Goal: Contribute content: Contribute content

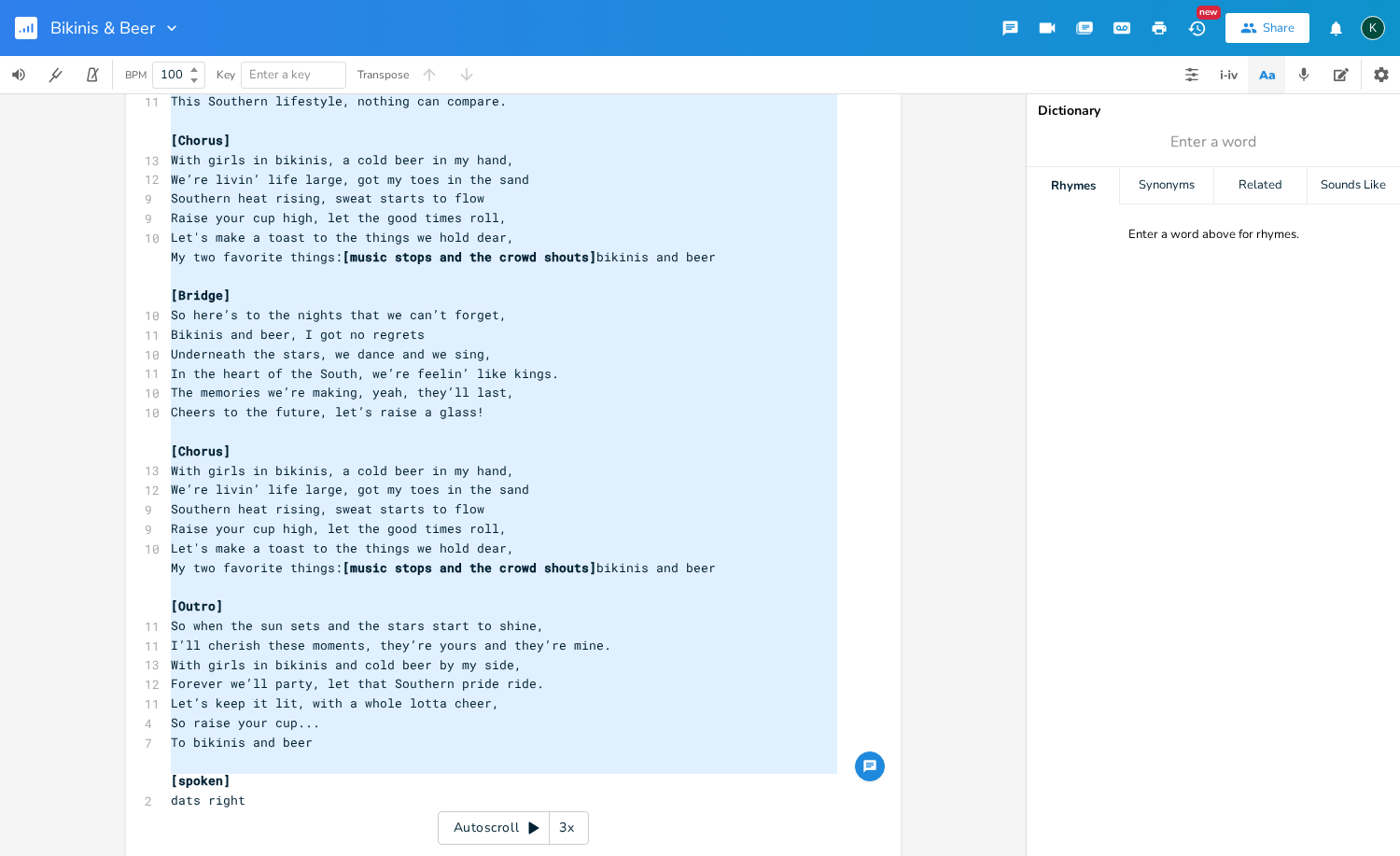
drag, startPoint x: 166, startPoint y: 239, endPoint x: 341, endPoint y: 790, distance: 578.1
click at [341, 790] on div "29 twangy guitars with a driving beat, southern rock, rap, country rap, souther…" at bounding box center [504, 130] width 673 height 1514
click at [176, 28] on icon "button" at bounding box center [171, 28] width 19 height 19
type textarea "[Lorem] Ipsu, do’s a Consecte adip, el sedd, Eiusm tem inc’u laboree dolore mag…"
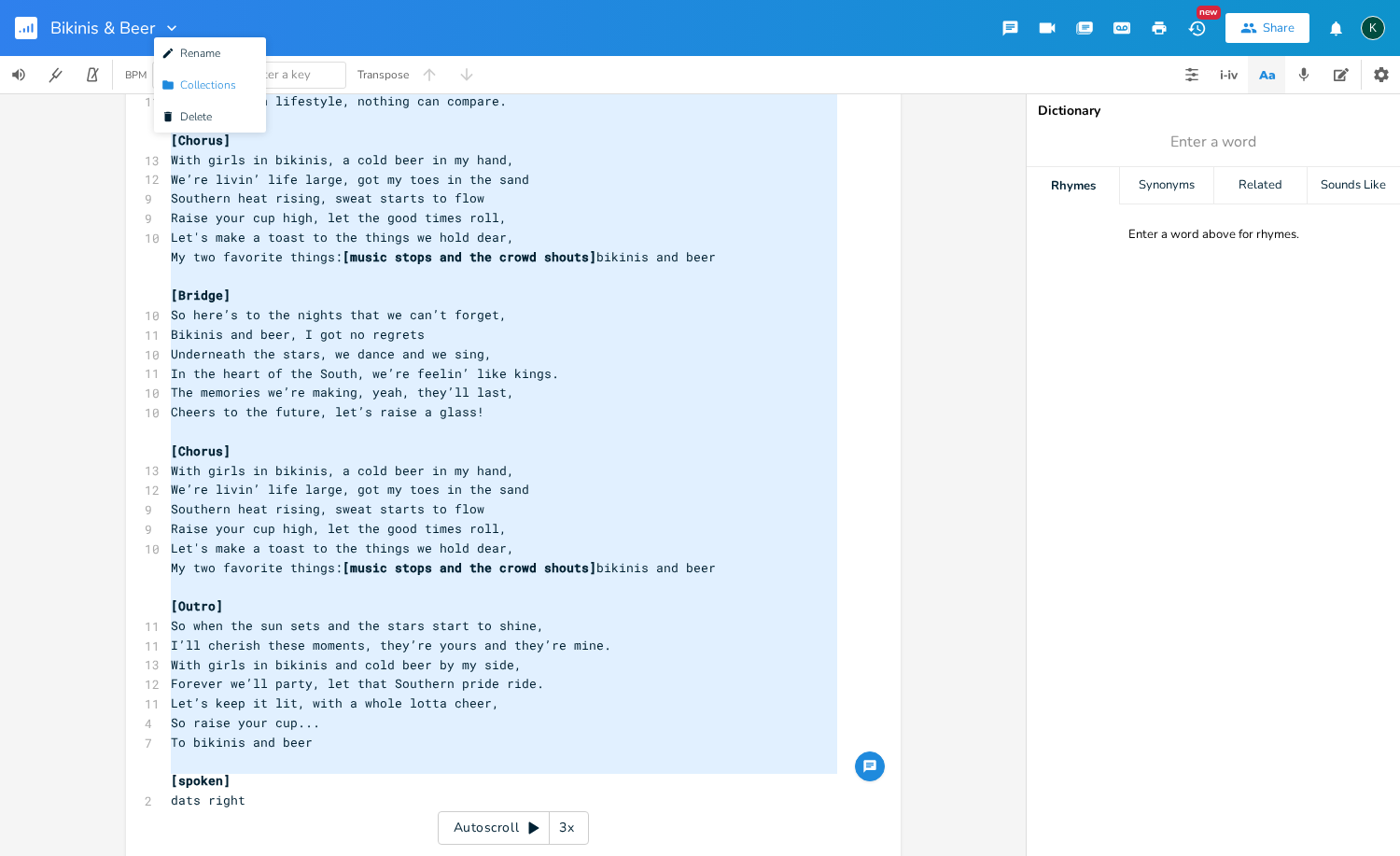
click at [186, 89] on span "Collection Collections" at bounding box center [199, 85] width 75 height 13
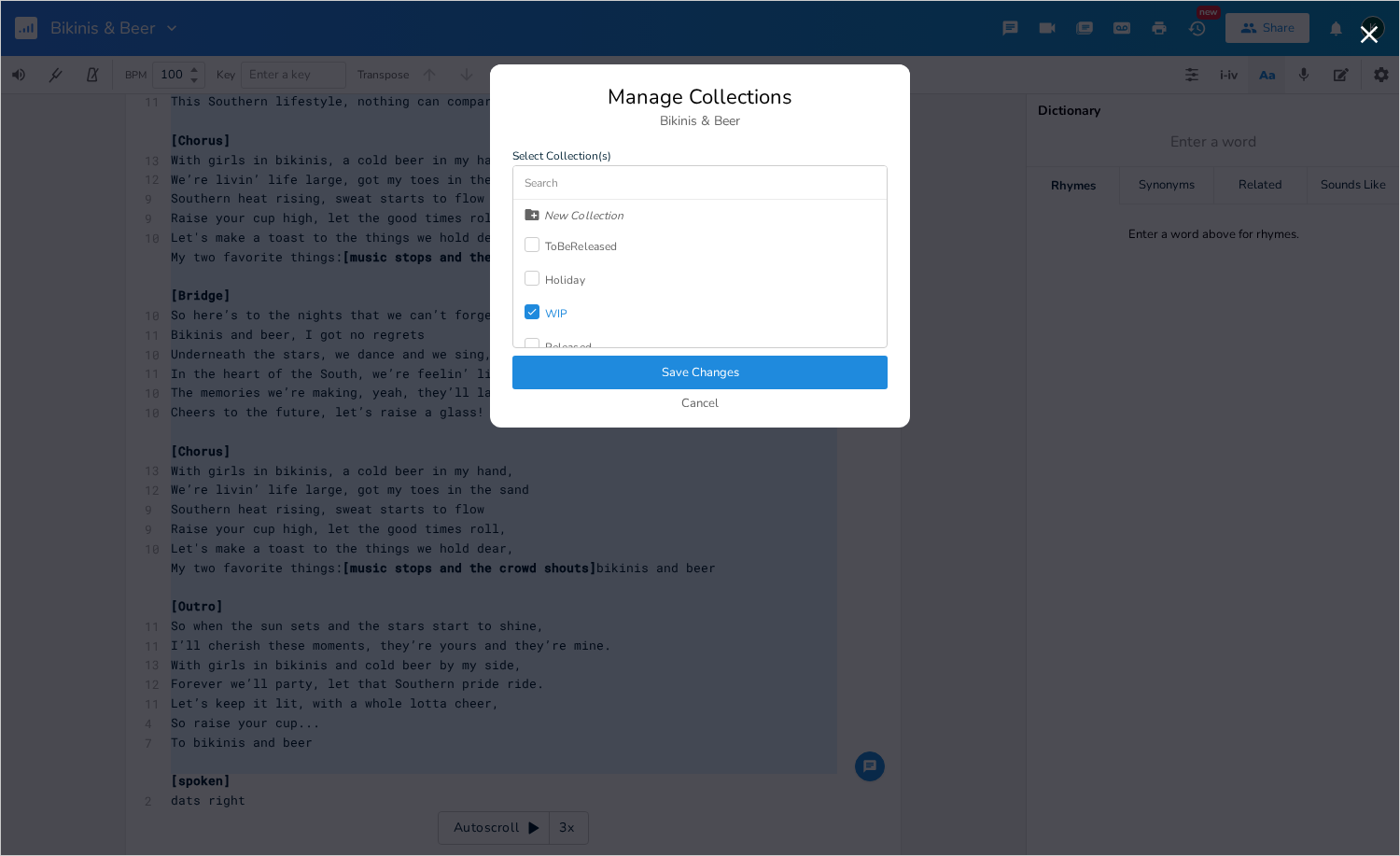
click at [545, 322] on div "Check WIP" at bounding box center [546, 313] width 43 height 33
click at [554, 295] on div "Released" at bounding box center [568, 296] width 46 height 11
click at [597, 360] on button "Save Changes" at bounding box center [699, 372] width 375 height 33
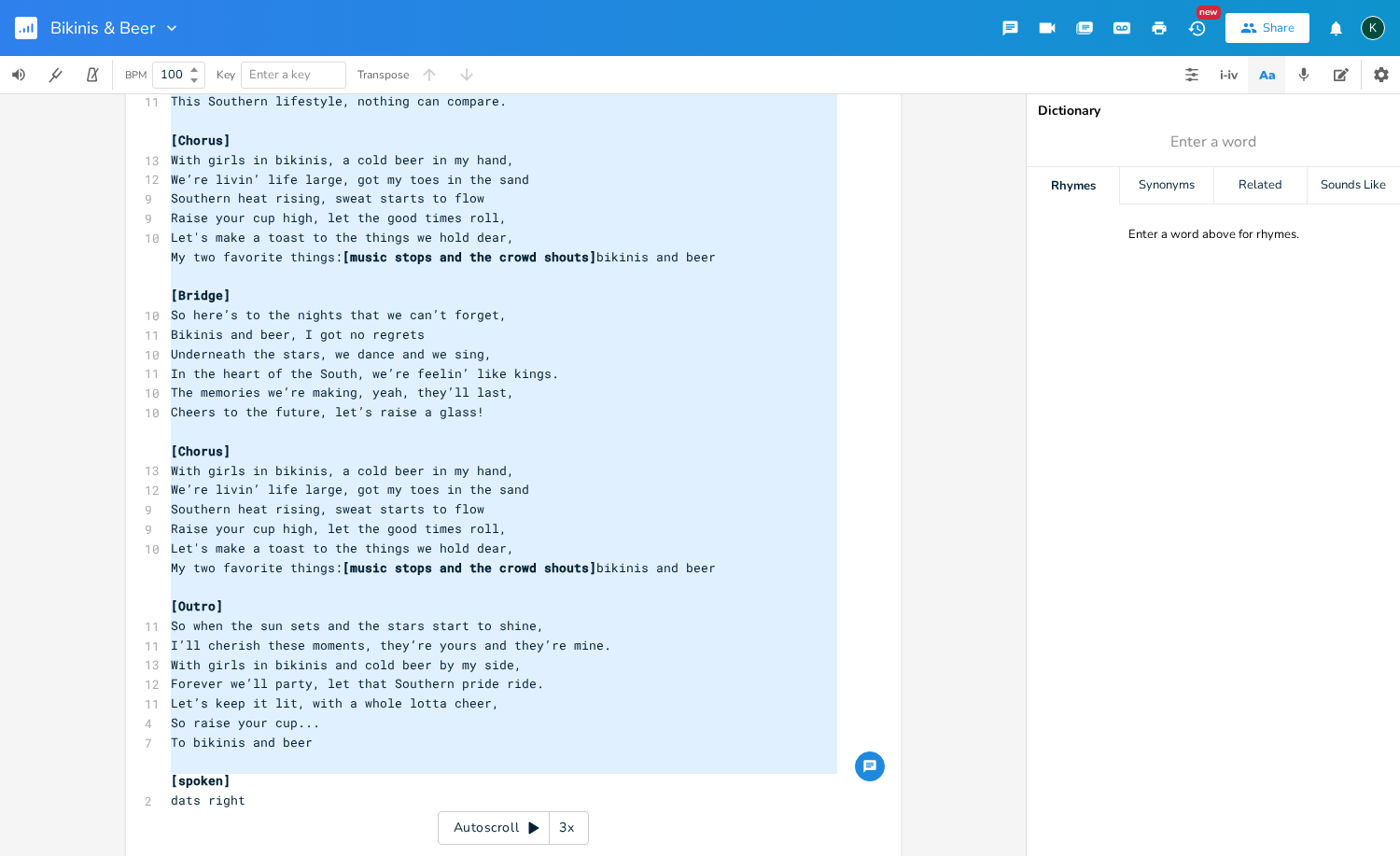
click at [13, 29] on div "Bikinis & Beer" at bounding box center [91, 28] width 181 height 56
click at [19, 33] on rect "button" at bounding box center [26, 28] width 23 height 23
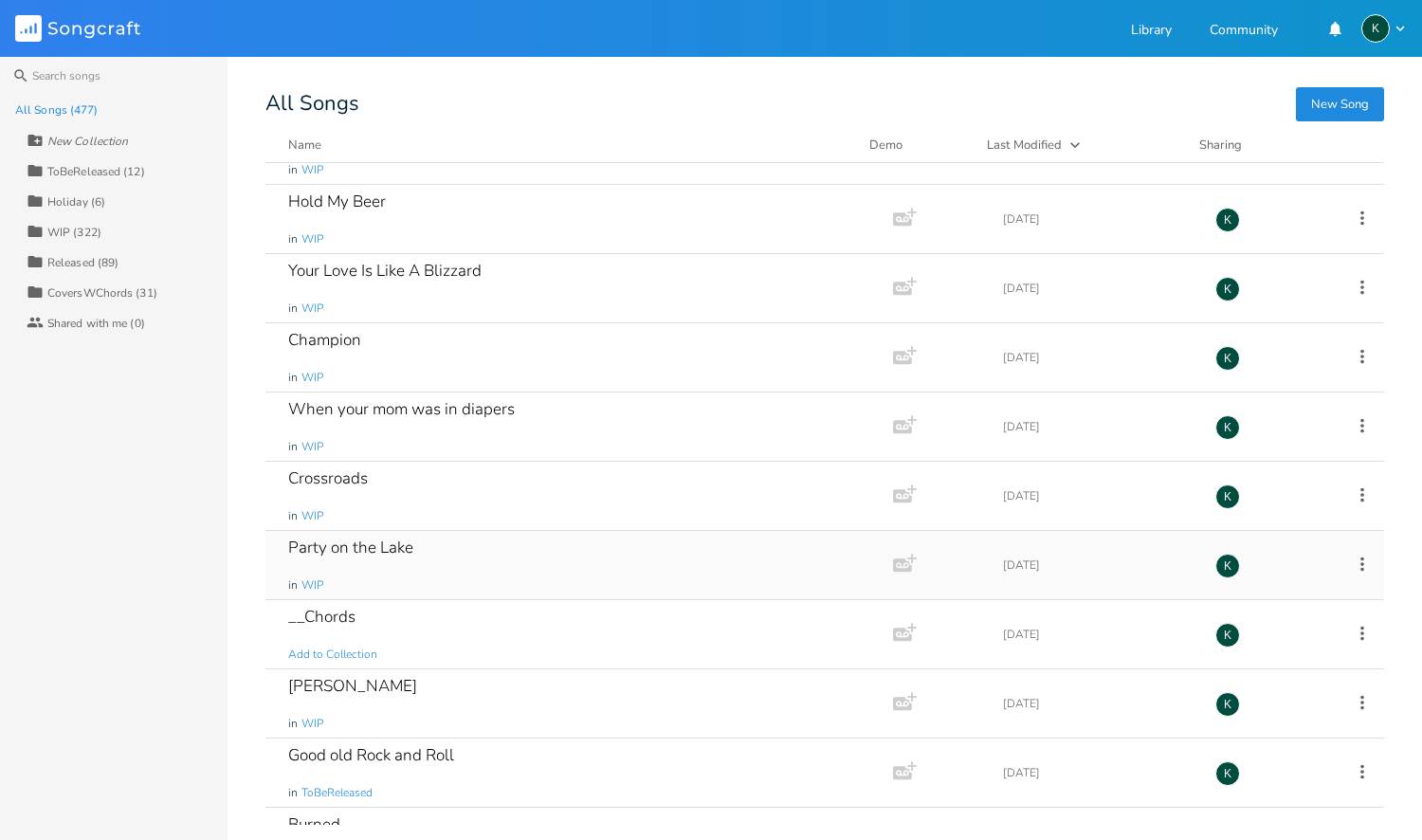
scroll to position [2039, 0]
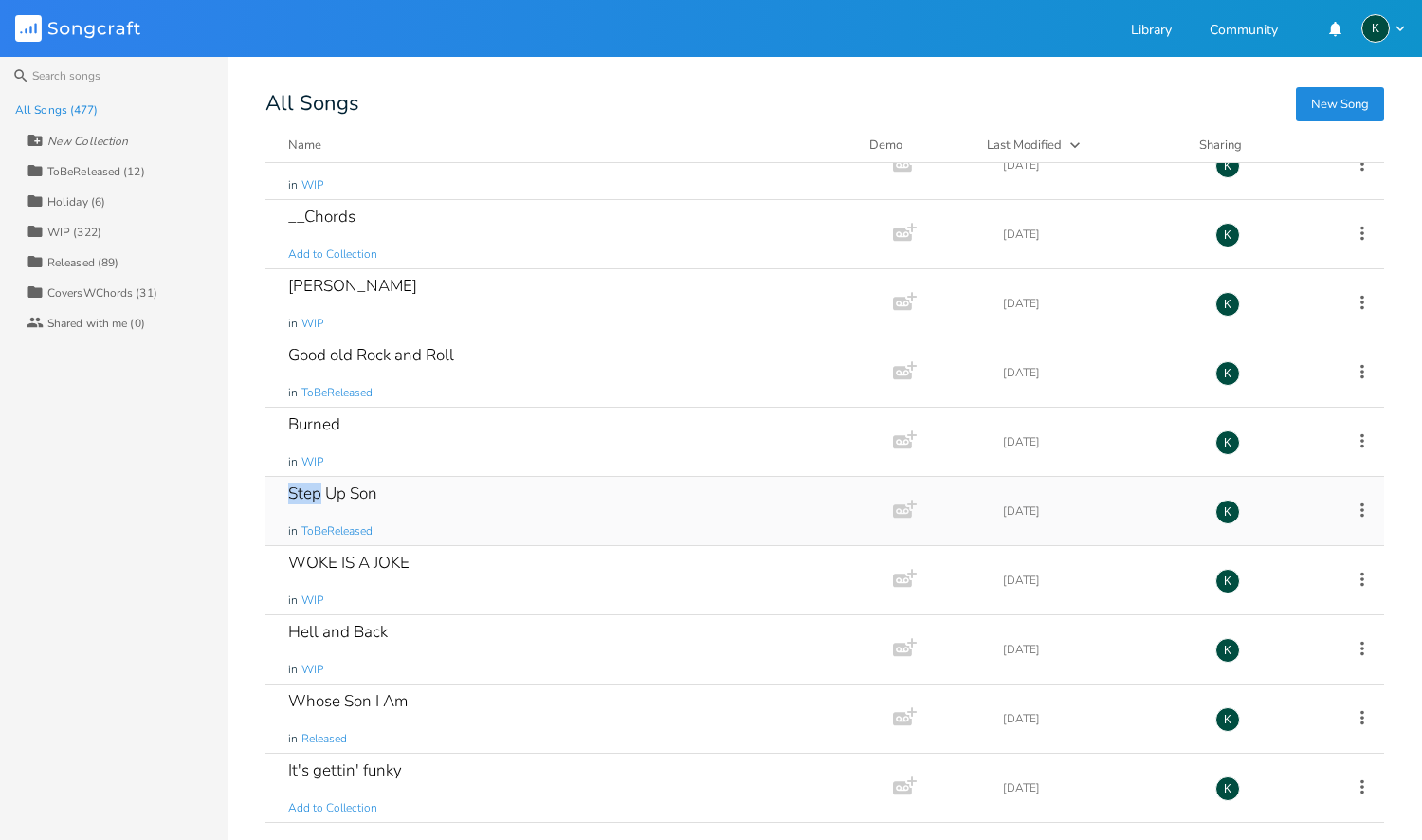
click at [312, 499] on div "Step Up Son" at bounding box center [332, 493] width 89 height 16
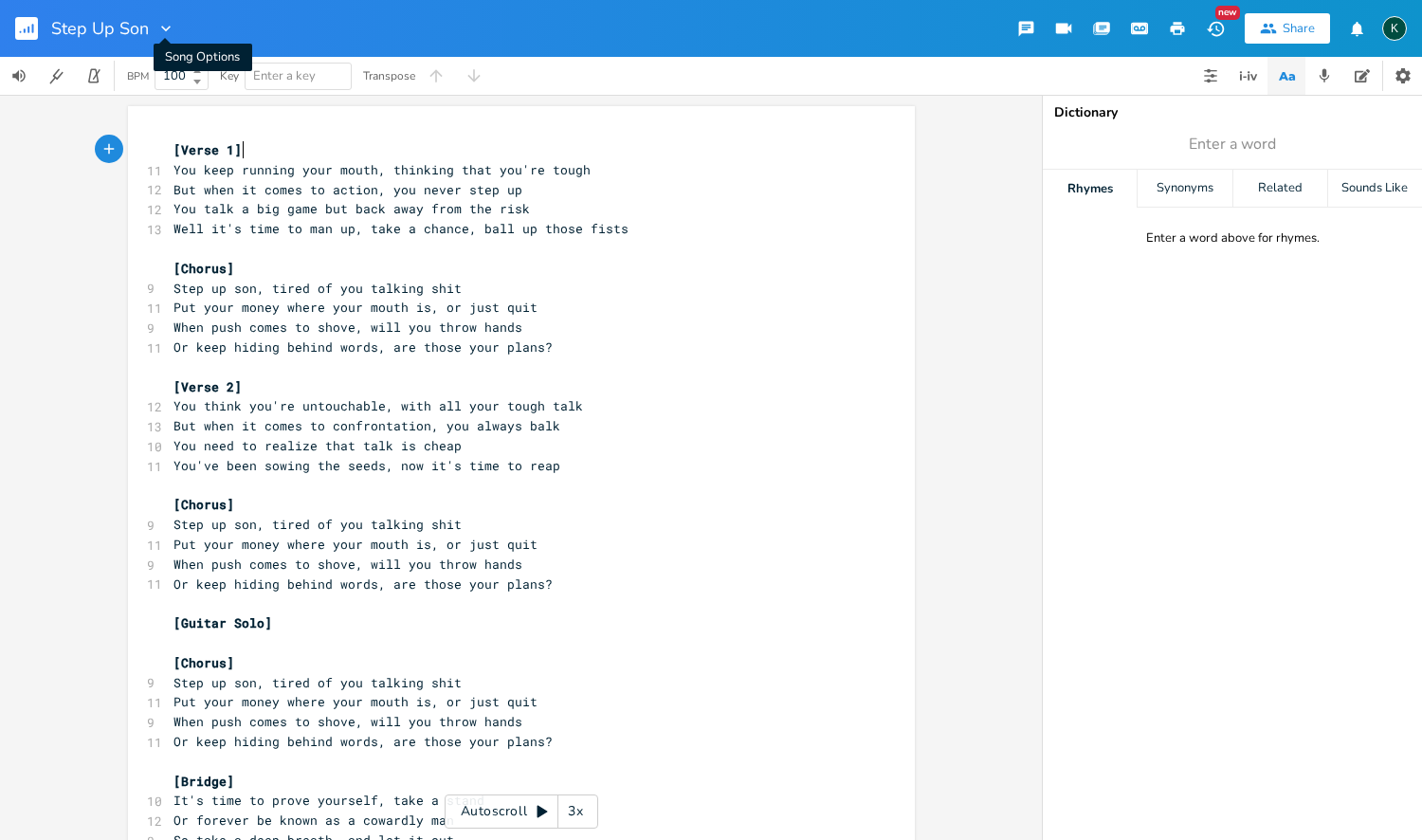
click at [169, 25] on icon "button" at bounding box center [165, 28] width 19 height 19
click at [181, 86] on span "Collection Collections" at bounding box center [192, 86] width 76 height 13
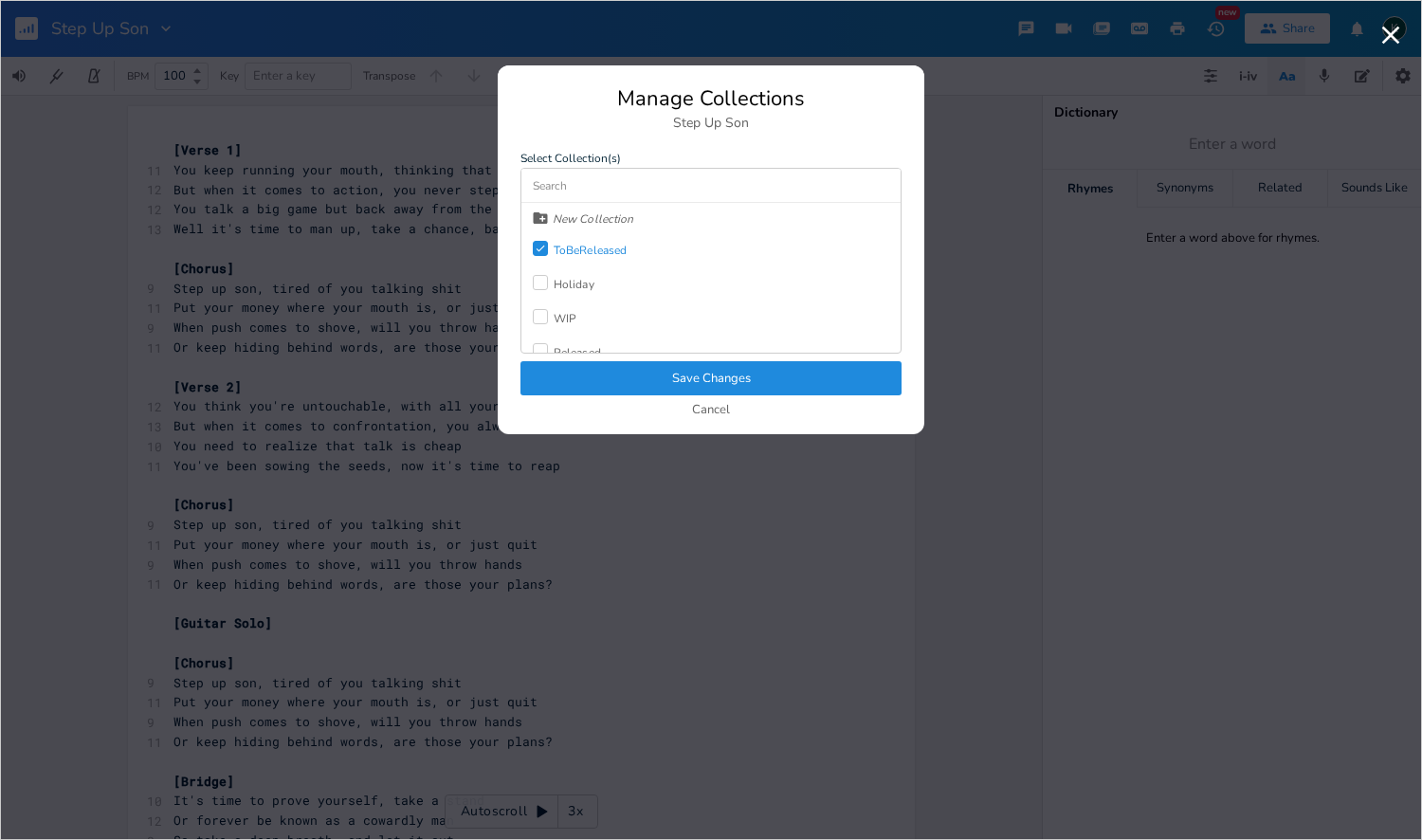
click at [550, 250] on label "Check" at bounding box center [543, 250] width 21 height 19
click at [565, 307] on div "Released" at bounding box center [577, 301] width 47 height 11
click at [615, 369] on button "Save Changes" at bounding box center [710, 378] width 381 height 34
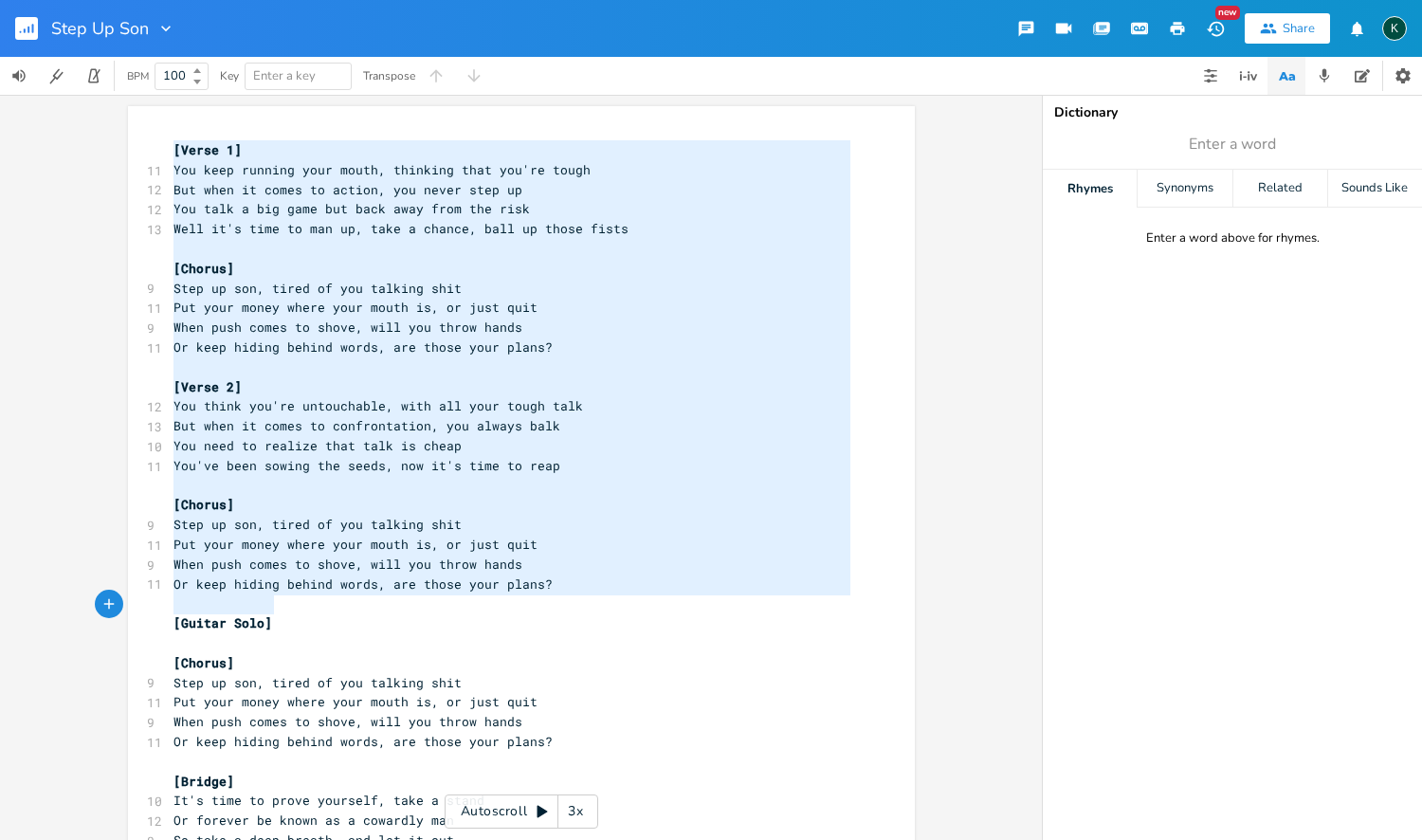
scroll to position [390, 0]
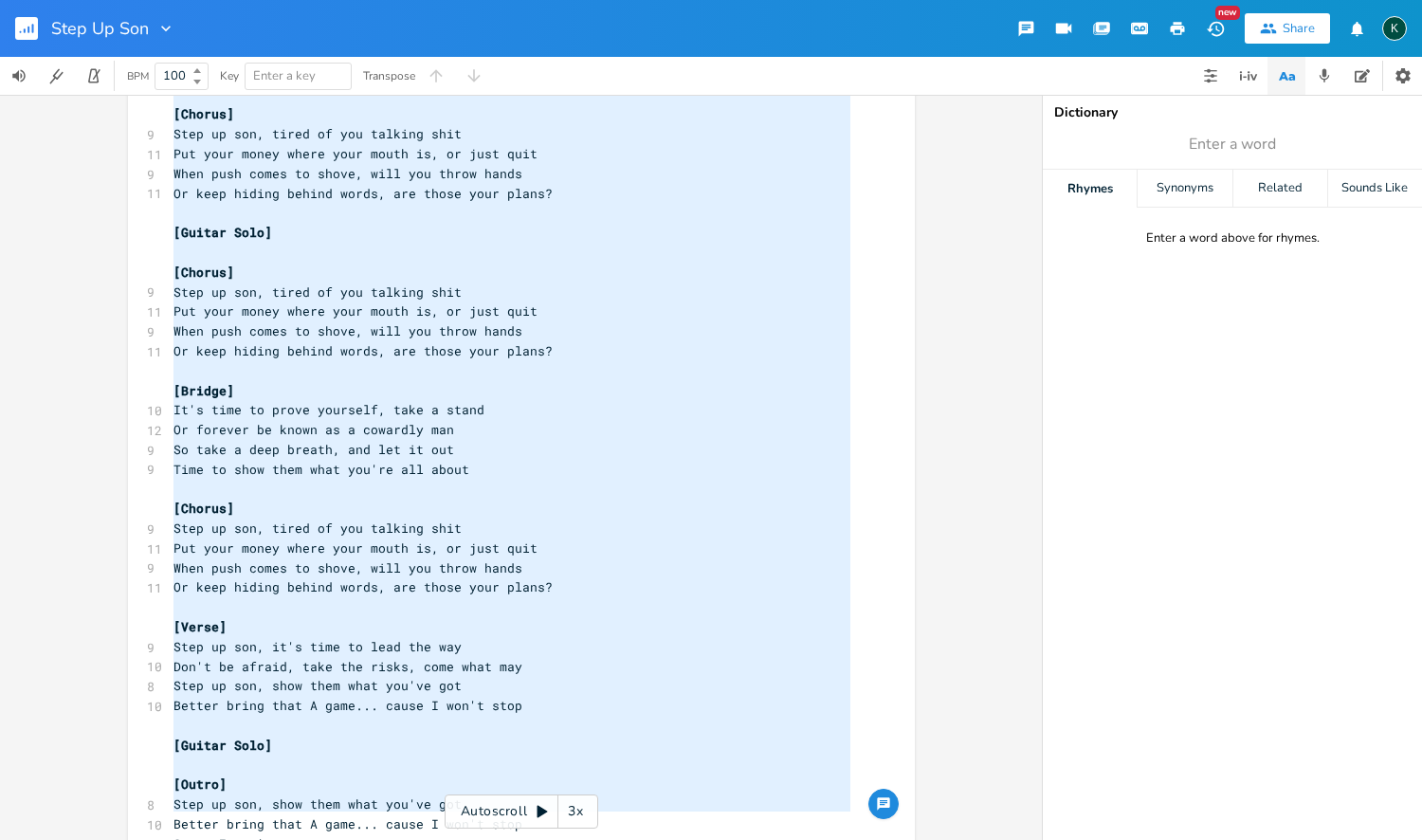
drag, startPoint x: 169, startPoint y: 150, endPoint x: 369, endPoint y: 720, distance: 604.6
click at [473, 839] on div "x [Verse 1] 11 You keep running your mouth, thinking that you're tough 12 But w…" at bounding box center [536, 325] width 732 height 1159
type textarea "[Verse 1] You keep running your mouth, thinking that you're tough But when it c…"
click at [32, 32] on icon "button" at bounding box center [33, 28] width 2 height 9
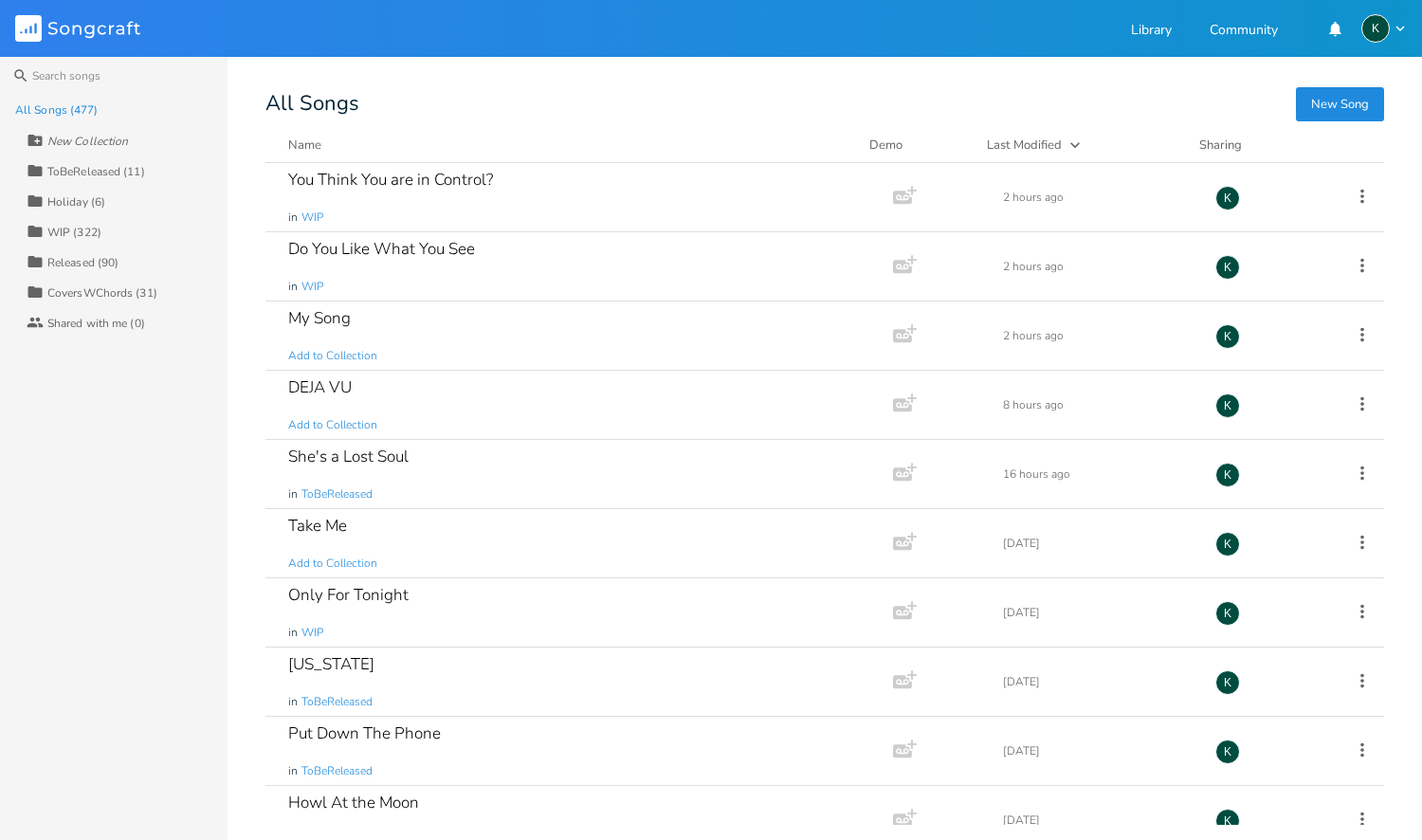
scroll to position [793, 0]
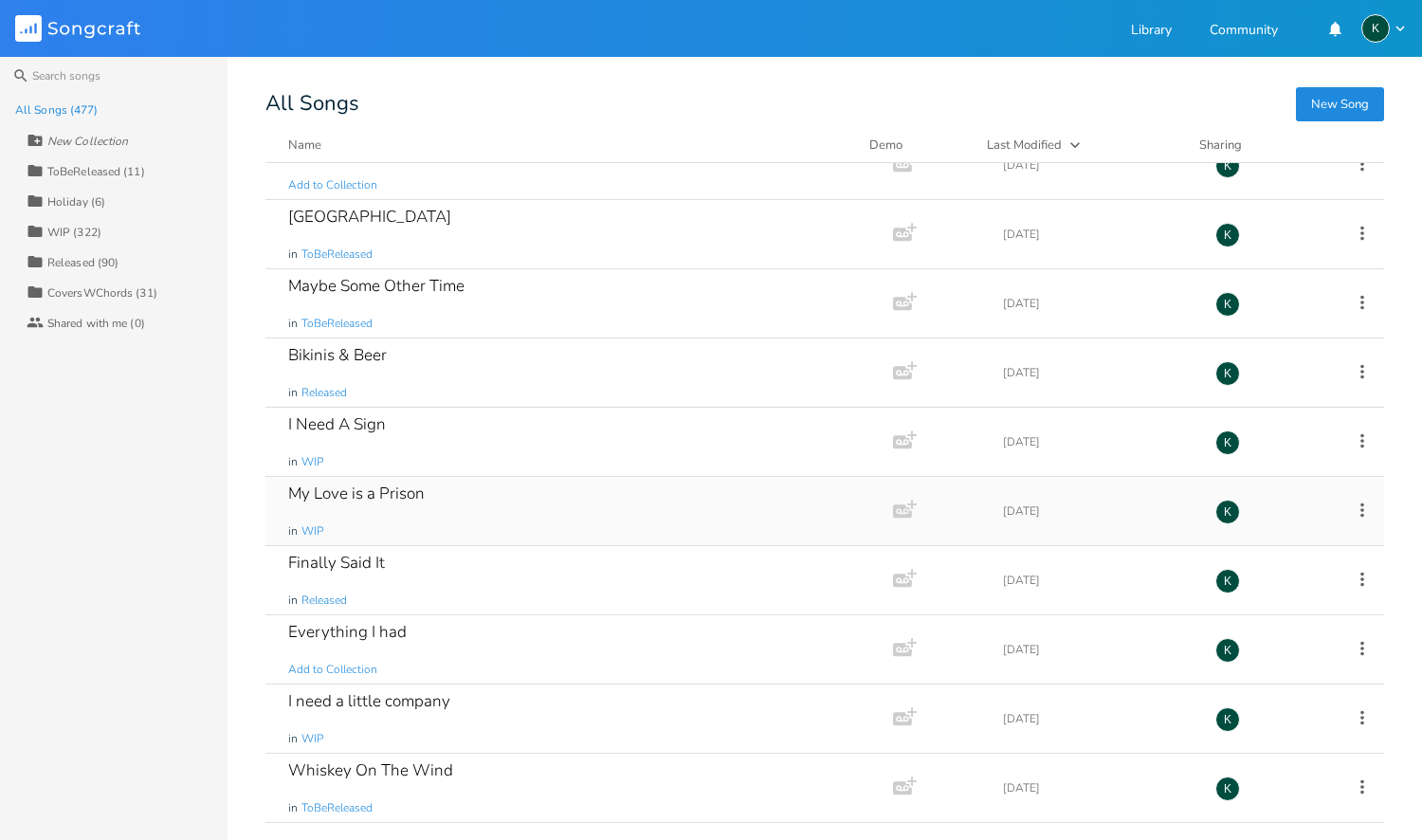
click at [345, 497] on div "My Love is a Prison" at bounding box center [356, 493] width 136 height 16
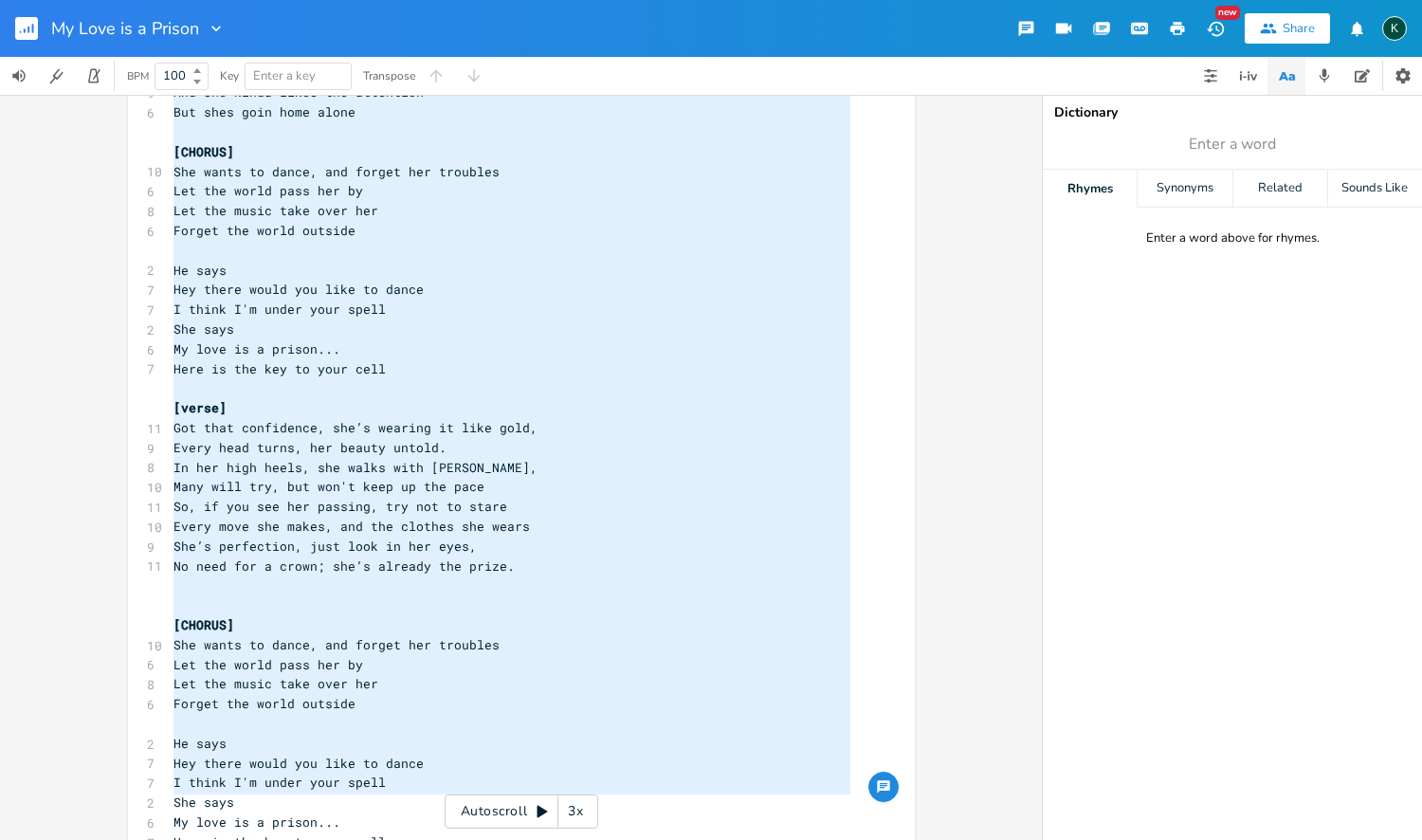
drag, startPoint x: 171, startPoint y: 208, endPoint x: 399, endPoint y: 839, distance: 671.3
click at [400, 839] on div "x 9 BLUES FUNK, FUNKY BLUES, FUNKY BASS LINE 4 Style Influence 84% ​ [Verse 1] …" at bounding box center [536, 126] width 732 height 1553
type textarea "[Lorem 2] Ips dolors am cons adipis El sed doe te inc utlabo Etdolor mag aliq e…"
click at [208, 27] on icon "button" at bounding box center [216, 28] width 19 height 19
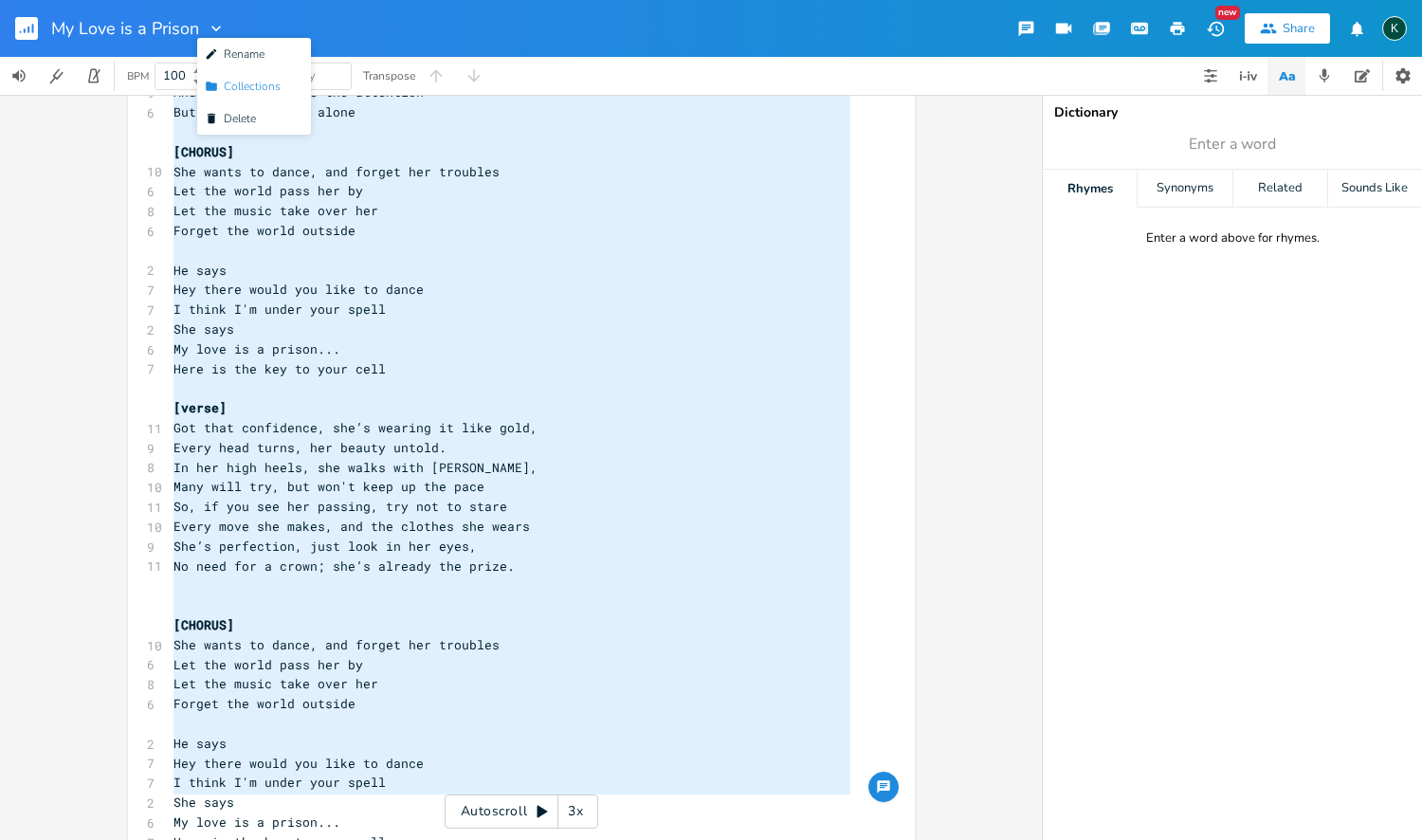
click at [234, 86] on span "Collection Collections" at bounding box center [243, 86] width 76 height 13
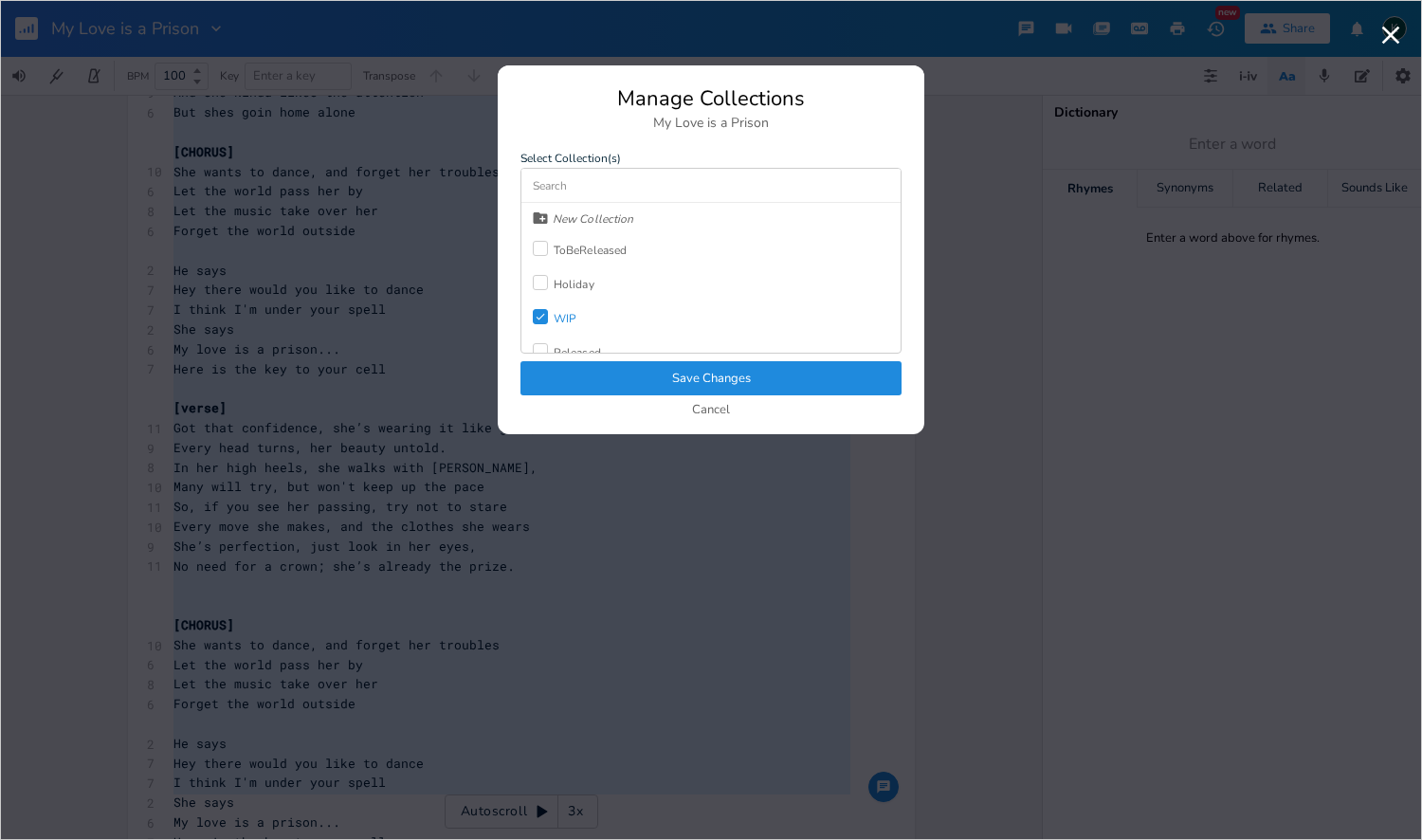
click at [543, 313] on icon "Check" at bounding box center [540, 316] width 11 height 11
click at [539, 296] on div at bounding box center [540, 299] width 15 height 15
click at [597, 372] on button "Save Changes" at bounding box center [710, 378] width 381 height 34
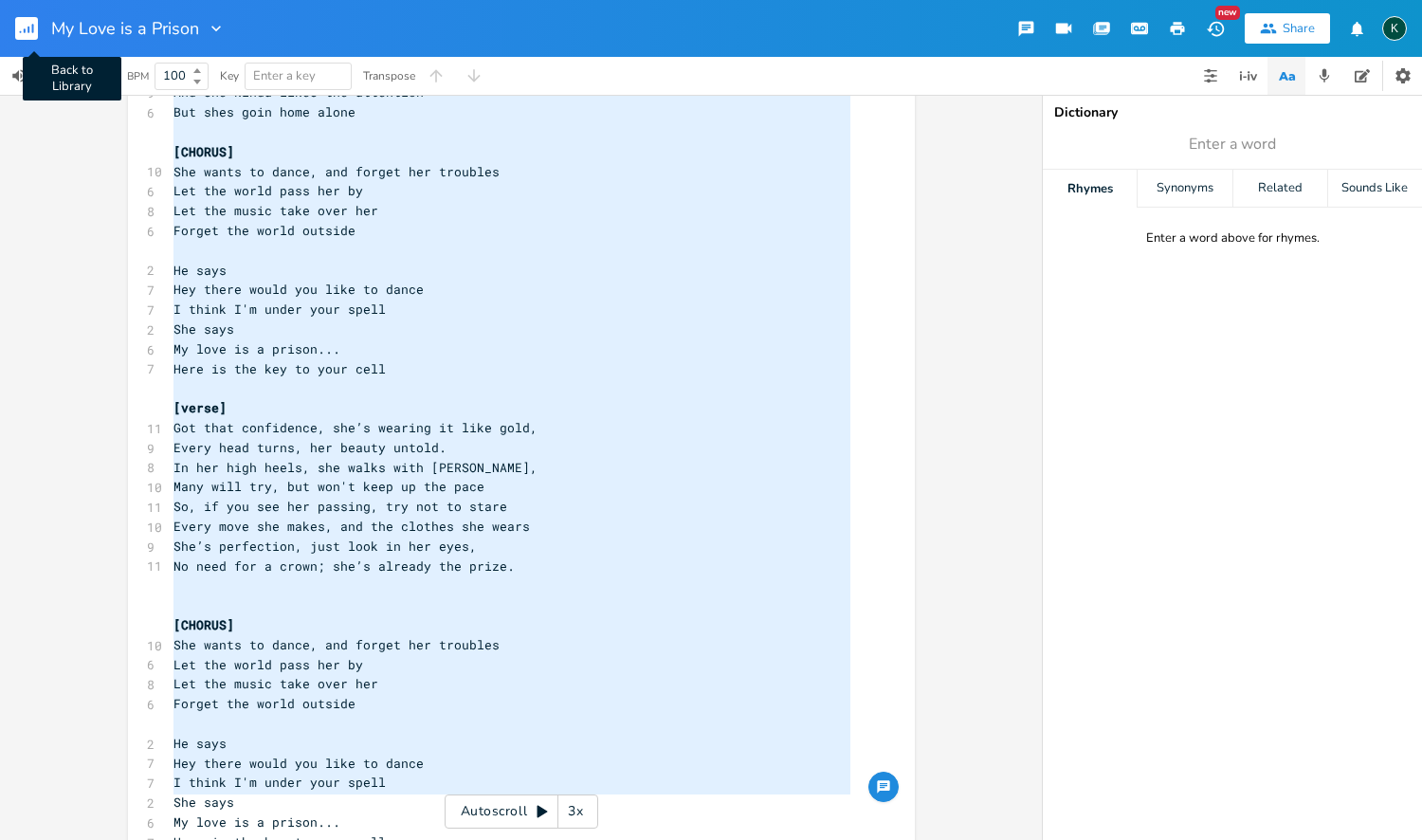
click at [22, 23] on rect "button" at bounding box center [26, 28] width 23 height 23
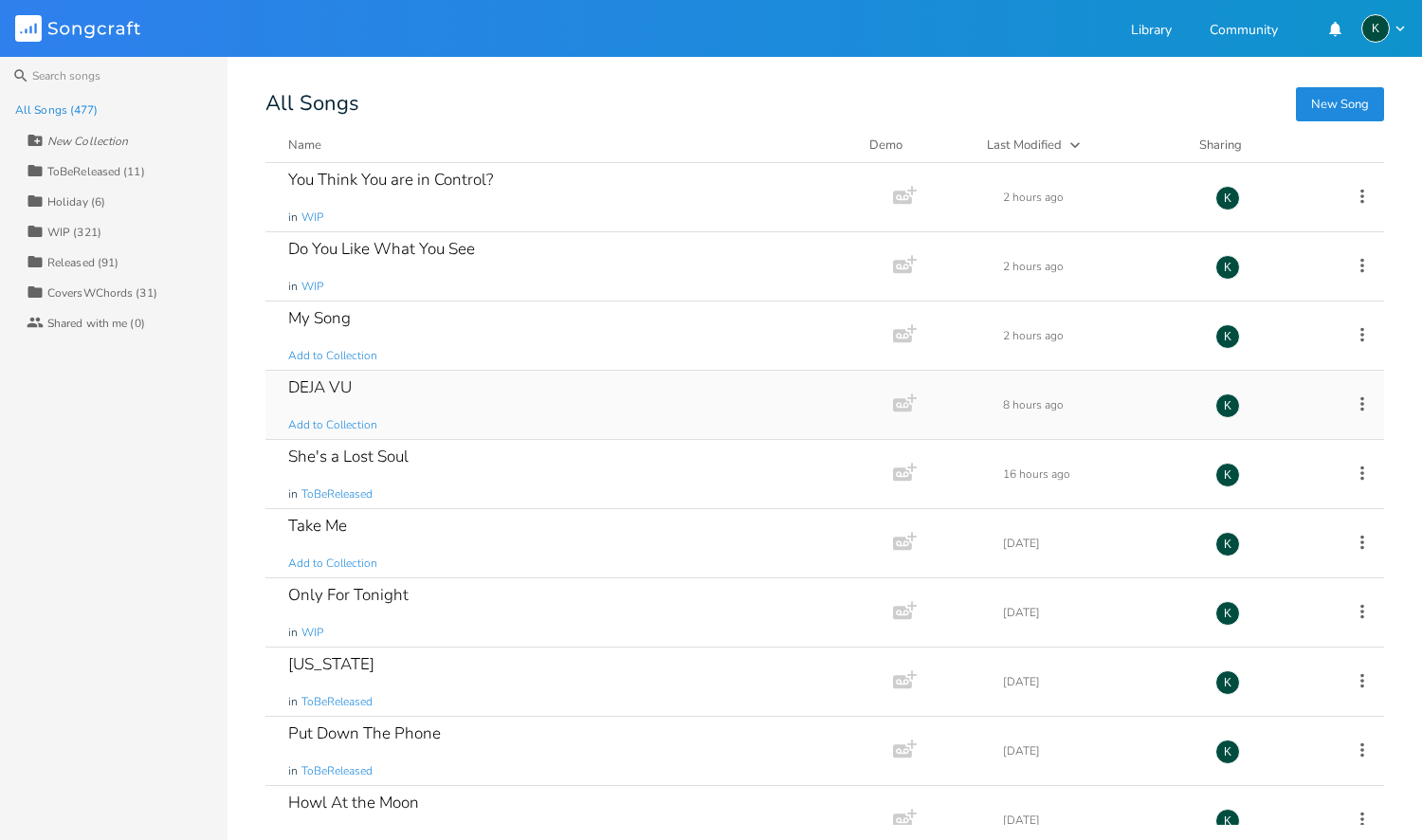
scroll to position [368, 0]
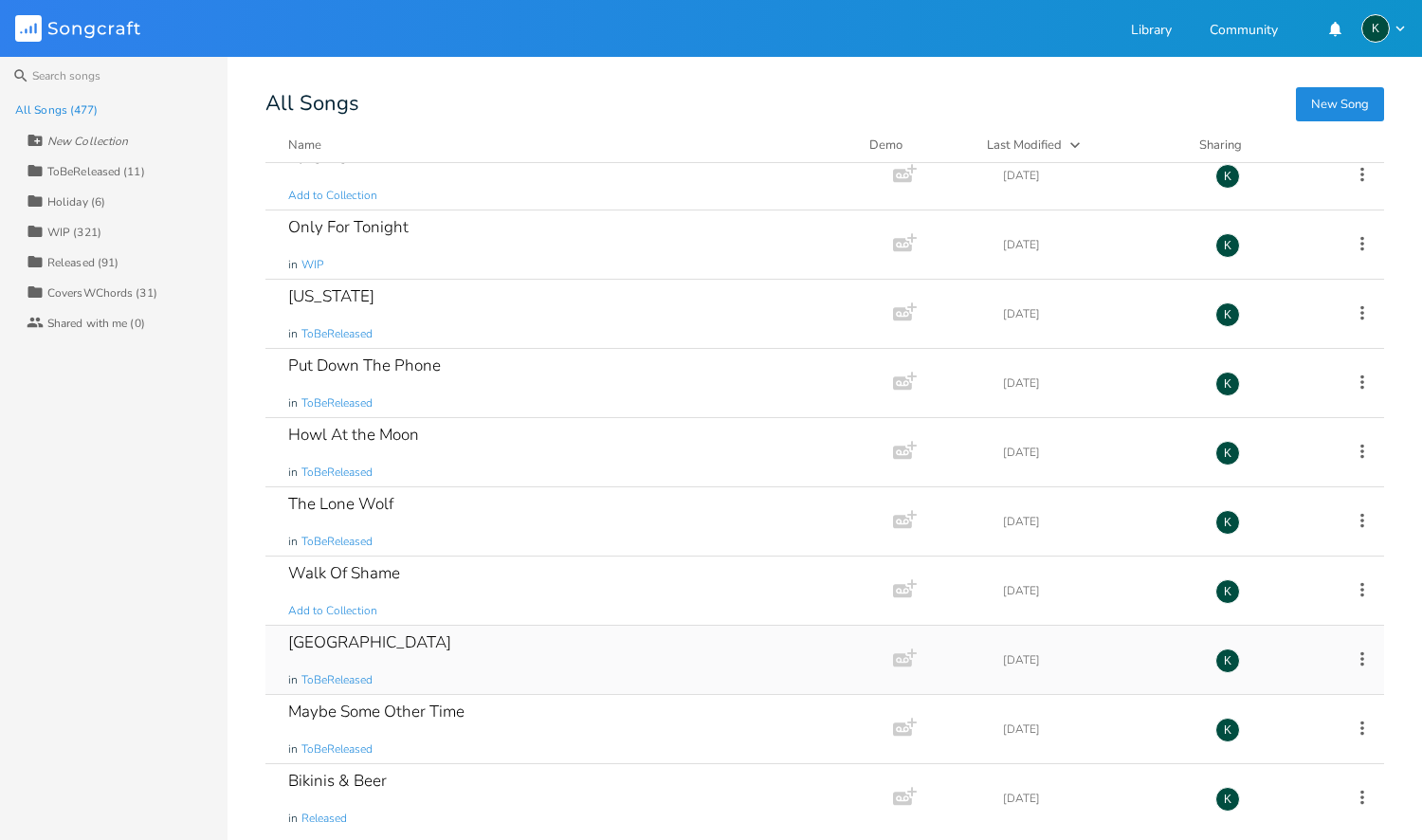
click at [322, 644] on div "[GEOGRAPHIC_DATA]" at bounding box center [369, 642] width 163 height 16
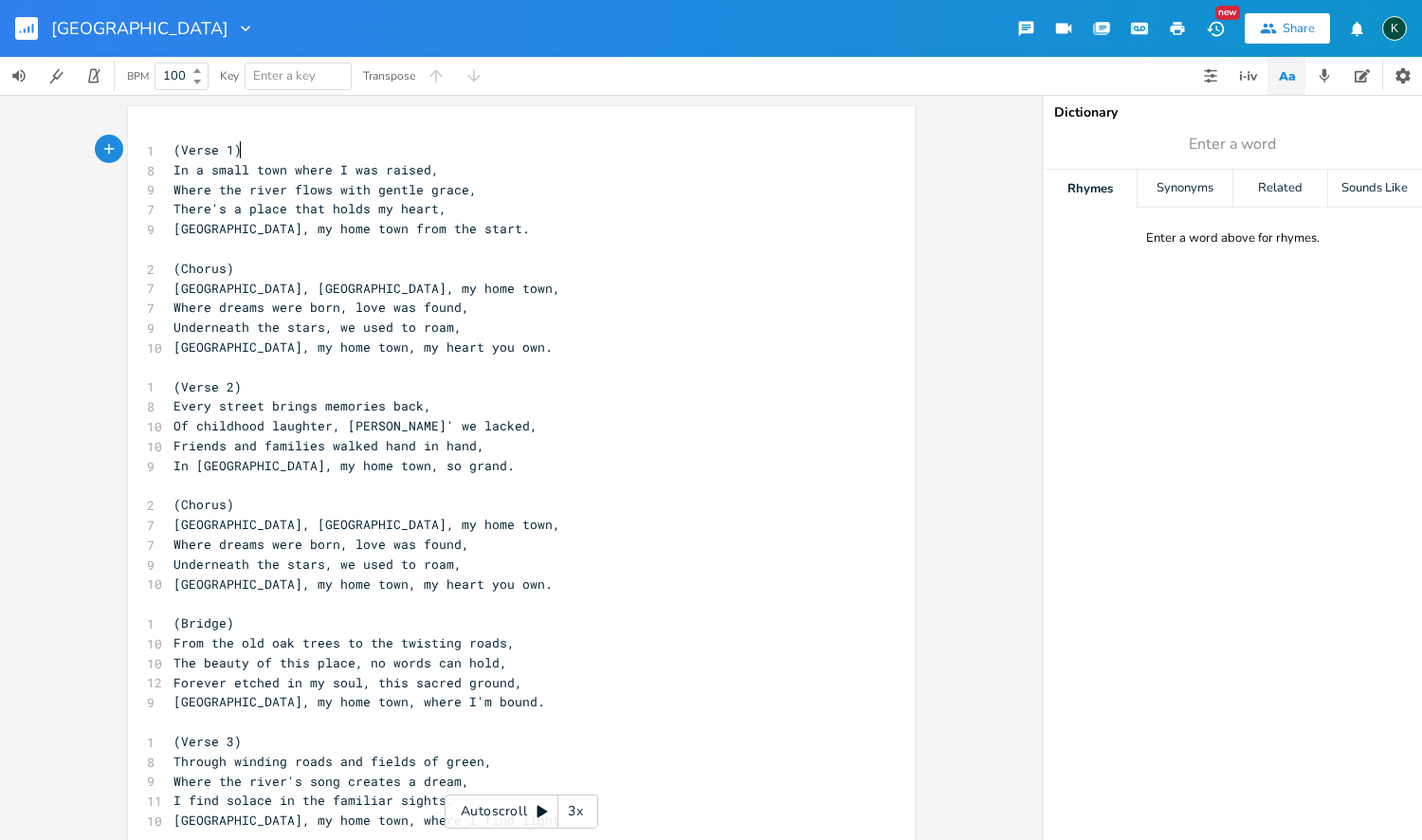
click at [236, 32] on icon "button" at bounding box center [245, 28] width 19 height 19
click at [152, 86] on span "Collection Collections" at bounding box center [166, 86] width 76 height 13
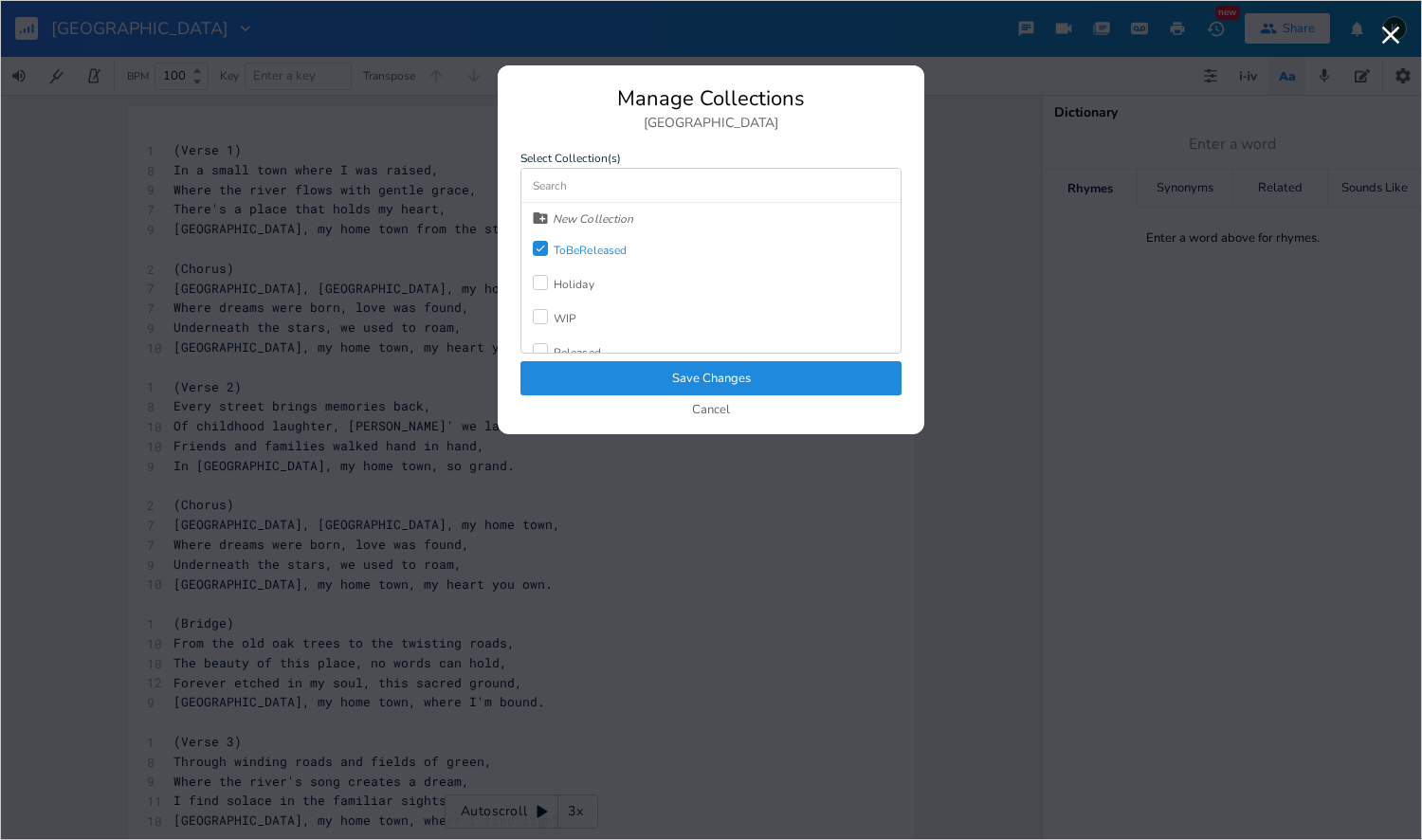
scroll to position [51, 0]
click at [565, 305] on div "Released" at bounding box center [577, 301] width 47 height 11
click at [551, 249] on label "Check" at bounding box center [543, 250] width 21 height 19
click at [629, 381] on button "Save Changes" at bounding box center [710, 378] width 381 height 34
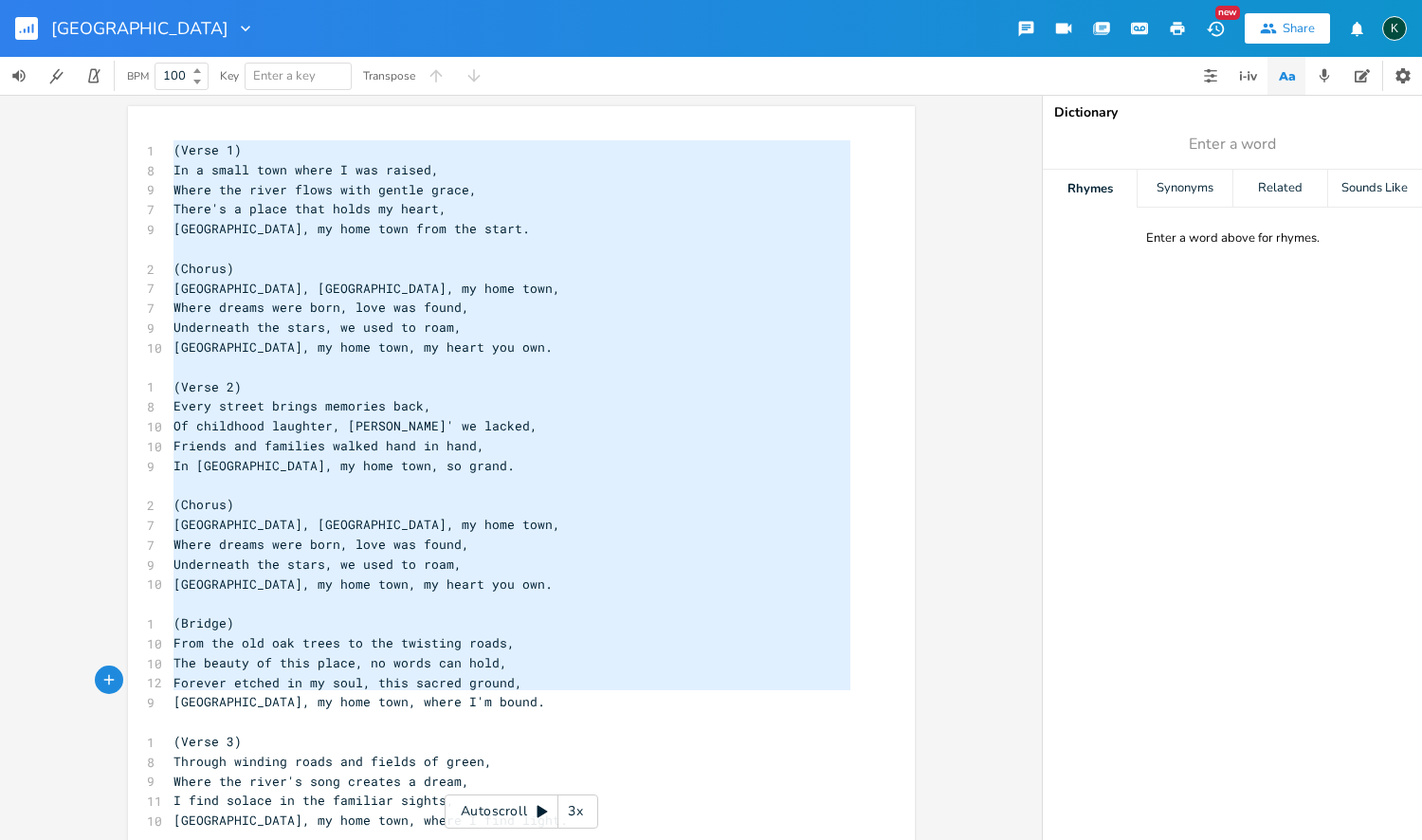
scroll to position [220, 0]
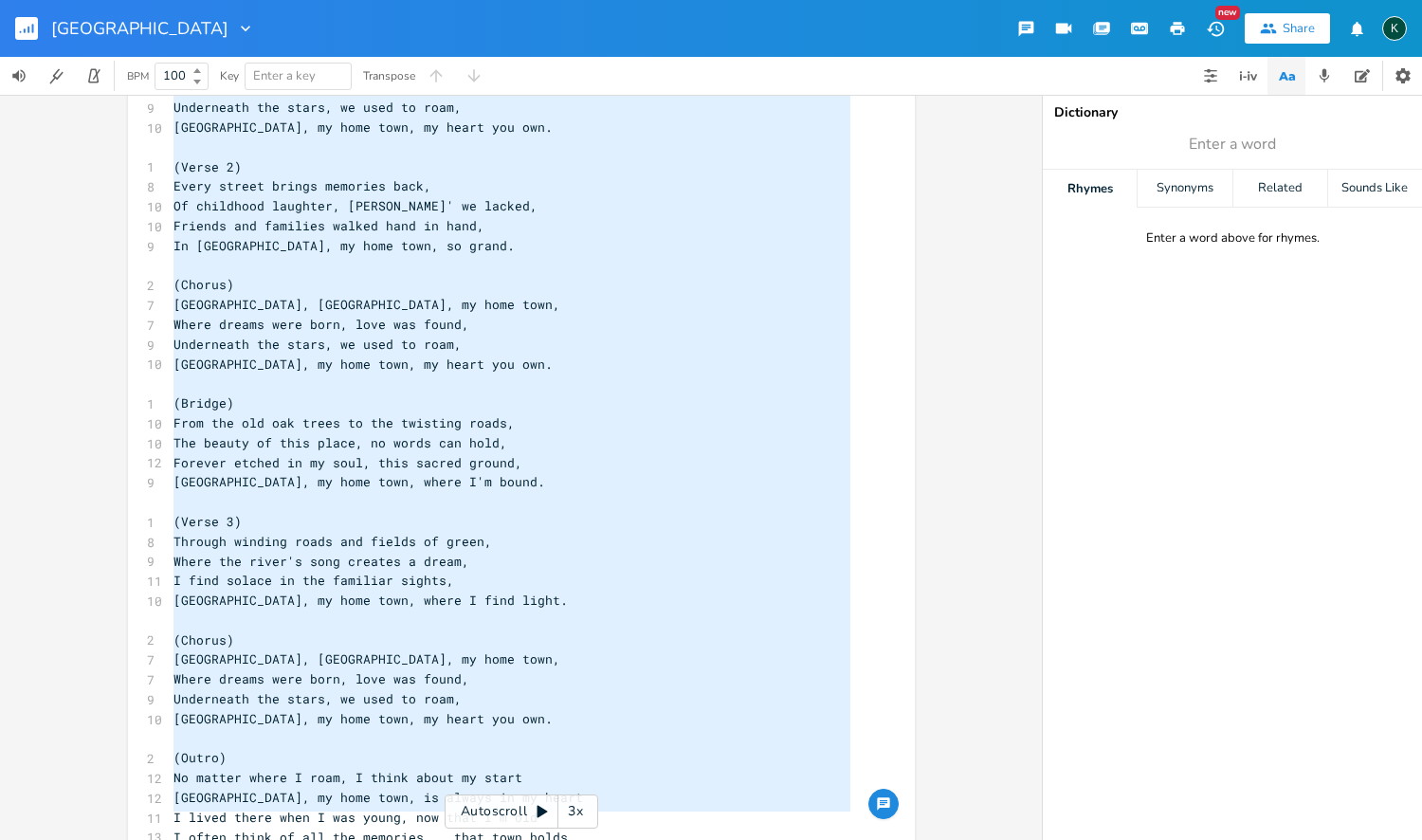
drag, startPoint x: 166, startPoint y: 147, endPoint x: 462, endPoint y: 839, distance: 752.4
click at [462, 839] on div "x 1 (Verse 1) 8 In a small town where I was raised, 9 Where the river flows wit…" at bounding box center [536, 408] width 732 height 982
type textarea "(Verse 1) In a small town where I was raised, Where the river flows with gentle…"
click at [27, 27] on rect "button" at bounding box center [26, 28] width 23 height 23
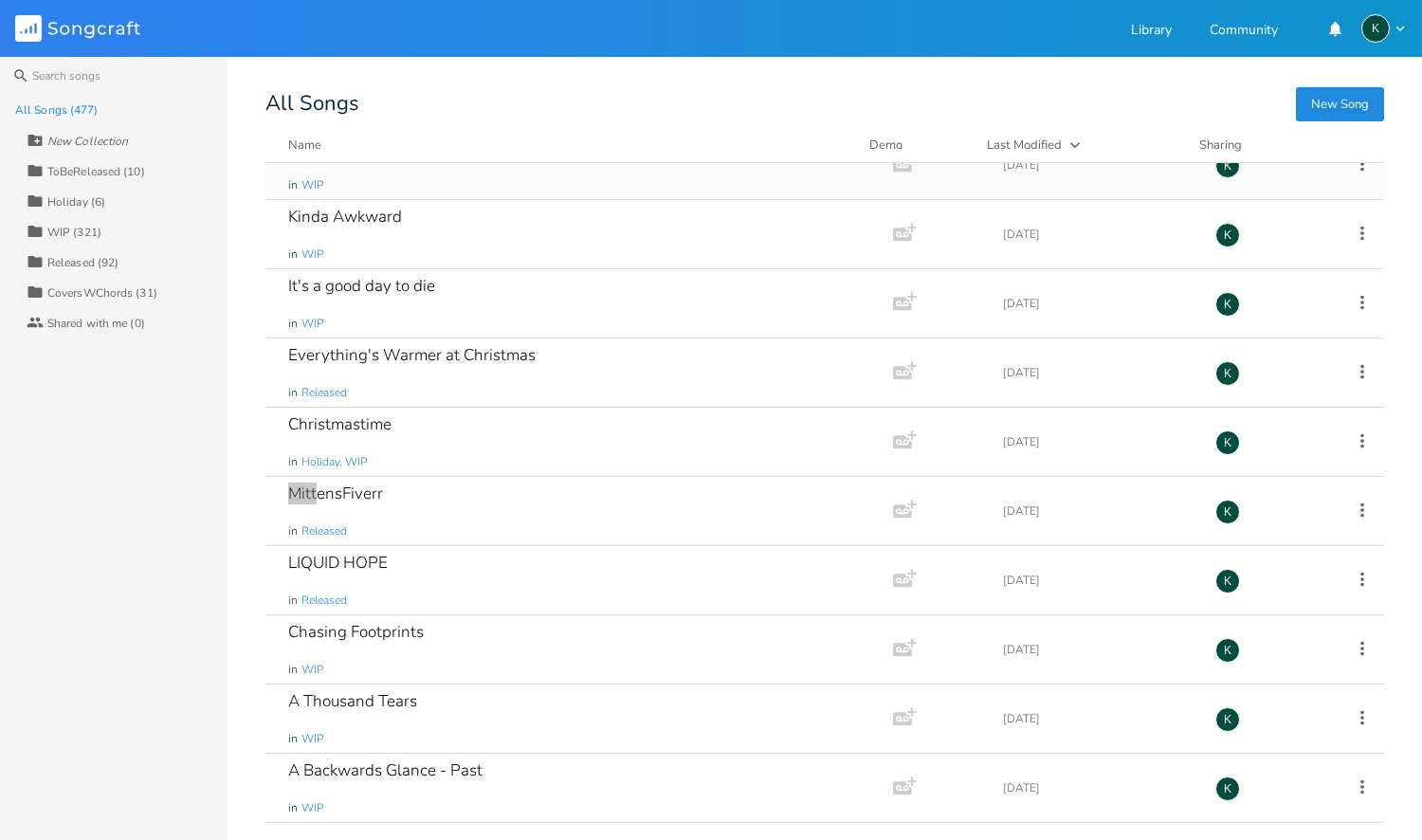
scroll to position [13626, 0]
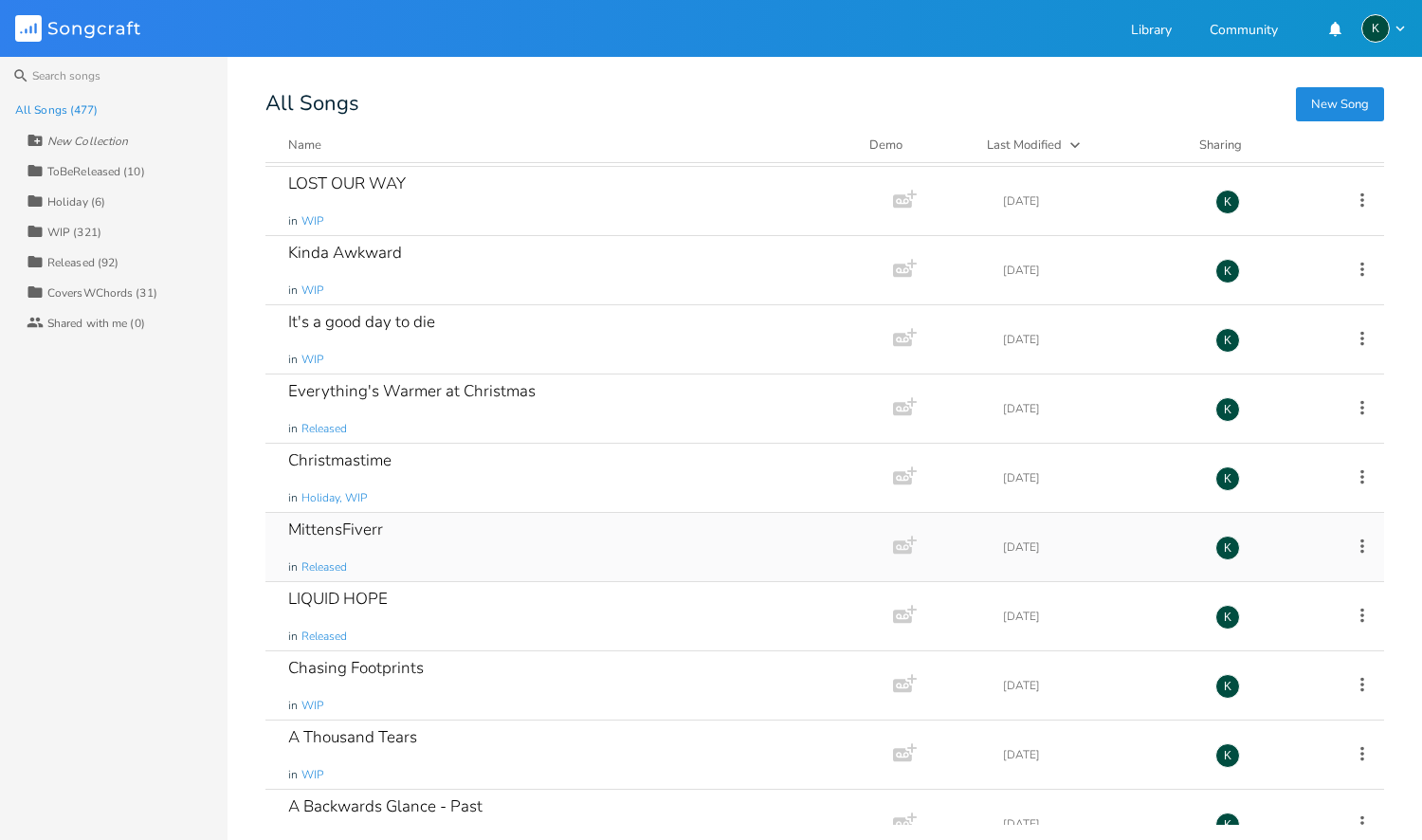
click at [364, 527] on div "MittensFiverr" at bounding box center [335, 529] width 95 height 16
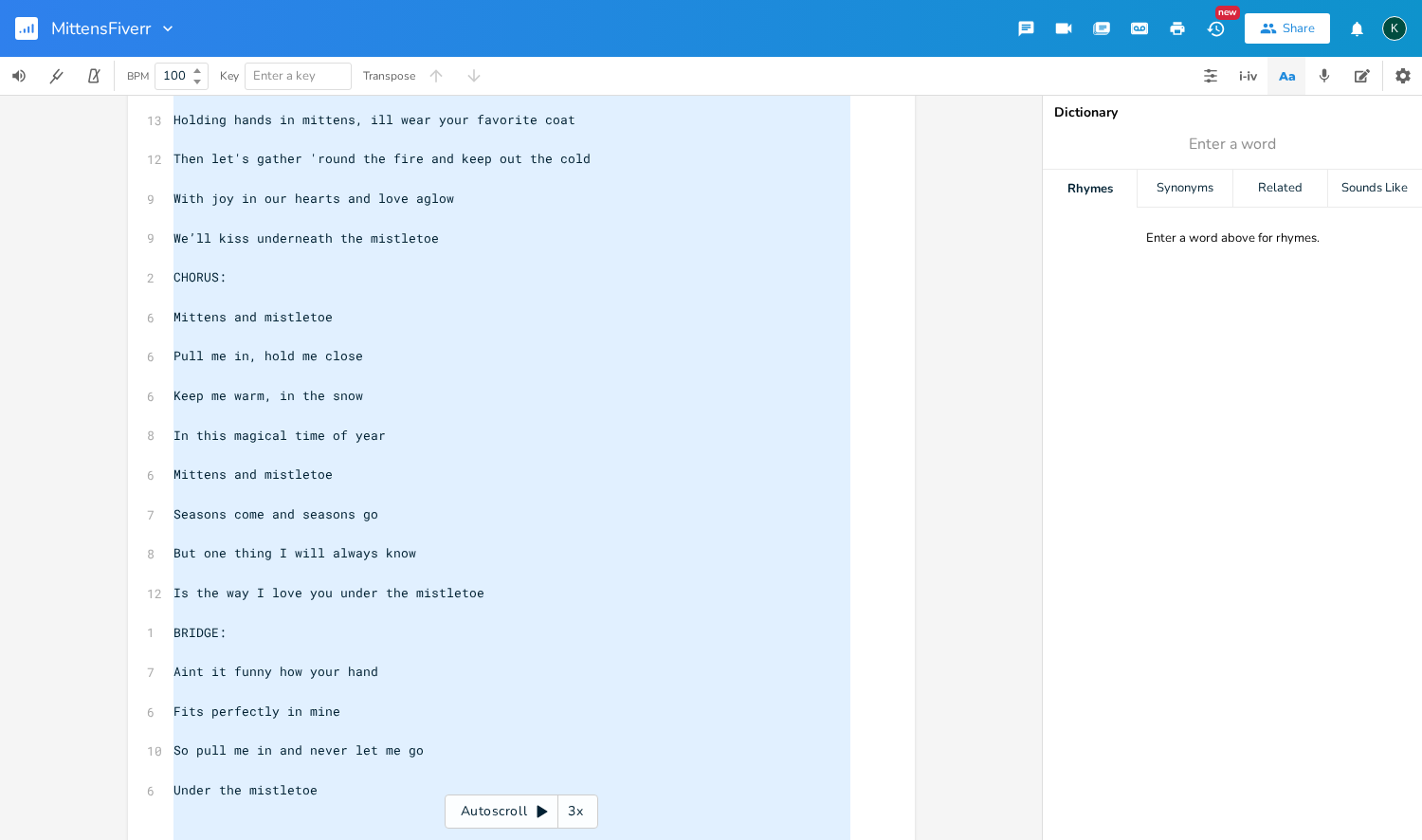
scroll to position [1300, 0]
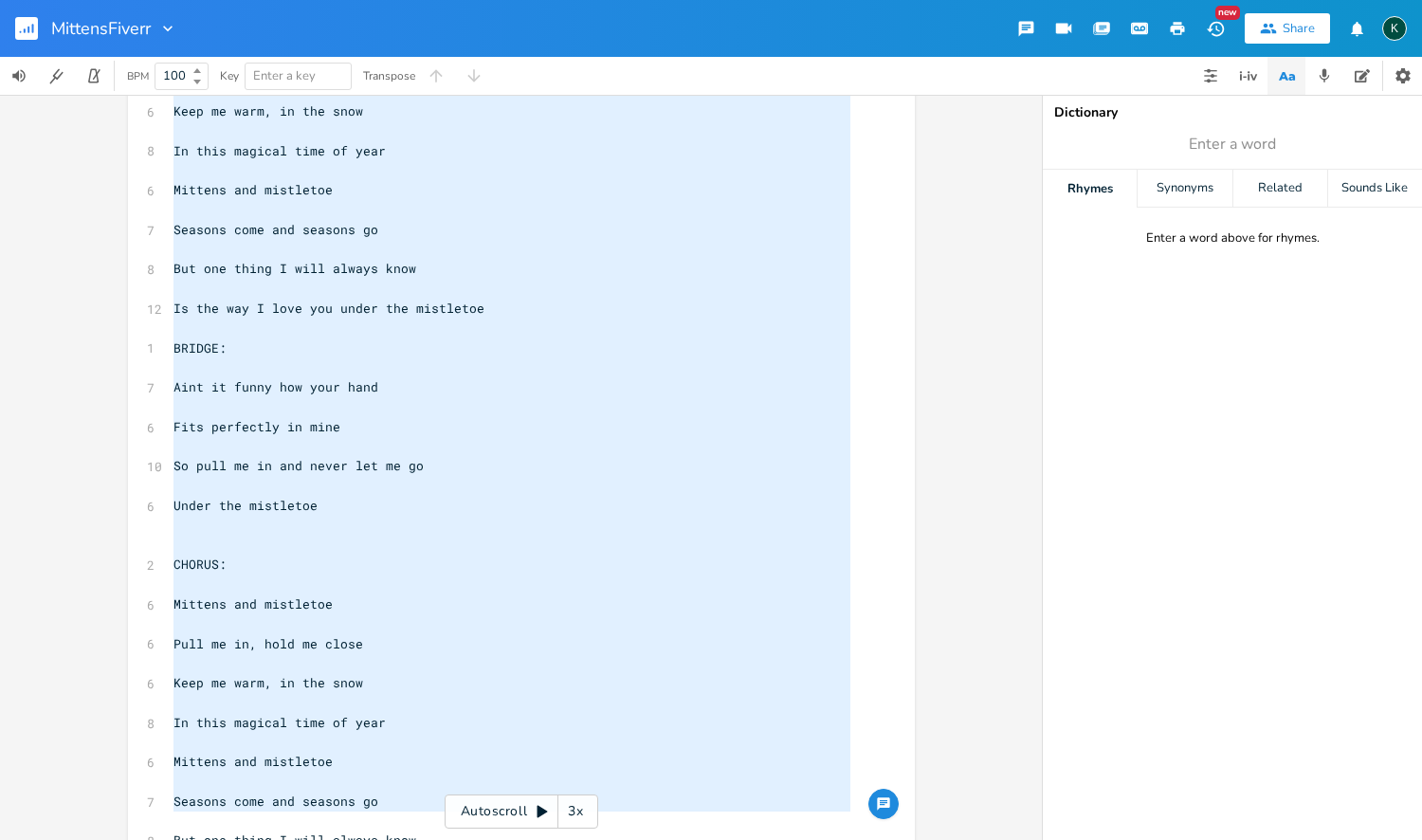
drag, startPoint x: 167, startPoint y: 152, endPoint x: 355, endPoint y: 837, distance: 710.7
type textarea "LOREM: Ipsu do sitamet consec ad eli seddoe Temporinc utlabo etd magnaaliq eni …"
click at [15, 26] on rect "button" at bounding box center [26, 28] width 23 height 23
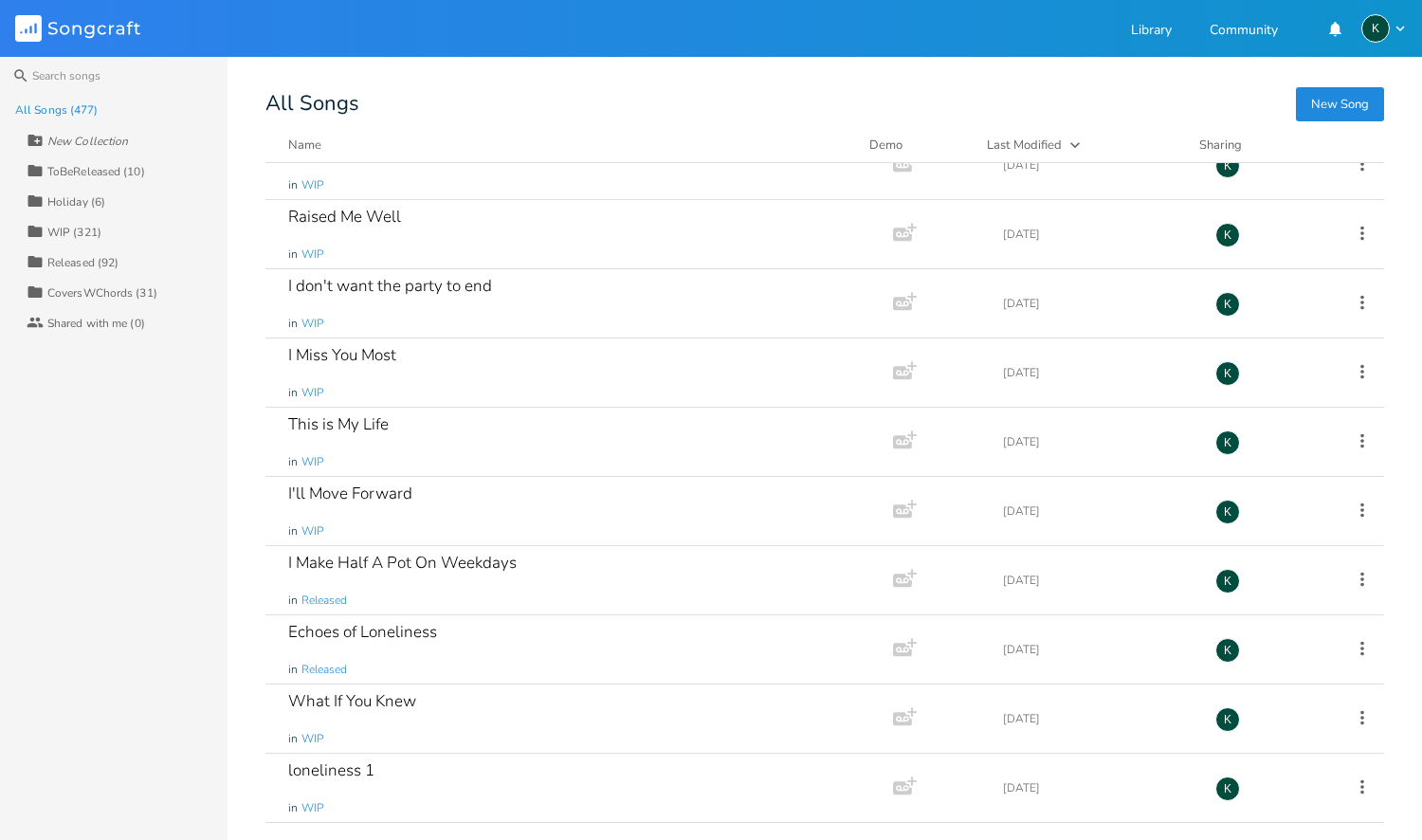
scroll to position [13524, 0]
click at [445, 495] on div "Everything's Warmer at Christmas" at bounding box center [411, 493] width 247 height 16
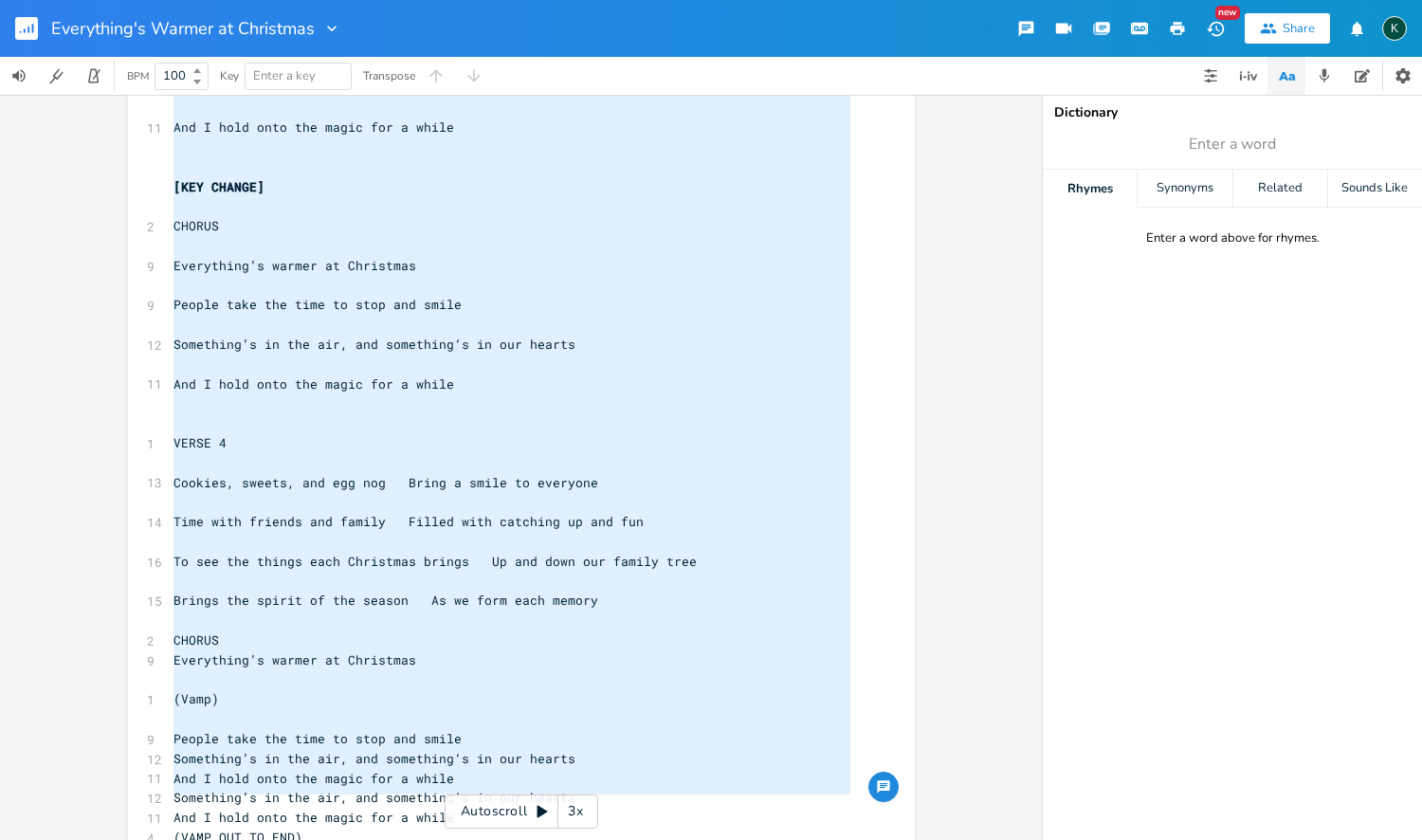
drag, startPoint x: 165, startPoint y: 147, endPoint x: 385, endPoint y: 839, distance: 726.0
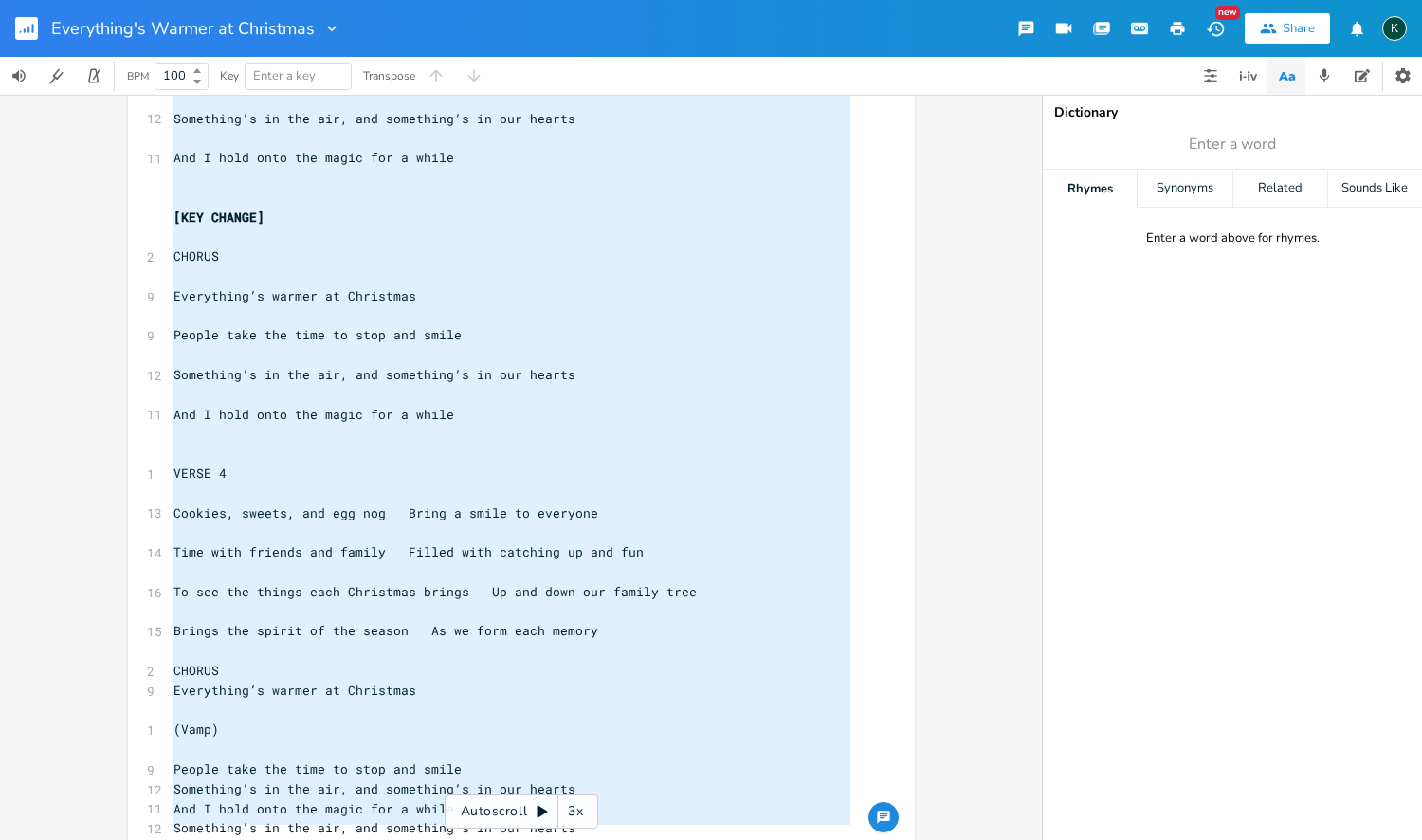
scroll to position [622, 0]
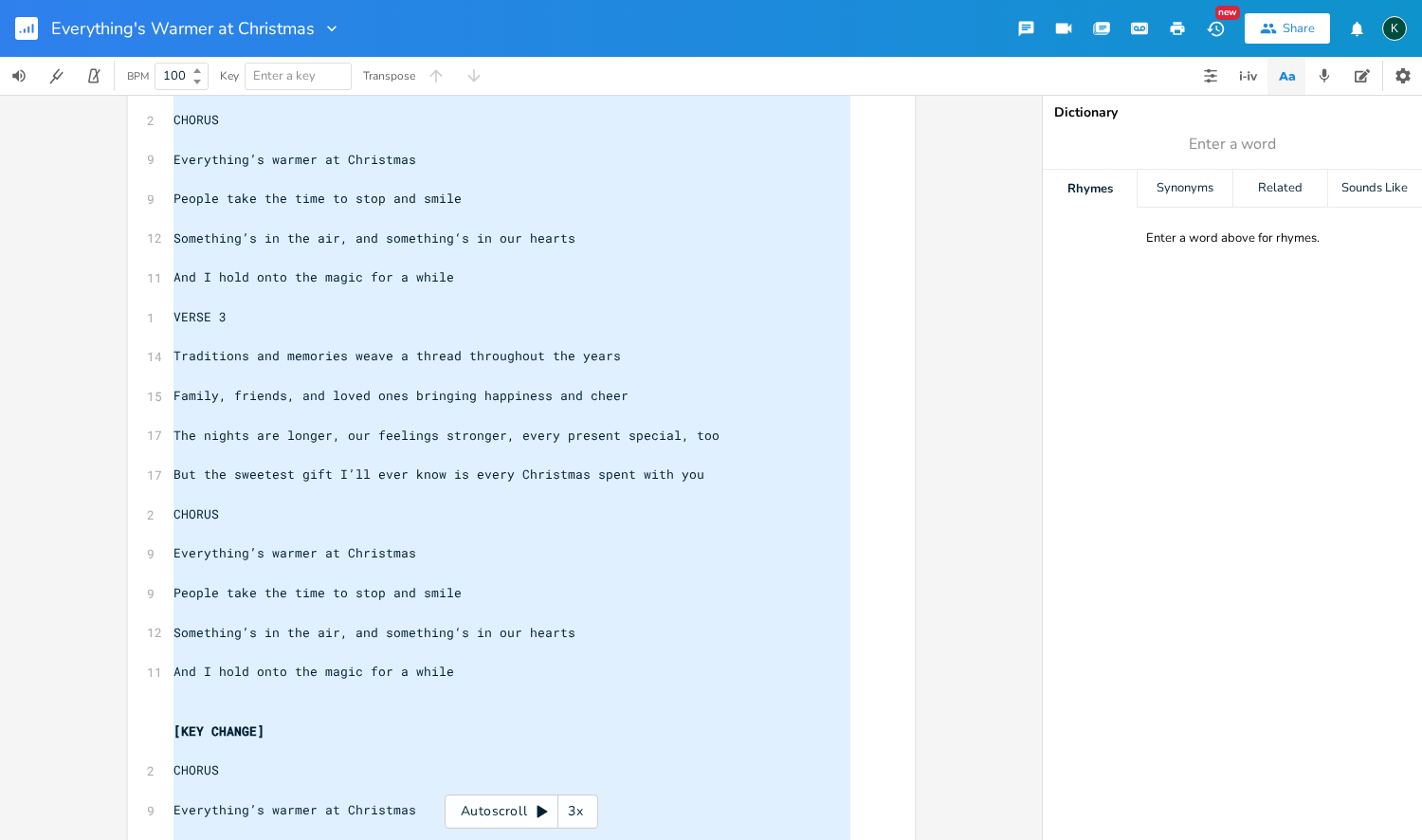
type textarea "LOREM 4 Ipsum dol sitamet consec Adi elits’d ei tem inc Utla etd mag ali enimad…"
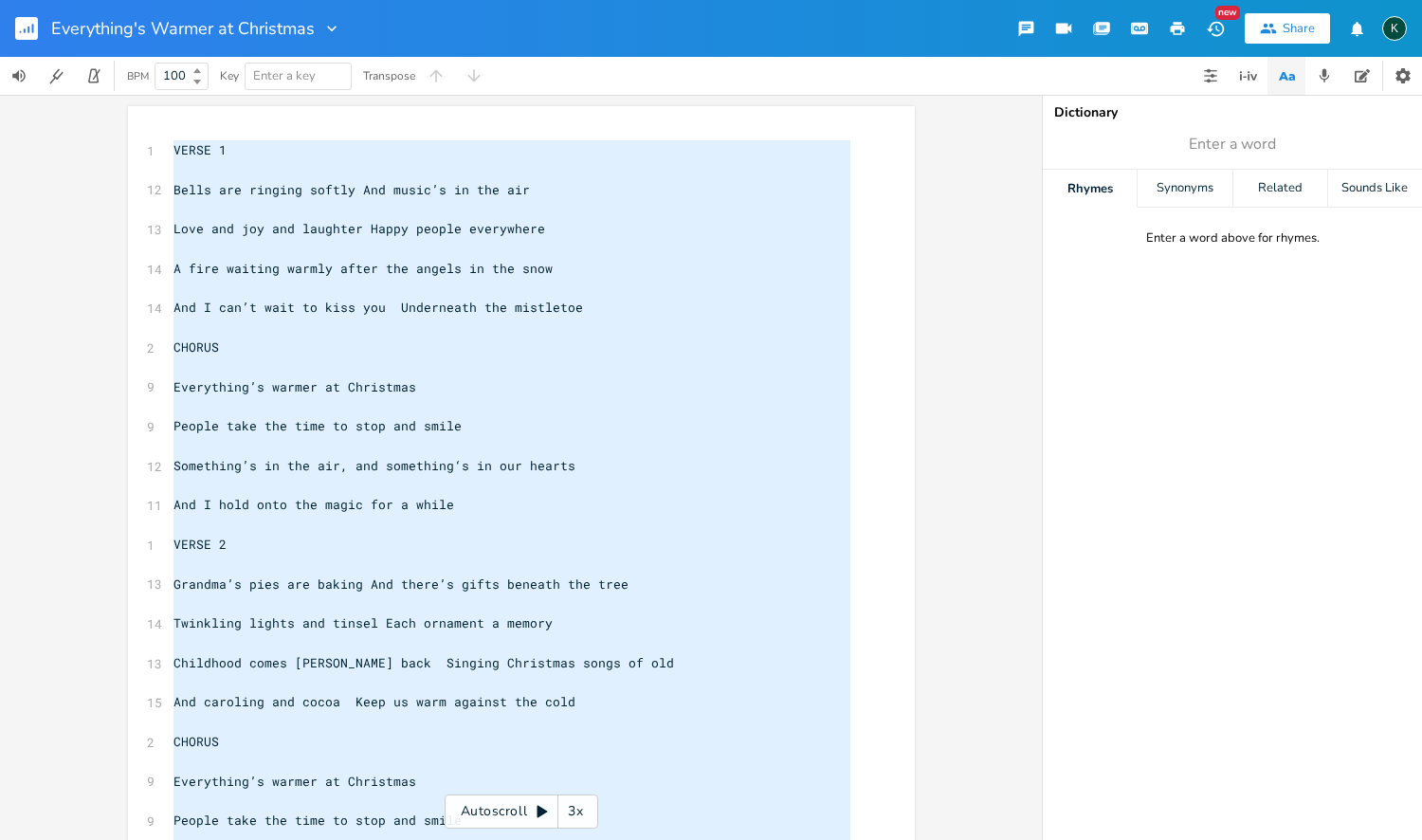
scroll to position [1166, 0]
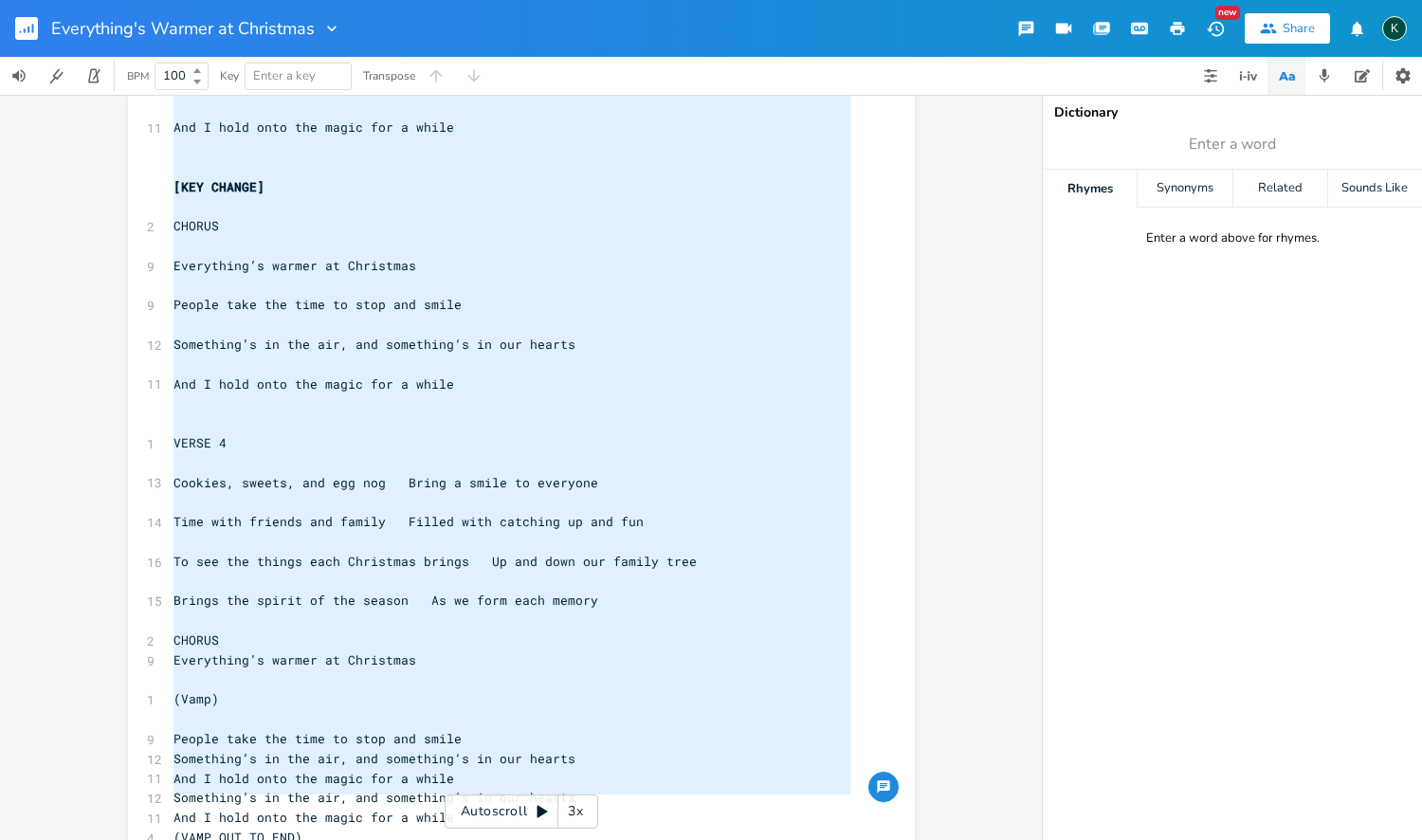
click at [19, 23] on rect "button" at bounding box center [26, 28] width 23 height 23
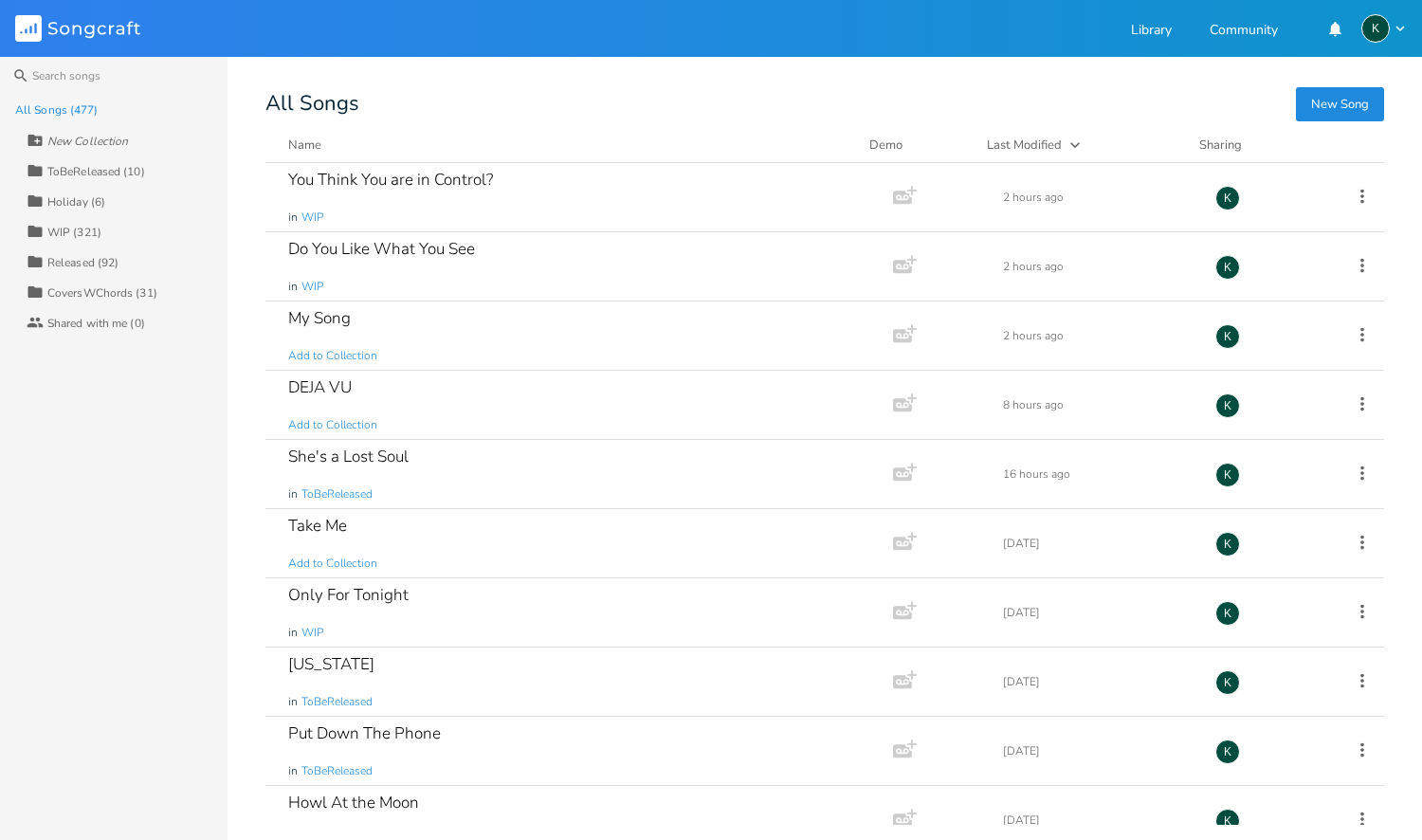
scroll to position [8957, 0]
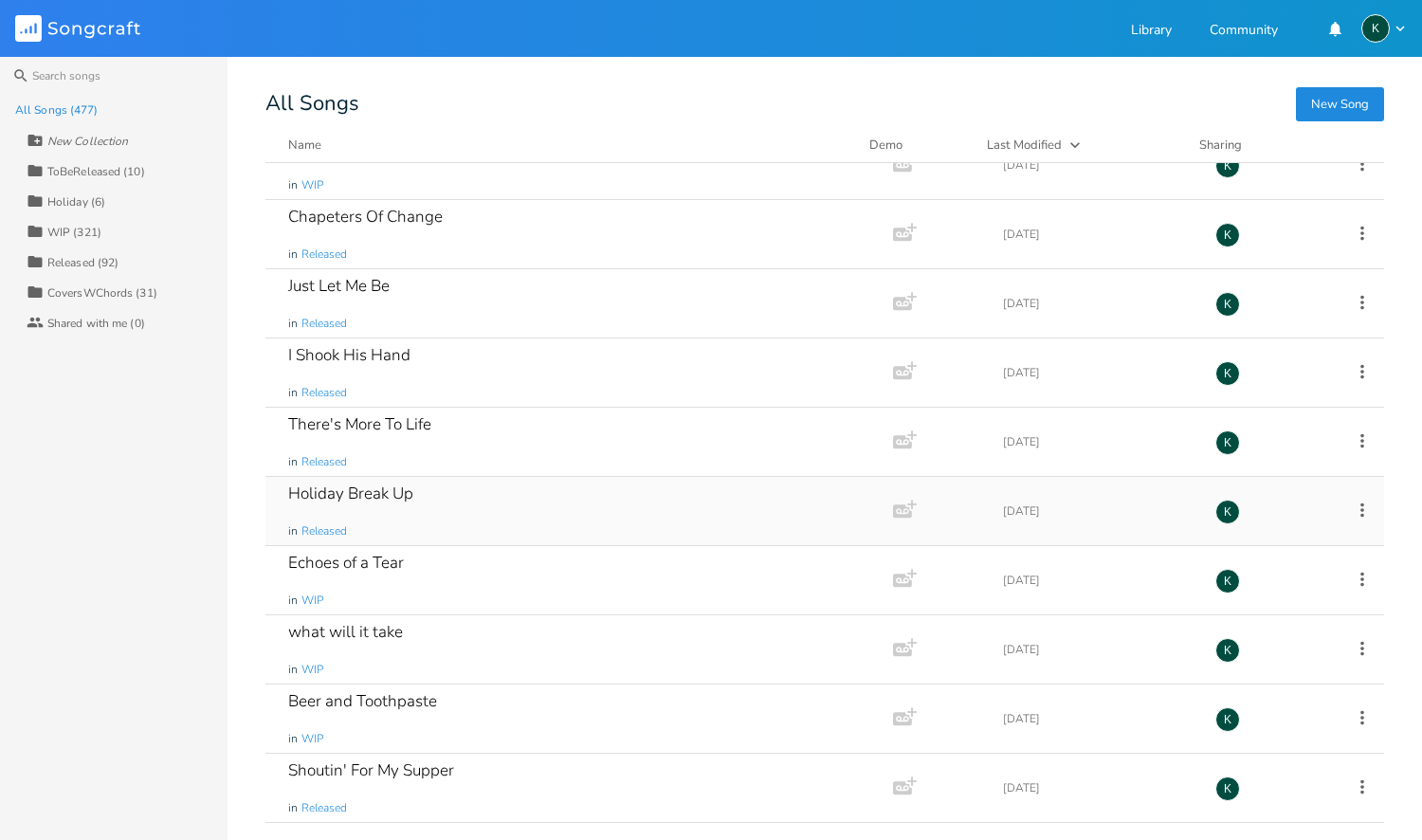
click at [399, 497] on div "Holiday Break Up" at bounding box center [350, 493] width 125 height 16
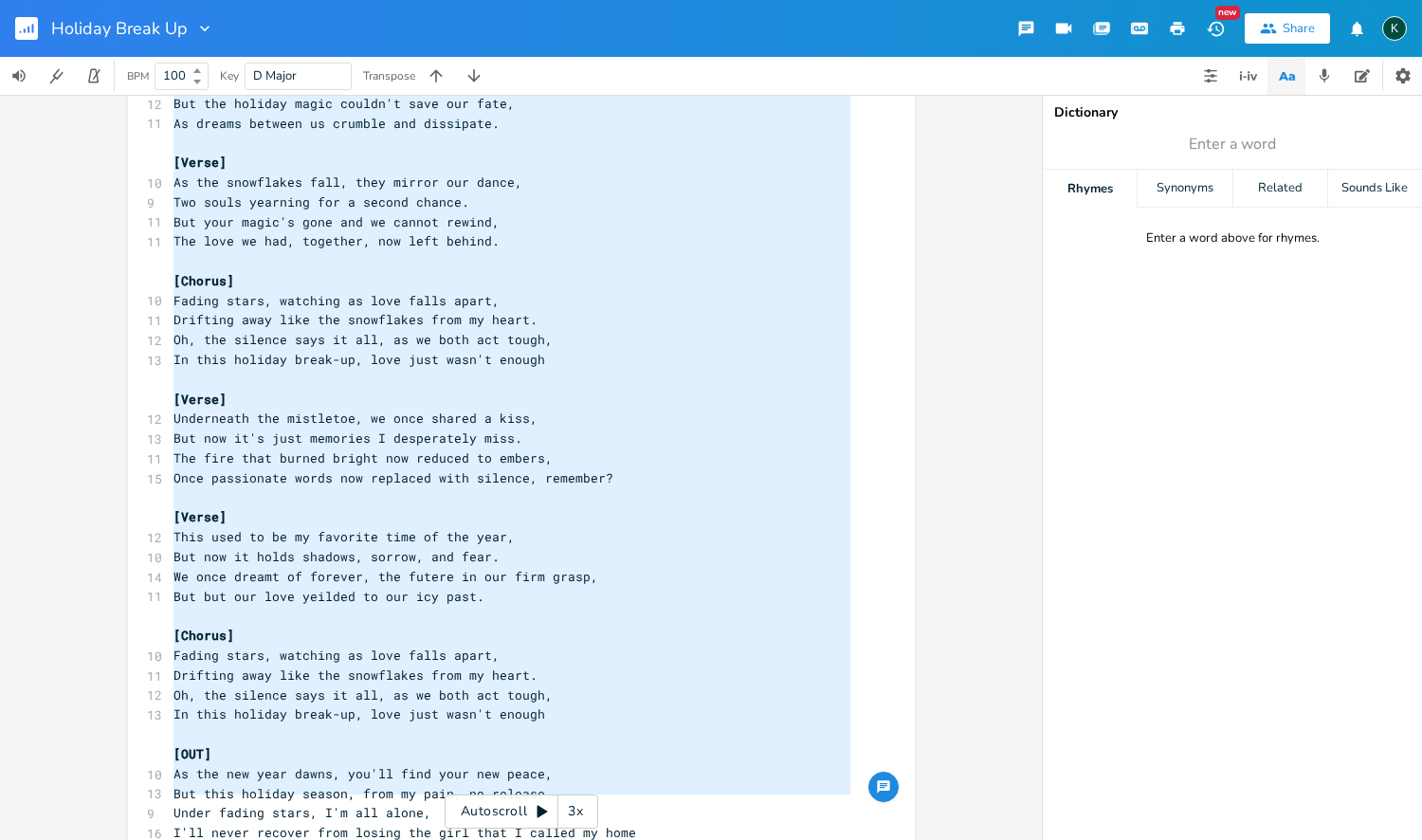
drag, startPoint x: 170, startPoint y: 550, endPoint x: 295, endPoint y: 839, distance: 315.0
click at [295, 839] on div "x [Verse] G D Em C ​ G D Em C G 11 It's the time of year when love is in the ai…" at bounding box center [536, 235] width 732 height 1317
type textarea "It's the time of year when love is in the air G Em Am Dsus4 D G D C C G Bm Am7 …"
click at [23, 32] on rect "button" at bounding box center [26, 28] width 23 height 23
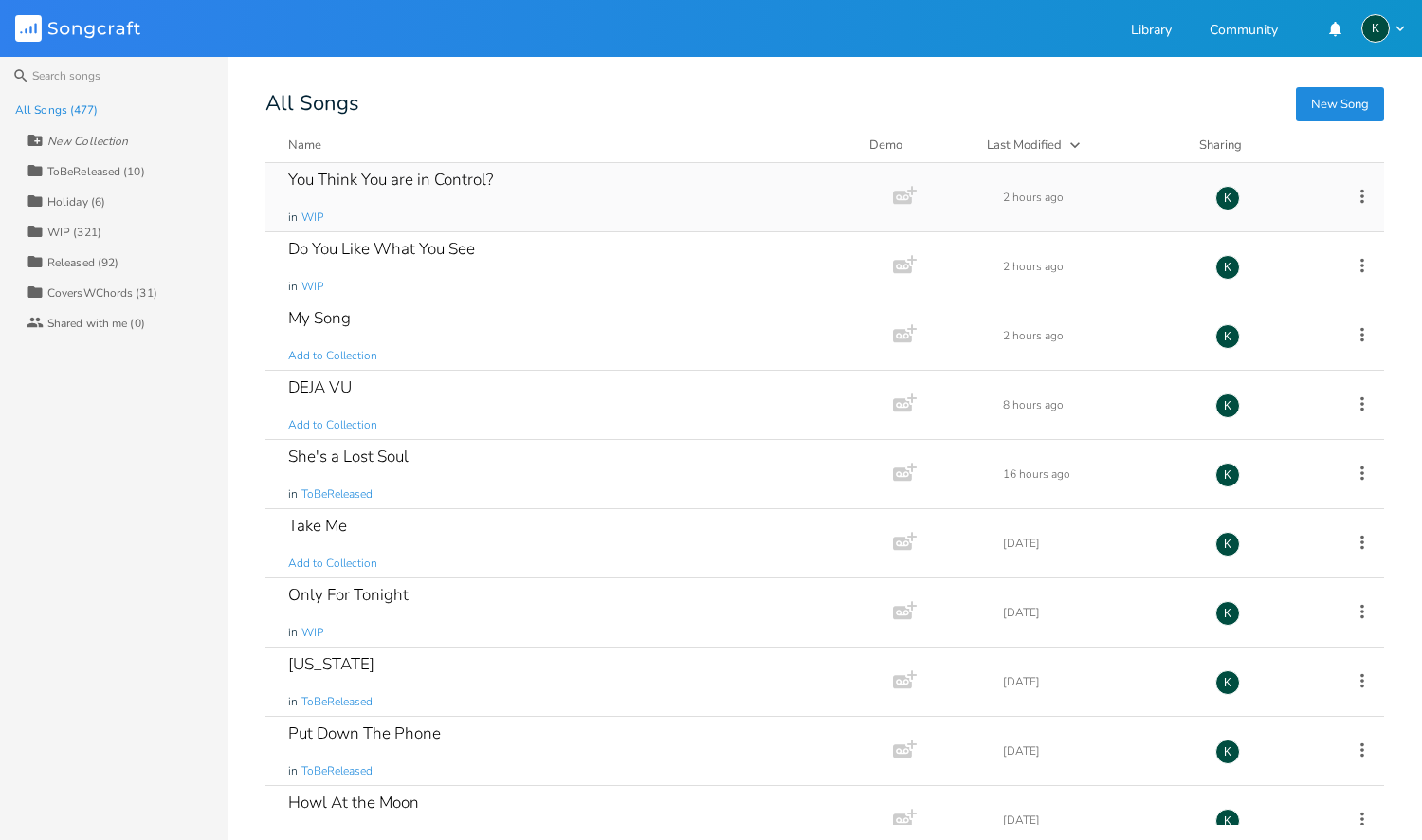
scroll to position [6467, 0]
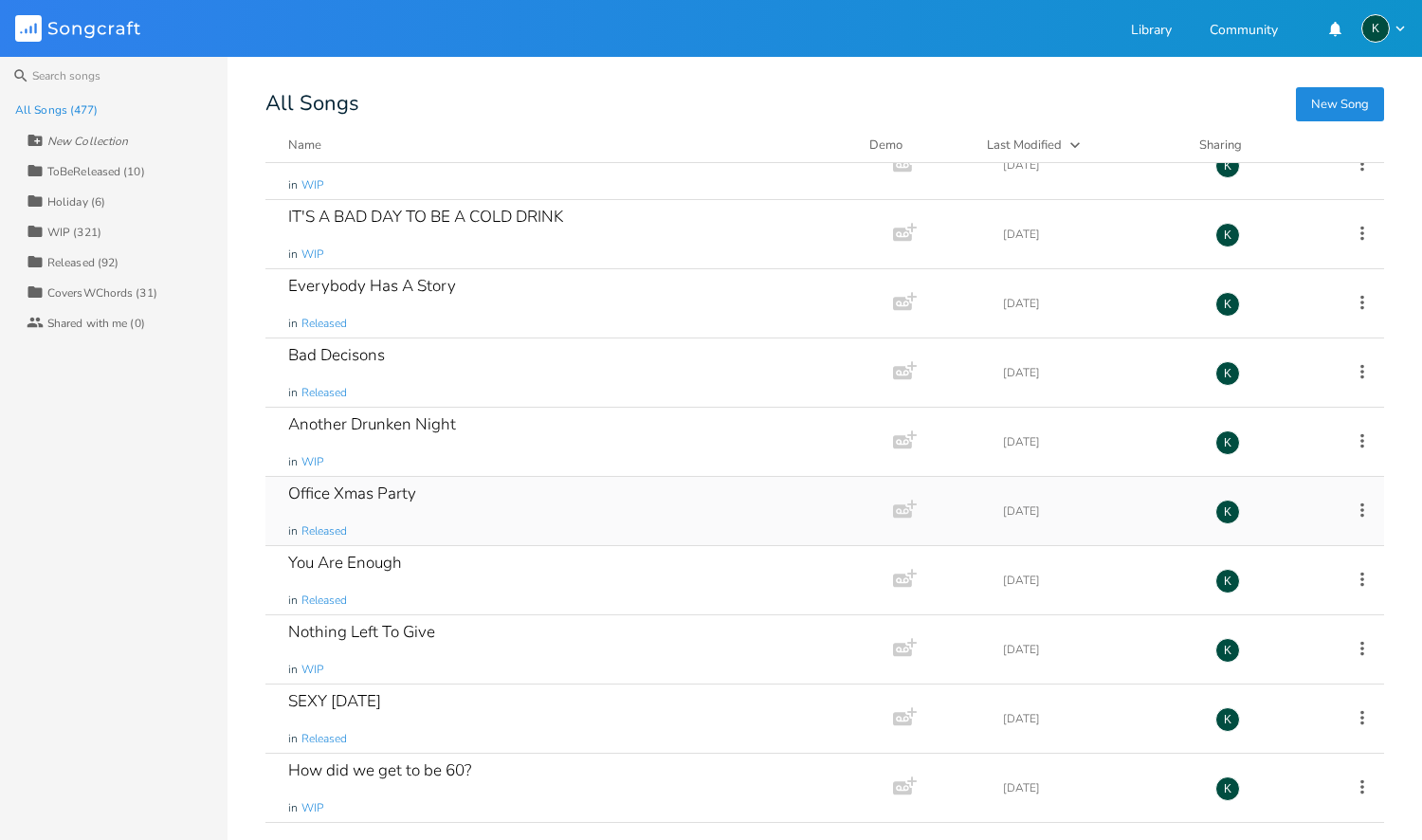
click at [372, 494] on div "Office Xmas Party" at bounding box center [352, 493] width 128 height 16
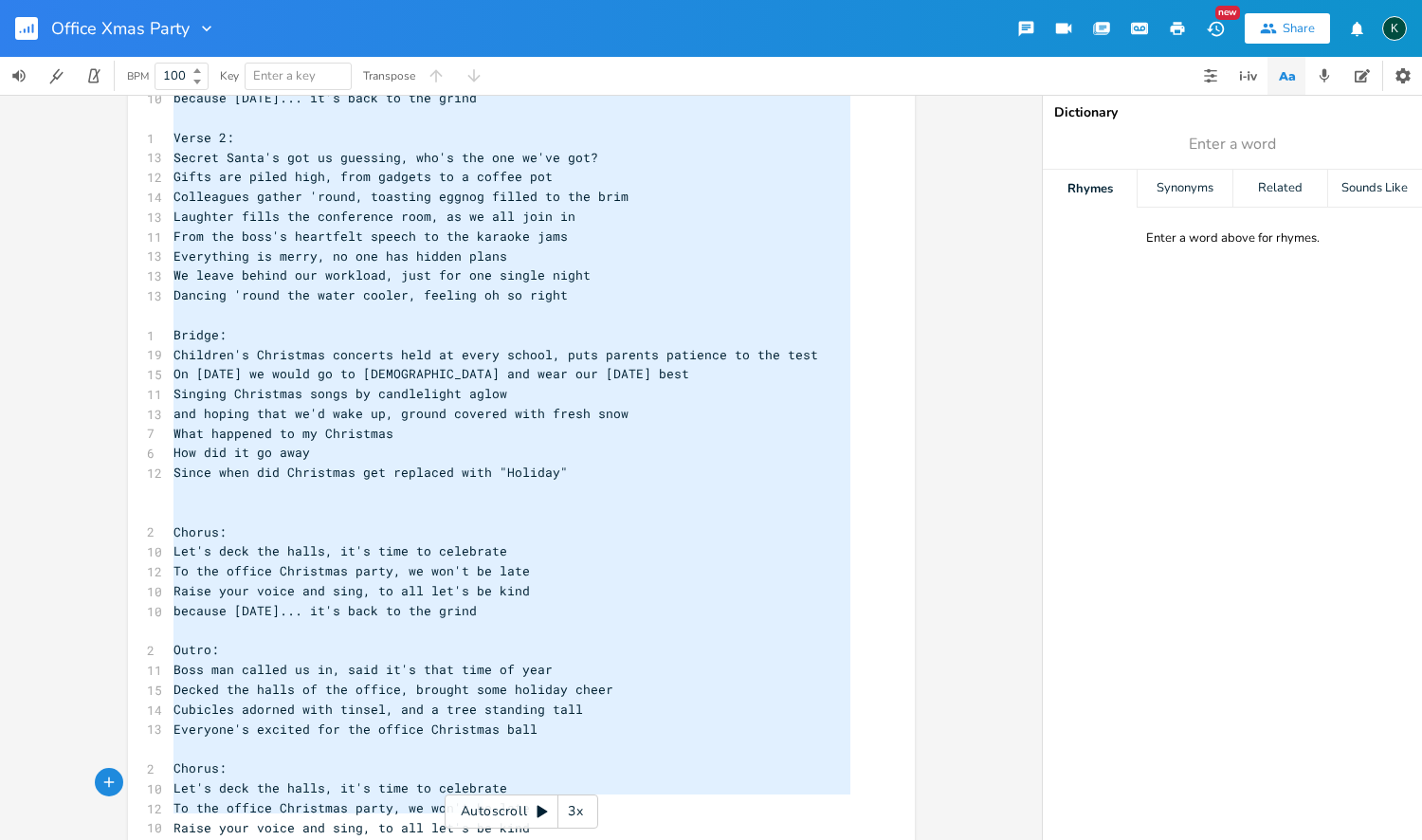
scroll to position [427, 0]
drag, startPoint x: 166, startPoint y: 153, endPoint x: 363, endPoint y: 839, distance: 714.0
click at [363, 839] on div "x 2 Intro: 11 TPS reports are filed, as Christmas time draws near 14 pass aroun…" at bounding box center [536, 299] width 732 height 1179
type textarea "Intro: TPS reports are filed, as Christmas time draws near pass around the bott…"
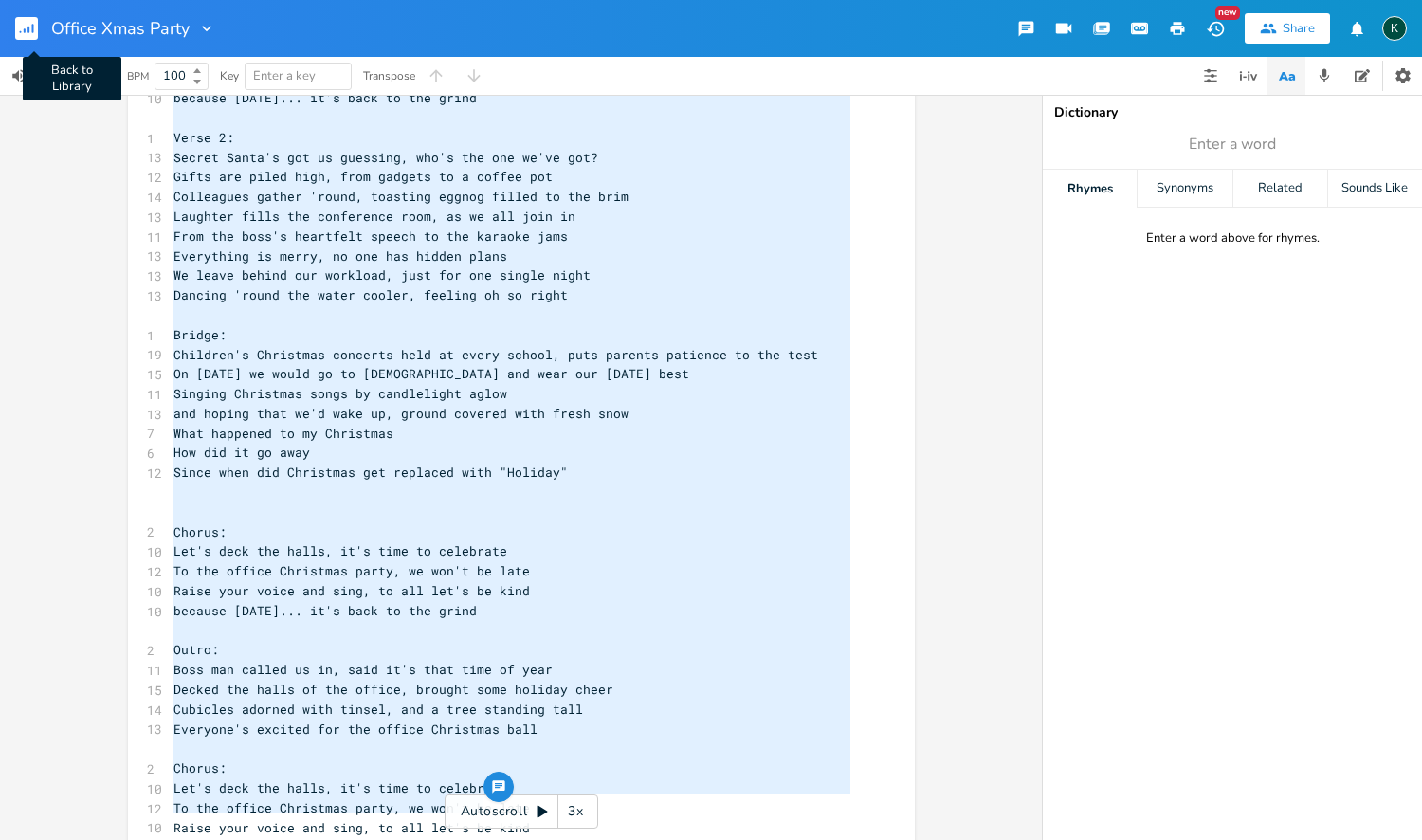
click at [34, 28] on rect "button" at bounding box center [26, 28] width 23 height 23
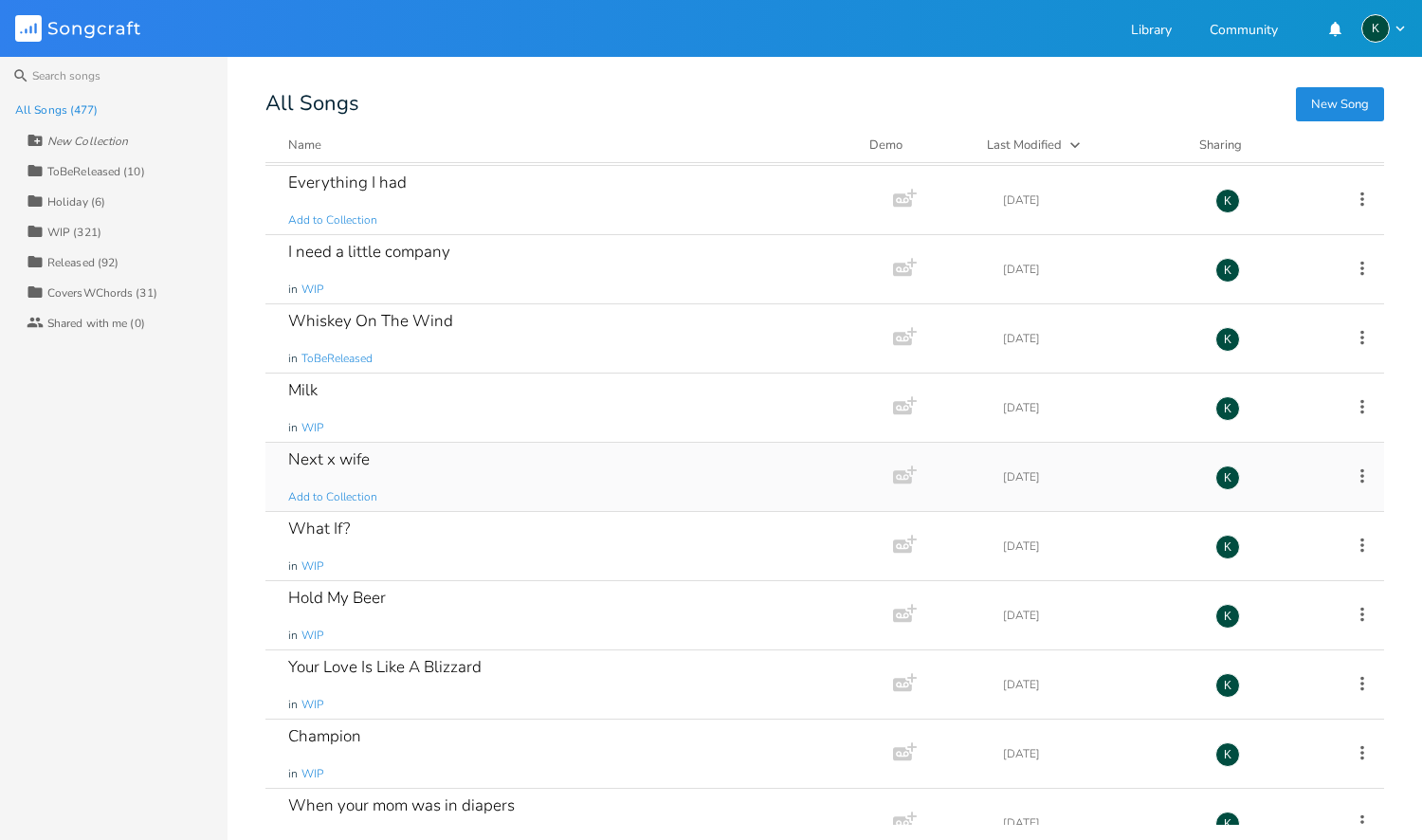
scroll to position [2938, 0]
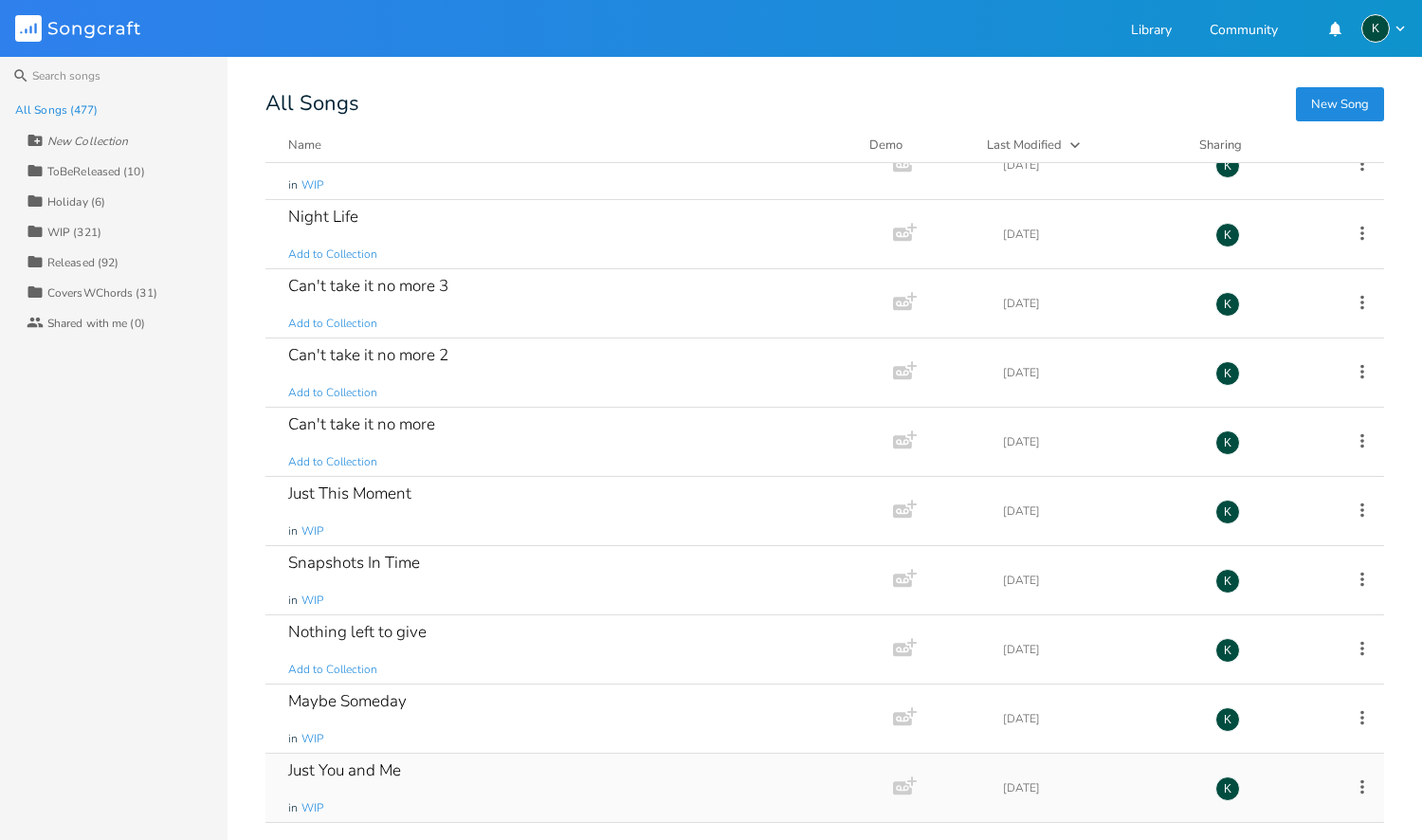
click at [377, 769] on div "Just You and Me" at bounding box center [344, 770] width 113 height 16
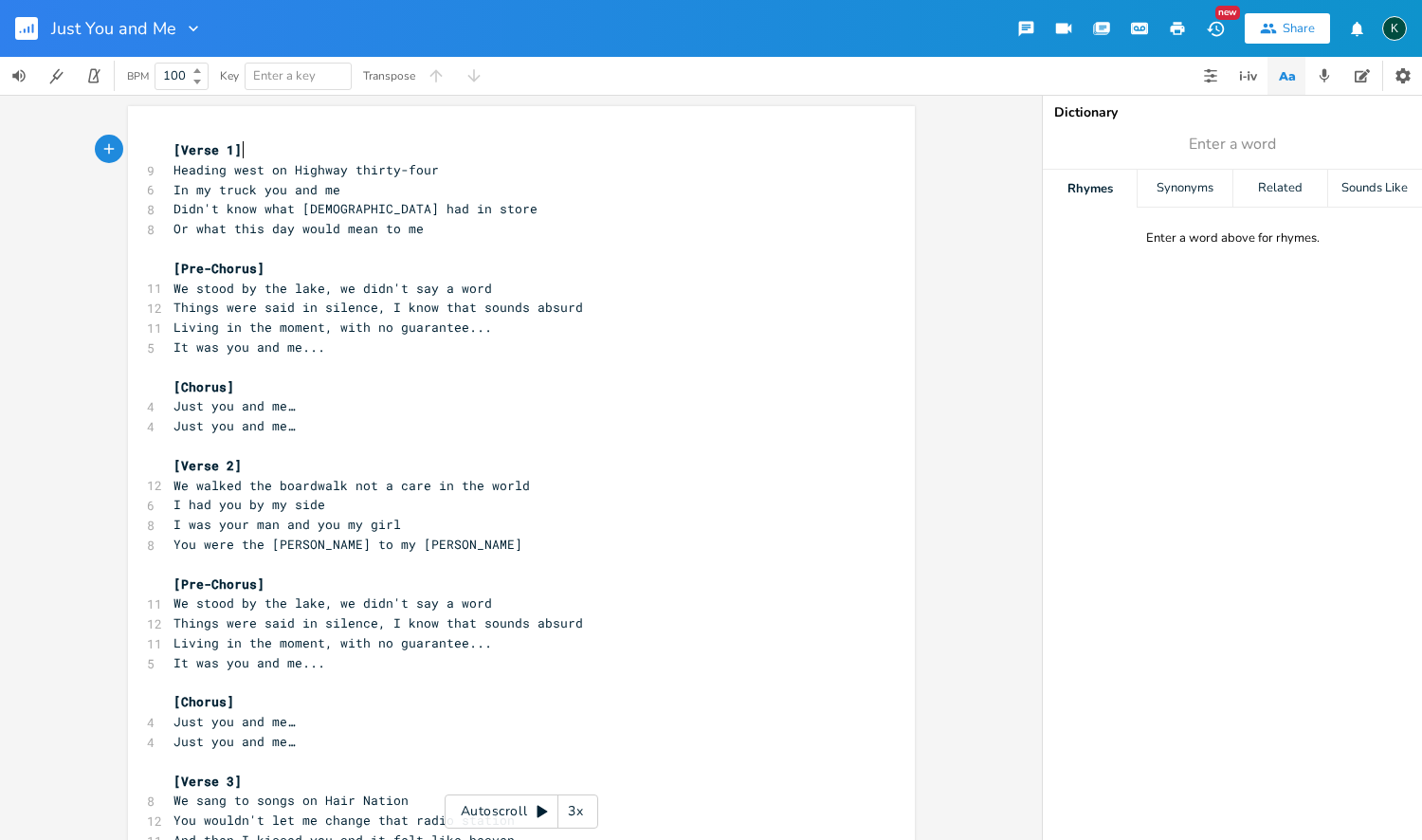
click at [184, 24] on icon "button" at bounding box center [193, 28] width 19 height 19
click at [200, 89] on span "Collection Collections" at bounding box center [218, 86] width 76 height 13
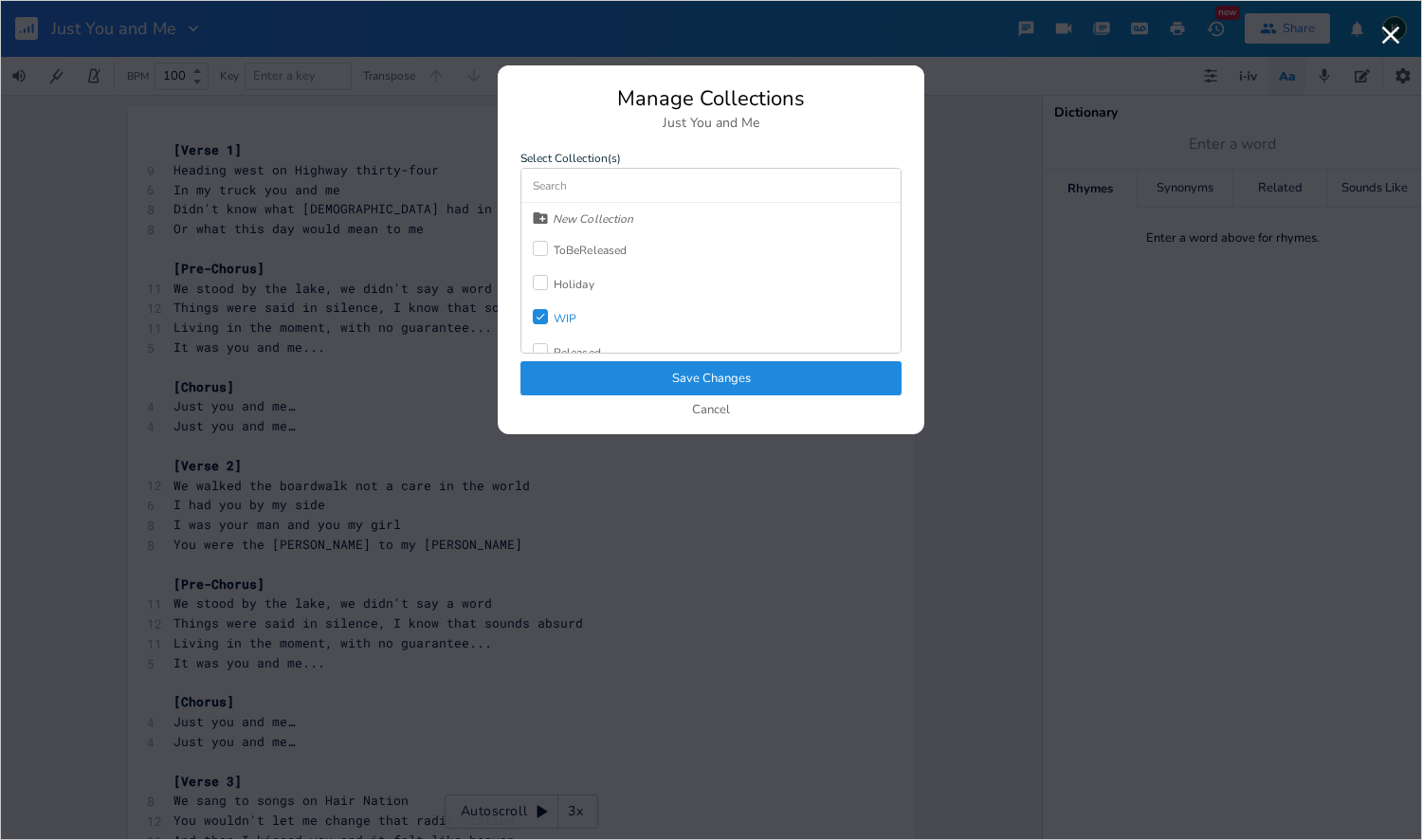
click at [574, 314] on div "WIP" at bounding box center [565, 318] width 23 height 11
click at [575, 299] on div "Released" at bounding box center [577, 301] width 47 height 11
click at [615, 369] on button "Save Changes" at bounding box center [710, 378] width 381 height 34
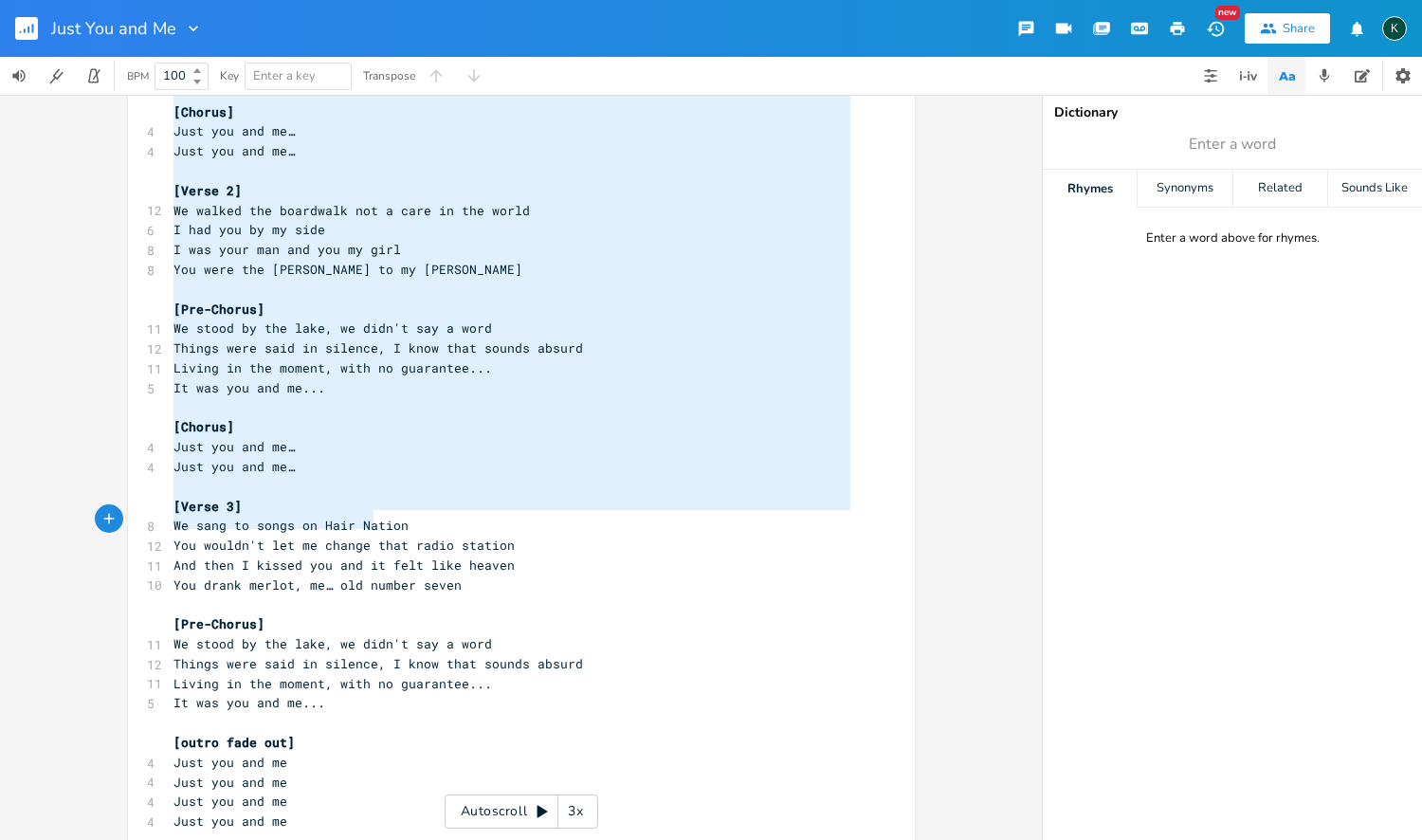
scroll to position [0, 0]
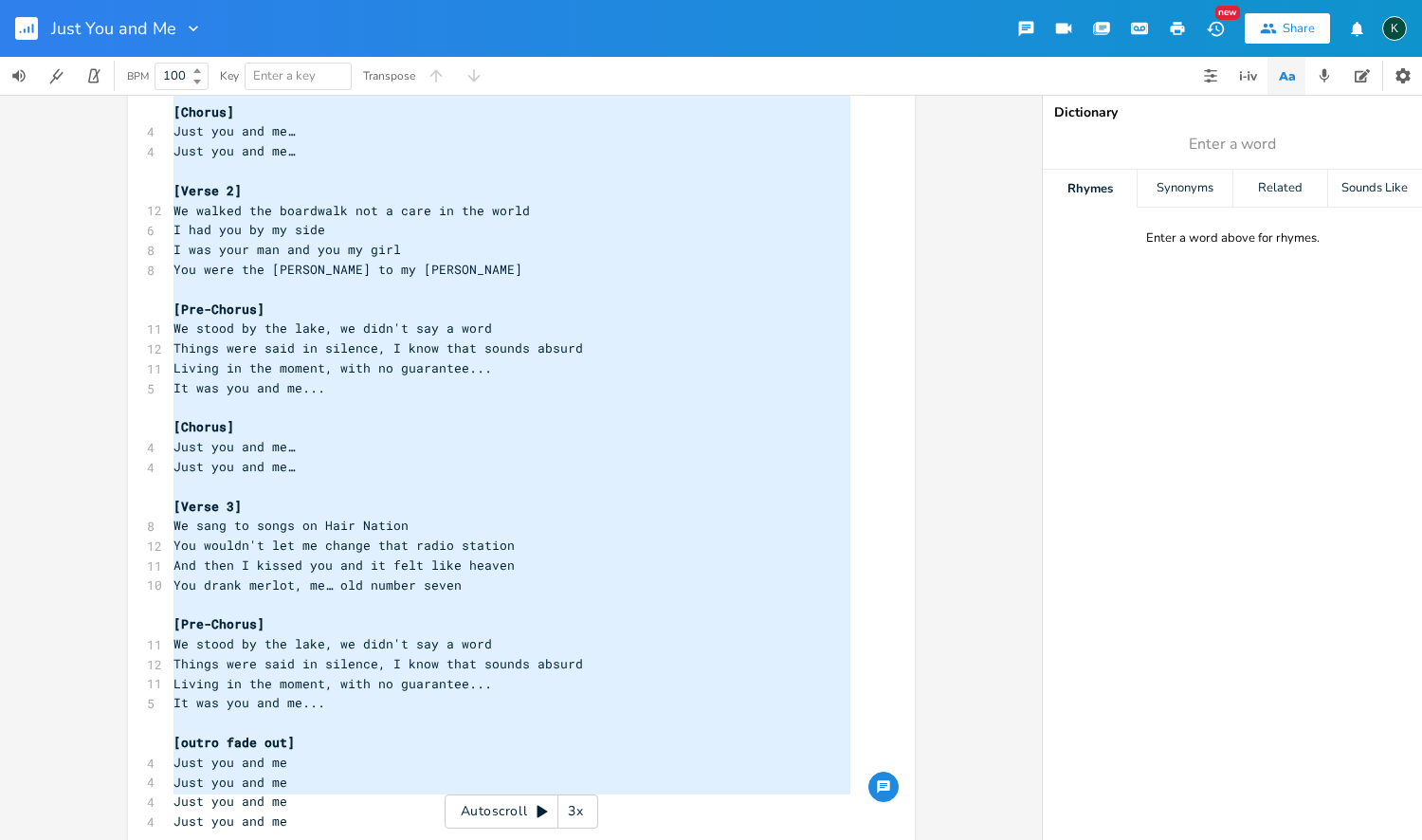
drag, startPoint x: 165, startPoint y: 154, endPoint x: 425, endPoint y: 836, distance: 729.3
click at [426, 838] on div "x [Verse 1] 9 Heading west on Highway thirty-four 6 In my truck you and me 8 Di…" at bounding box center [536, 373] width 732 height 1022
type textarea "[Lorem 9] Ipsumdo sita co Adipisc elitse-doei Te in utlab etd mag al Enim'a min…"
click at [37, 23] on rect "button" at bounding box center [26, 28] width 23 height 23
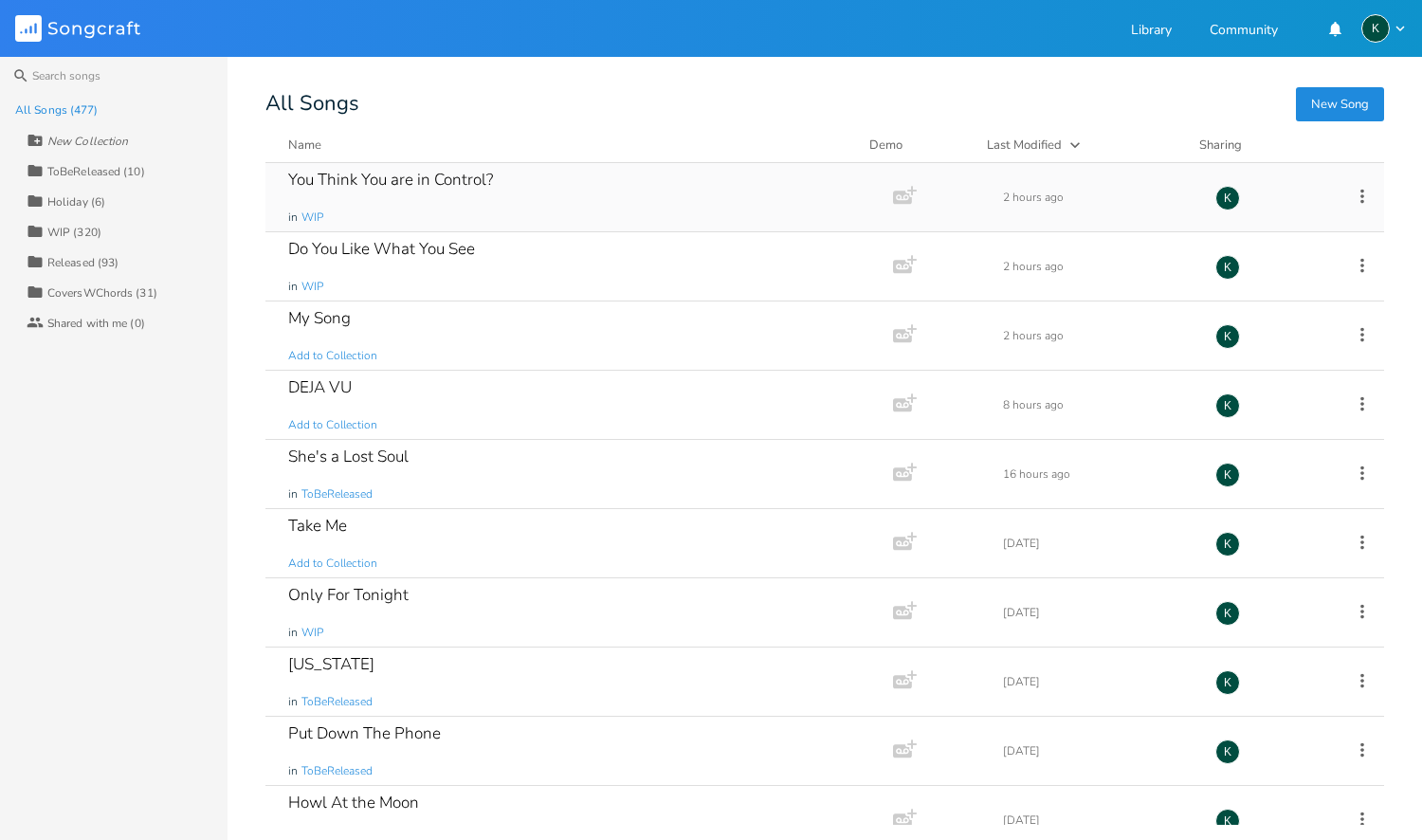
scroll to position [2177, 0]
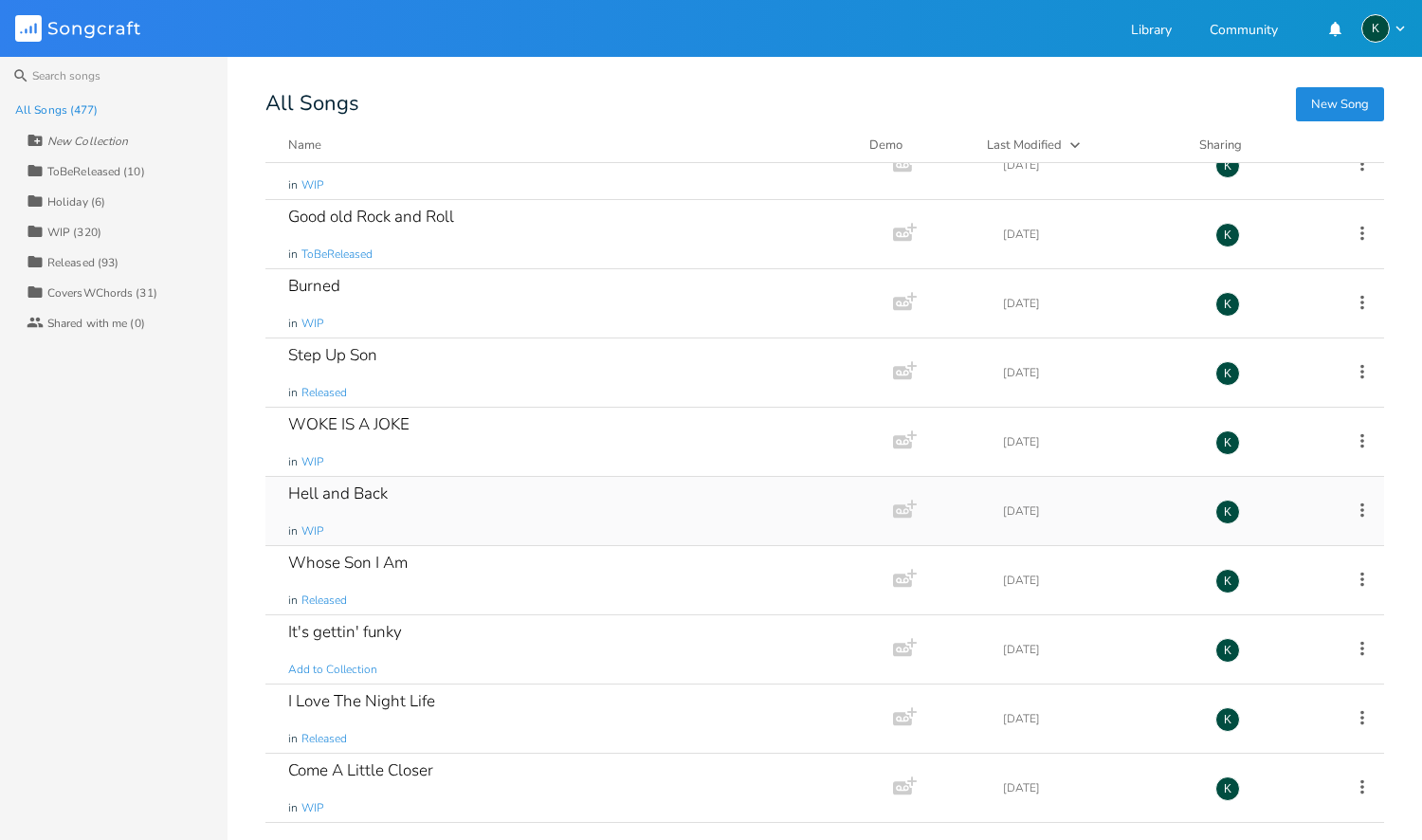
click at [325, 488] on div "Hell and Back" at bounding box center [338, 493] width 100 height 16
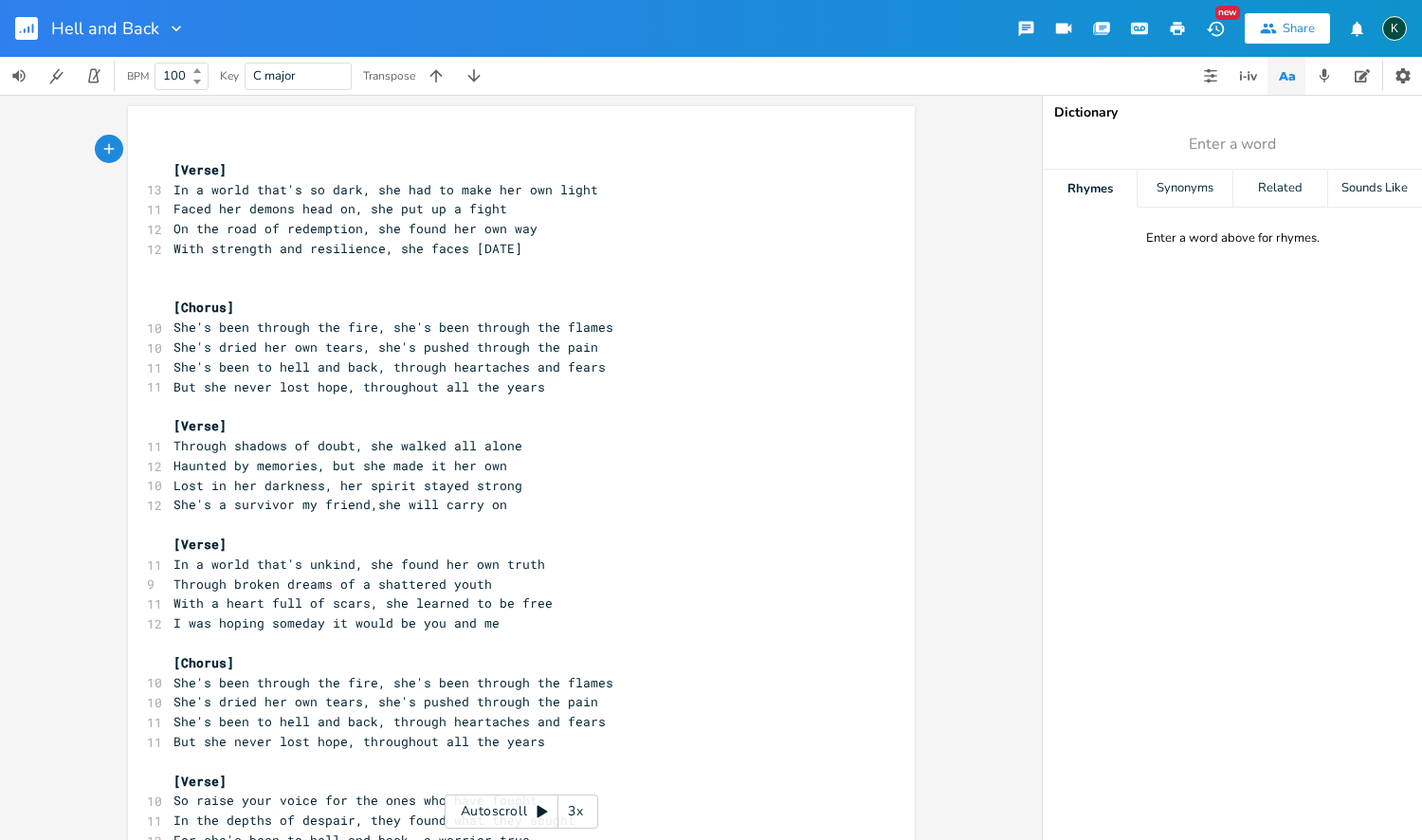
click at [169, 25] on icon "button" at bounding box center [176, 28] width 19 height 19
click at [194, 83] on span "Collection Collections" at bounding box center [203, 86] width 76 height 13
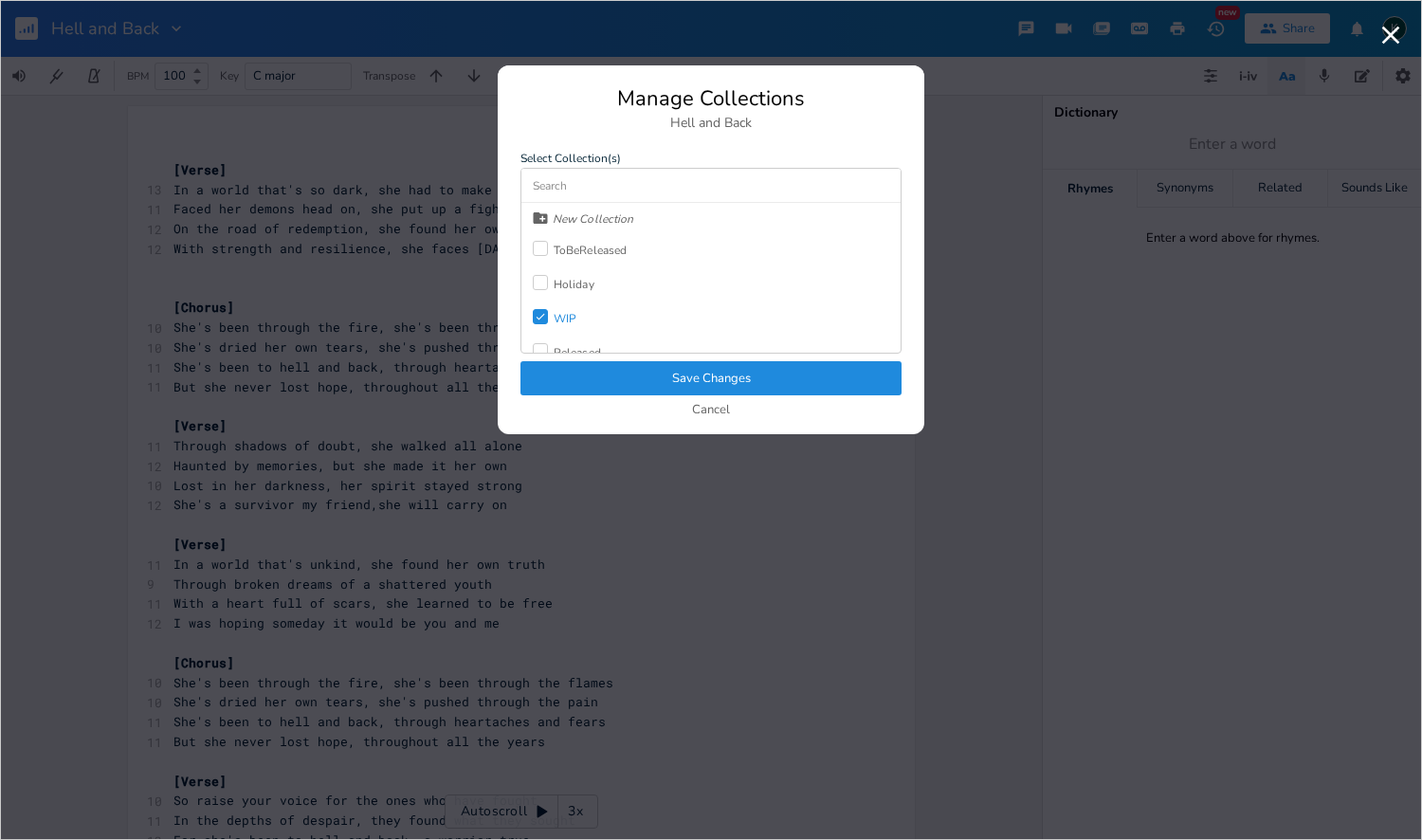
click at [577, 314] on div "New Collection ToBeReleased Holiday Check WIP Released CoversWChords" at bounding box center [710, 278] width 379 height 150
click at [568, 315] on div "WIP" at bounding box center [565, 318] width 23 height 11
click at [571, 298] on div "Released" at bounding box center [577, 301] width 47 height 11
click at [618, 369] on button "Save Changes" at bounding box center [710, 378] width 381 height 34
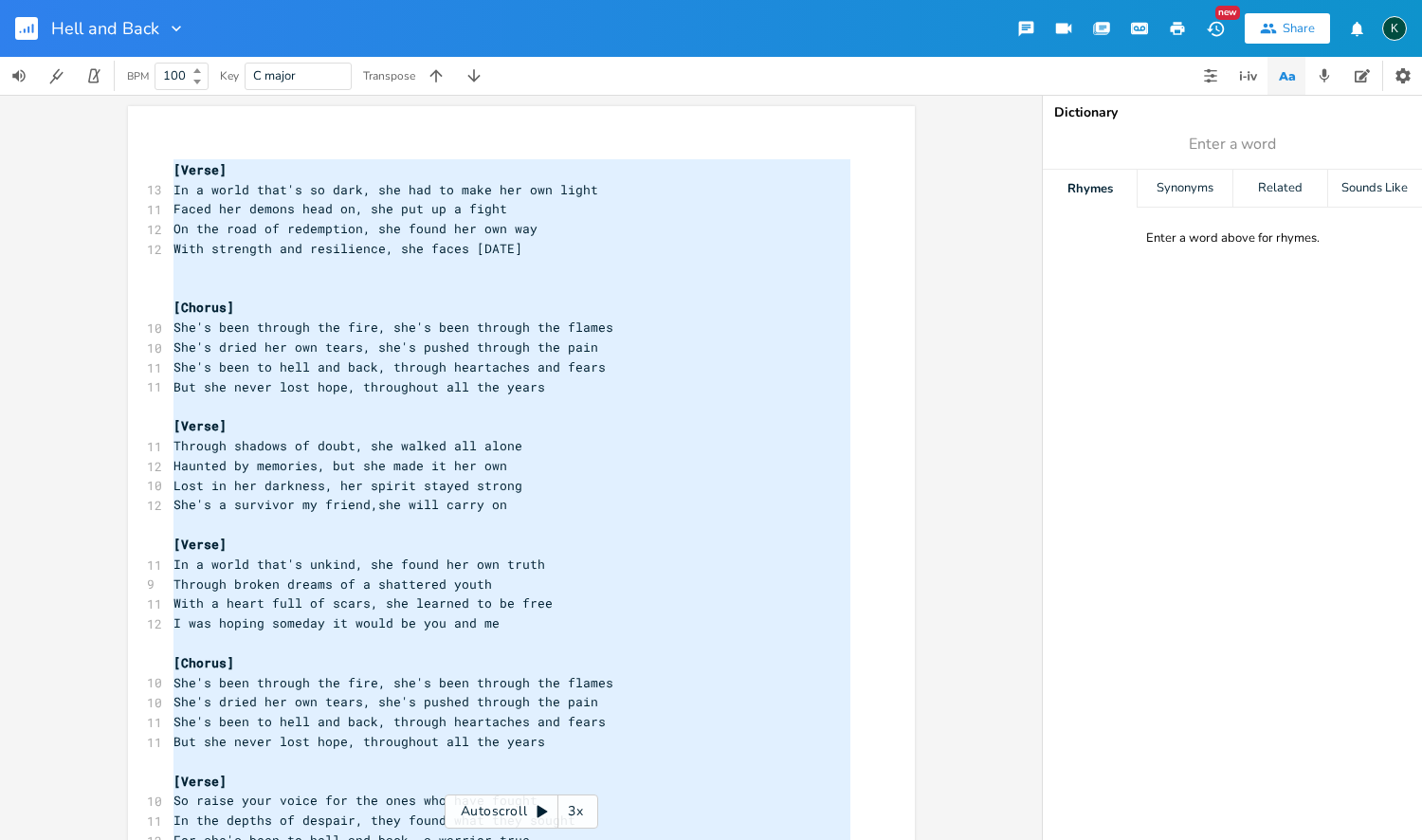
scroll to position [0, 0]
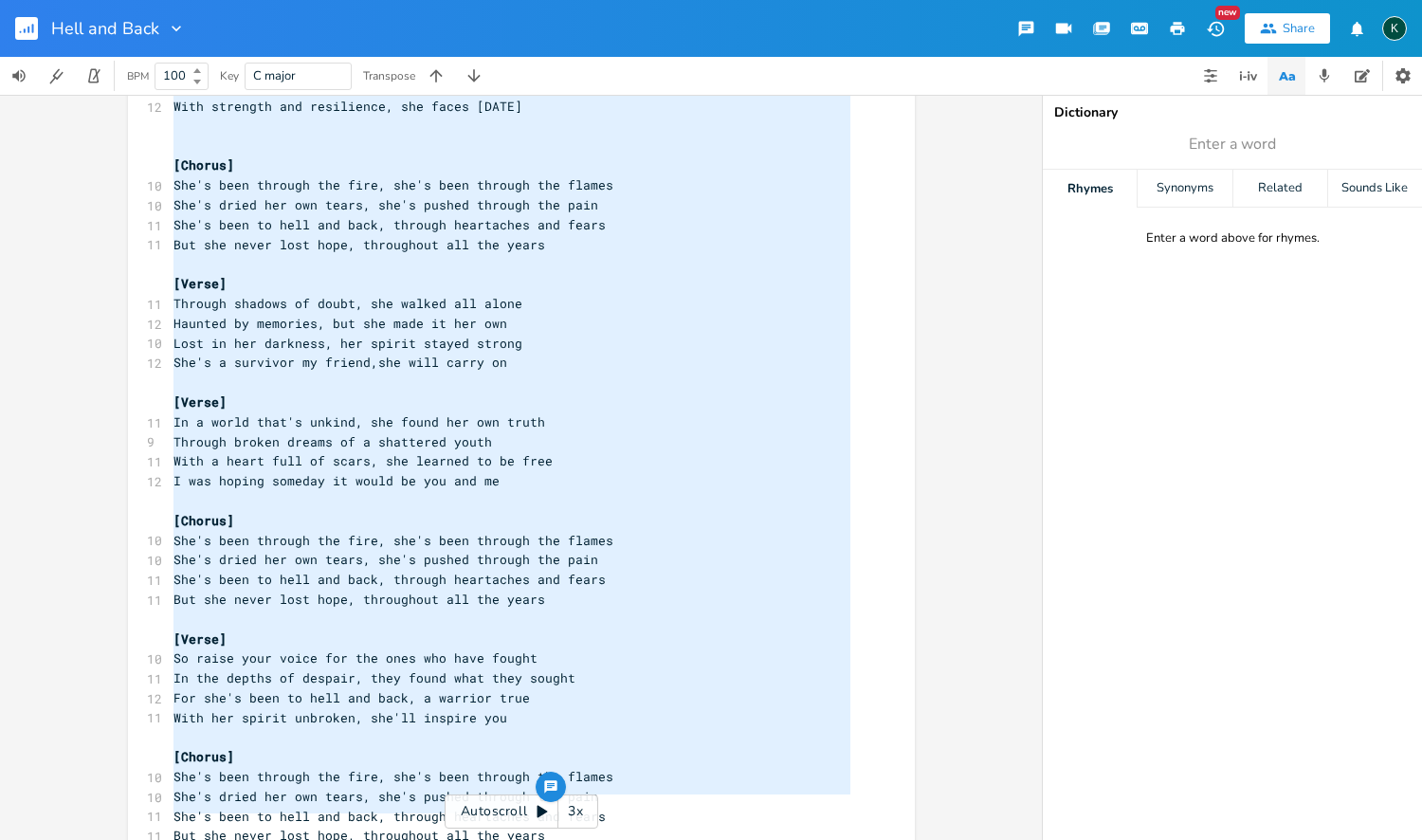
drag, startPoint x: 171, startPoint y: 167, endPoint x: 605, endPoint y: 774, distance: 746.7
click at [642, 835] on div "x [Verse] 13 In a world that's so dark, she had to make her own light 11 Faced …" at bounding box center [536, 435] width 732 height 883
type textarea "[Verse] In a world that's so dark, she had to make her own light Faced her demo…"
click at [25, 30] on icon "button" at bounding box center [25, 30] width 2 height 5
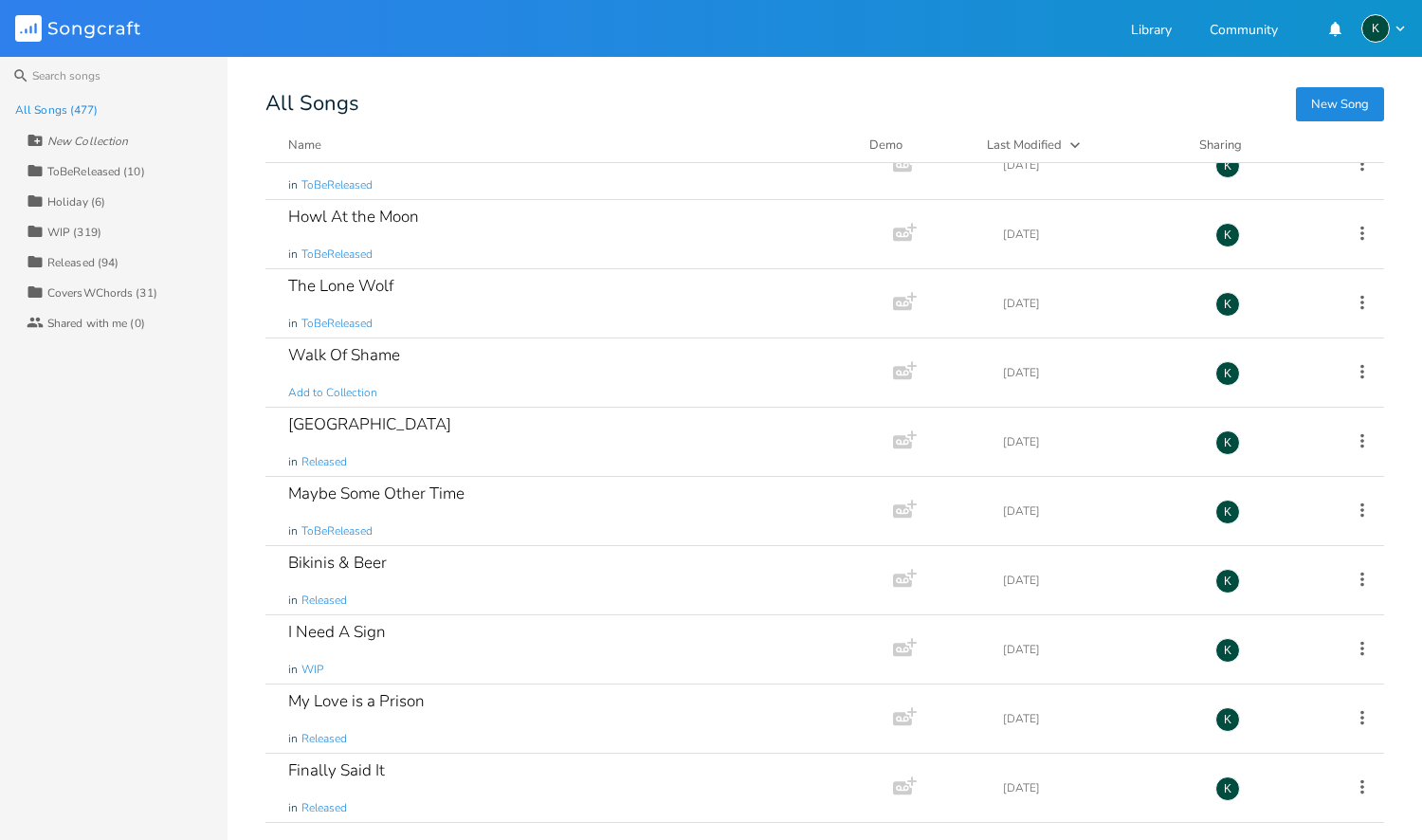
scroll to position [3146, 0]
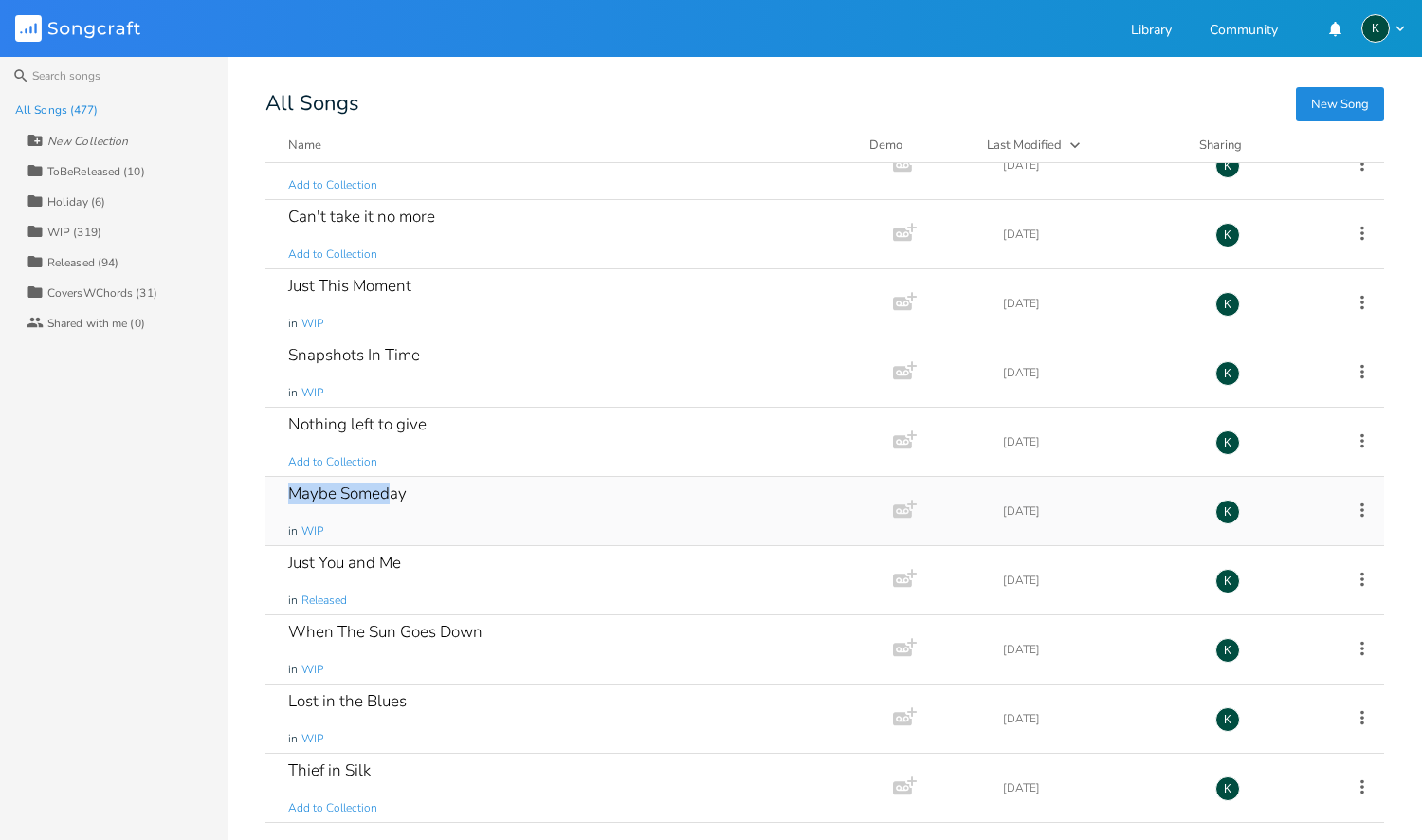
click at [367, 497] on div "Maybe Someday" at bounding box center [347, 493] width 118 height 16
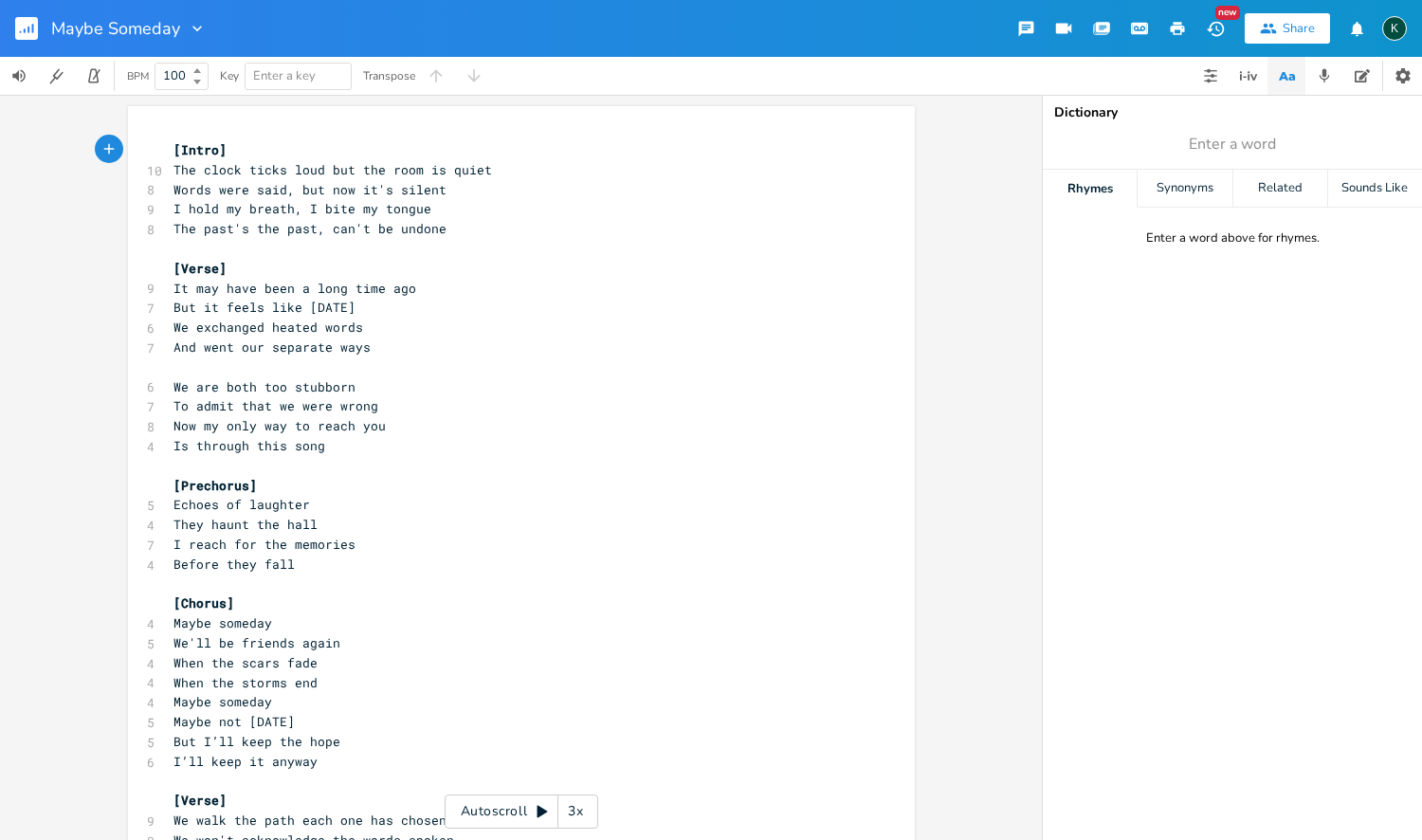
click at [198, 29] on icon "button" at bounding box center [197, 28] width 19 height 19
click at [214, 80] on span "Collection Collections" at bounding box center [223, 86] width 76 height 13
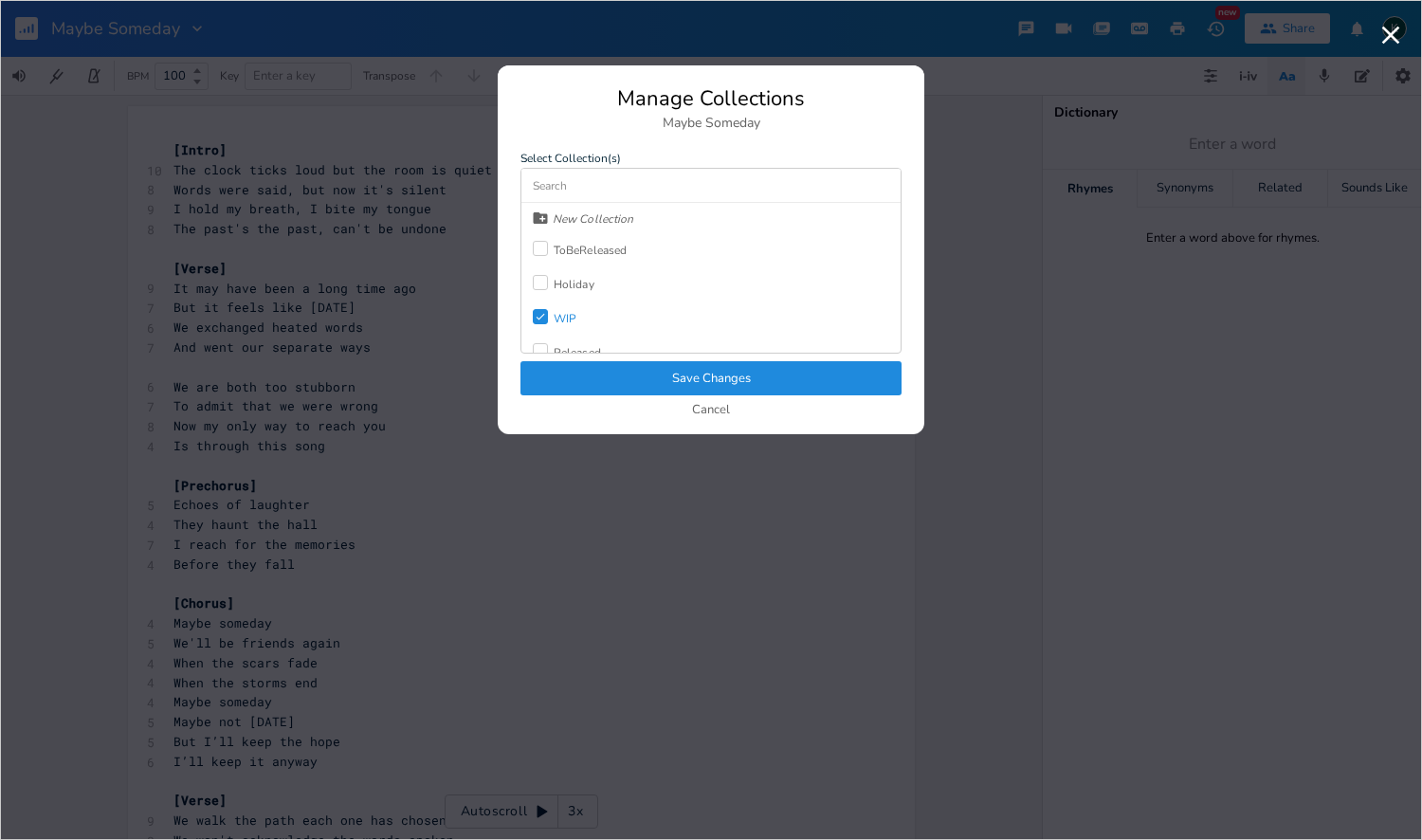
click at [540, 319] on icon "Check" at bounding box center [540, 316] width 11 height 11
click at [554, 299] on div "Released" at bounding box center [577, 301] width 47 height 11
click at [602, 372] on button "Save Changes" at bounding box center [710, 378] width 381 height 34
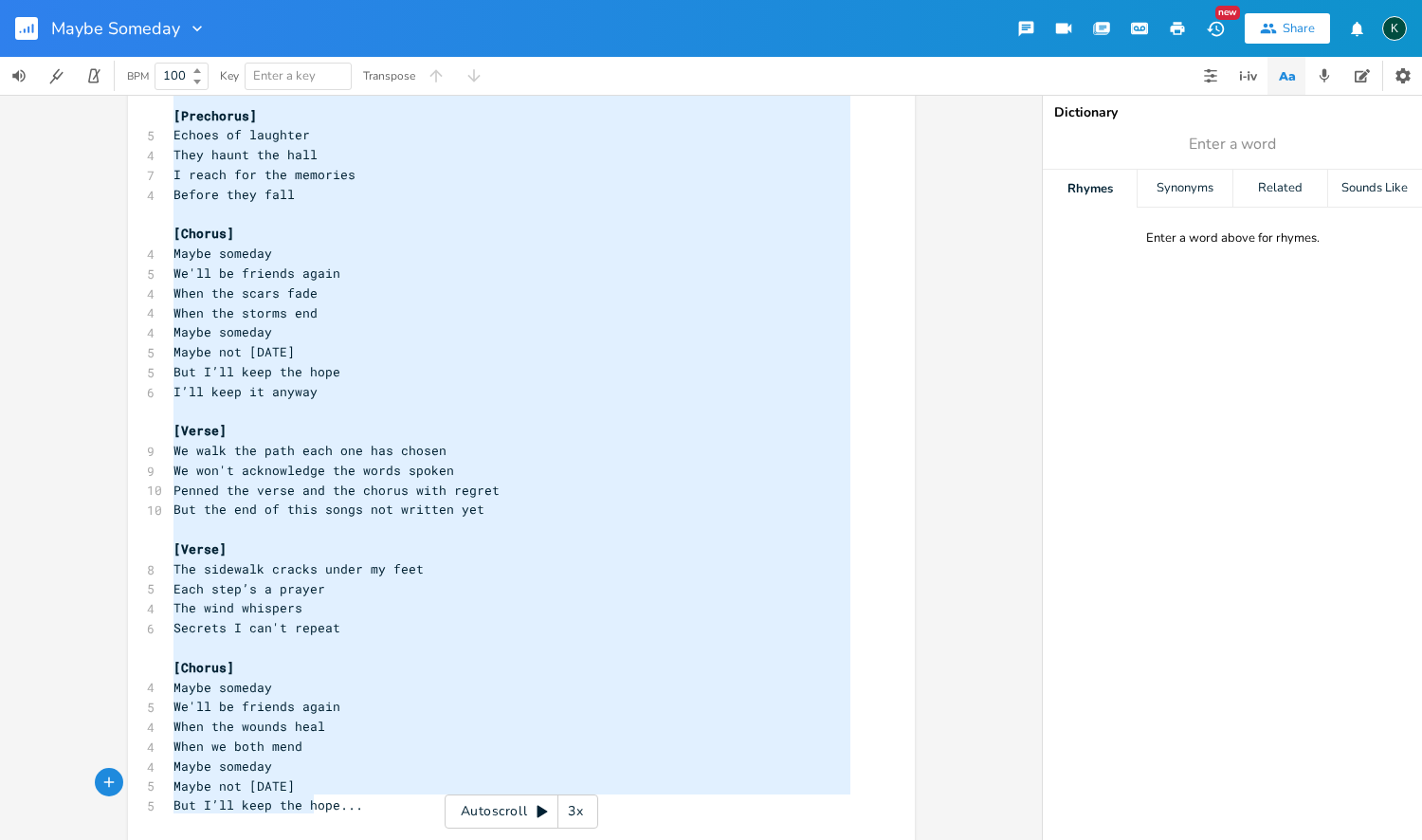
scroll to position [0, 0]
drag, startPoint x: 167, startPoint y: 152, endPoint x: 336, endPoint y: 839, distance: 707.8
click at [336, 839] on div "x [Intro] 10 The clock ticks loud but the room is quiet 8 Words were said, but …" at bounding box center [536, 327] width 732 height 1120
type textarea "[Lorem] Ips dolor sitam cons adi eli sedd ei tempo Incid utla etdo, mag ali en'…"
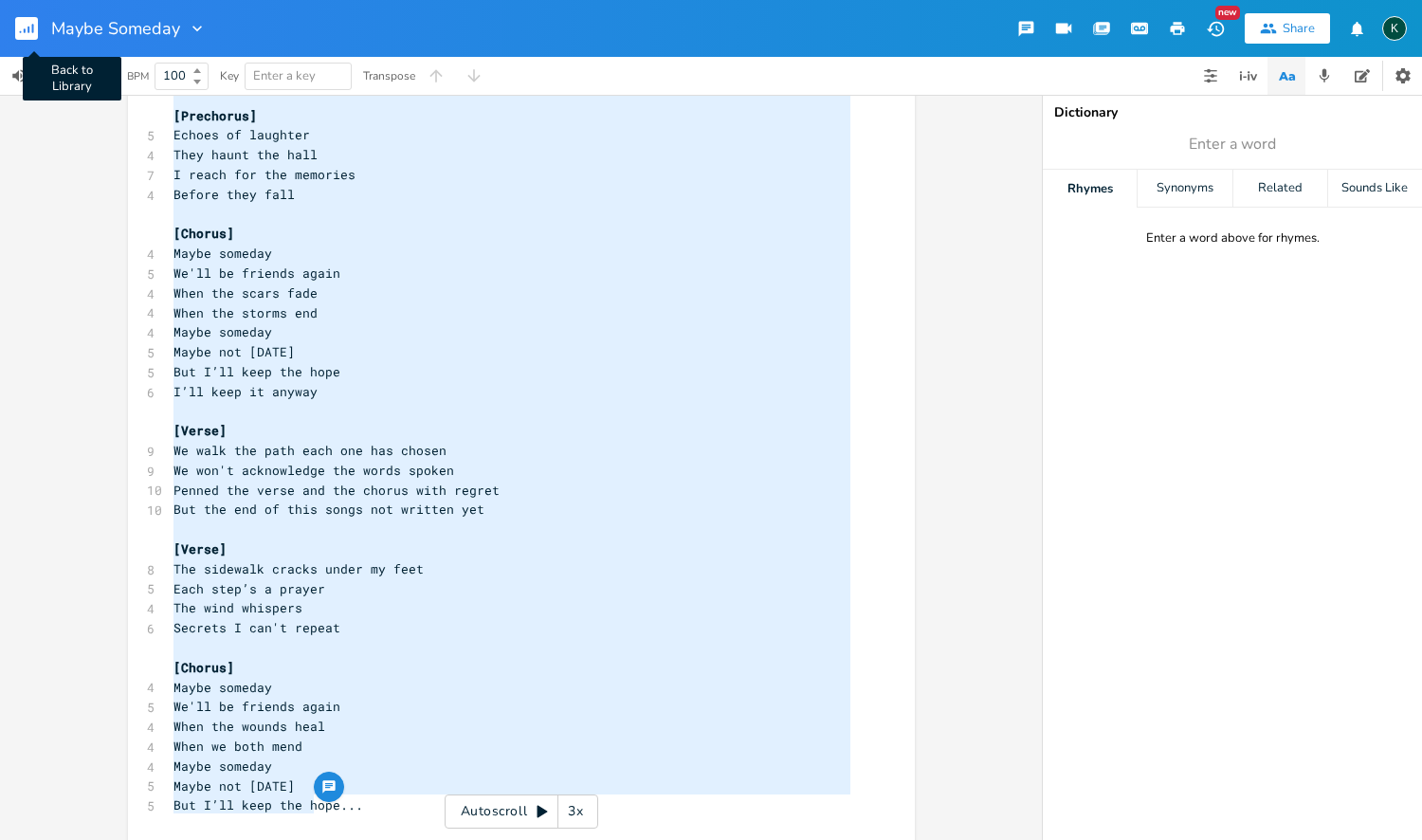
click at [25, 34] on rect "button" at bounding box center [26, 28] width 23 height 23
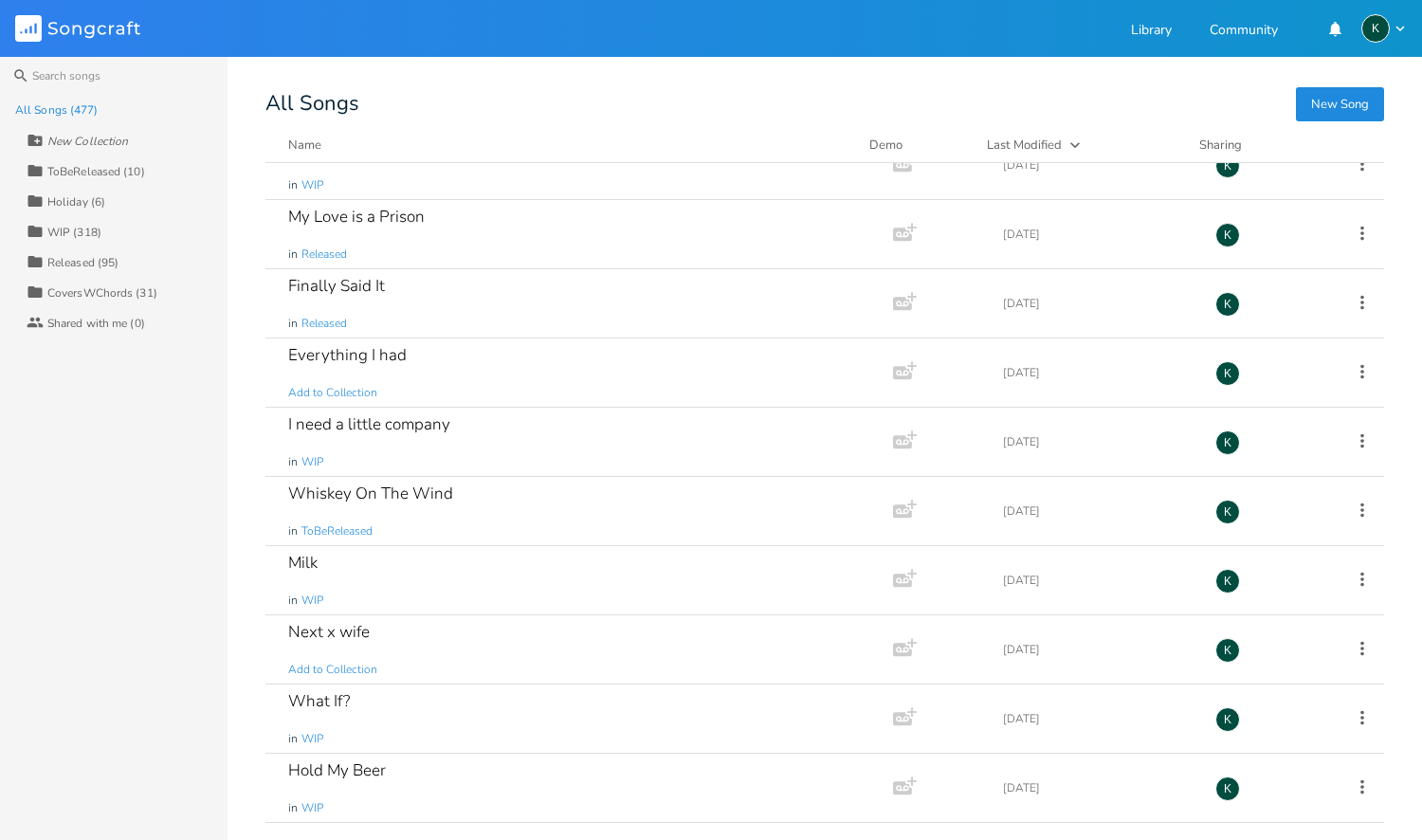
scroll to position [447, 0]
click at [336, 499] on div "Walk Of Shame" at bounding box center [344, 493] width 112 height 16
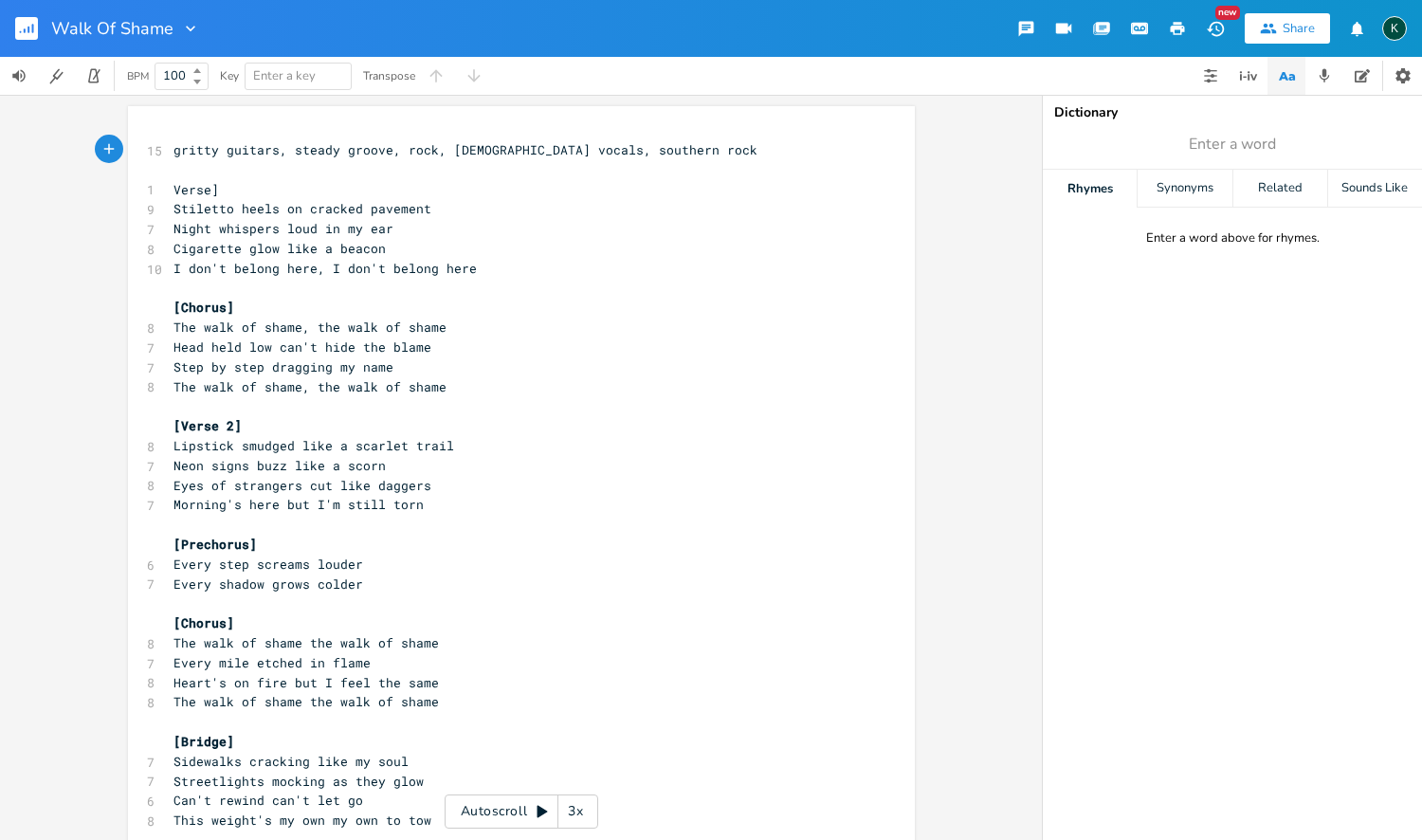
click at [181, 29] on icon "button" at bounding box center [190, 28] width 19 height 19
click at [209, 91] on span "Collection Collections" at bounding box center [217, 86] width 76 height 13
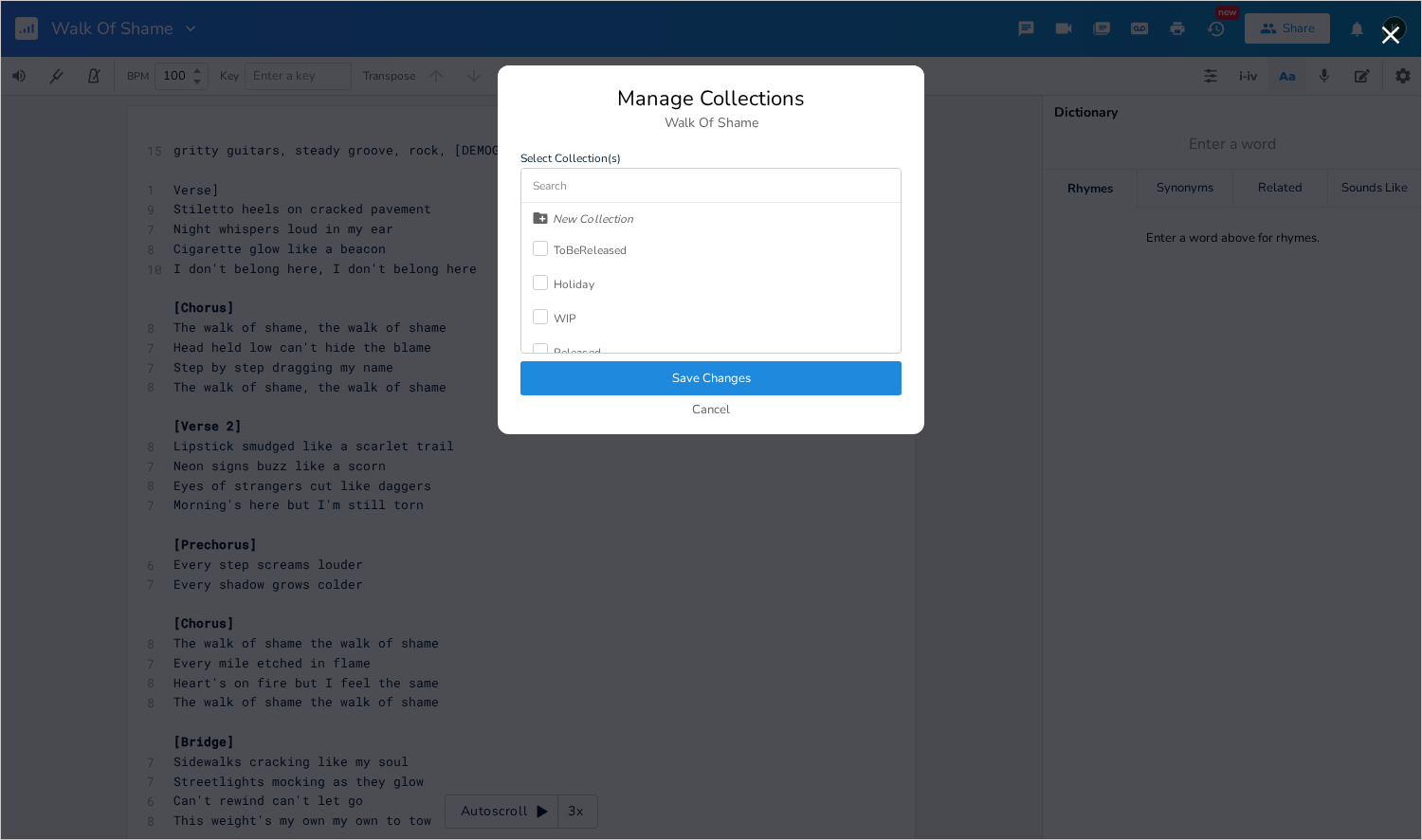
scroll to position [51, 0]
click at [554, 300] on div "Released" at bounding box center [577, 301] width 47 height 11
click at [605, 388] on button "Save Changes" at bounding box center [710, 378] width 381 height 34
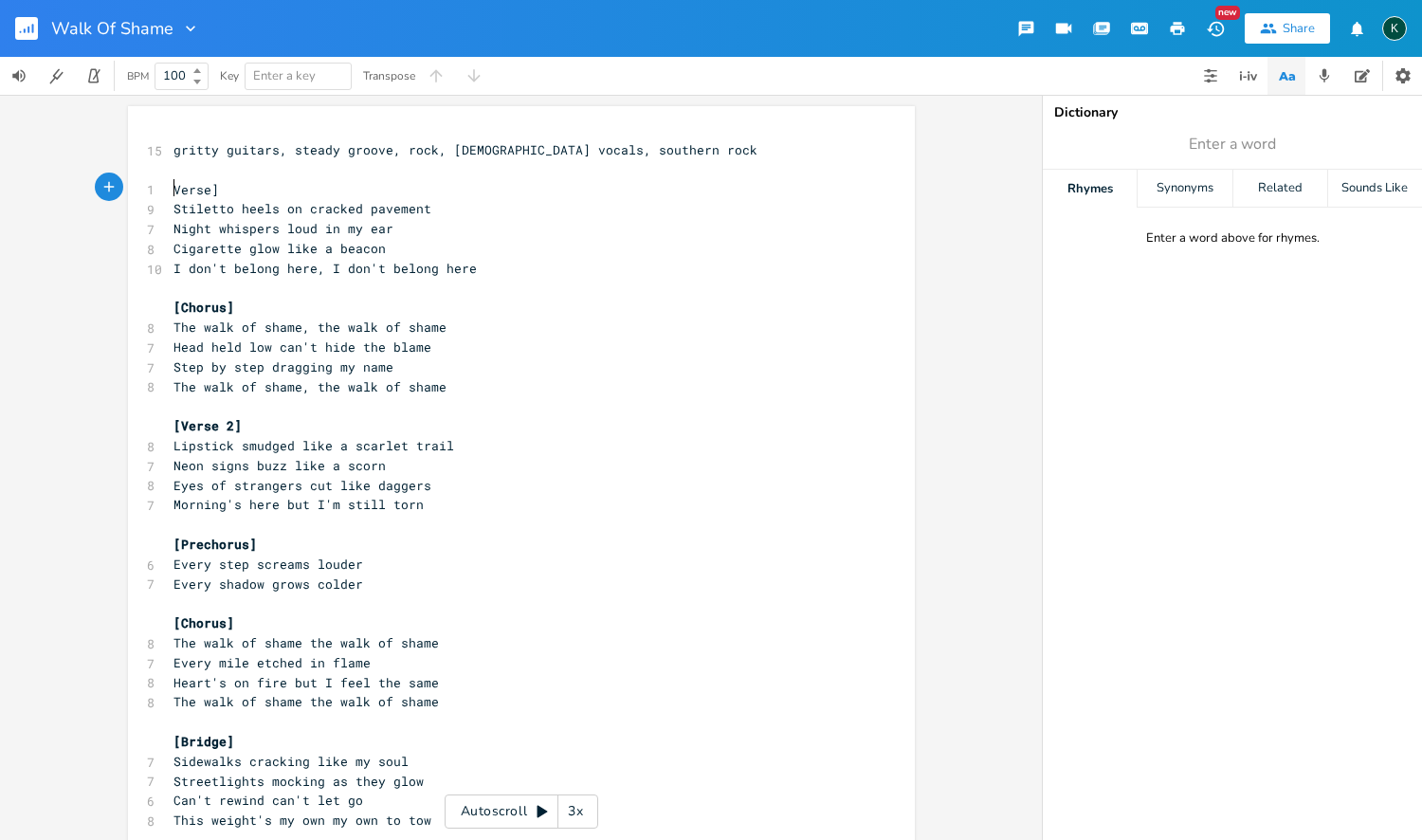
scroll to position [0, 1]
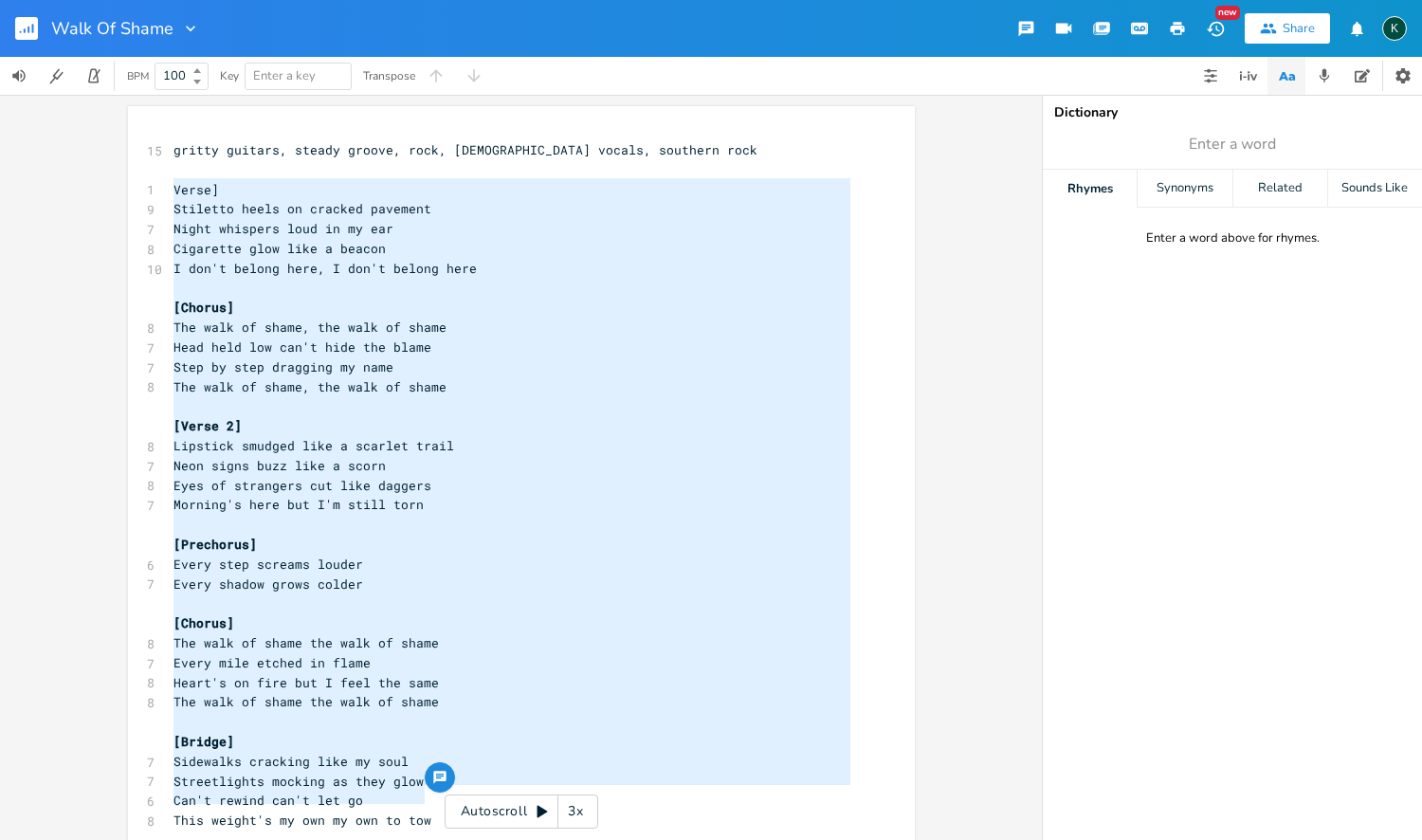
drag, startPoint x: 164, startPoint y: 189, endPoint x: 365, endPoint y: 839, distance: 680.5
click at [365, 839] on div "Verse] Stiletto heels on cracked pavement Night whispers loud in my ear Cigaret…" at bounding box center [521, 467] width 1042 height 745
type textarea "Verse] Stiletto heels on cracked pavement Night whispers loud in my ear Cigaret…"
click at [22, 30] on rect "button" at bounding box center [26, 28] width 23 height 23
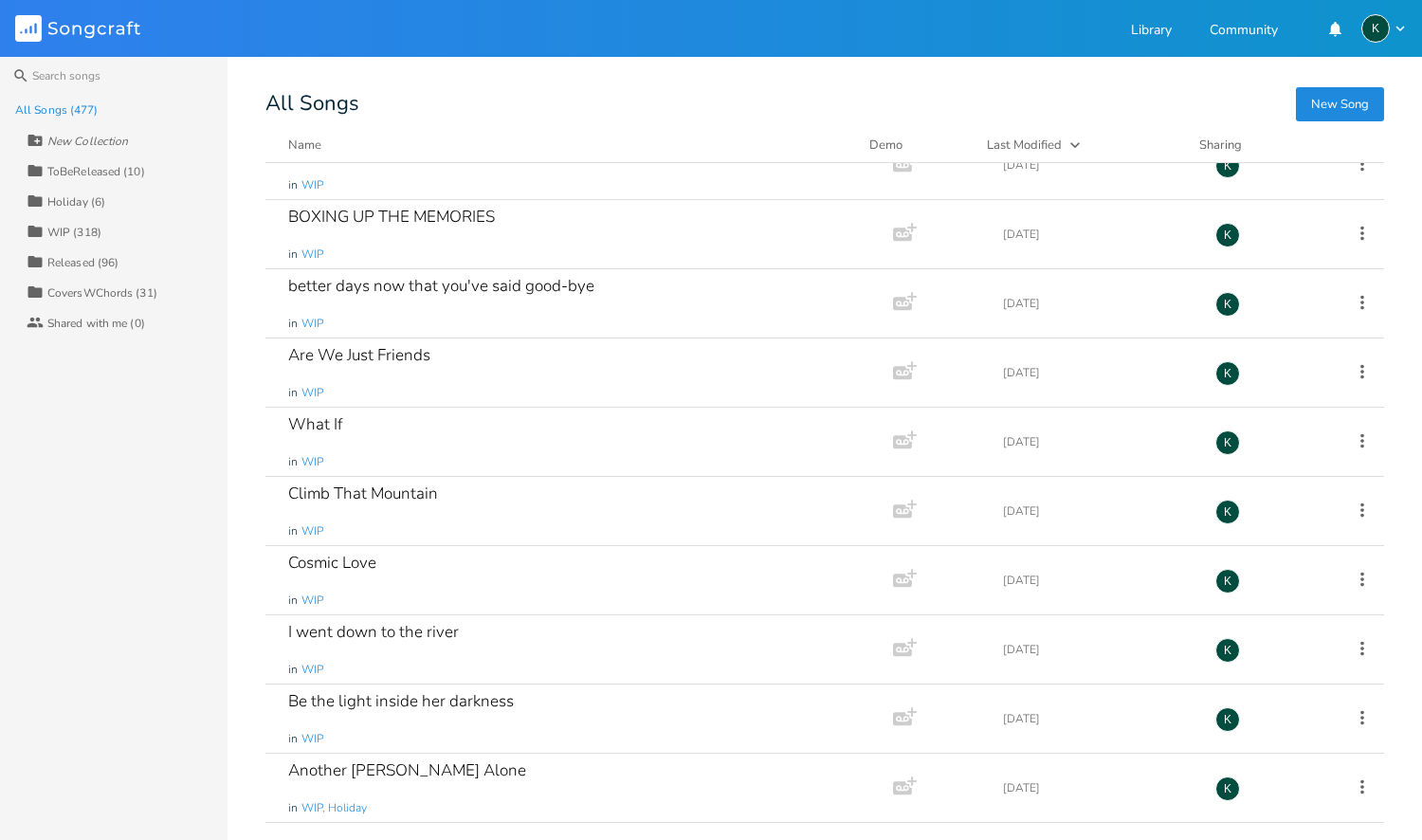
scroll to position [171, 0]
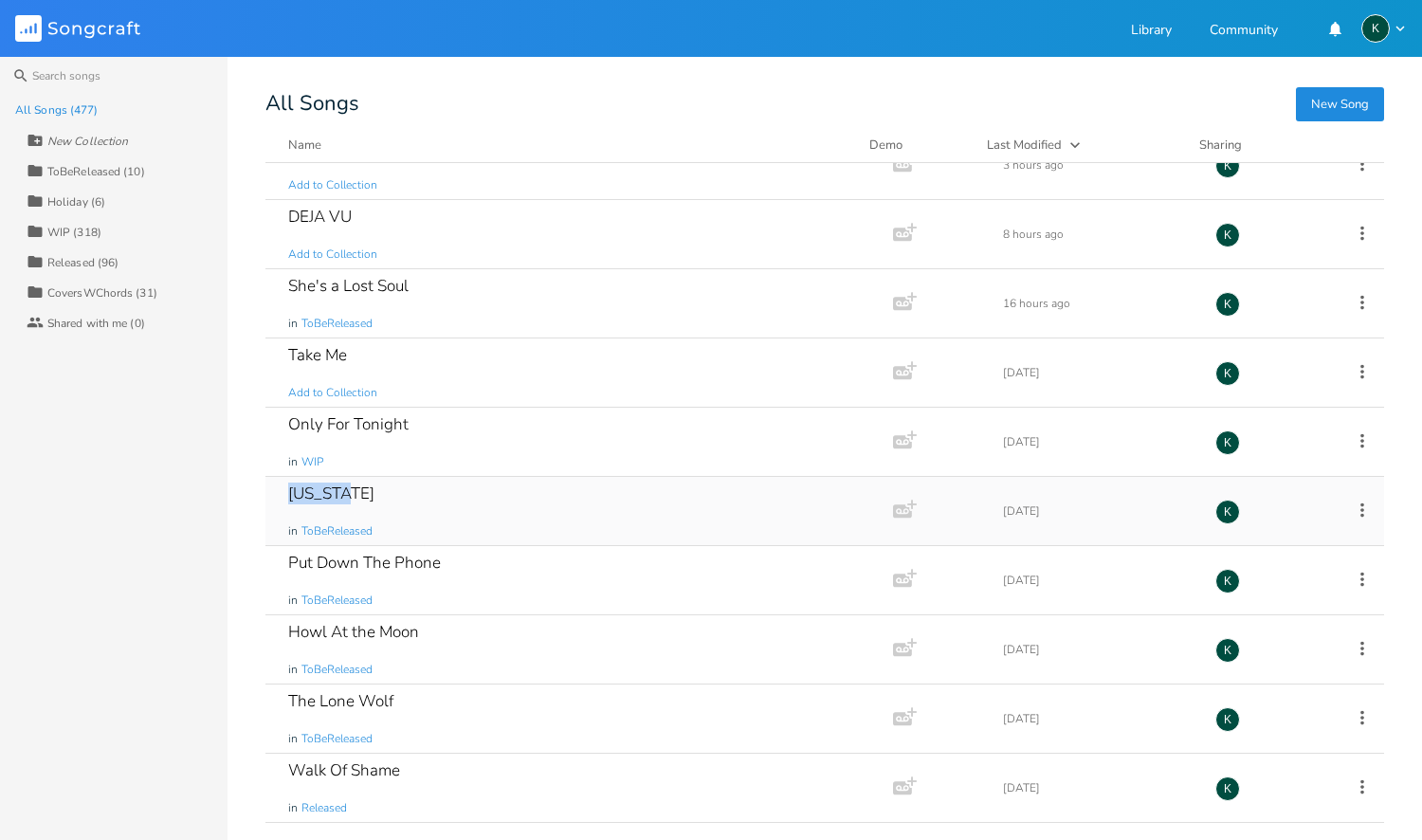
click at [326, 489] on div "[US_STATE]" at bounding box center [331, 493] width 86 height 16
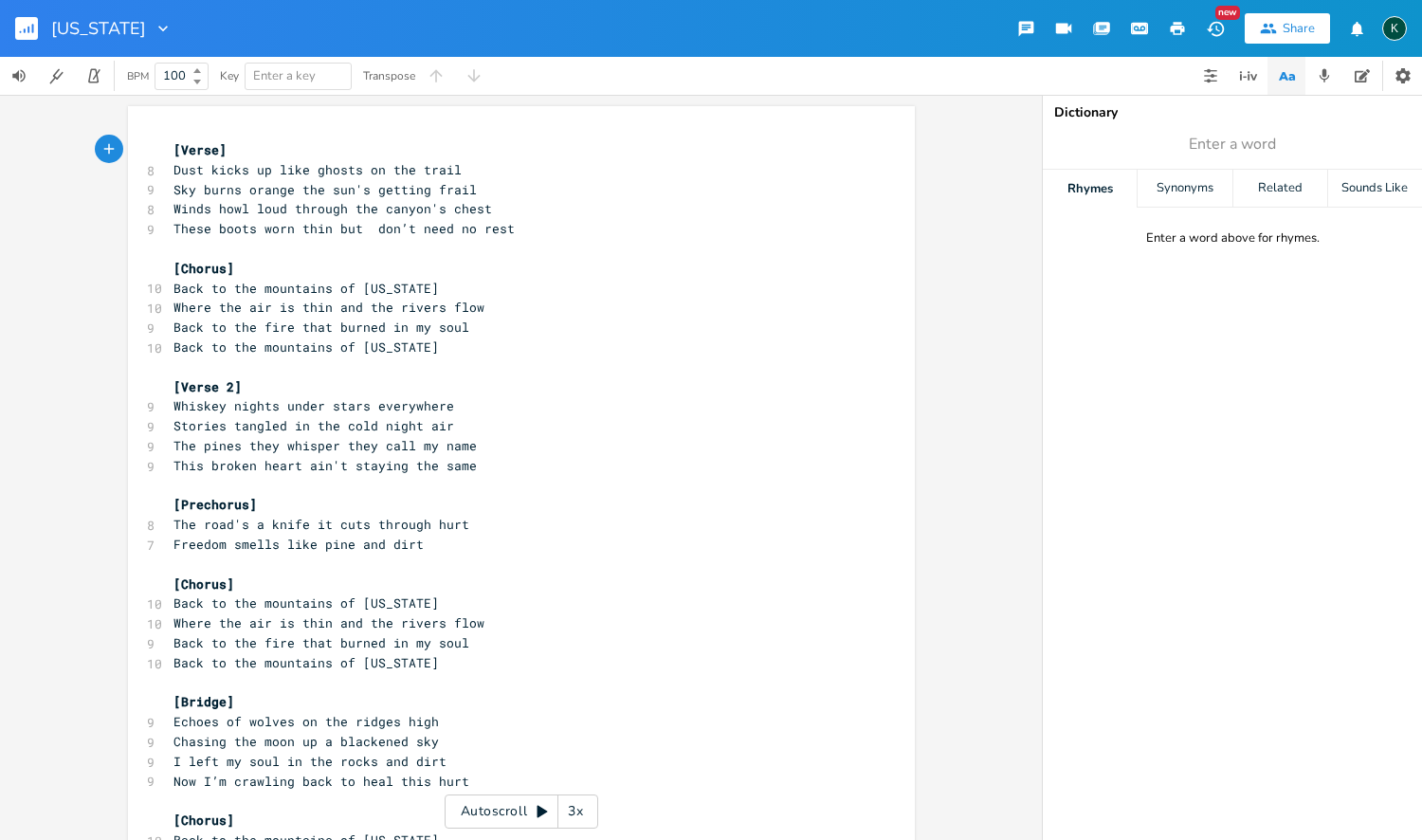
click at [154, 27] on icon "button" at bounding box center [163, 28] width 19 height 19
click at [153, 88] on span "Collection Collections" at bounding box center [165, 86] width 76 height 13
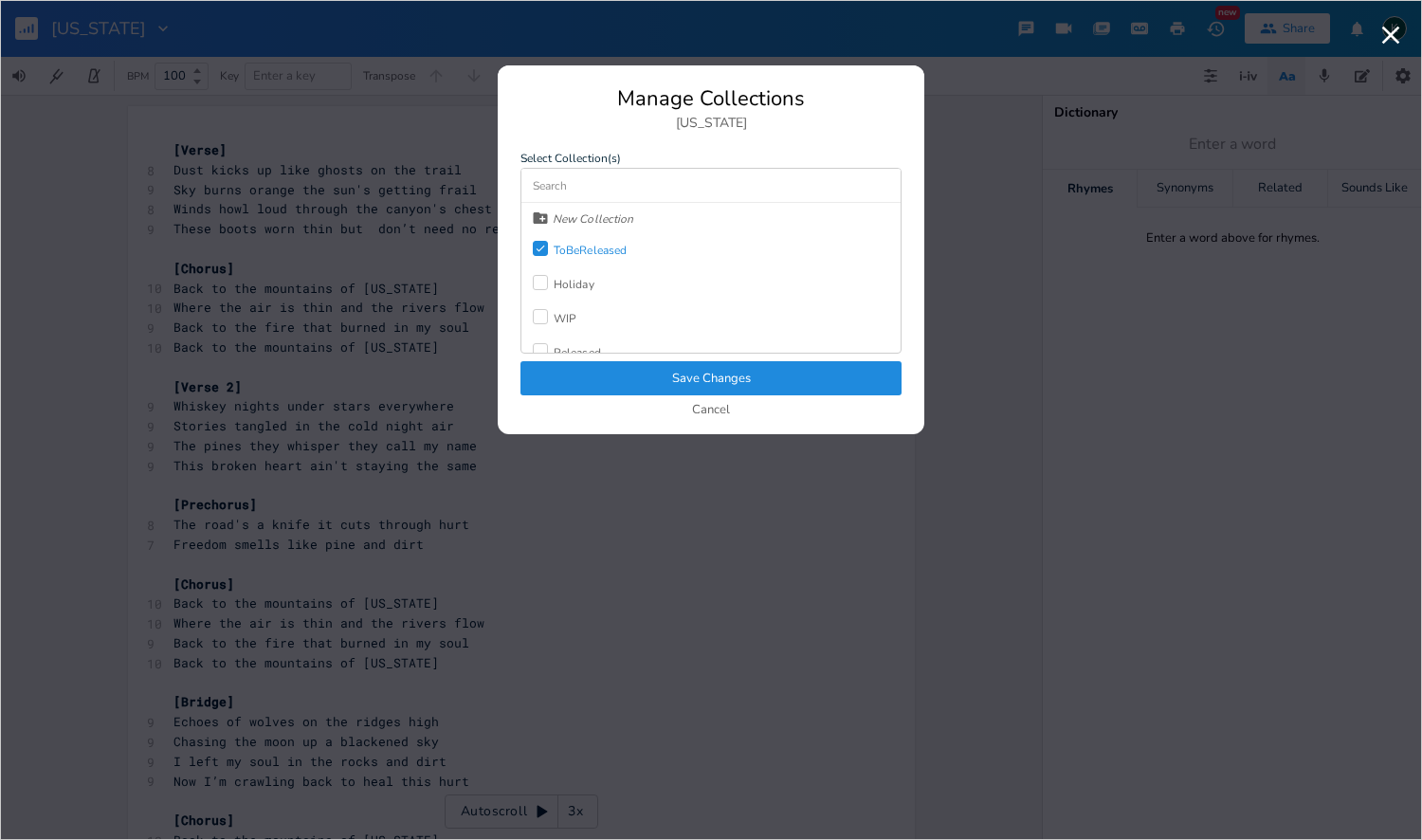
click at [542, 249] on icon "Check" at bounding box center [540, 248] width 11 height 11
click at [546, 304] on div at bounding box center [540, 299] width 15 height 15
click at [561, 351] on div "CoversWChords" at bounding box center [586, 335] width 106 height 34
click at [545, 335] on icon "Check" at bounding box center [540, 333] width 11 height 11
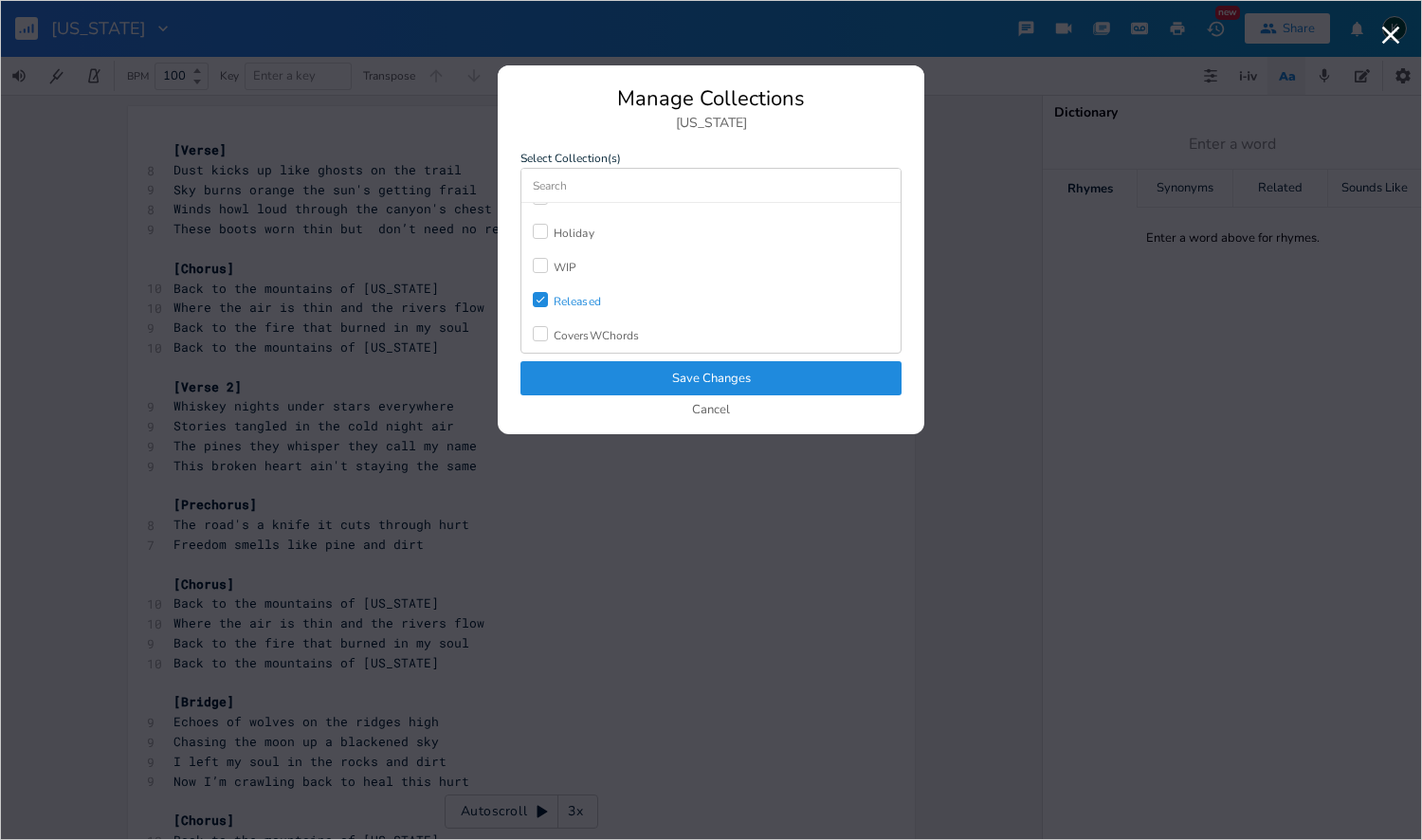
click at [555, 367] on button "Save Changes" at bounding box center [710, 378] width 381 height 34
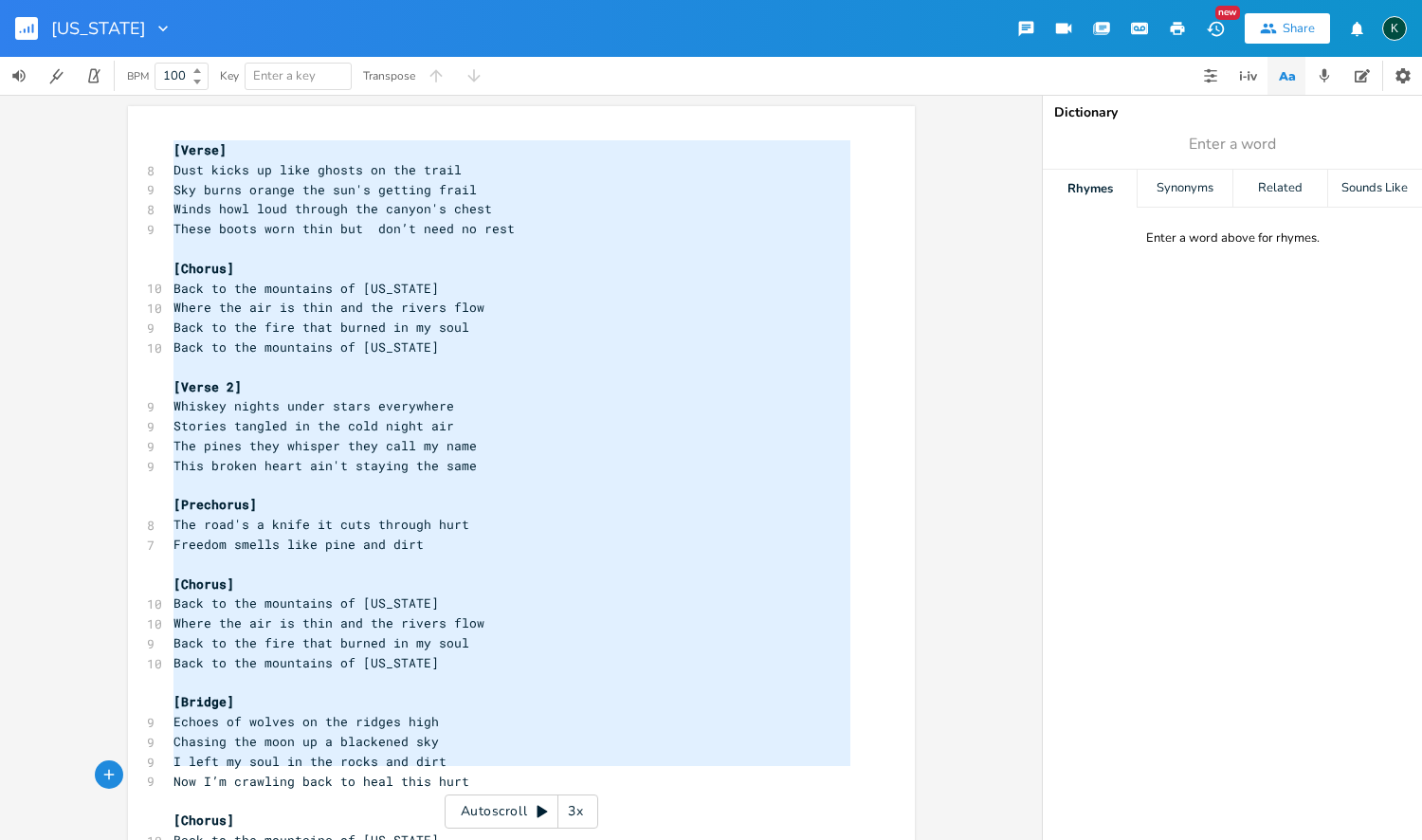
scroll to position [49, 0]
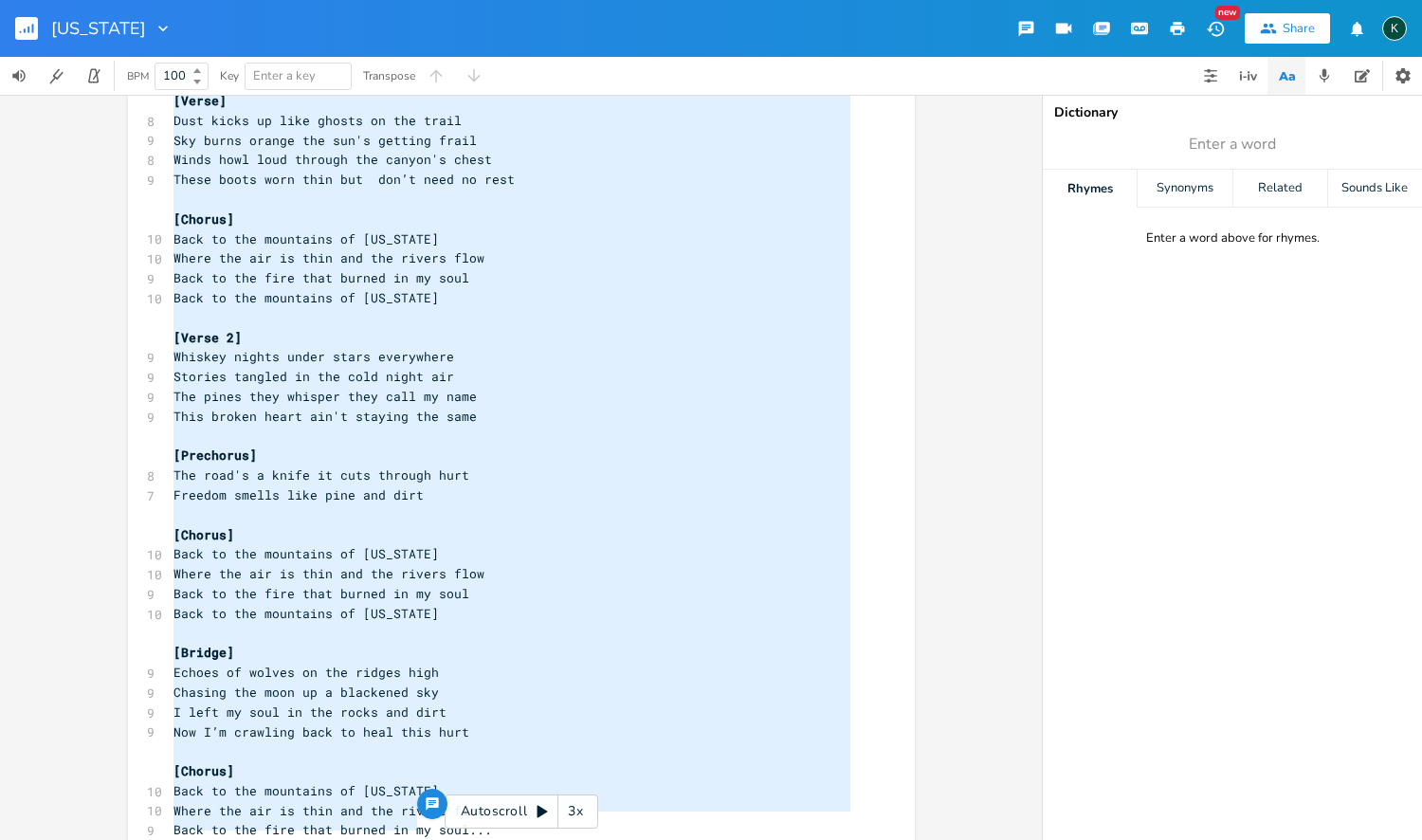
drag, startPoint x: 171, startPoint y: 150, endPoint x: 409, endPoint y: 831, distance: 722.1
click at [409, 834] on div "x [Verse] 8 Dust kicks up like ghosts on the trail 9 Sky burns orange the sun's…" at bounding box center [536, 489] width 732 height 805
type textarea "[Lorem] Ipsu dolor si amet consec ad eli seddo Eiu tempo incidi utl etd'm aliqu…"
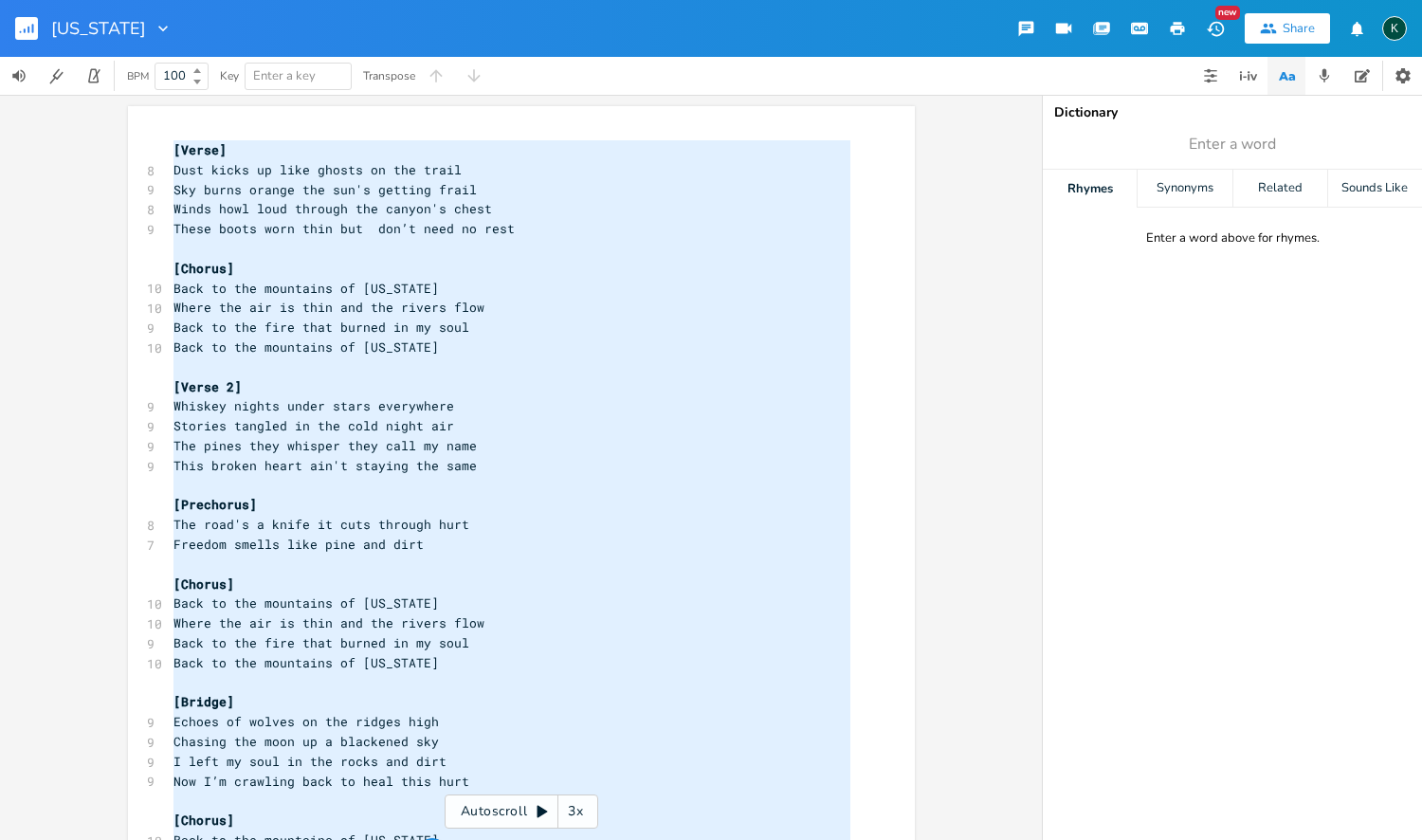
click at [154, 25] on icon "button" at bounding box center [163, 28] width 19 height 19
click at [161, 80] on span "Collection Collections" at bounding box center [165, 86] width 76 height 13
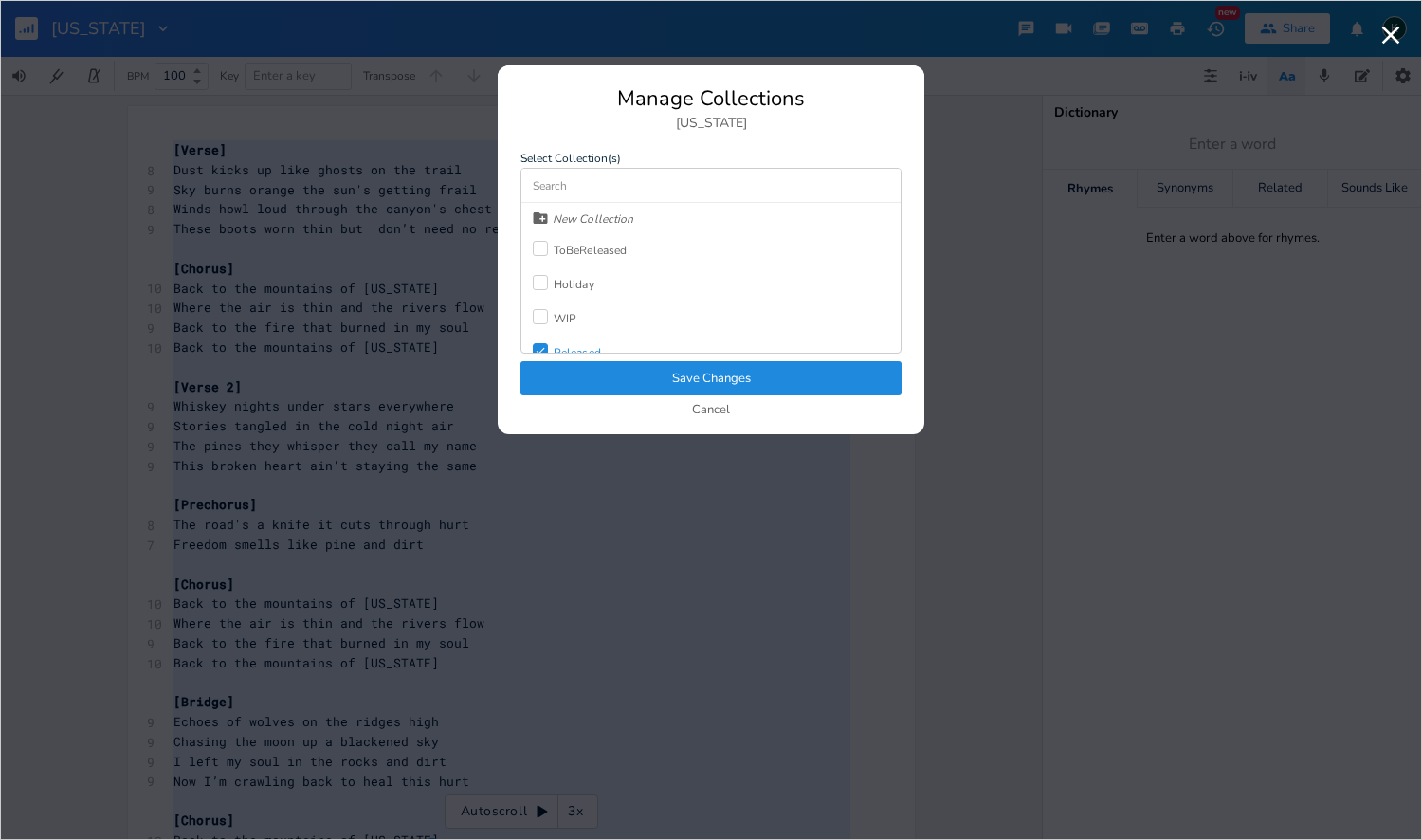
click at [659, 388] on button "Save Changes" at bounding box center [710, 378] width 381 height 34
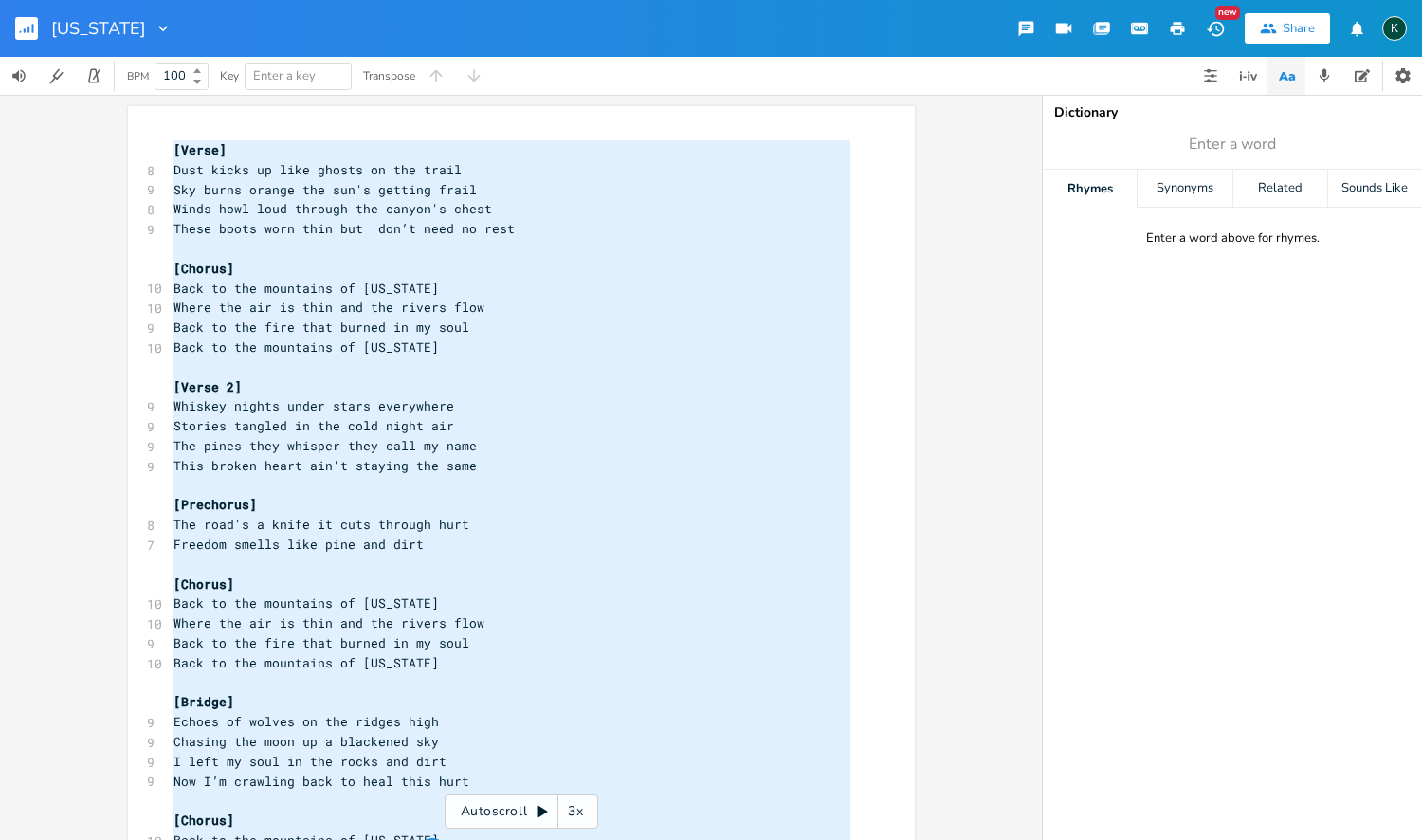
click at [27, 19] on rect "button" at bounding box center [26, 28] width 23 height 23
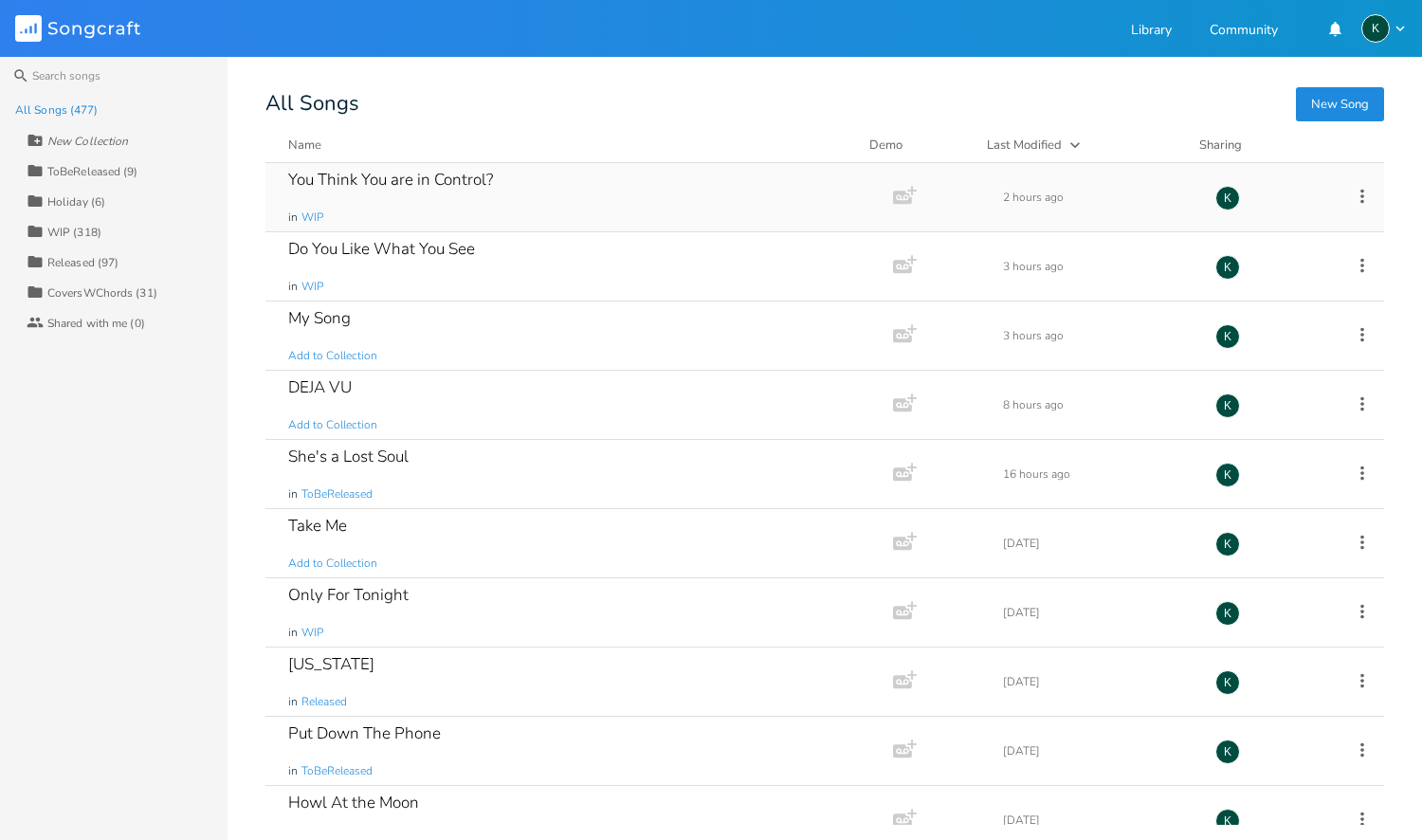
scroll to position [1900, 0]
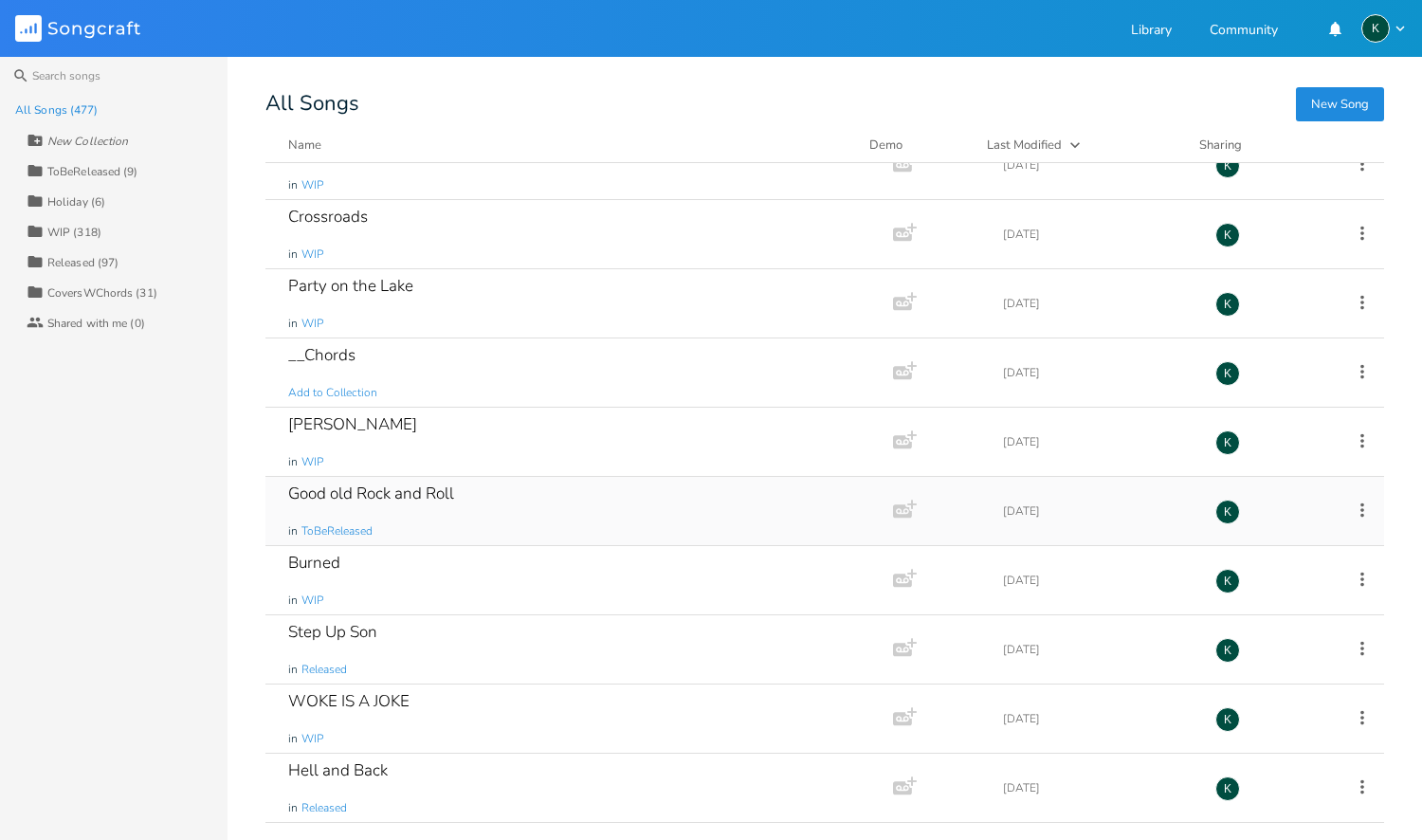
click at [344, 495] on div "Good old Rock and Roll" at bounding box center [371, 493] width 166 height 16
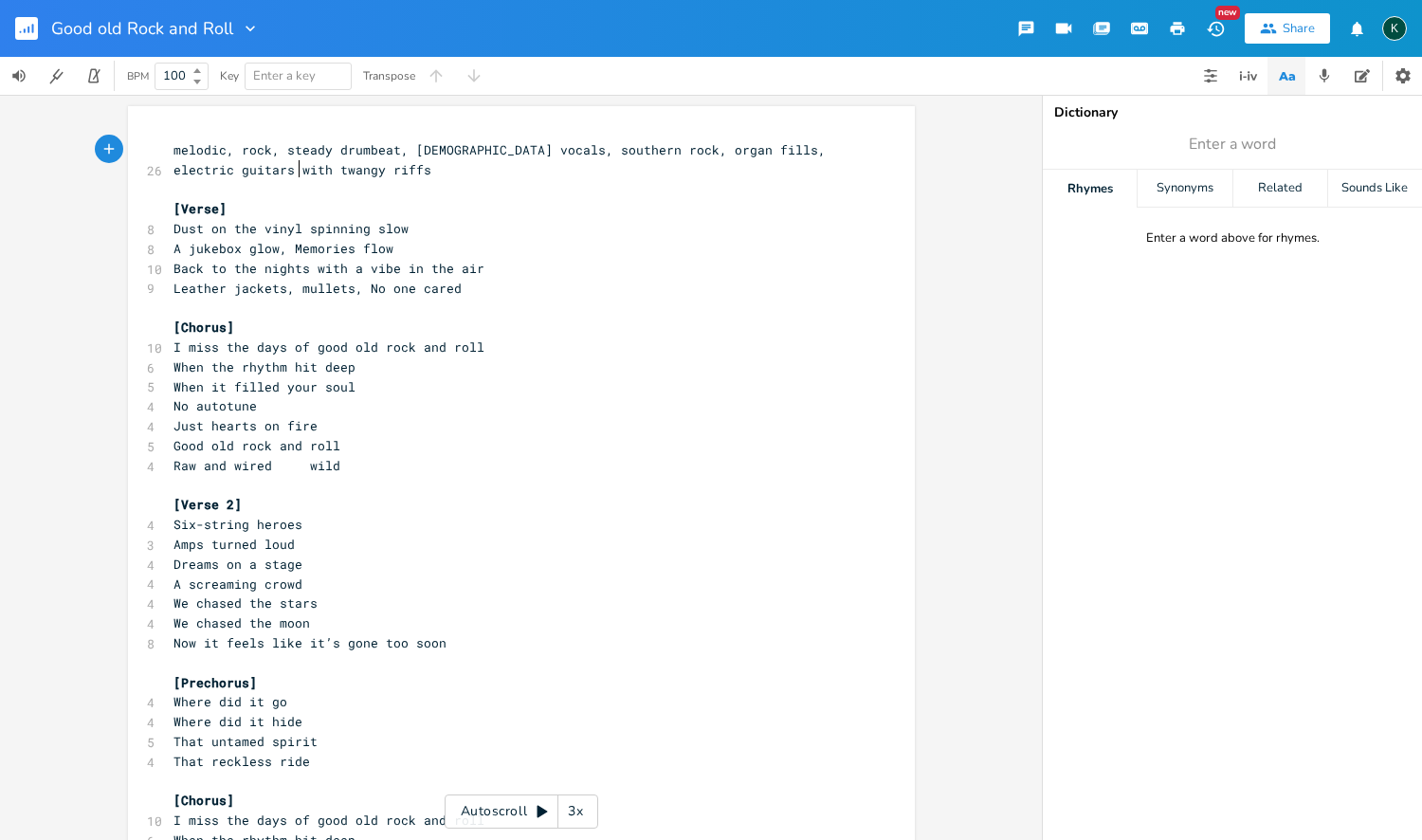
scroll to position [0, 1]
click at [244, 24] on icon "button" at bounding box center [250, 28] width 19 height 19
click at [266, 85] on span "Collection Collections" at bounding box center [276, 86] width 76 height 13
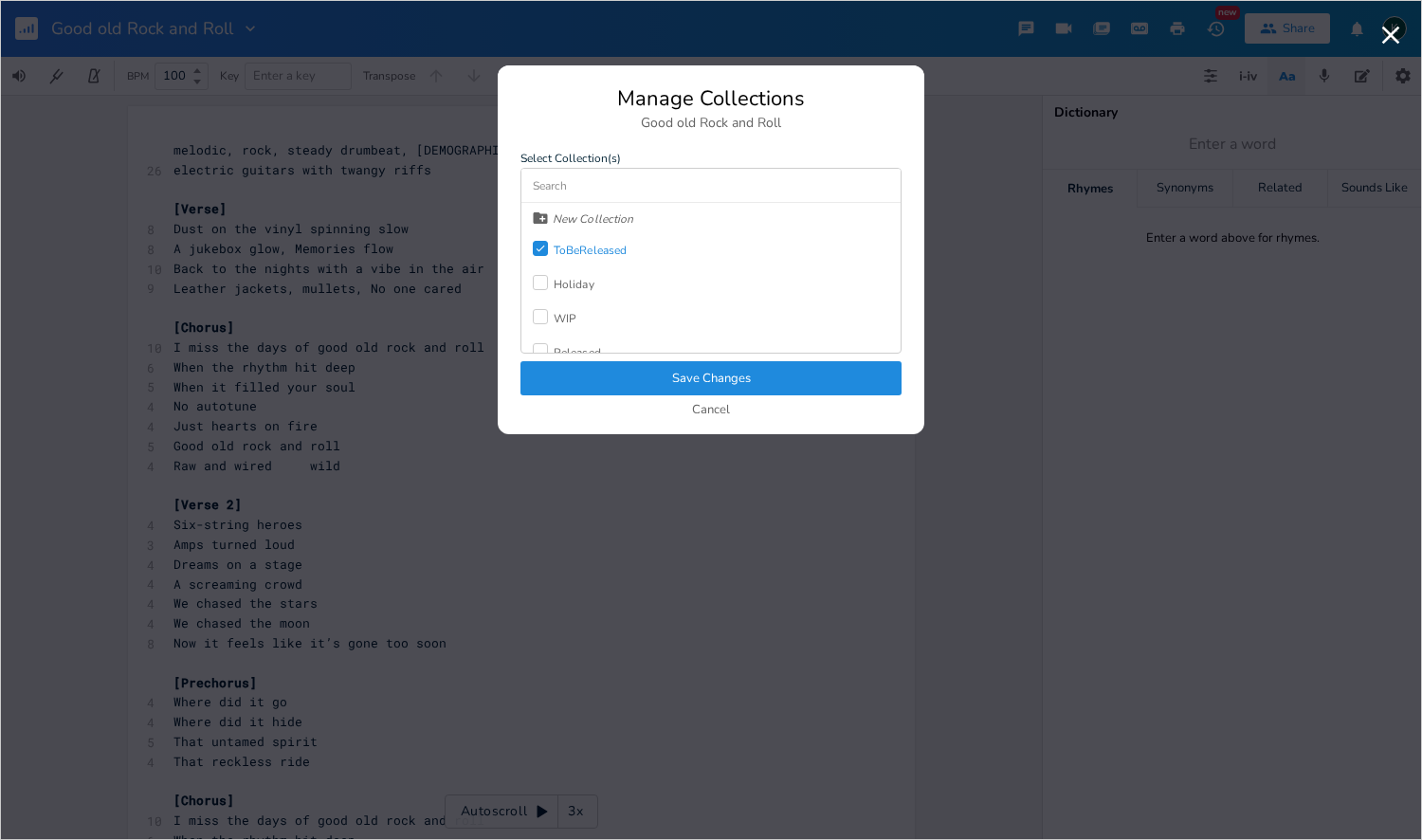
click at [545, 251] on icon "Check" at bounding box center [540, 248] width 11 height 11
click at [574, 304] on div "Released" at bounding box center [577, 301] width 47 height 11
click at [633, 382] on button "Save Changes" at bounding box center [710, 378] width 381 height 34
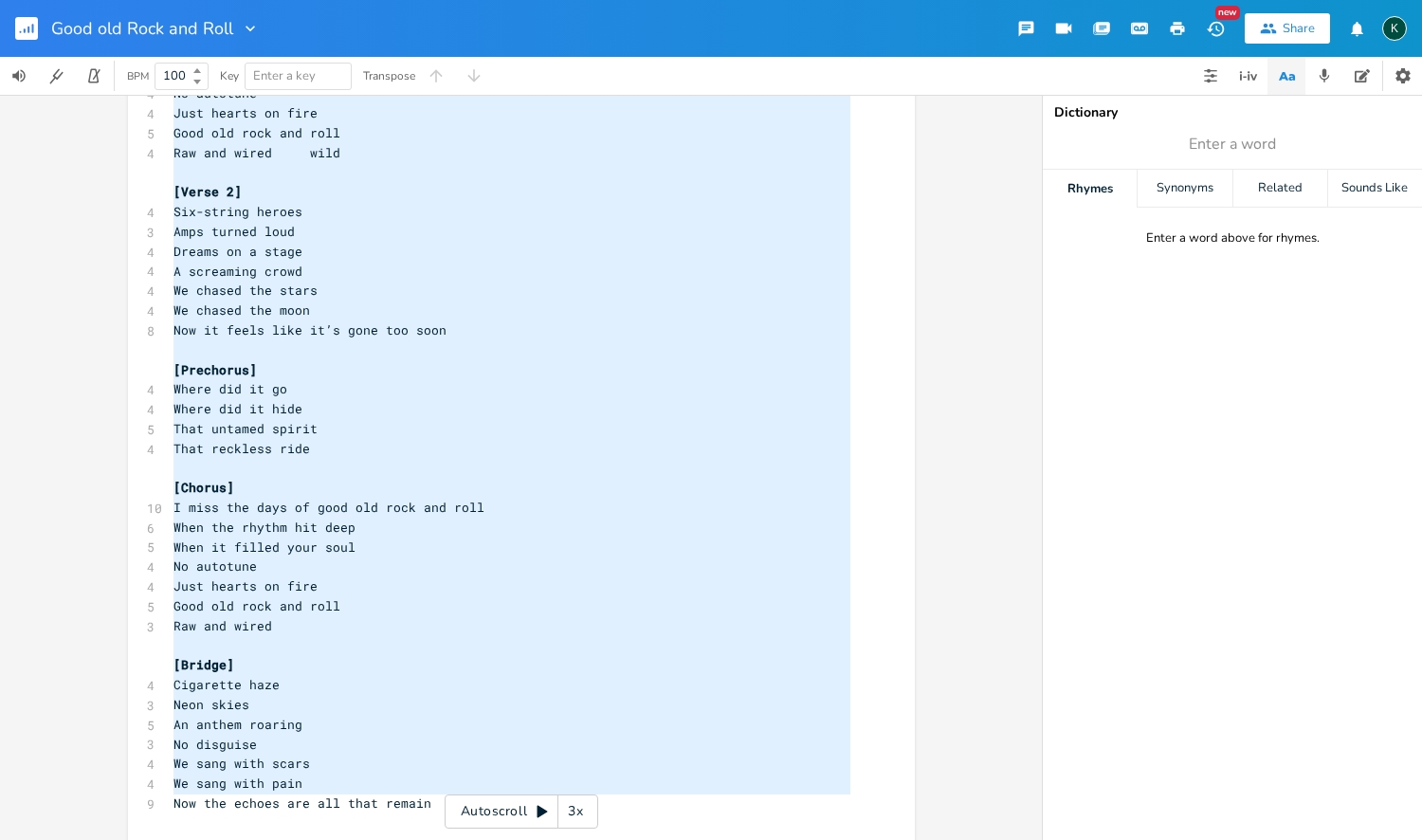
scroll to position [0, 0]
drag, startPoint x: 167, startPoint y: 225, endPoint x: 517, endPoint y: 758, distance: 638.5
click at [555, 837] on div "x 26 melodic, rock, steady drumbeat, [DEMOGRAPHIC_DATA] vocals, southern rock, …" at bounding box center [536, 354] width 732 height 1061
type textarea "Dust on the vinyl spinning slow A jukebox glow, Memories flow Back to the night…"
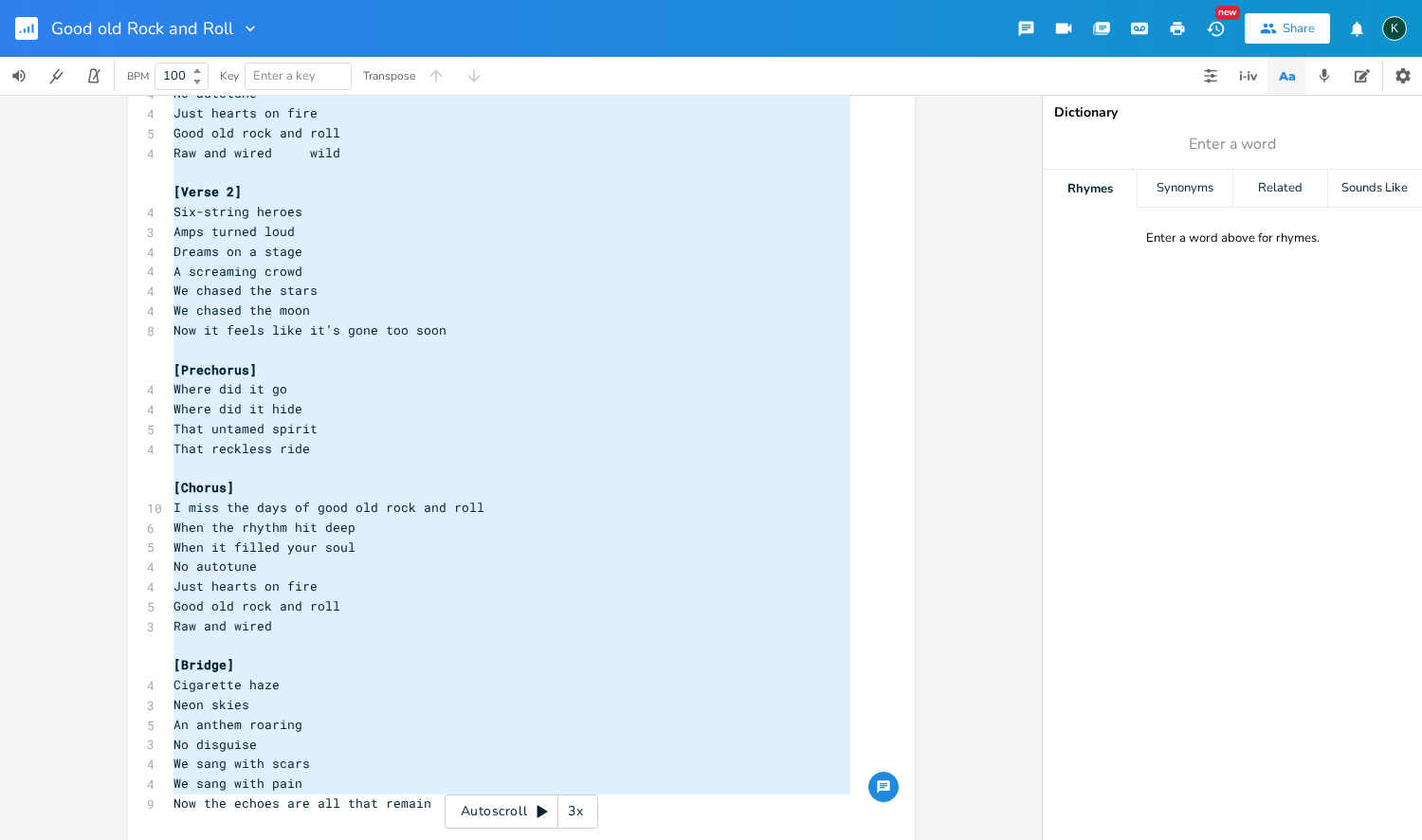
click at [245, 28] on icon "button" at bounding box center [250, 28] width 19 height 19
click at [262, 82] on span "Collection Collections" at bounding box center [276, 86] width 76 height 13
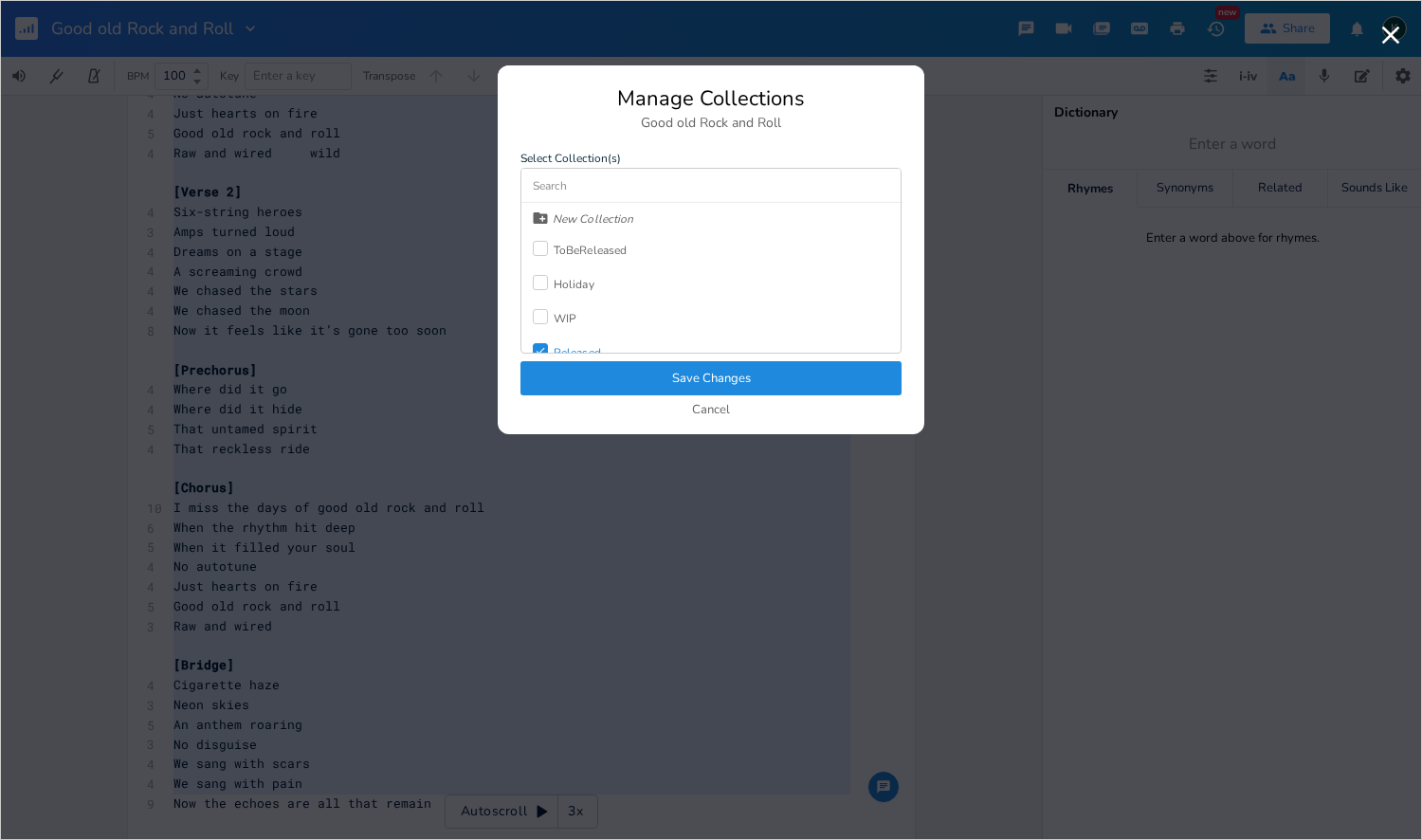
click at [669, 373] on button "Save Changes" at bounding box center [710, 378] width 381 height 34
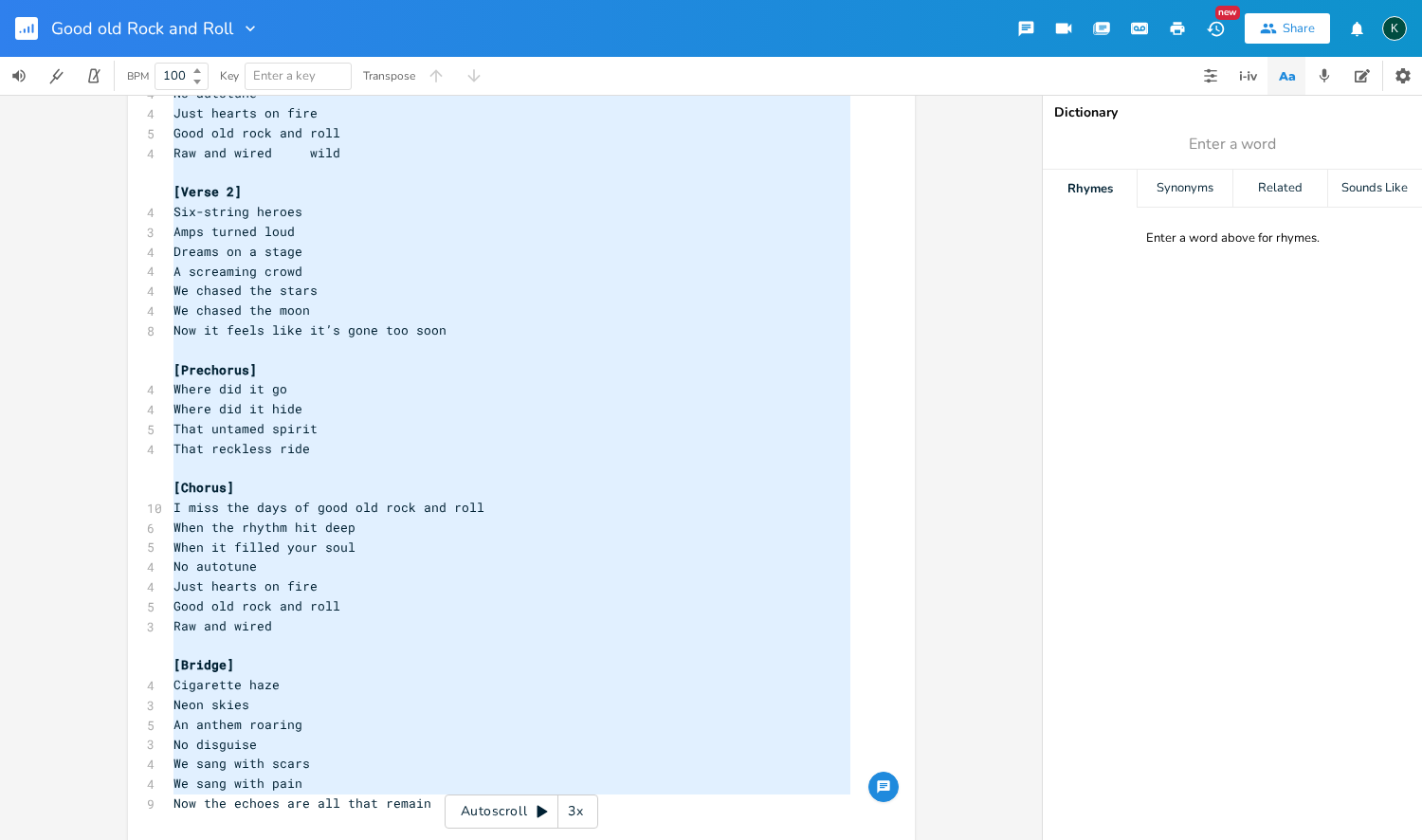
click at [28, 28] on icon "button" at bounding box center [28, 30] width 2 height 7
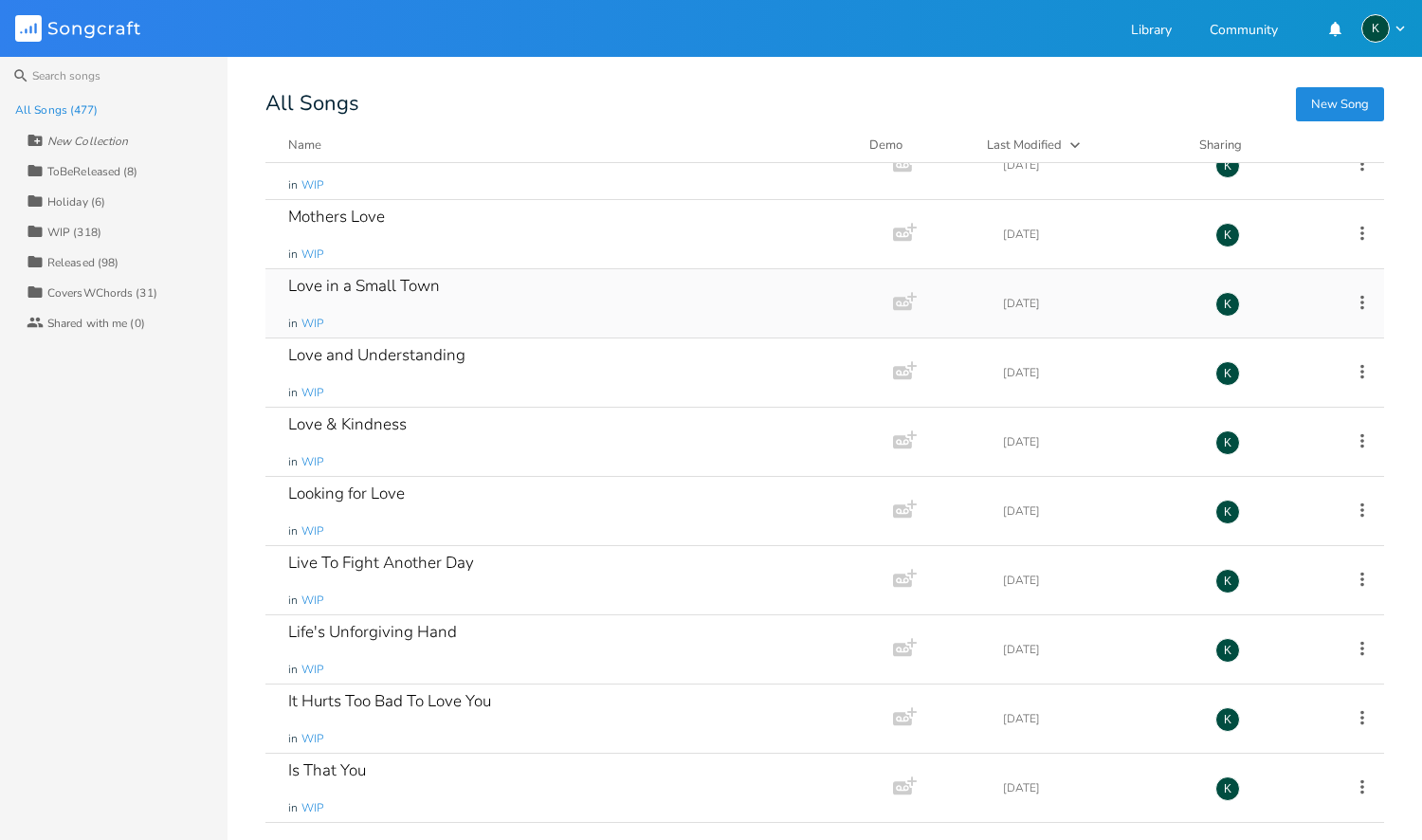
scroll to position [309, 0]
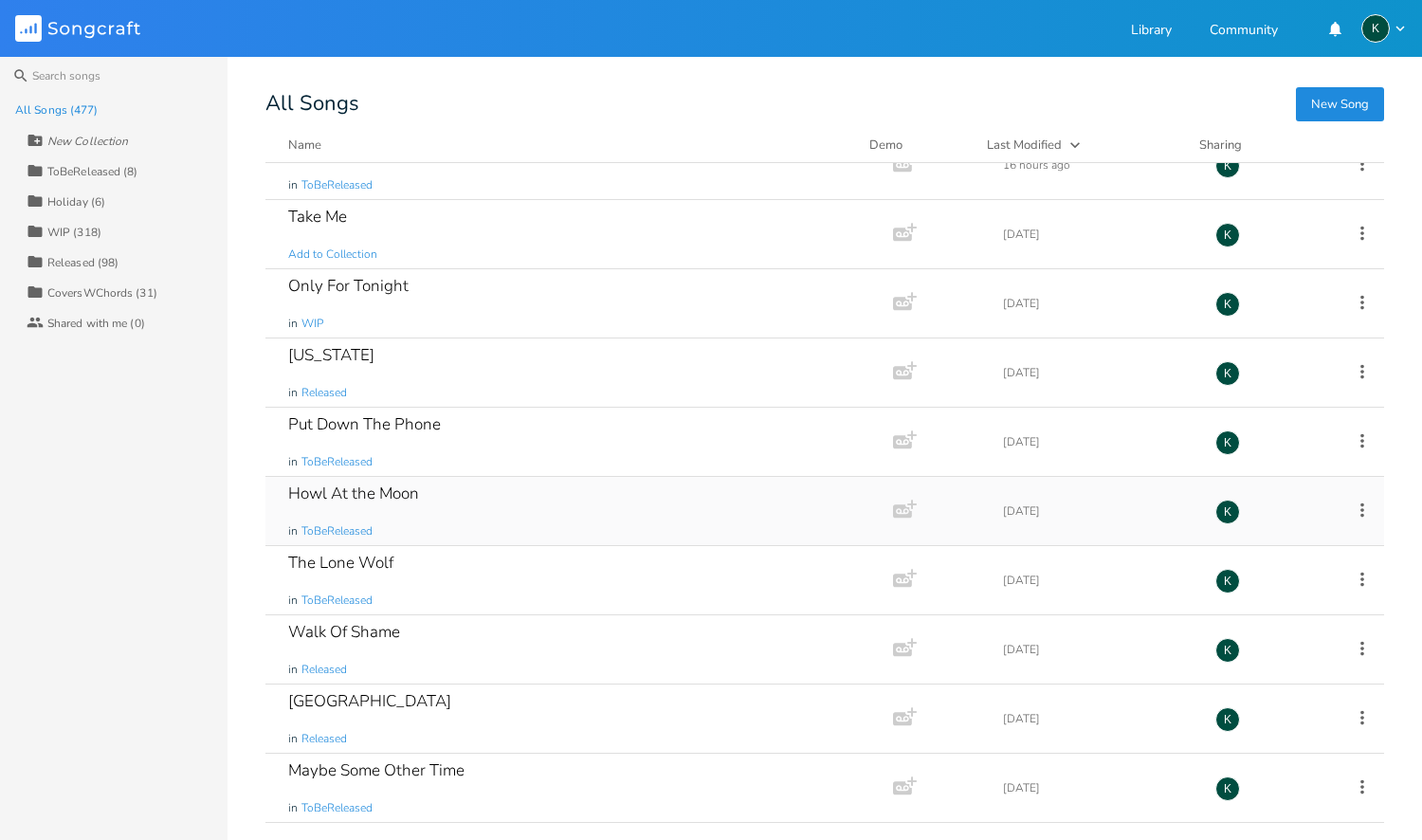
click at [372, 494] on div "Howl At the Moon" at bounding box center [353, 493] width 131 height 16
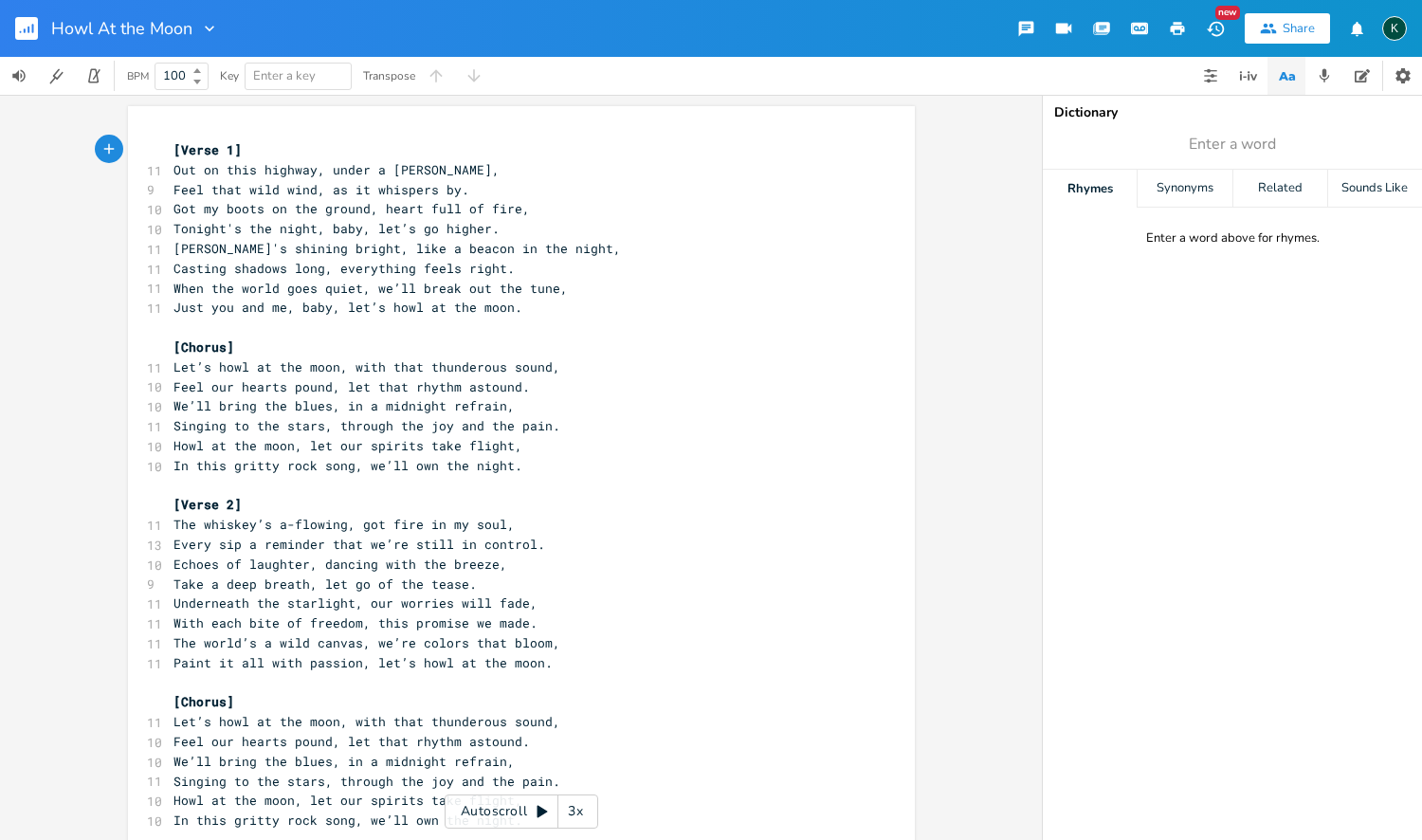
click at [38, 31] on button "button" at bounding box center [34, 28] width 38 height 45
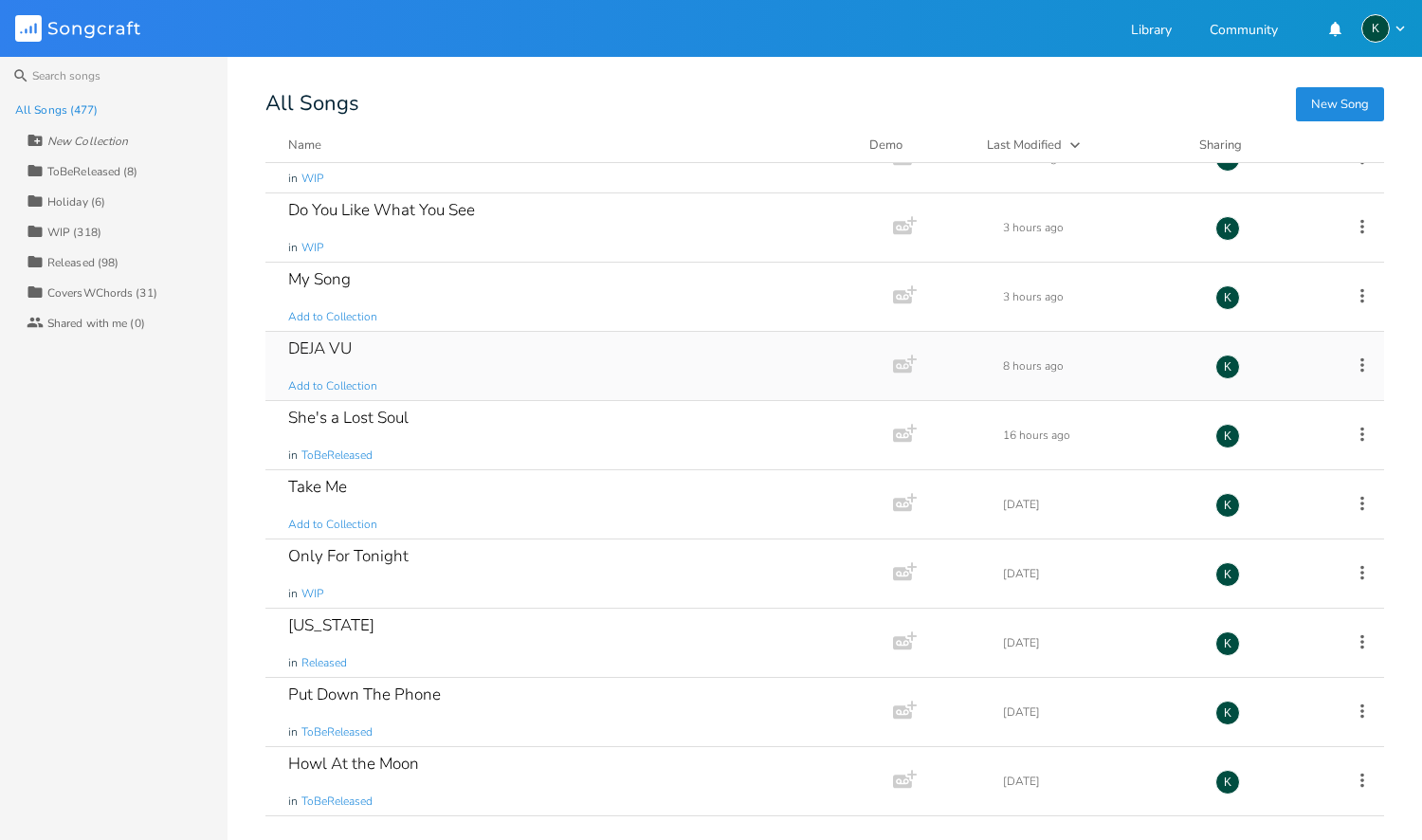
scroll to position [117, 0]
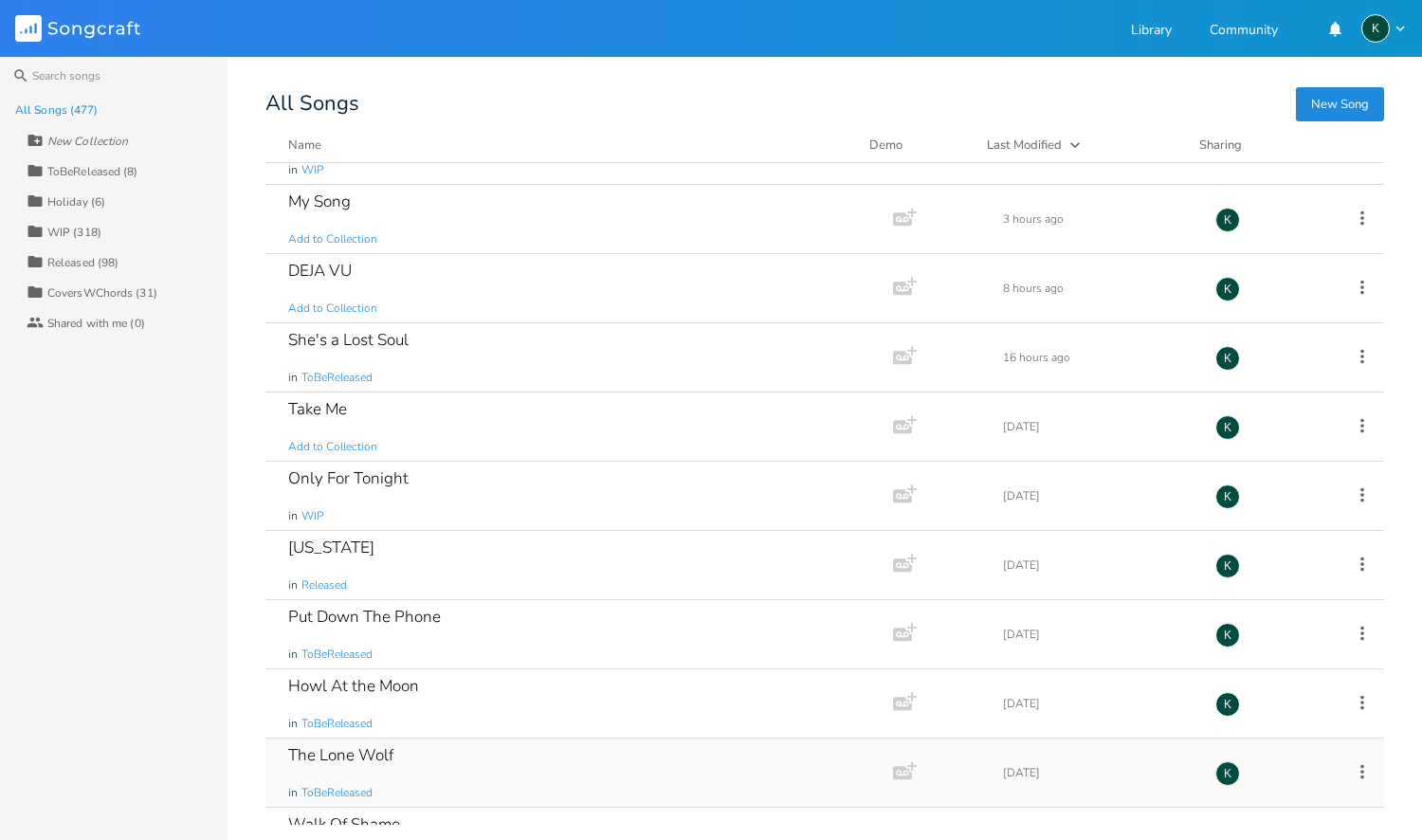
click at [362, 760] on div "The Lone Wolf" at bounding box center [340, 755] width 105 height 16
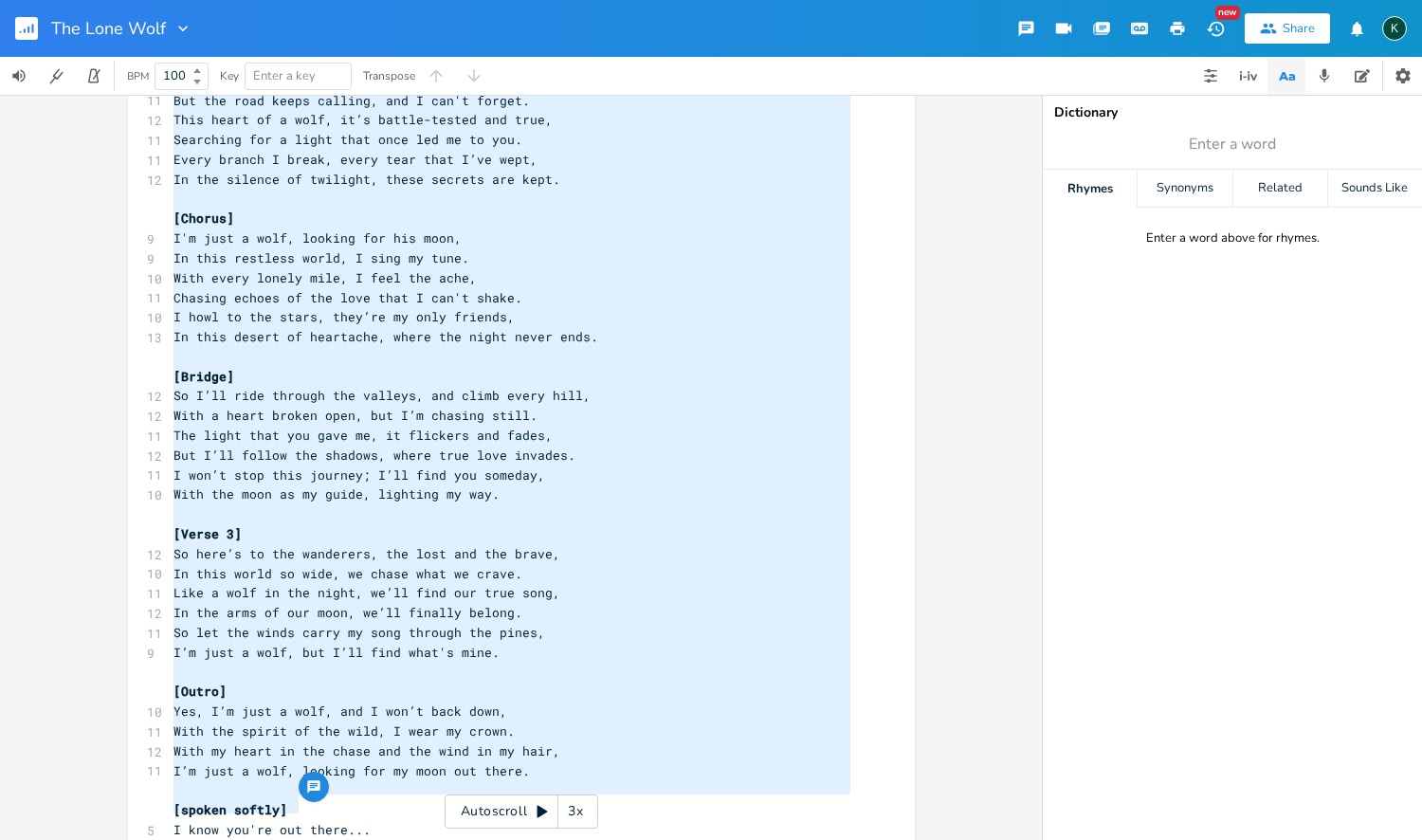
drag, startPoint x: 168, startPoint y: 152, endPoint x: 378, endPoint y: 739, distance: 624.2
click at [423, 839] on div "x [Verse 1] 10 Out on these back roads, chasing dust and dreams, 10 A lone wolf…" at bounding box center [536, 272] width 732 height 1239
type textarea "[Lorem 9] Ips do sitam cons adipi, elitsed doei tem incidi, U labo etdo magnaal…"
click at [178, 27] on icon "button" at bounding box center [182, 29] width 9 height 6
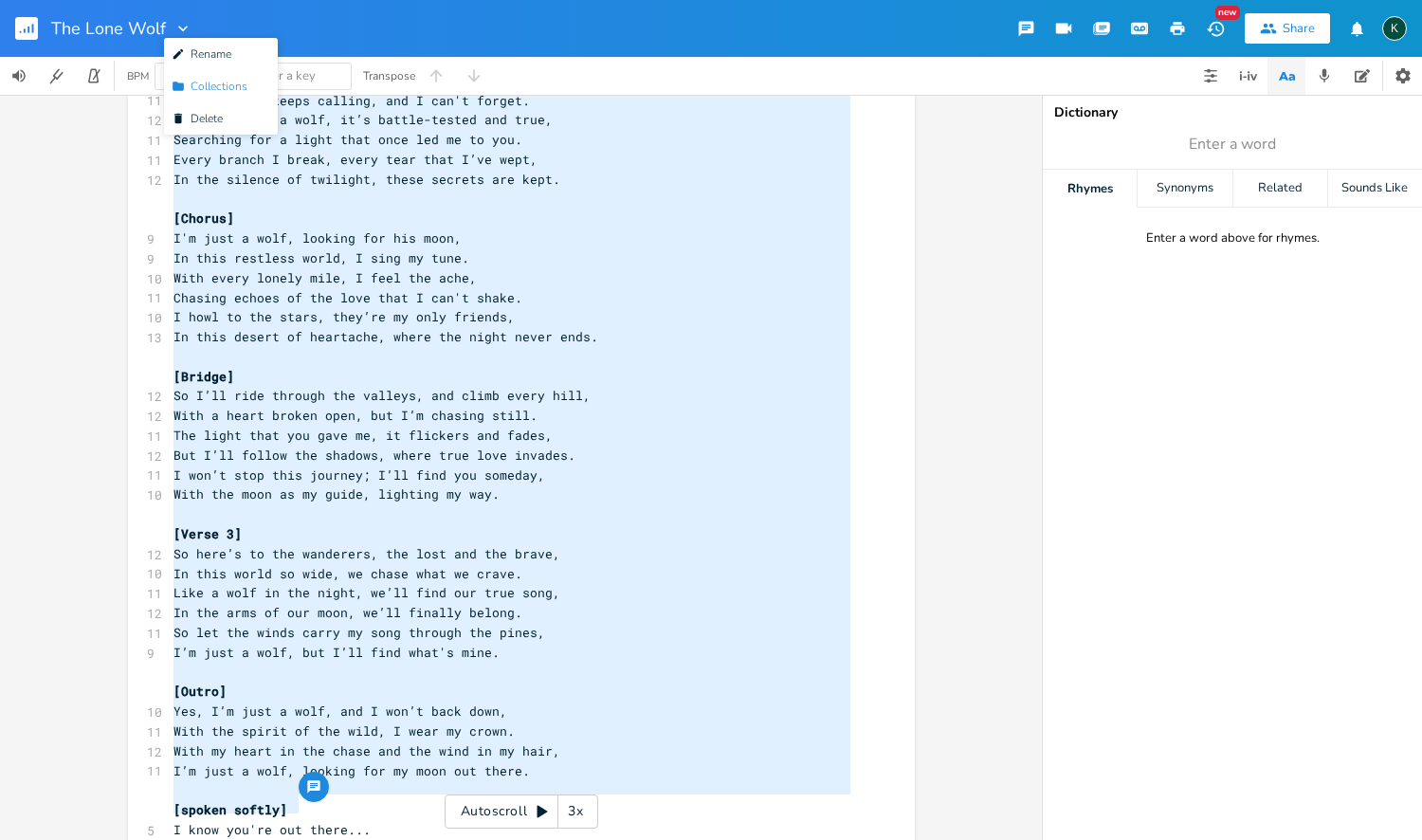
click at [207, 76] on li "Collection Collections" at bounding box center [221, 86] width 114 height 32
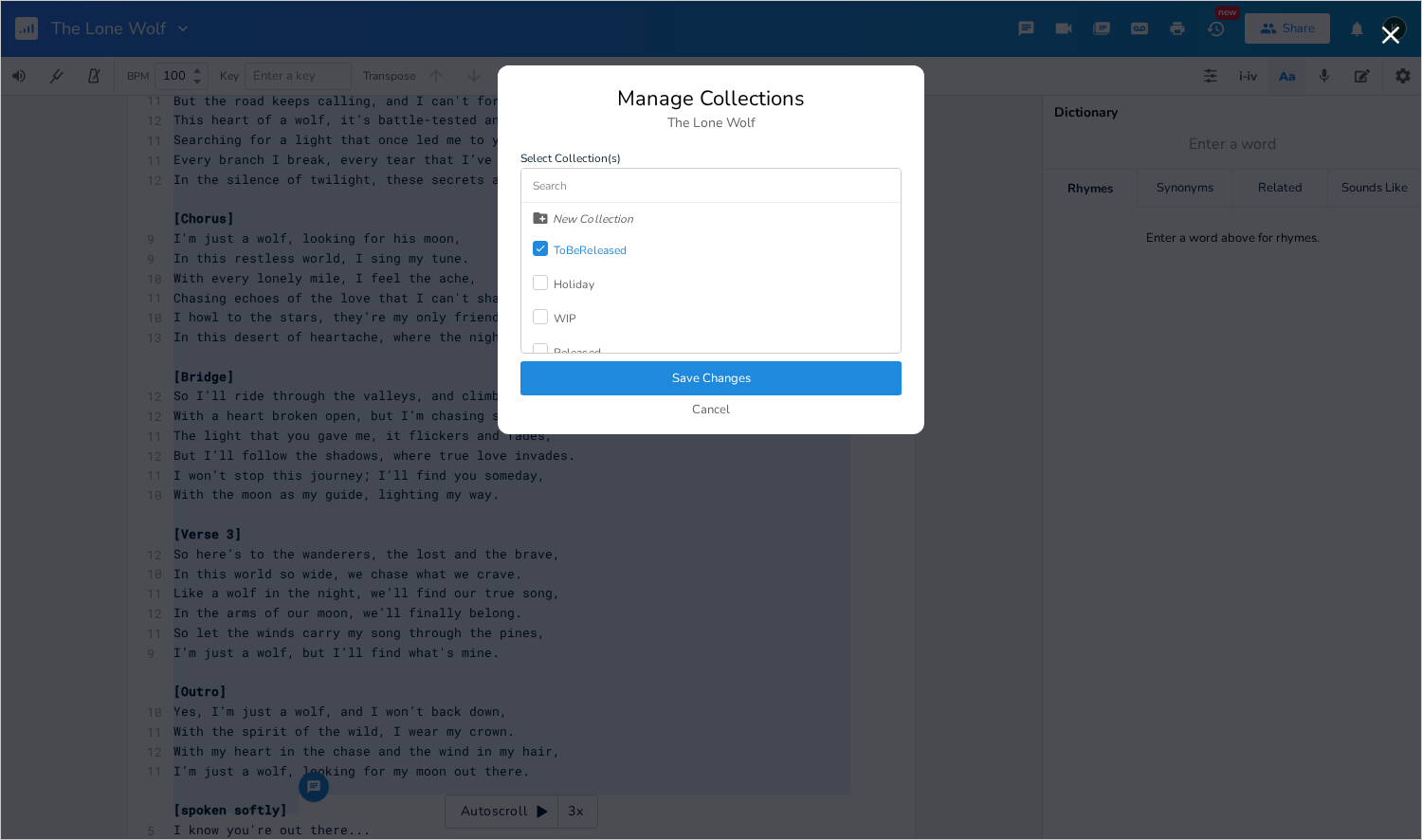
click at [544, 249] on icon "Check" at bounding box center [540, 248] width 11 height 11
click at [567, 304] on div "Released" at bounding box center [577, 301] width 47 height 11
click at [602, 367] on button "Save Changes" at bounding box center [710, 378] width 381 height 34
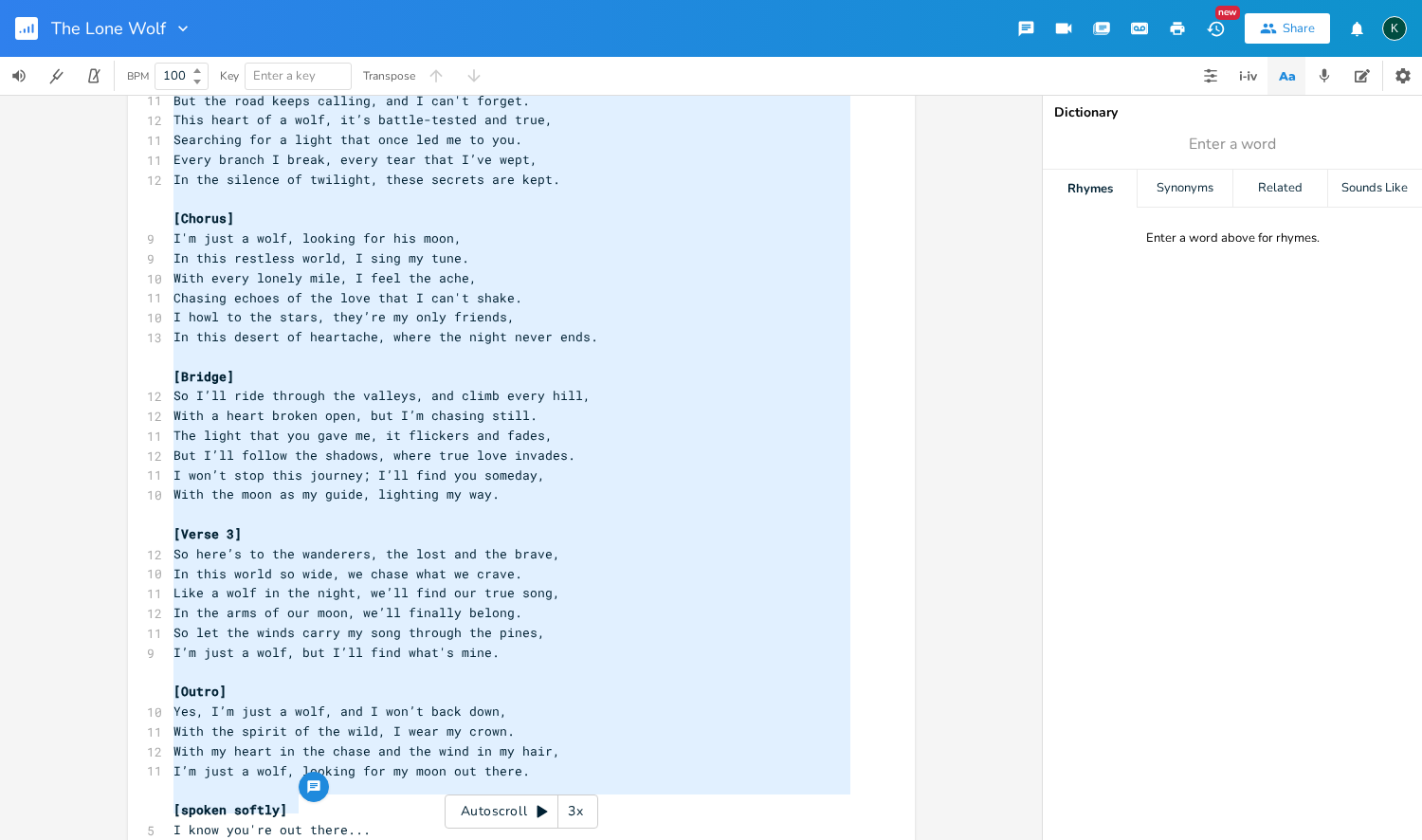
click at [31, 25] on rect "button" at bounding box center [26, 28] width 23 height 23
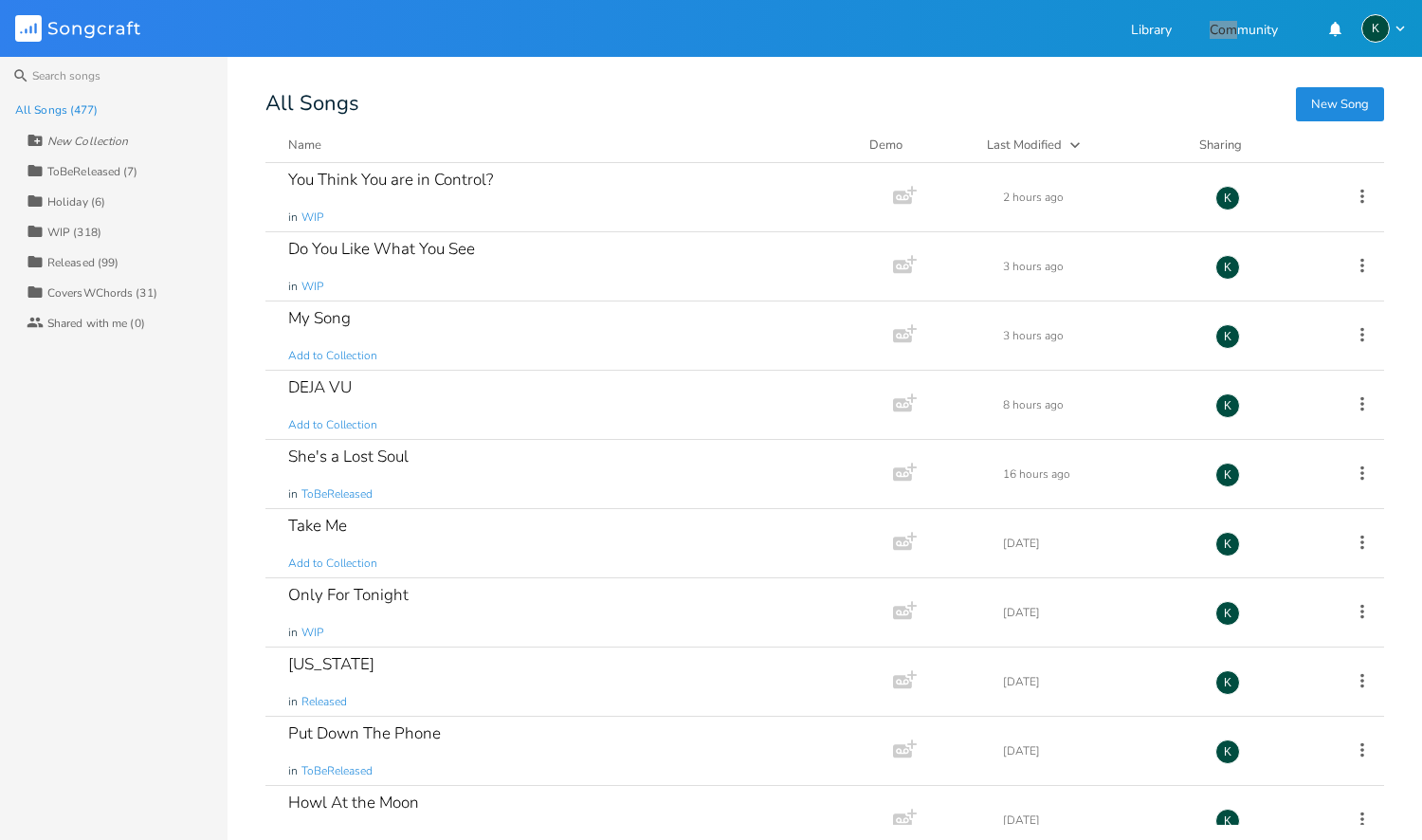
scroll to position [5913, 0]
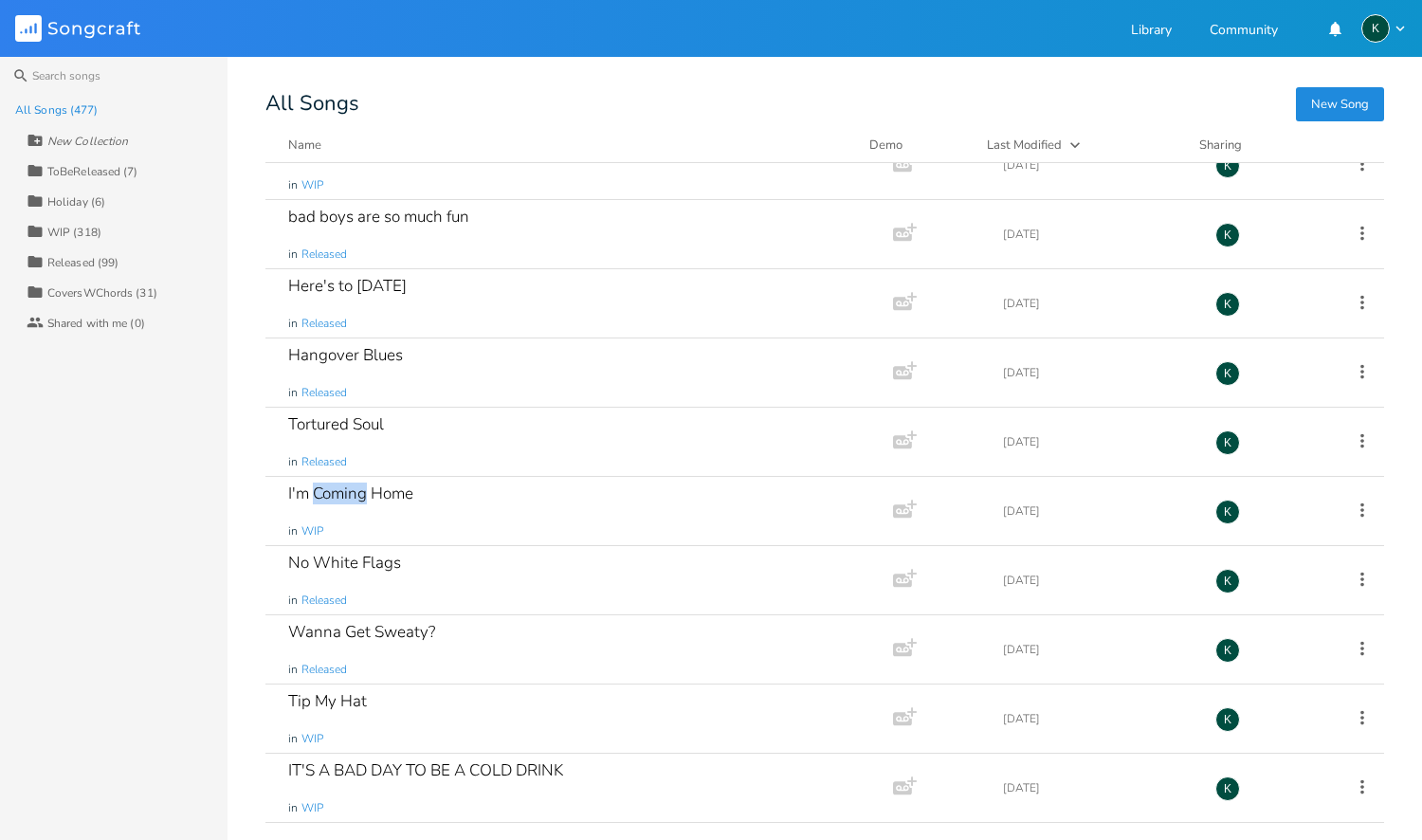
click at [326, 494] on div "I'm Coming Home" at bounding box center [350, 493] width 125 height 16
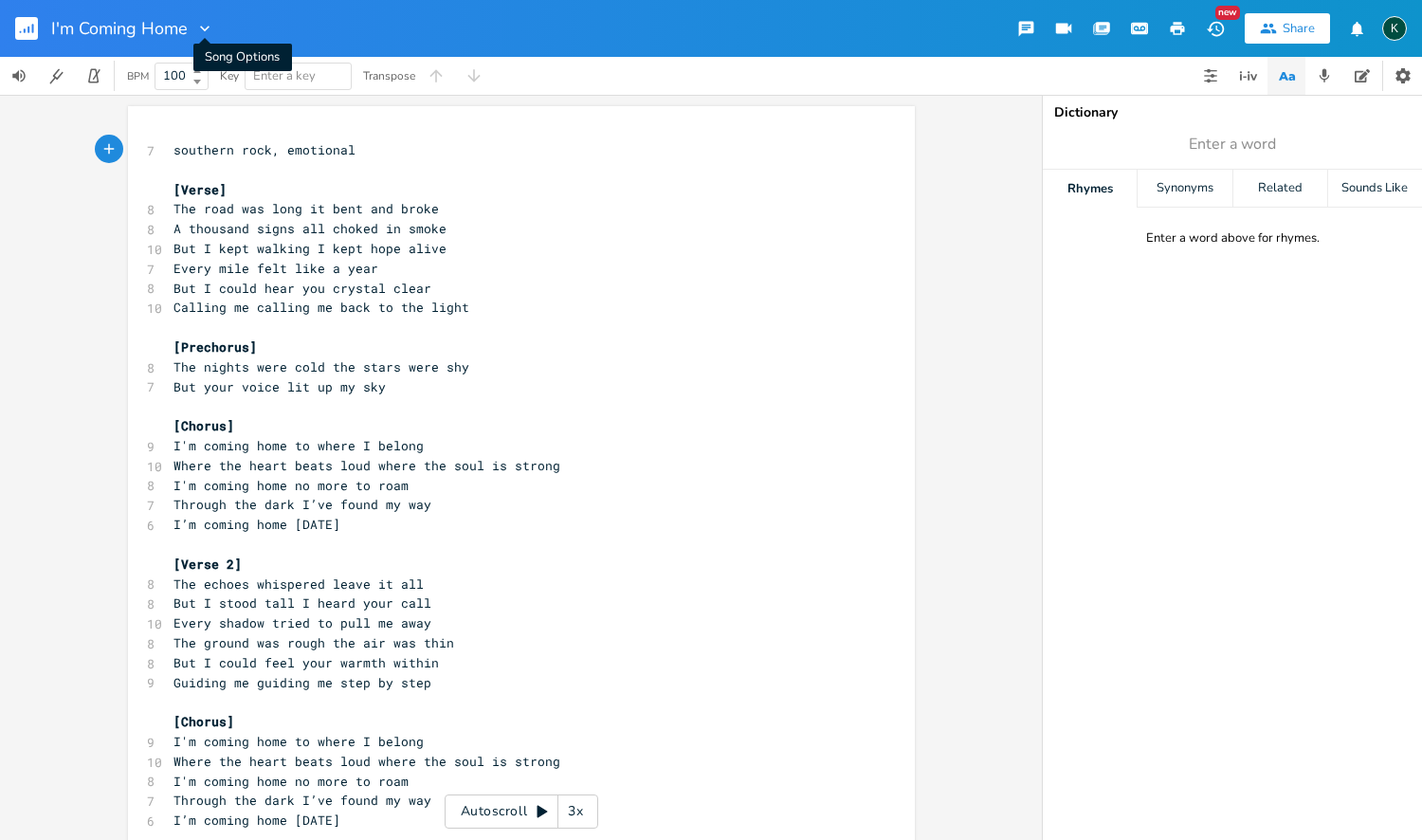
click at [199, 27] on icon "button" at bounding box center [204, 28] width 19 height 19
click at [218, 82] on span "Collection Collections" at bounding box center [232, 86] width 76 height 13
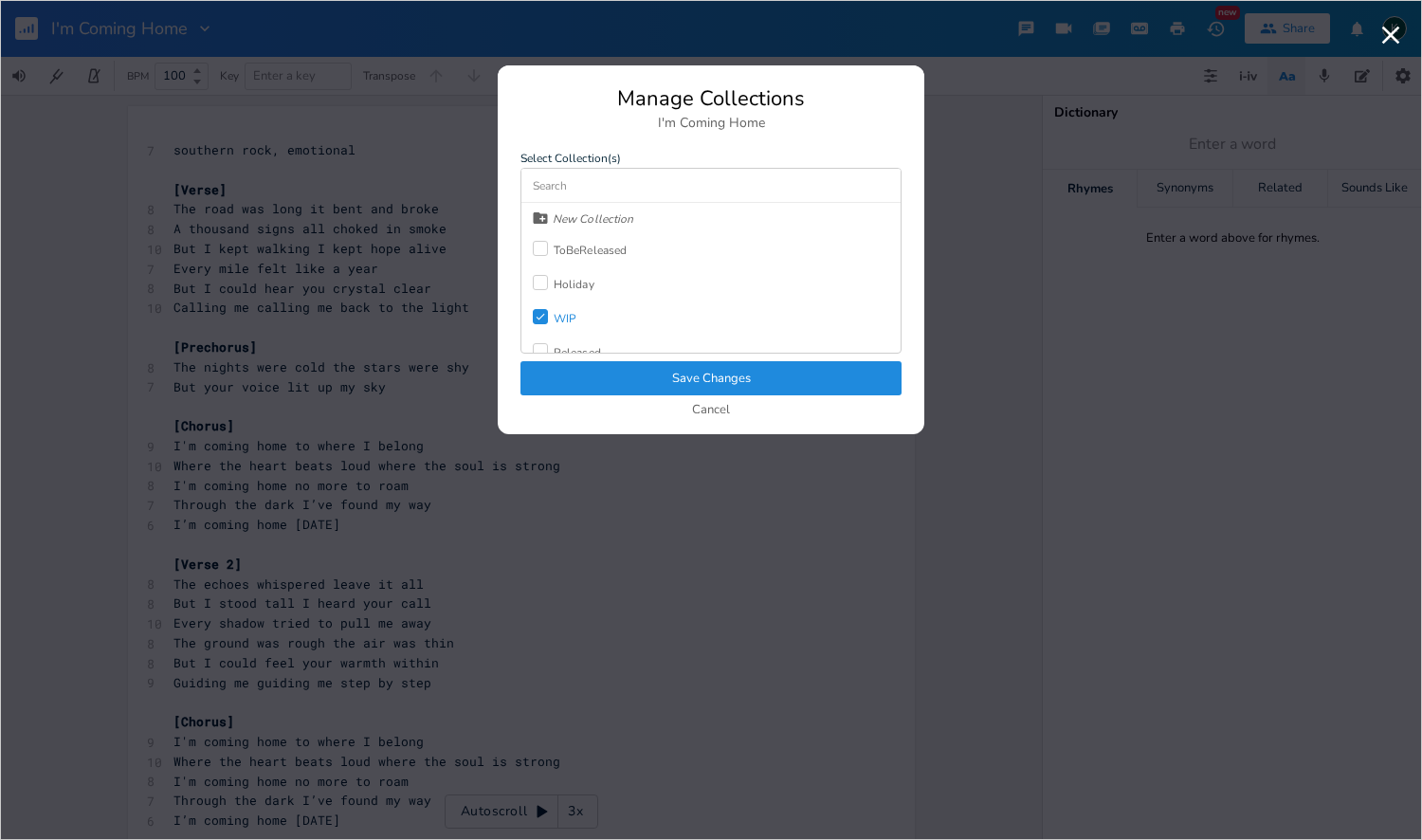
click at [540, 317] on icon "Check" at bounding box center [540, 316] width 11 height 11
click at [541, 297] on div at bounding box center [540, 299] width 15 height 15
click at [578, 371] on button "Save Changes" at bounding box center [710, 378] width 381 height 34
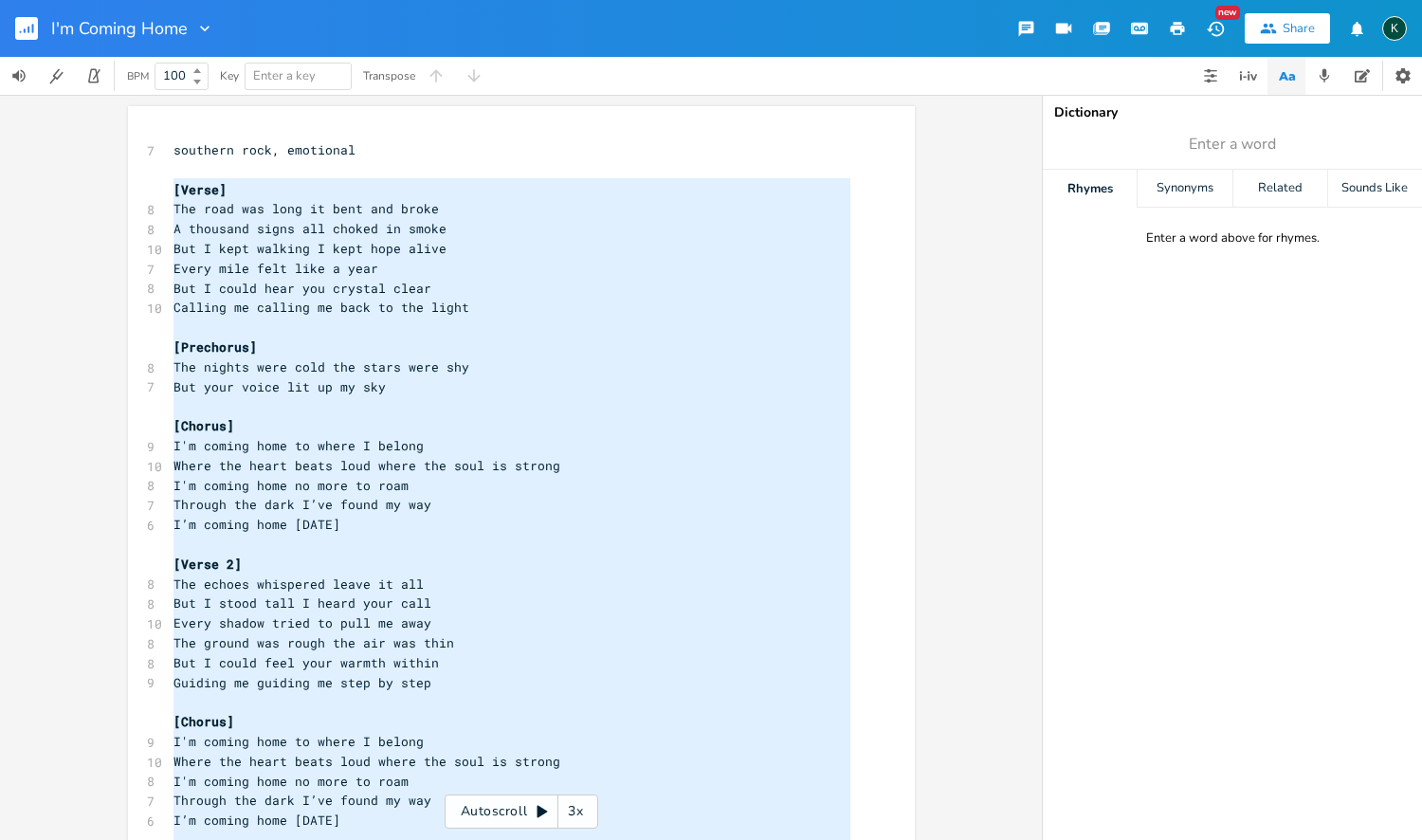
scroll to position [106, 0]
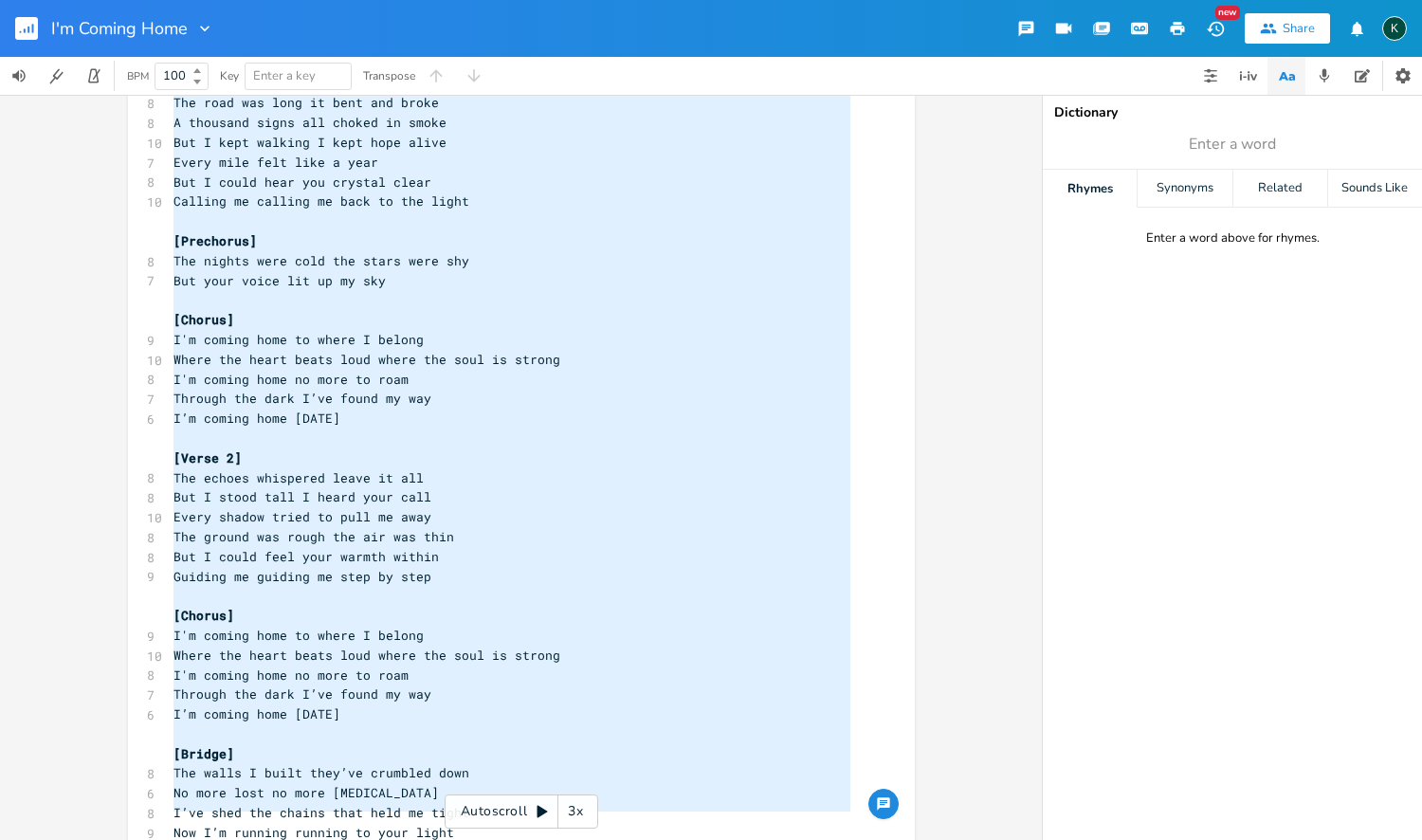
drag, startPoint x: 169, startPoint y: 191, endPoint x: 328, endPoint y: 831, distance: 660.2
click at [331, 837] on div "x 7 southern rock, emotional ​ [Verse] 8 The road was long it bent and broke 8 …" at bounding box center [536, 461] width 732 height 863
type textarea "[Lorem] Ips dolo sit amet co adip eli seddo E temporin utlab etd magnaa en admi…"
click at [28, 30] on icon "button" at bounding box center [28, 30] width 2 height 7
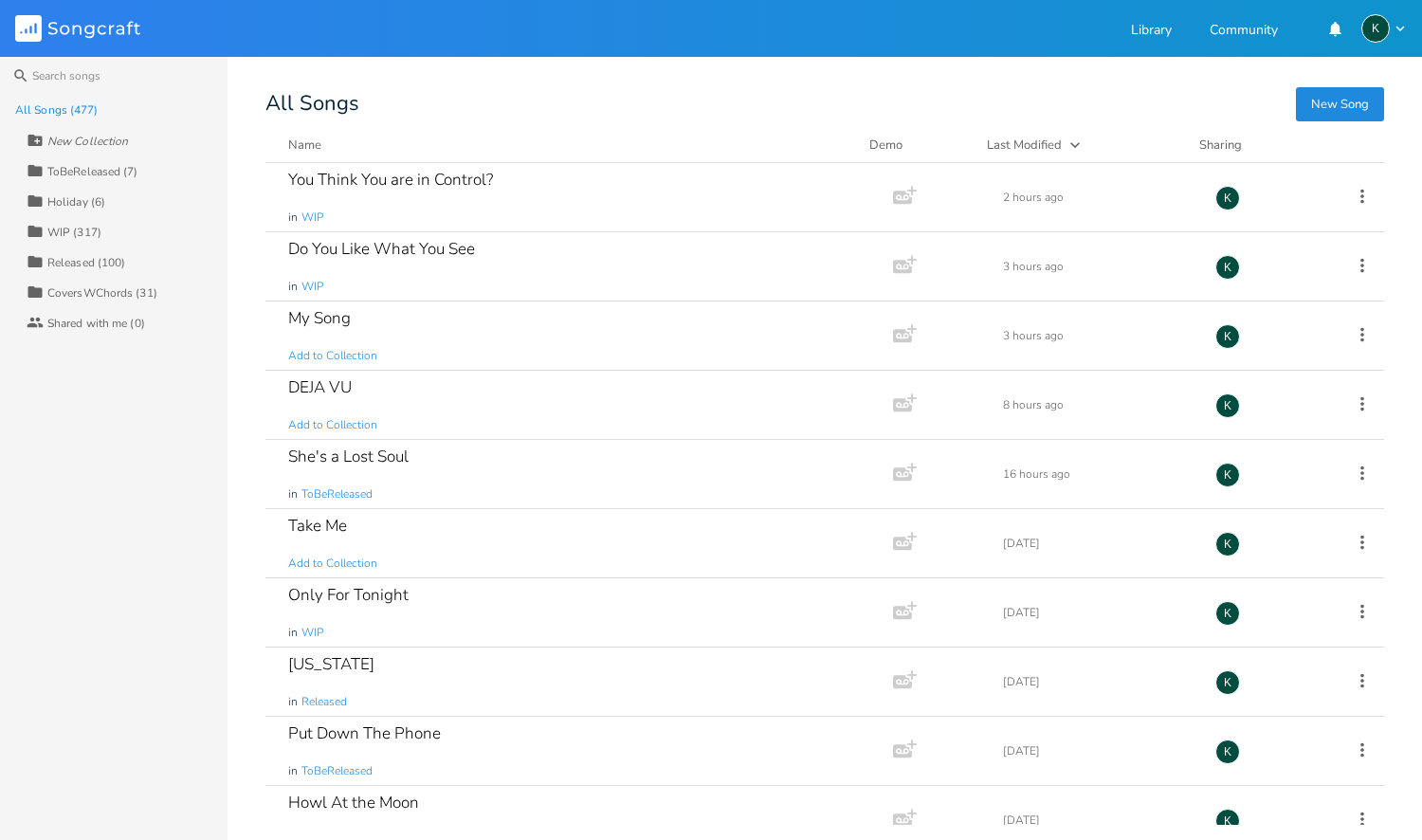
click at [83, 230] on div "WIP (317)" at bounding box center [74, 232] width 54 height 11
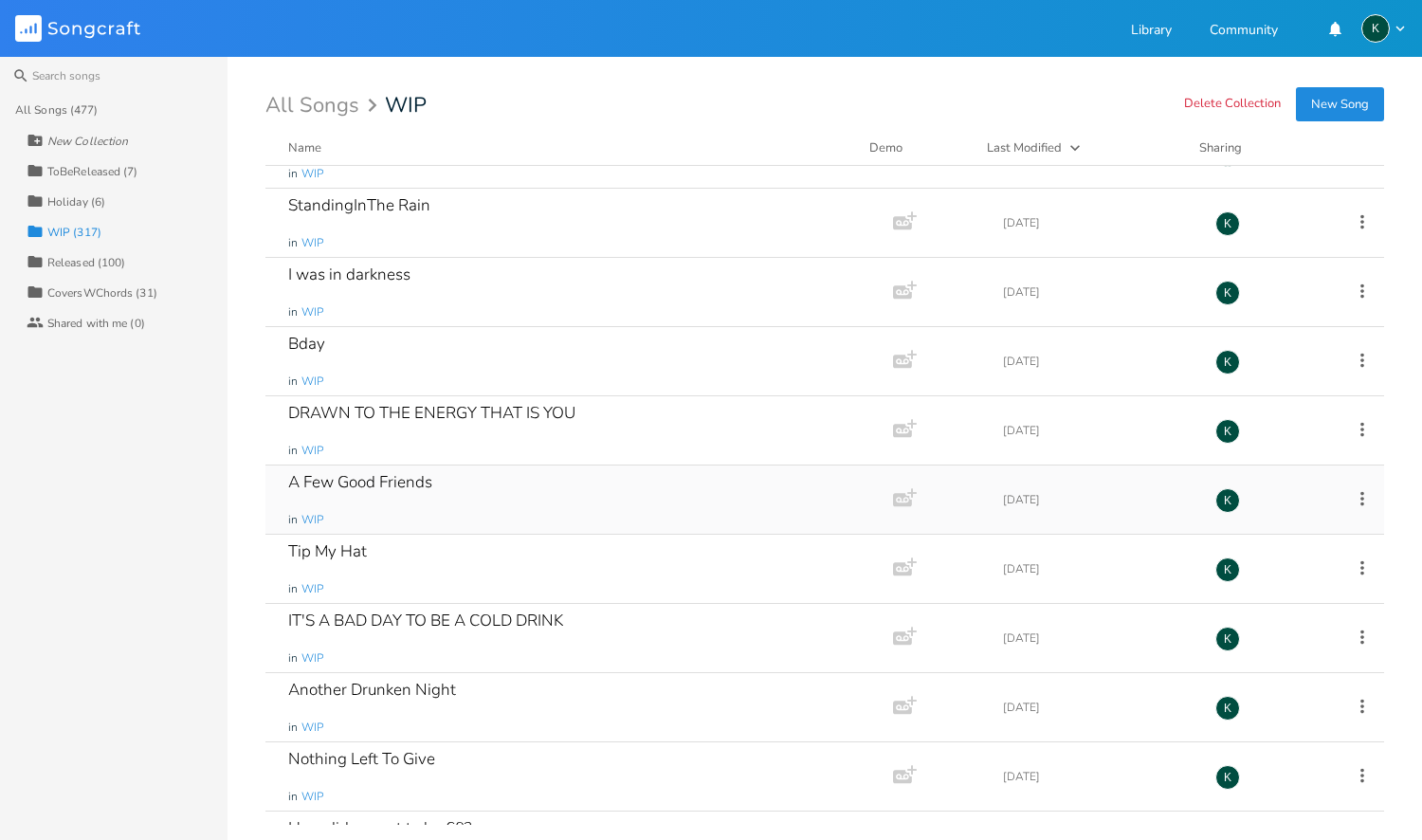
scroll to position [2077, 0]
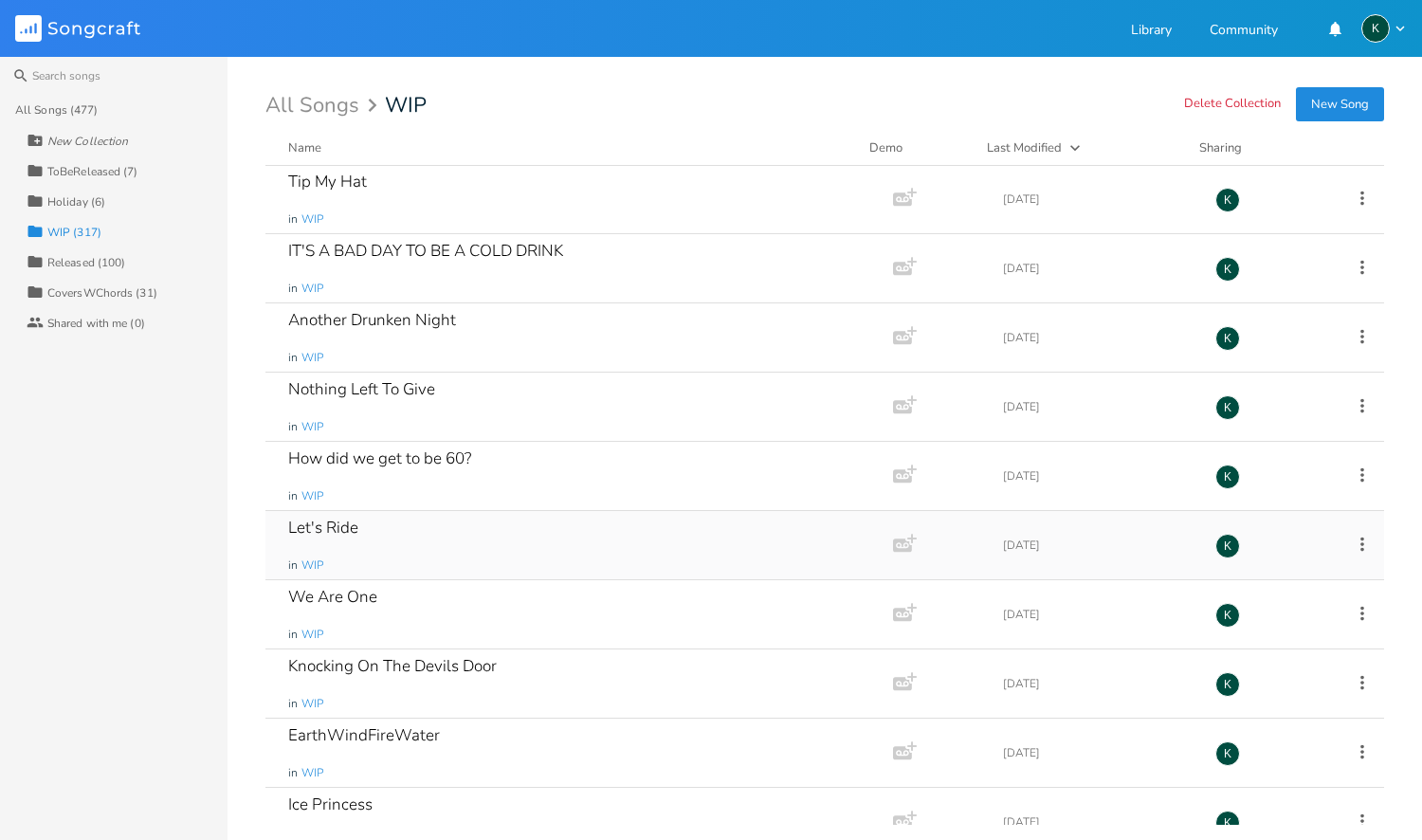
click at [335, 528] on div "Let's Ride" at bounding box center [323, 527] width 70 height 16
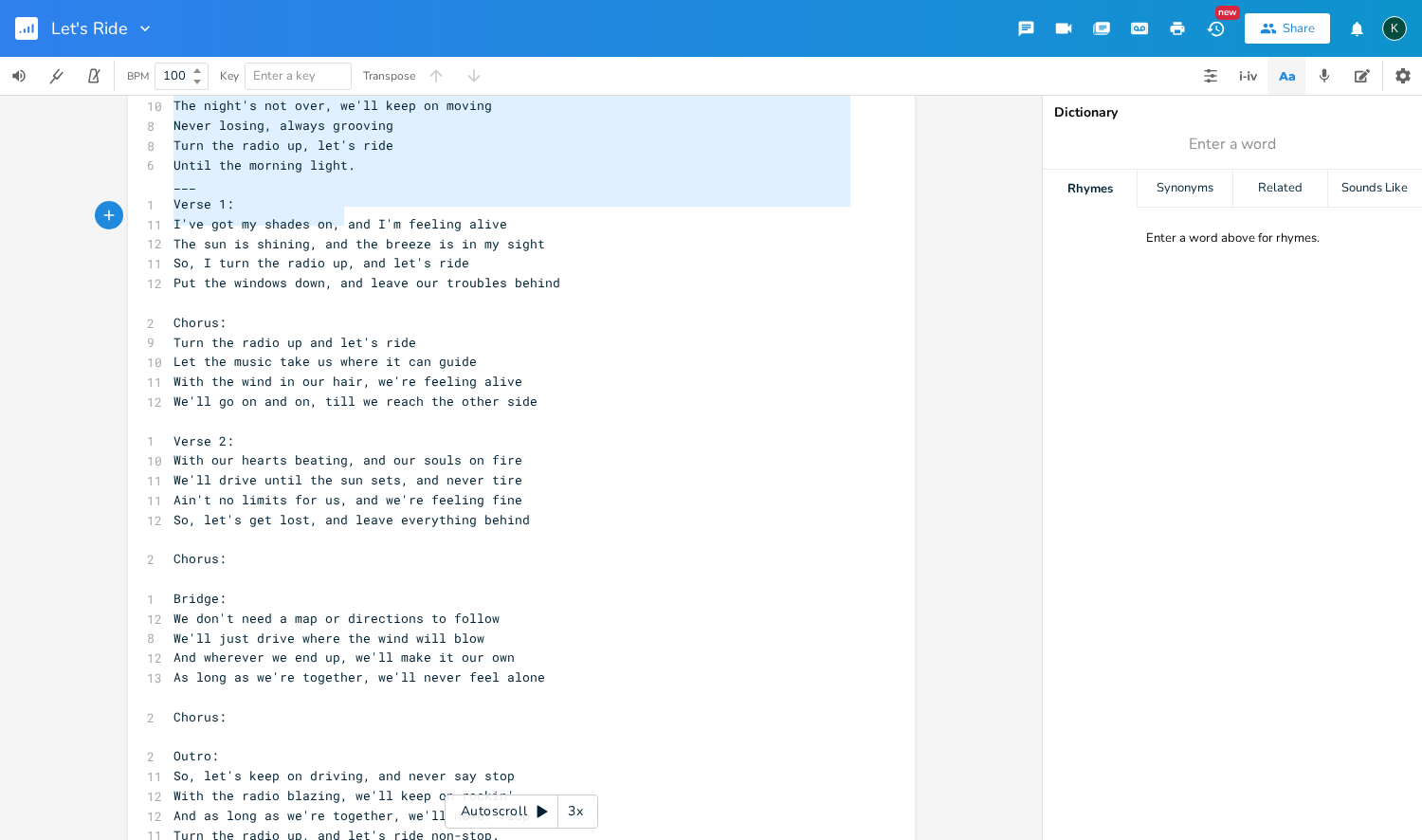
scroll to position [616, 0]
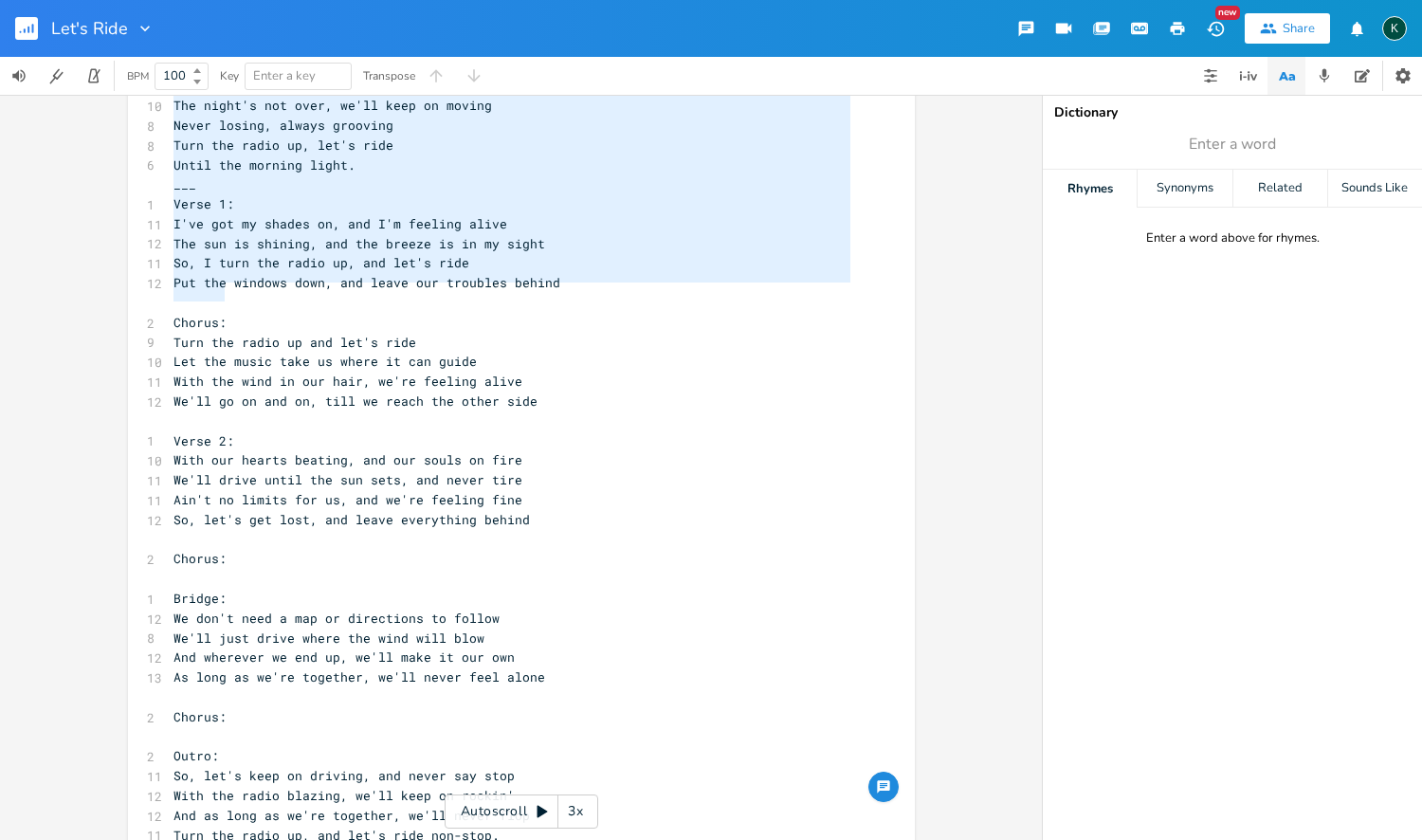
type textarea "(Verse 1) Windows down, music loud Cruising through this little town Summer nig…"
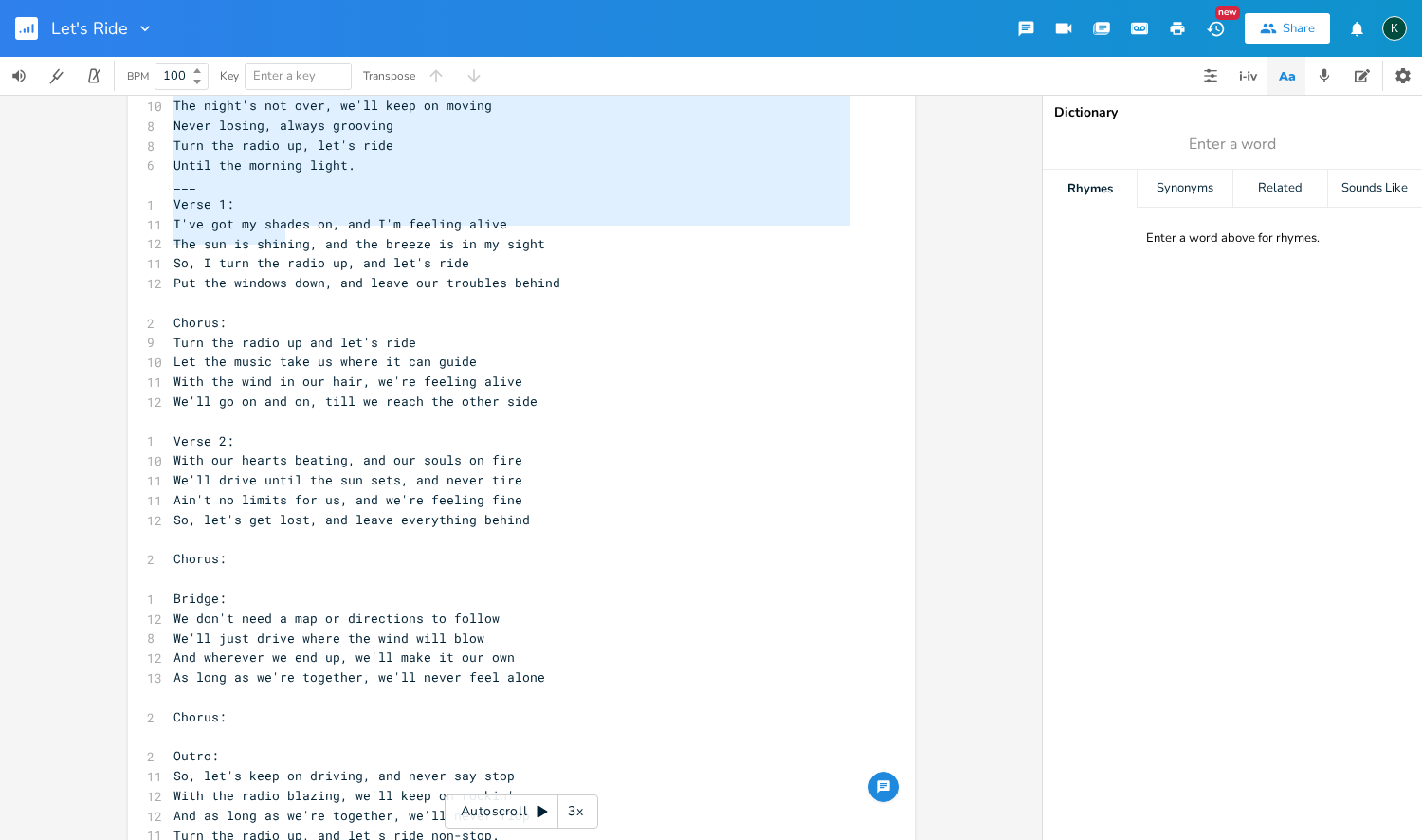
drag, startPoint x: 169, startPoint y: 151, endPoint x: 280, endPoint y: 244, distance: 144.7
click at [280, 244] on div "1 (Verse 1) 6 Windows down, music loud 7 Cruising through this little town 6 Su…" at bounding box center [512, 194] width 684 height 1340
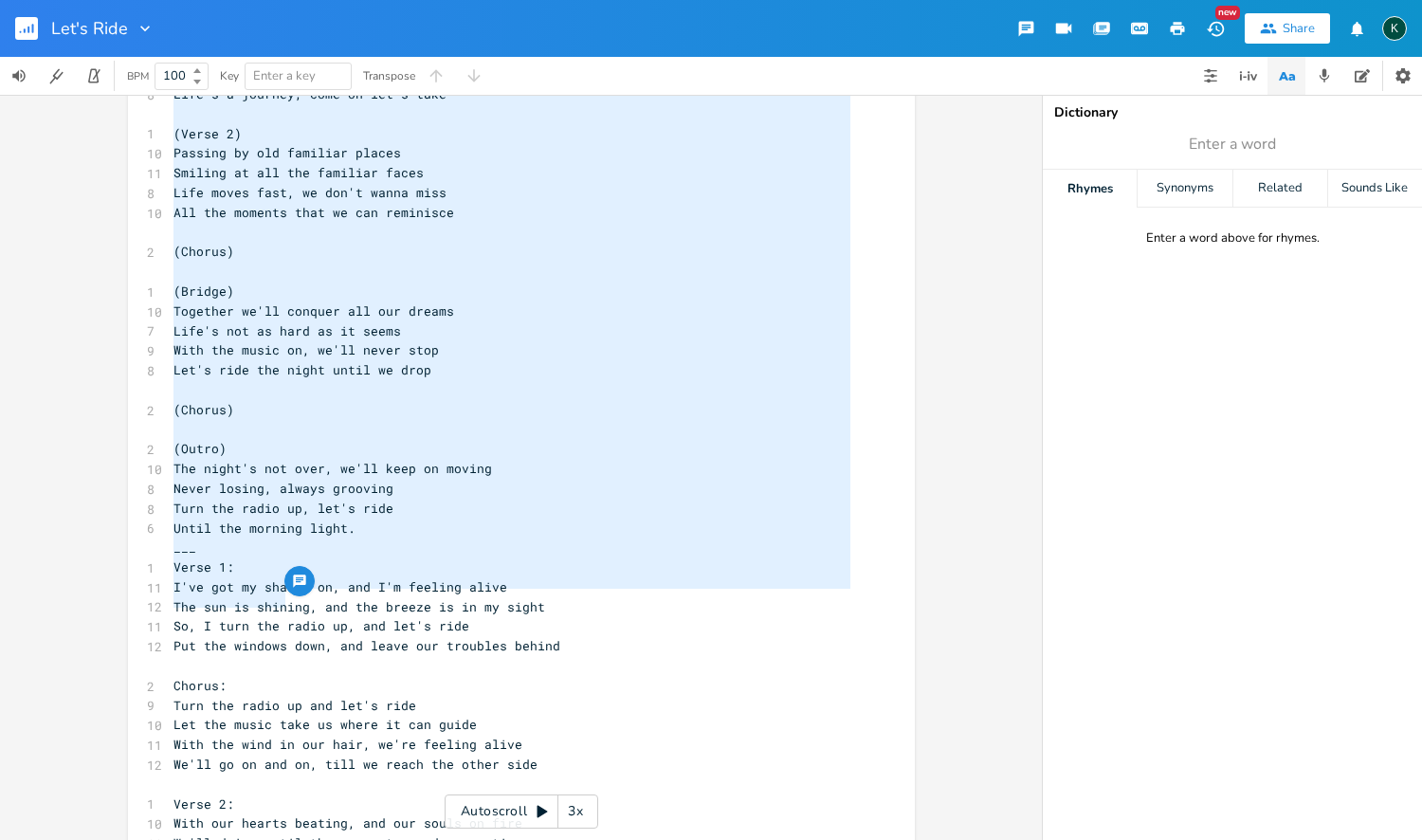
scroll to position [0, 0]
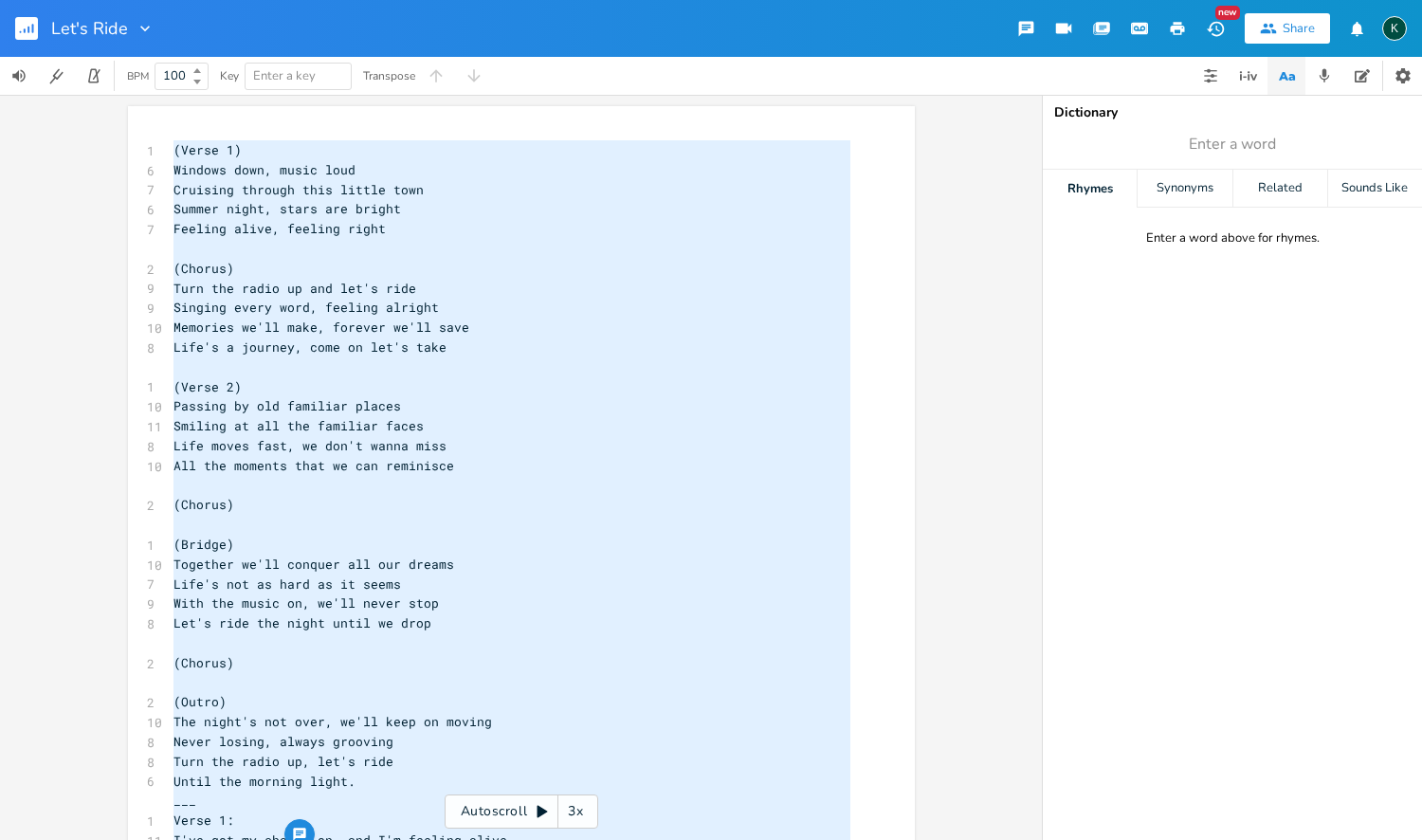
click at [170, 151] on div "1 (Verse 1) 6 Windows down, music loud 7 Cruising through this little town 6 Su…" at bounding box center [512, 810] width 684 height 1340
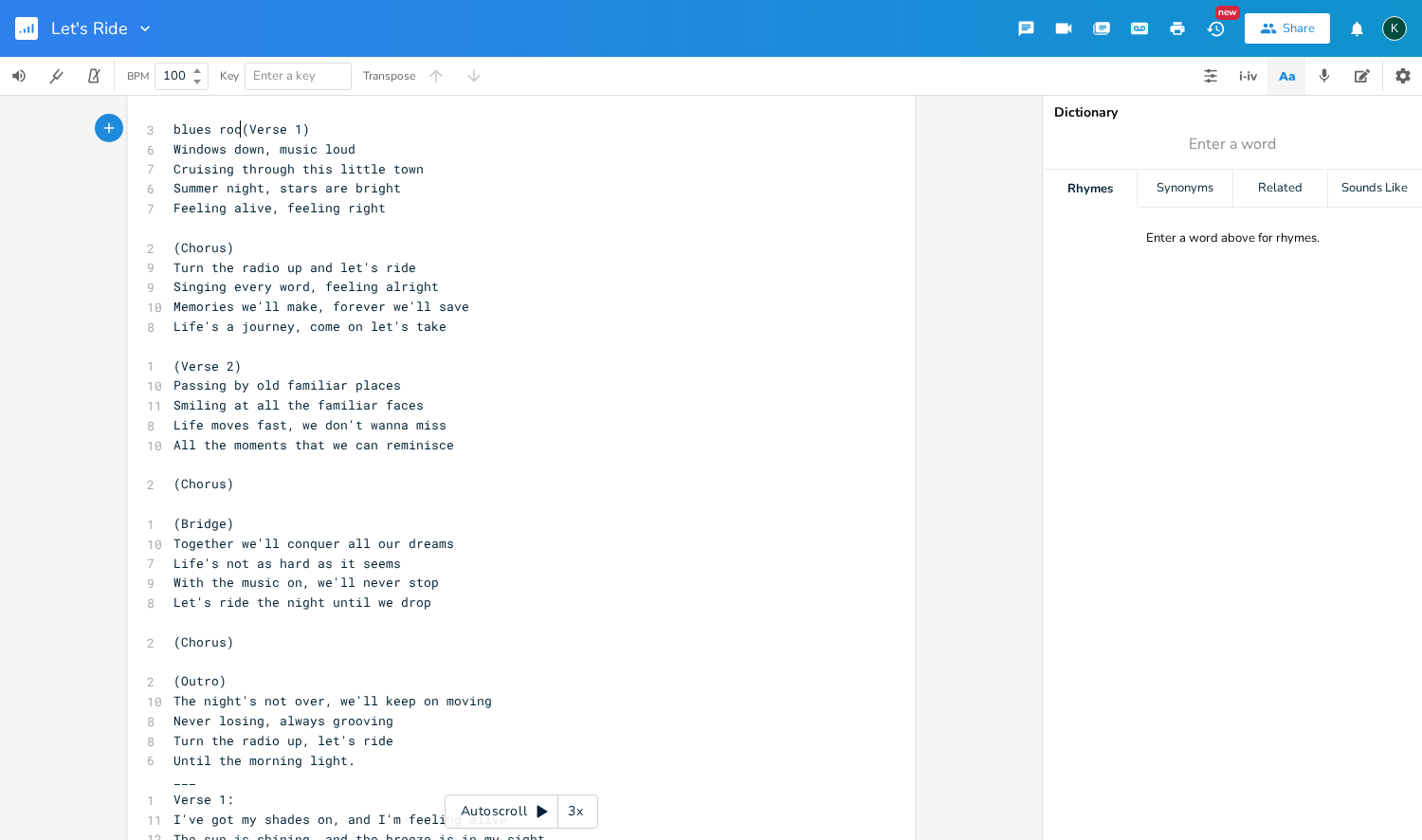
scroll to position [0, 47]
type textarea "blues rock"
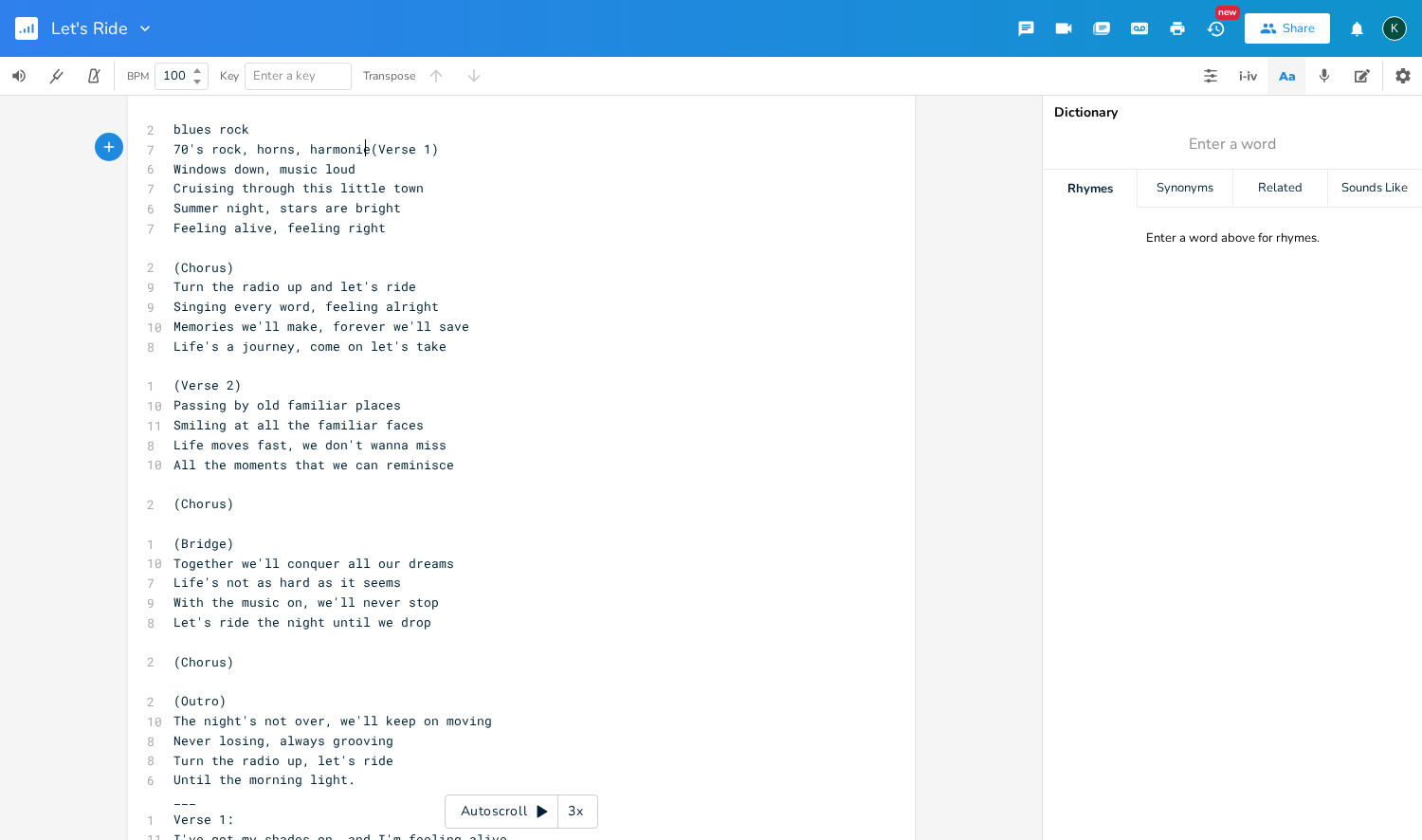
type textarea "70's rock, horns, harmonies"
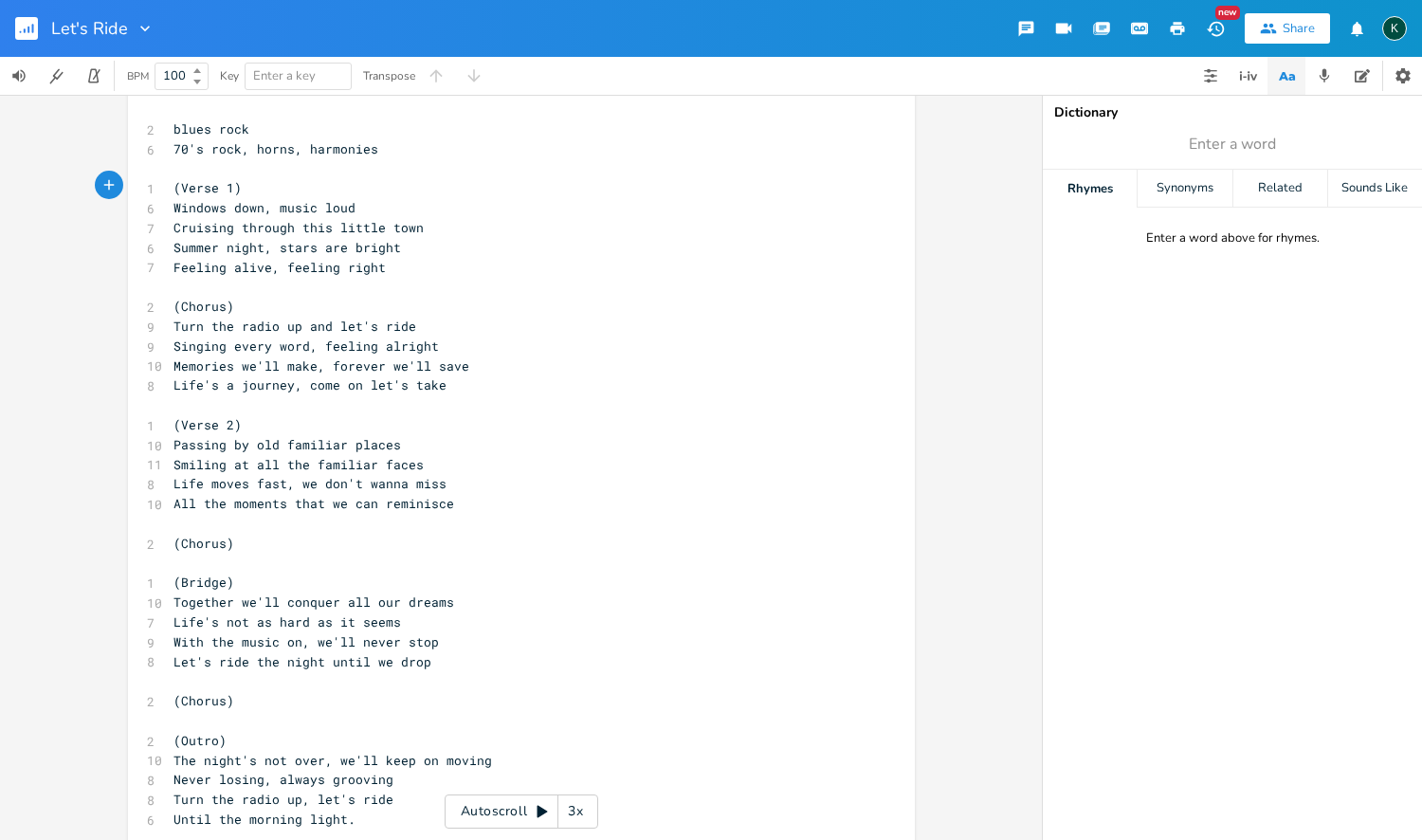
click at [1172, 29] on icon "button" at bounding box center [1178, 28] width 14 height 13
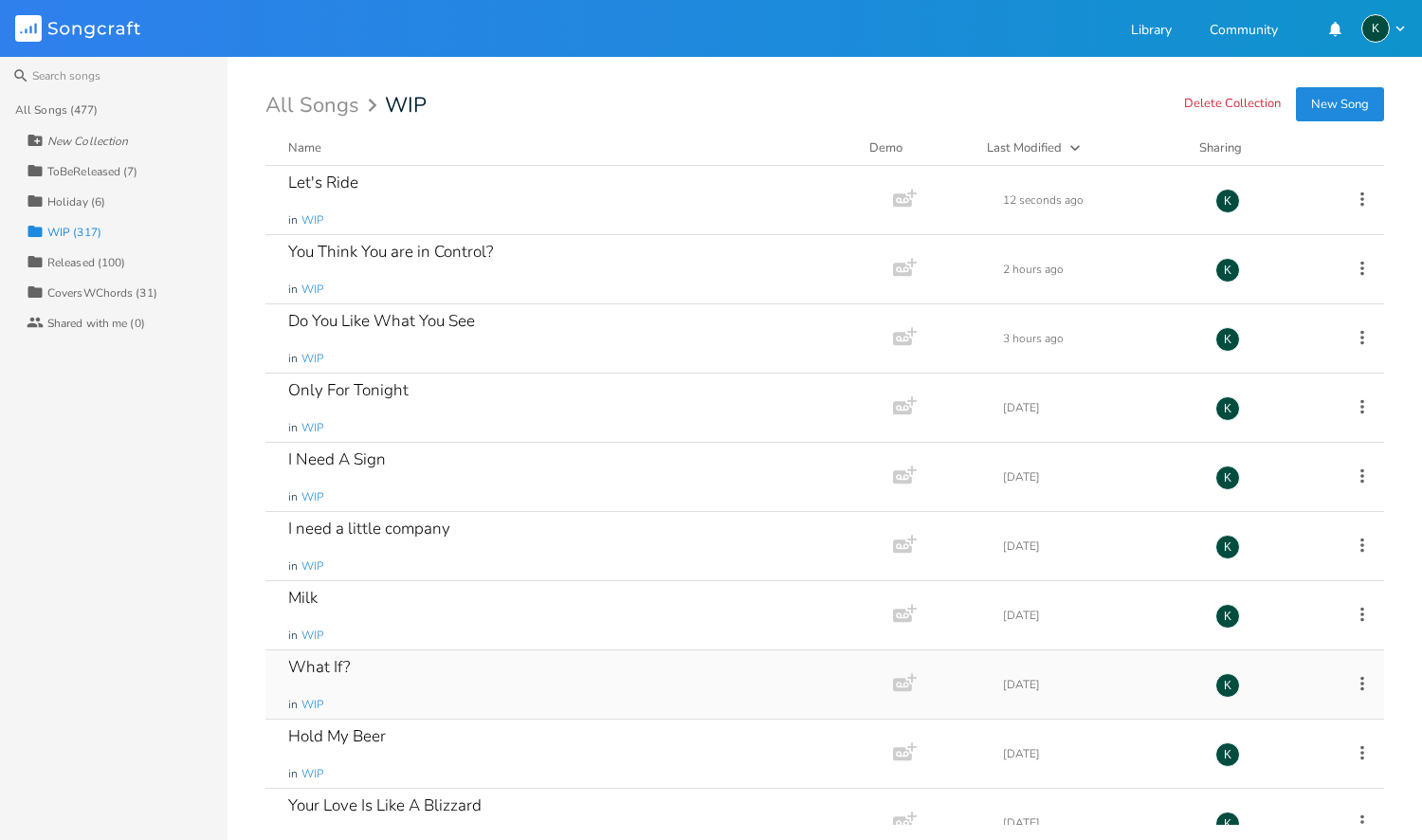
click at [327, 665] on div "What If?" at bounding box center [319, 667] width 62 height 16
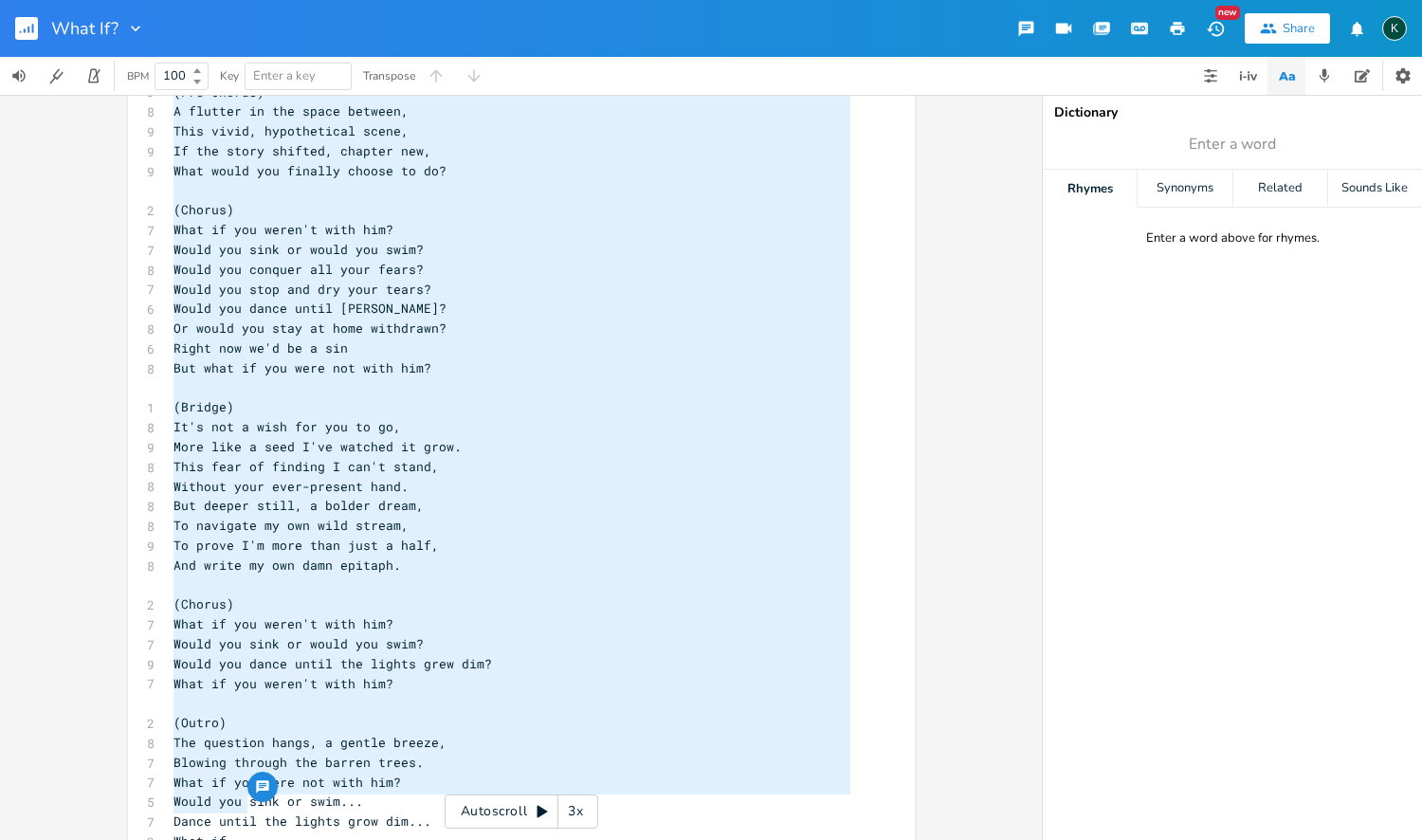
drag, startPoint x: 170, startPoint y: 147, endPoint x: 443, endPoint y: 839, distance: 743.8
click at [443, 839] on div "x 1 (Verse 1) 8 The quiet settles, deep and vast 8 A silence you've not known t…" at bounding box center [536, 136] width 732 height 1534
type textarea "(Verse 1) The quiet settles, deep and vast A silence you've not known to last N…"
click at [130, 26] on icon "button" at bounding box center [135, 28] width 19 height 19
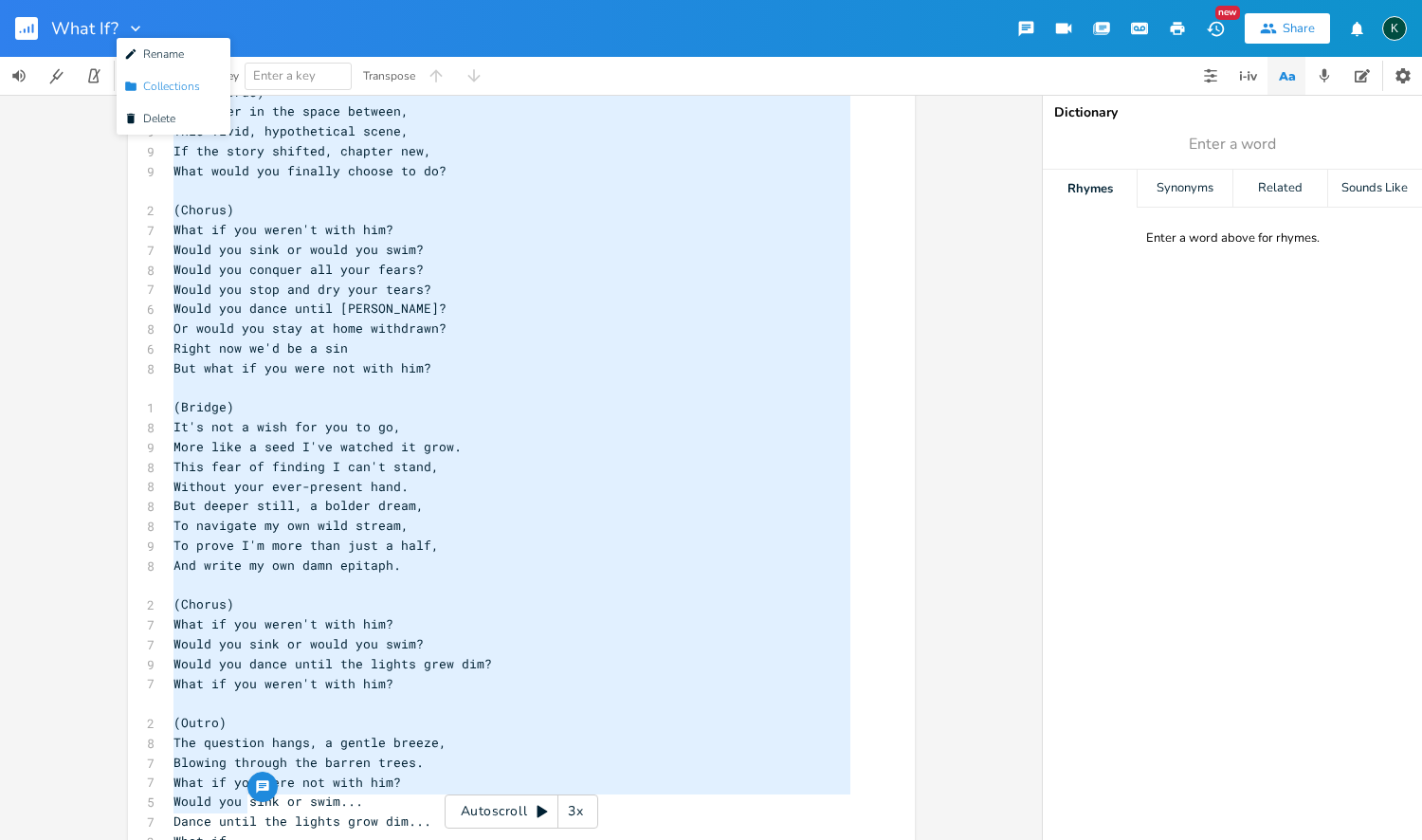
click at [148, 99] on li "Collection Collections" at bounding box center [174, 86] width 114 height 32
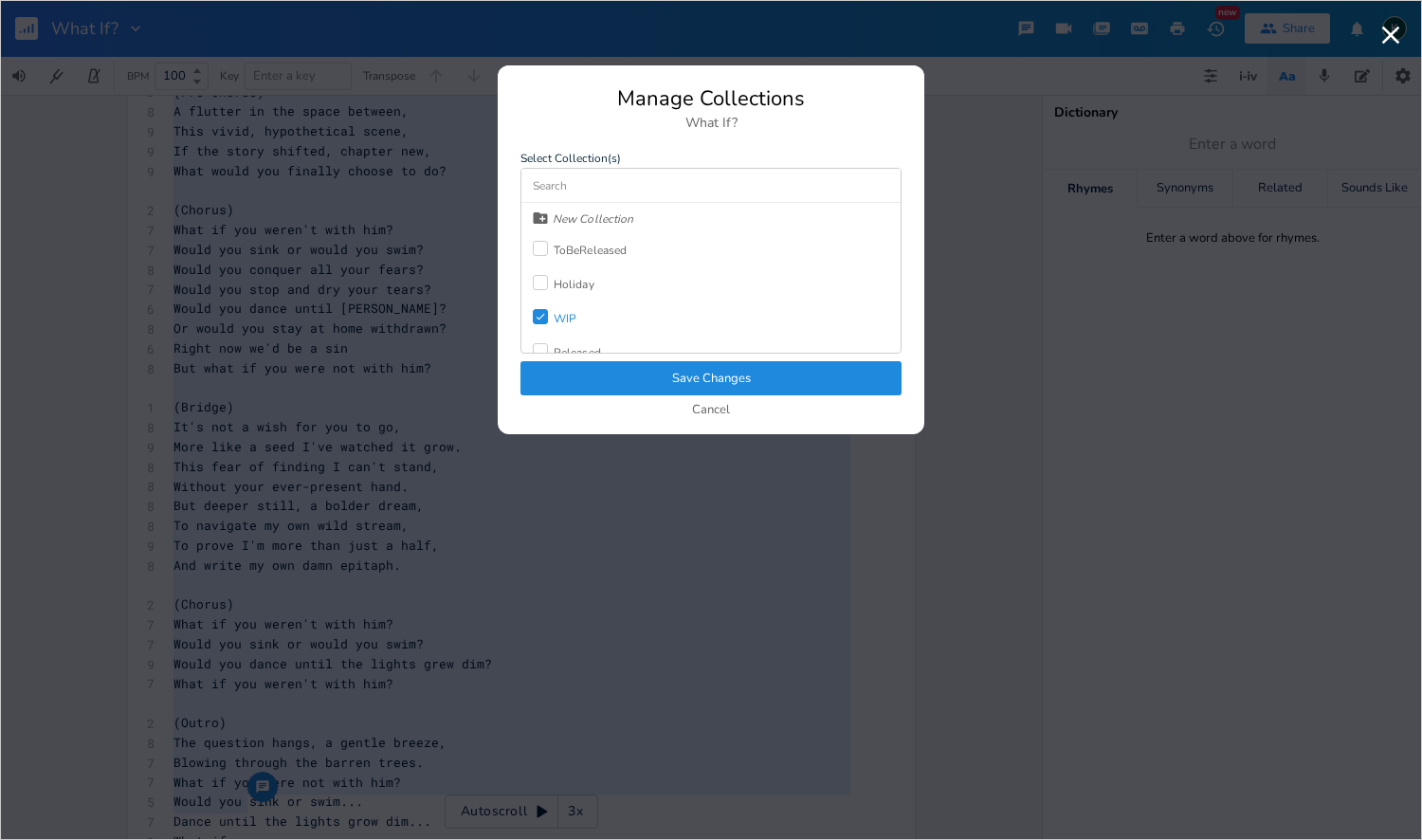
click at [544, 315] on icon at bounding box center [540, 317] width 9 height 7
click at [566, 299] on div "Released" at bounding box center [577, 301] width 47 height 11
click at [605, 375] on button "Save Changes" at bounding box center [710, 378] width 381 height 34
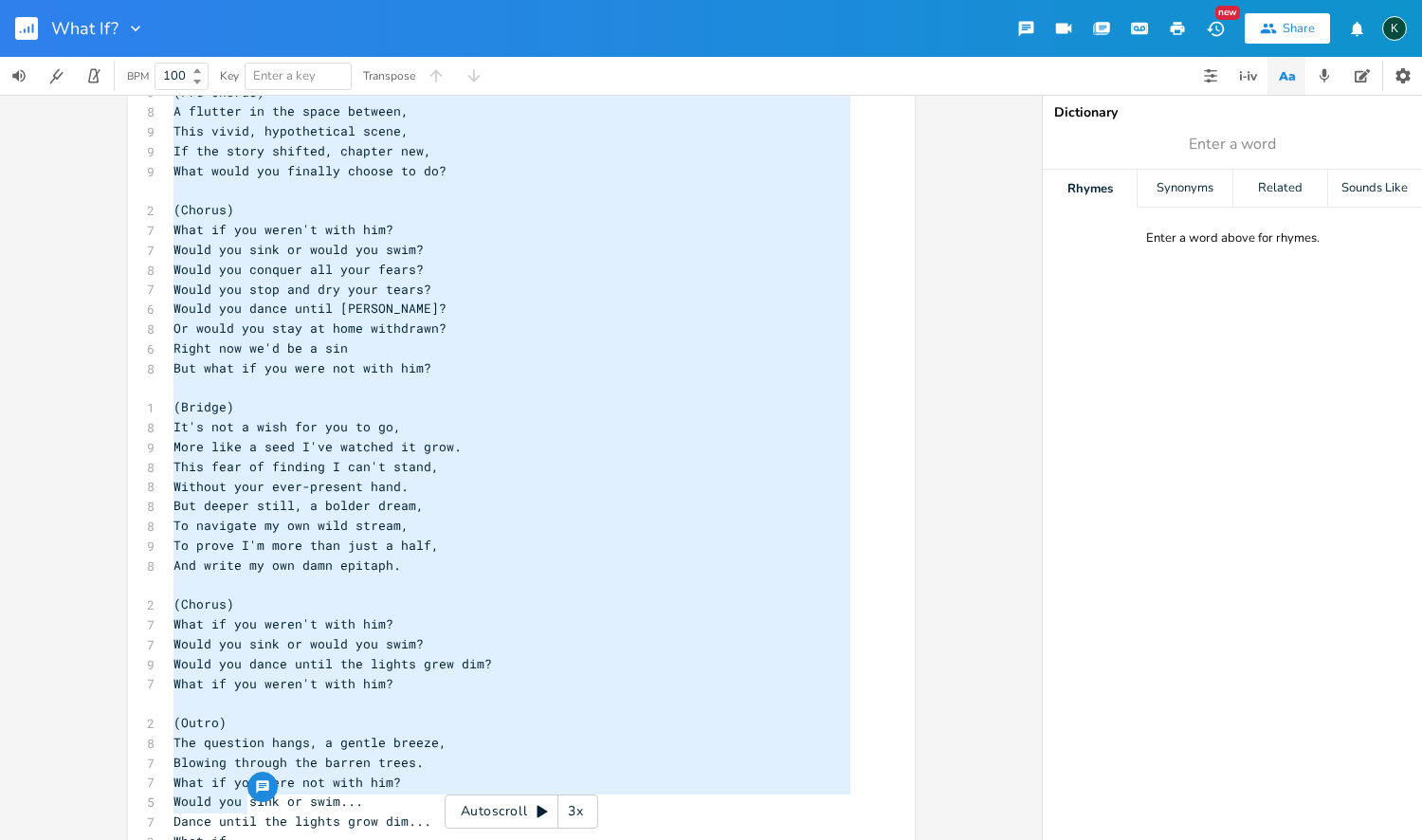
click at [41, 26] on button "button" at bounding box center [34, 28] width 38 height 45
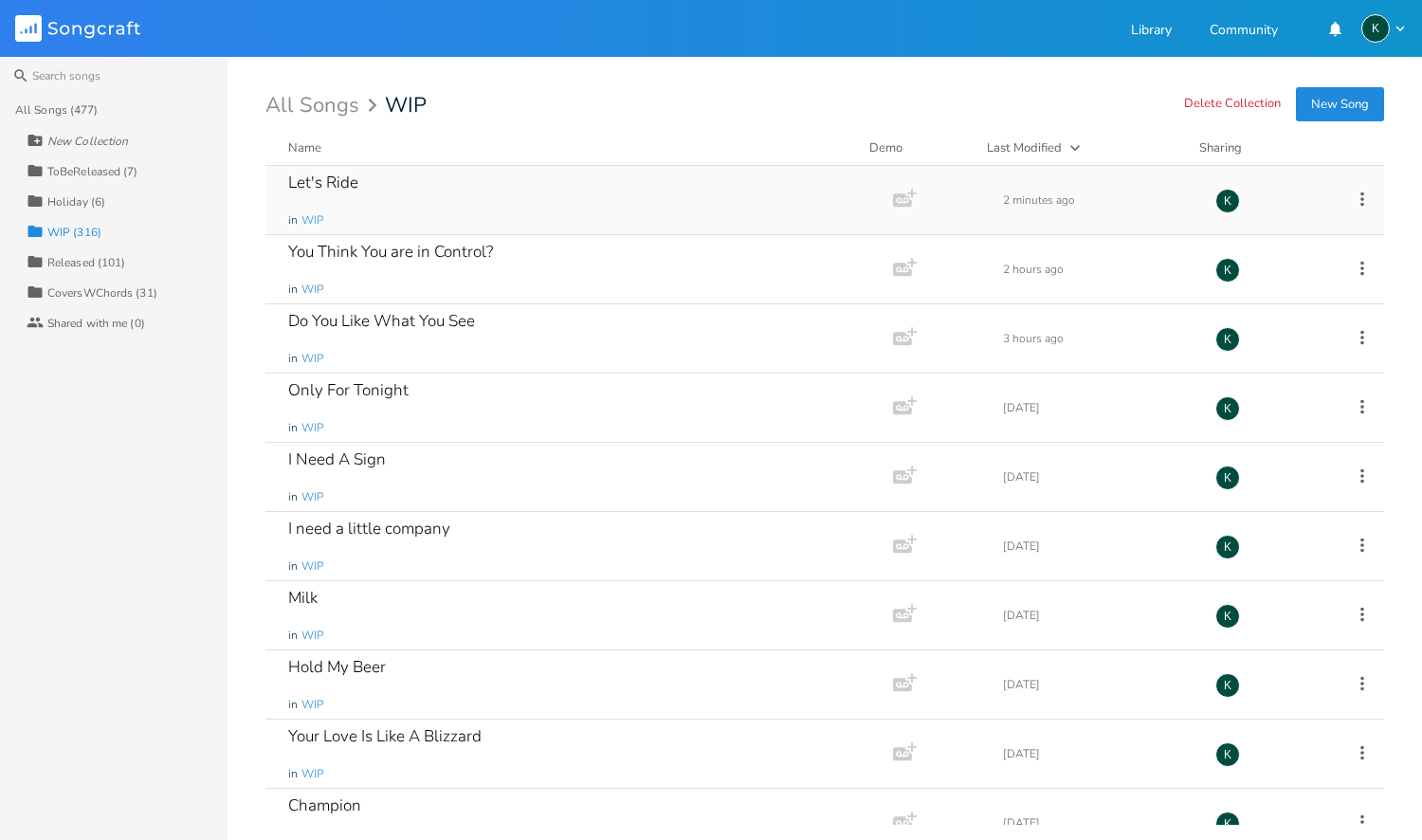
scroll to position [2386, 0]
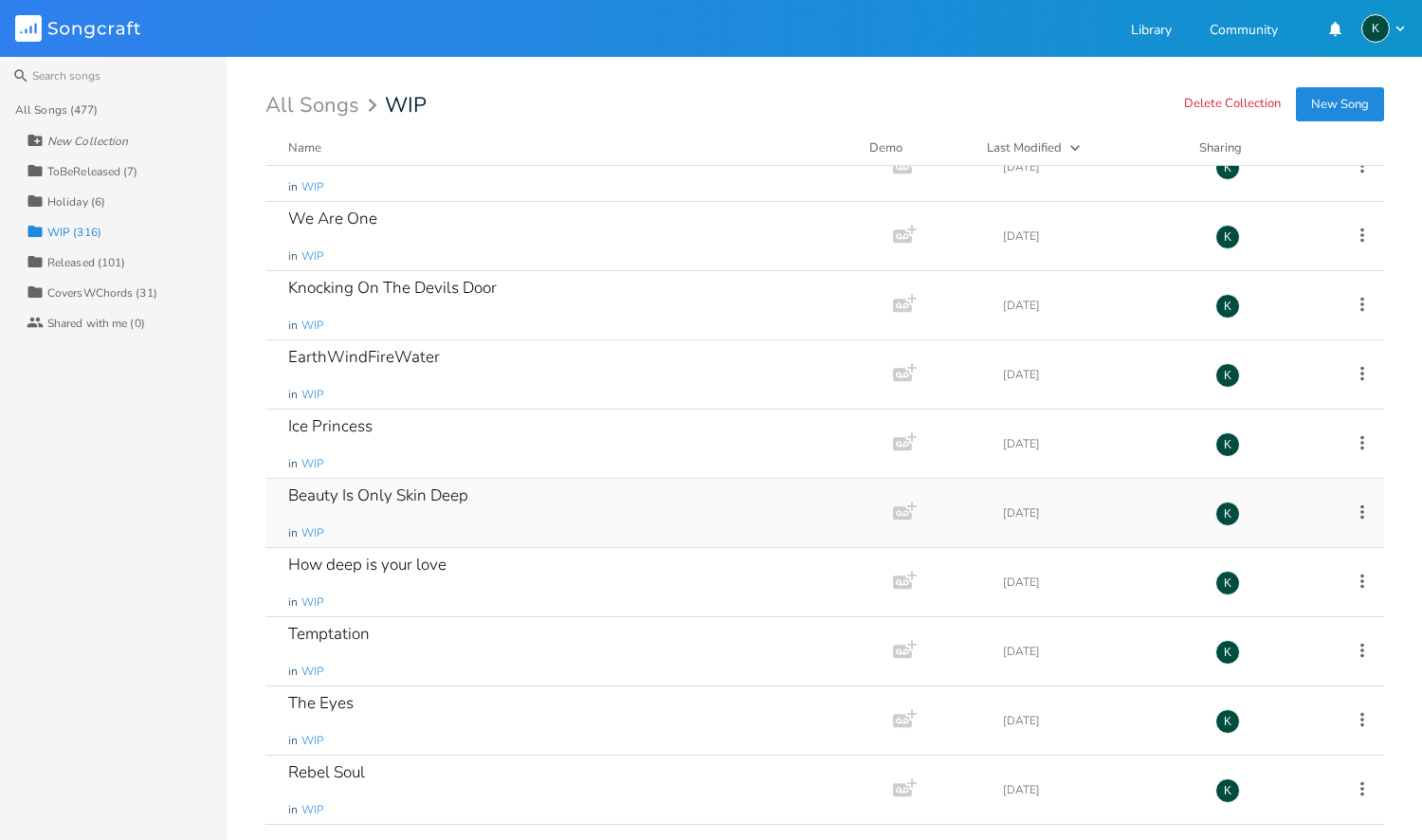
click at [397, 497] on div "Beauty Is Only Skin Deep" at bounding box center [378, 495] width 180 height 16
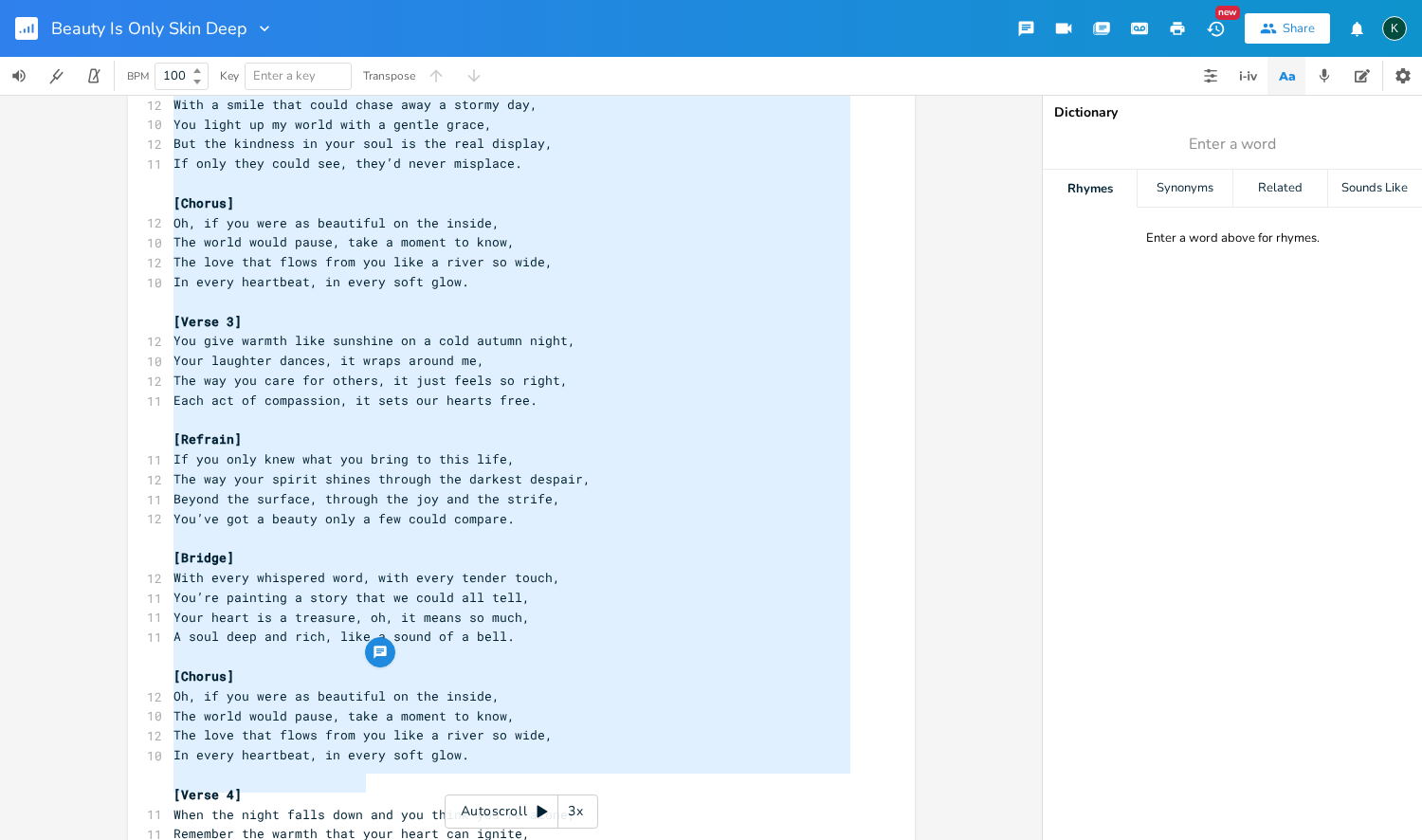
scroll to position [1471, 0]
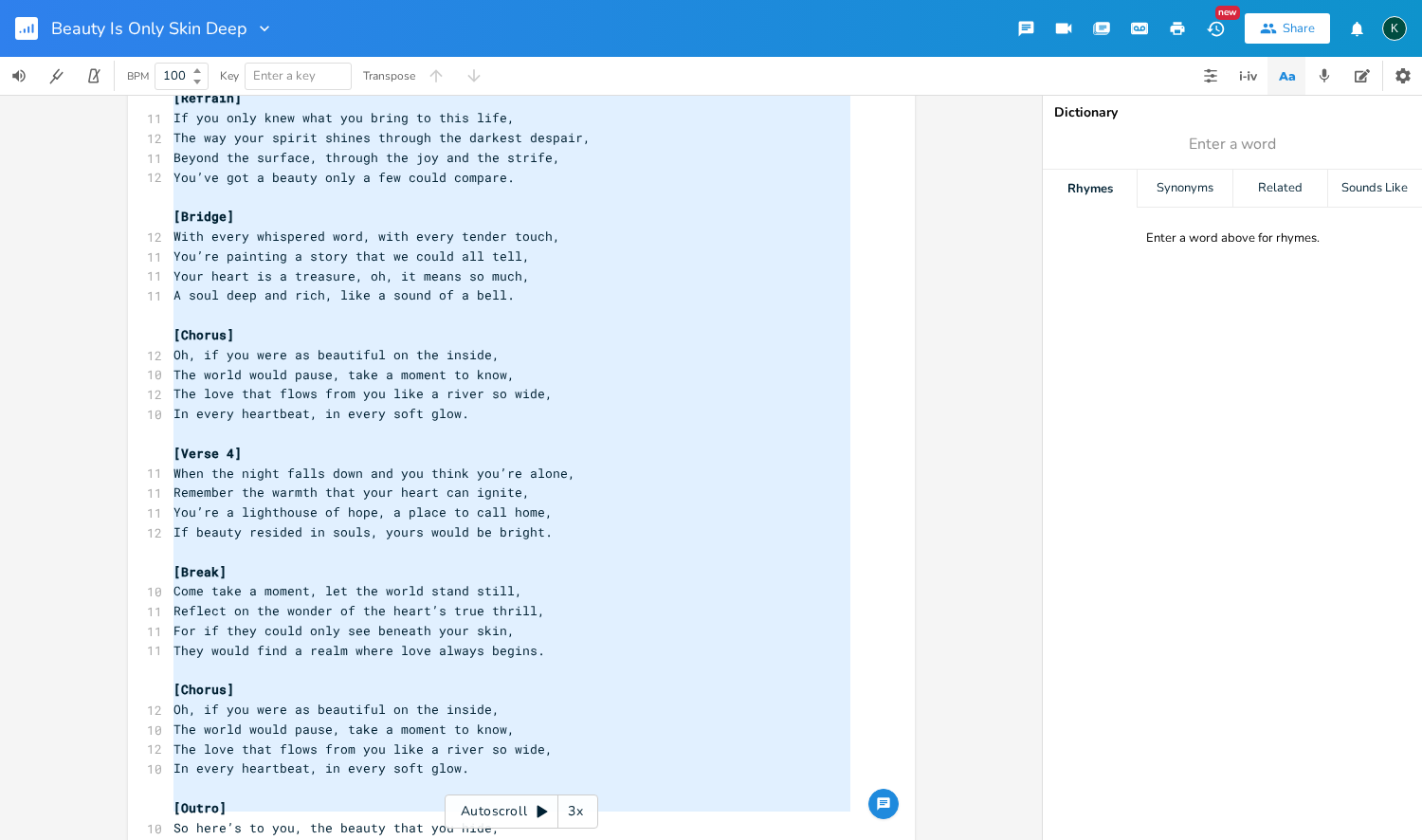
drag, startPoint x: 169, startPoint y: 187, endPoint x: 357, endPoint y: 839, distance: 678.8
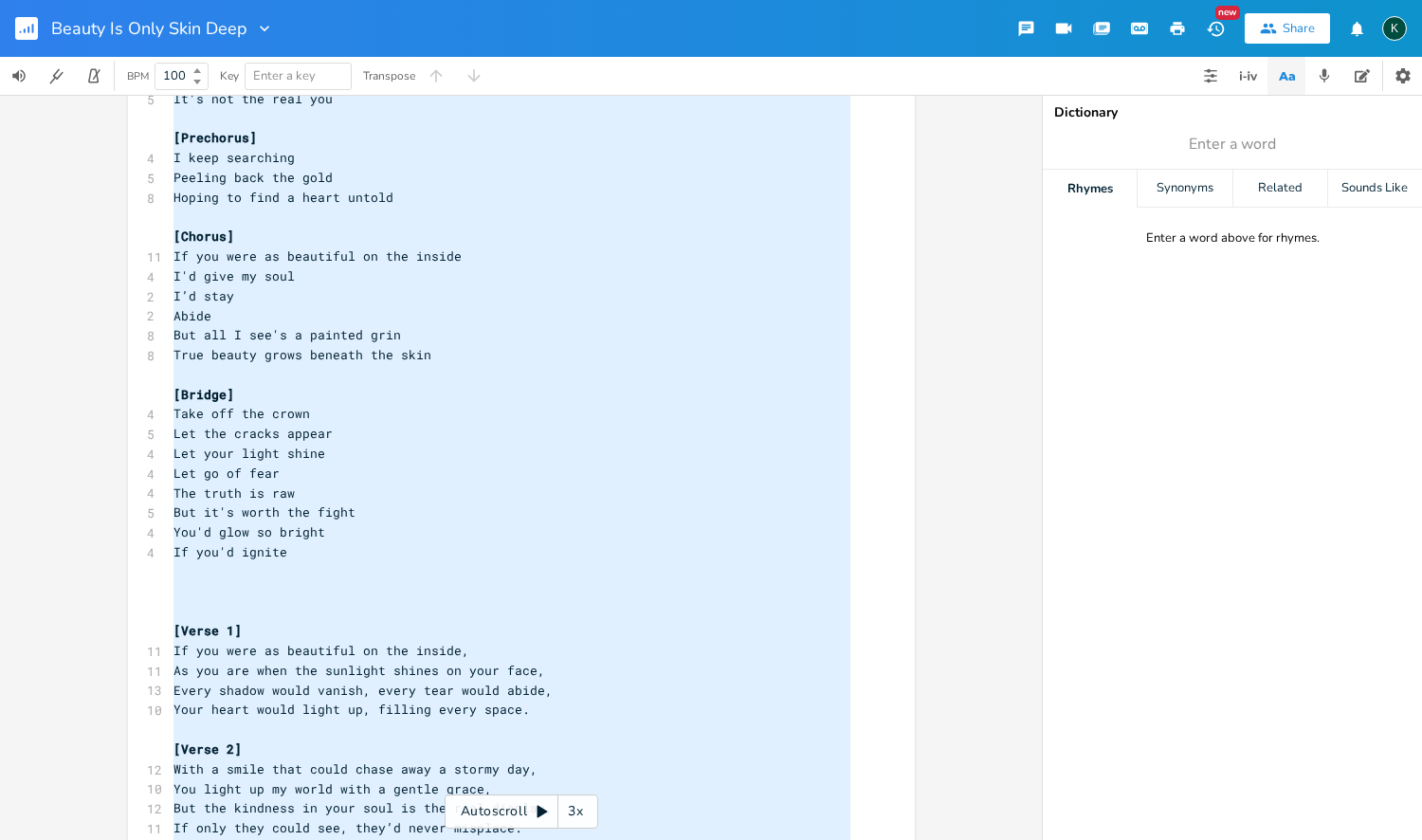
scroll to position [462, 0]
type textarea "[Lorem] Ipsumd sitame con ad eli's doe temp Inc utlabor etdol mag aliquae admin…"
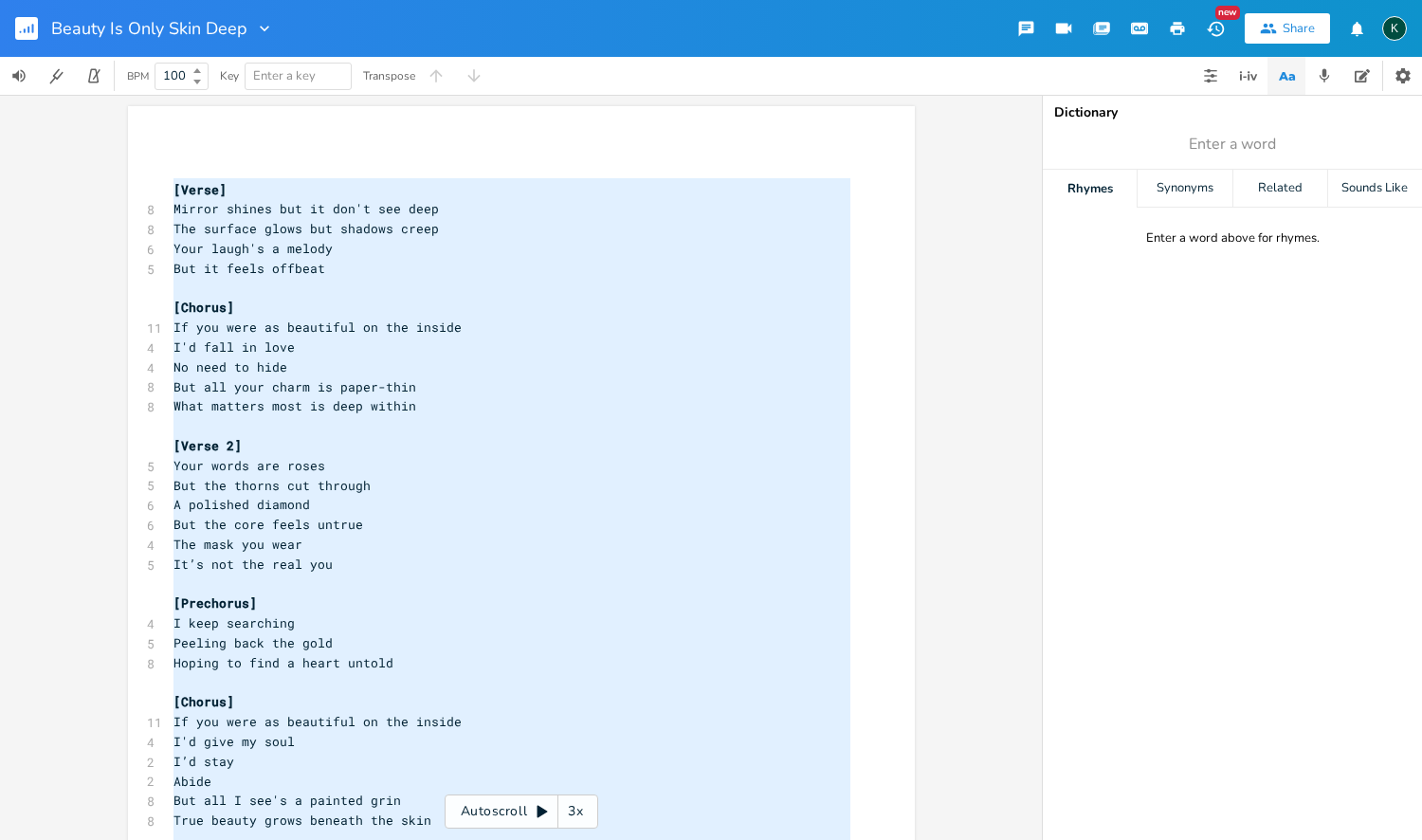
scroll to position [1499, 0]
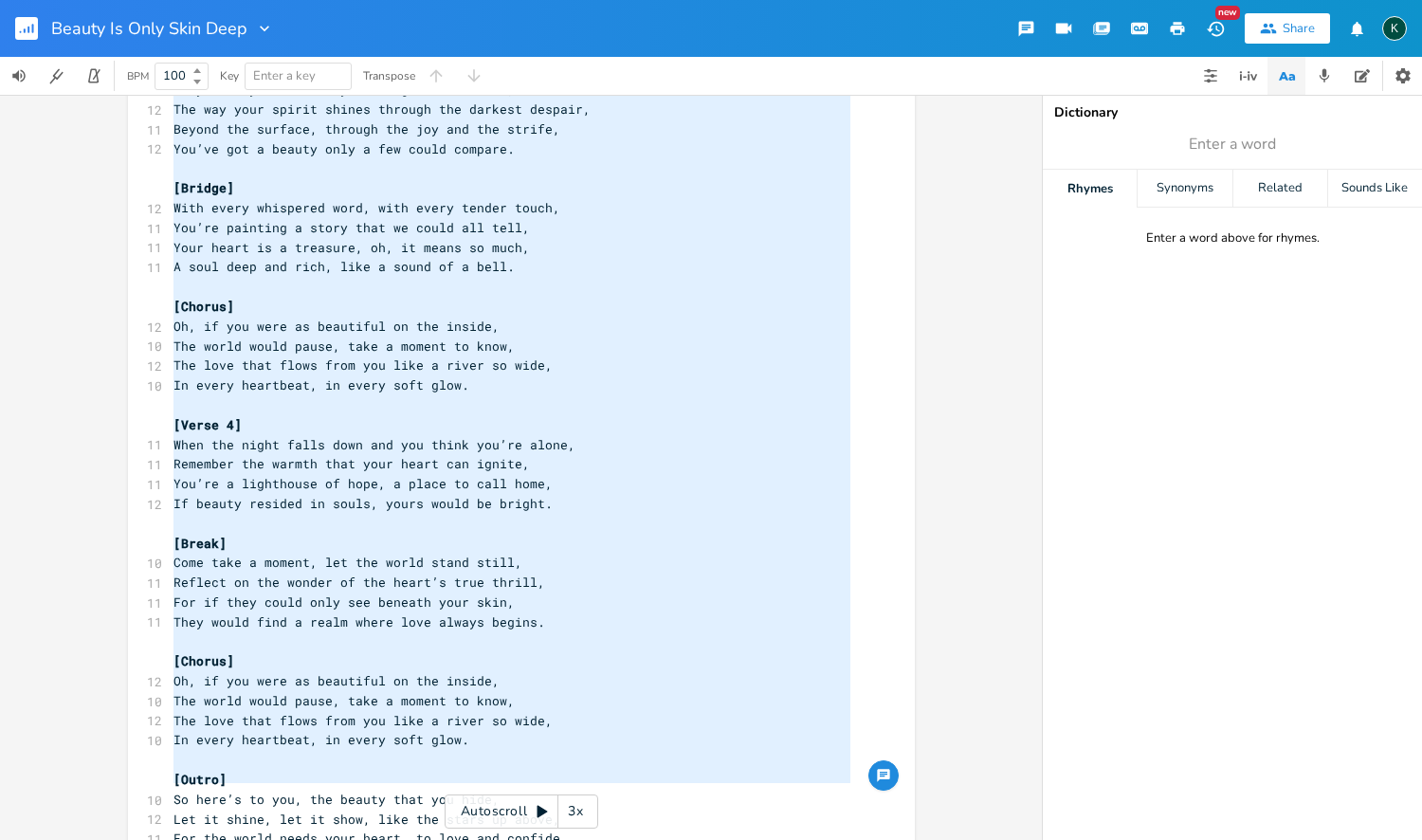
click at [222, 436] on span "When the night falls down and you think you’re alone," at bounding box center [374, 444] width 402 height 17
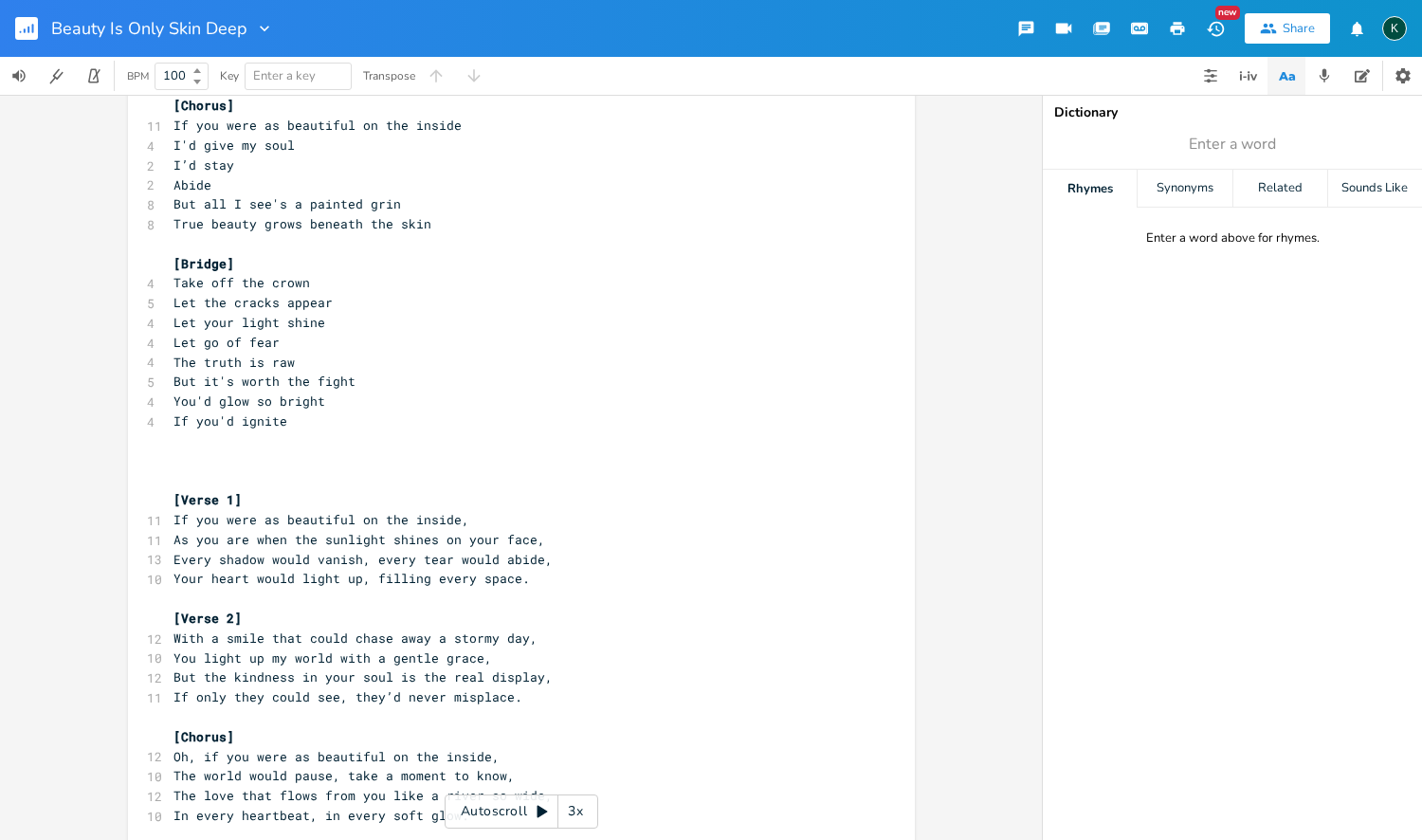
scroll to position [0, 0]
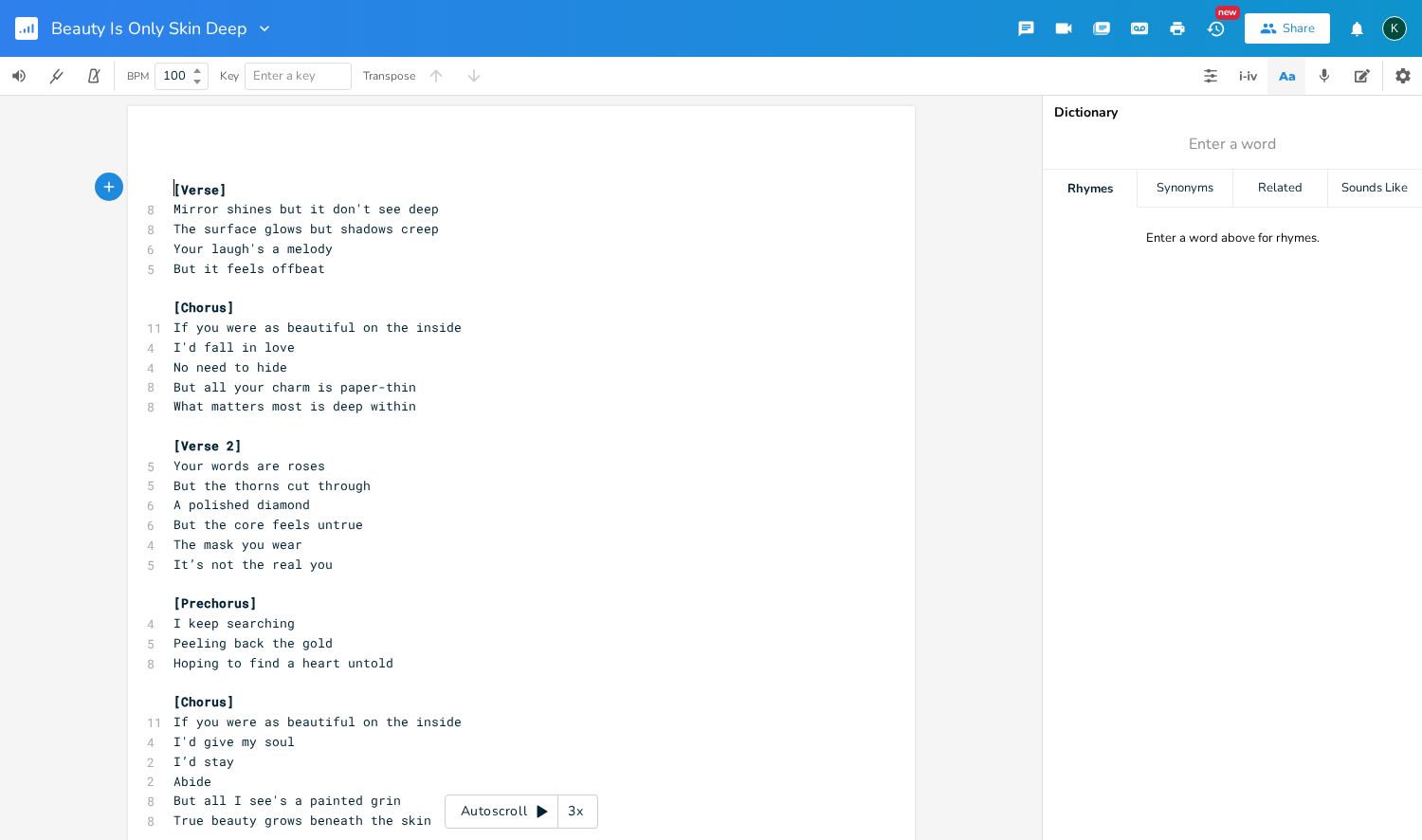
click at [173, 181] on span "[Verse]" at bounding box center [199, 189] width 53 height 17
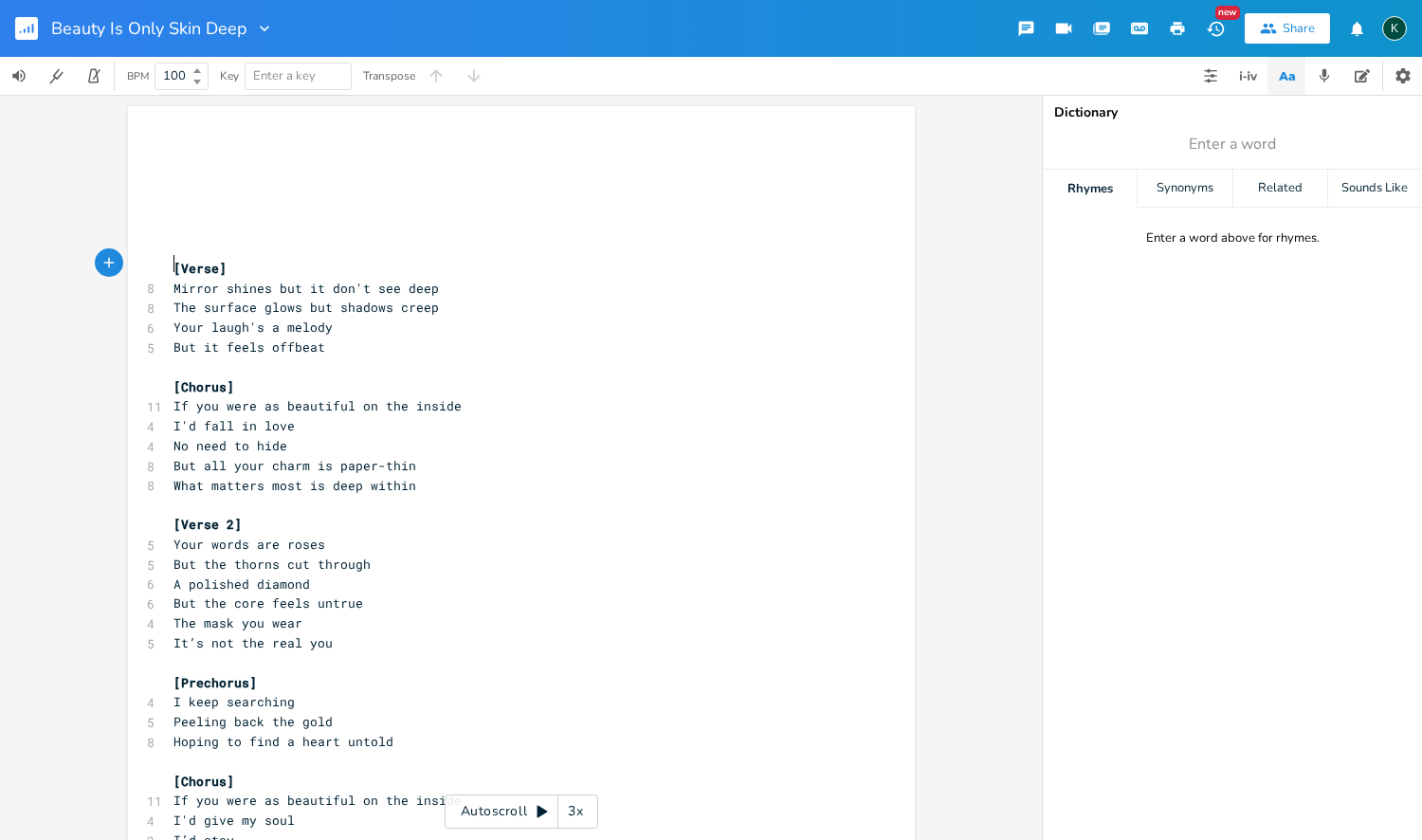
click at [170, 170] on pre "​" at bounding box center [512, 170] width 684 height 20
click at [170, 167] on pre "​" at bounding box center [512, 170] width 684 height 20
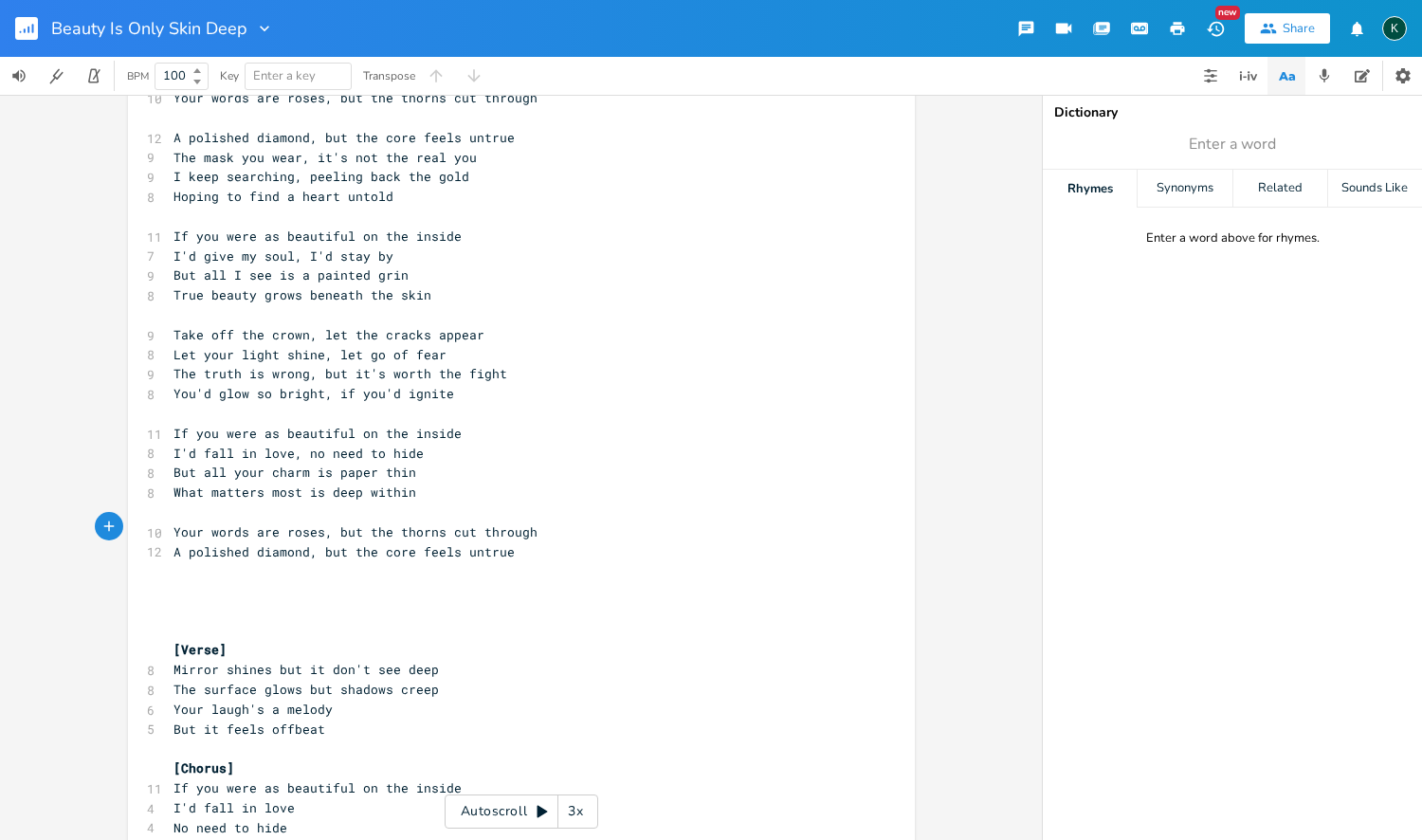
scroll to position [455, 0]
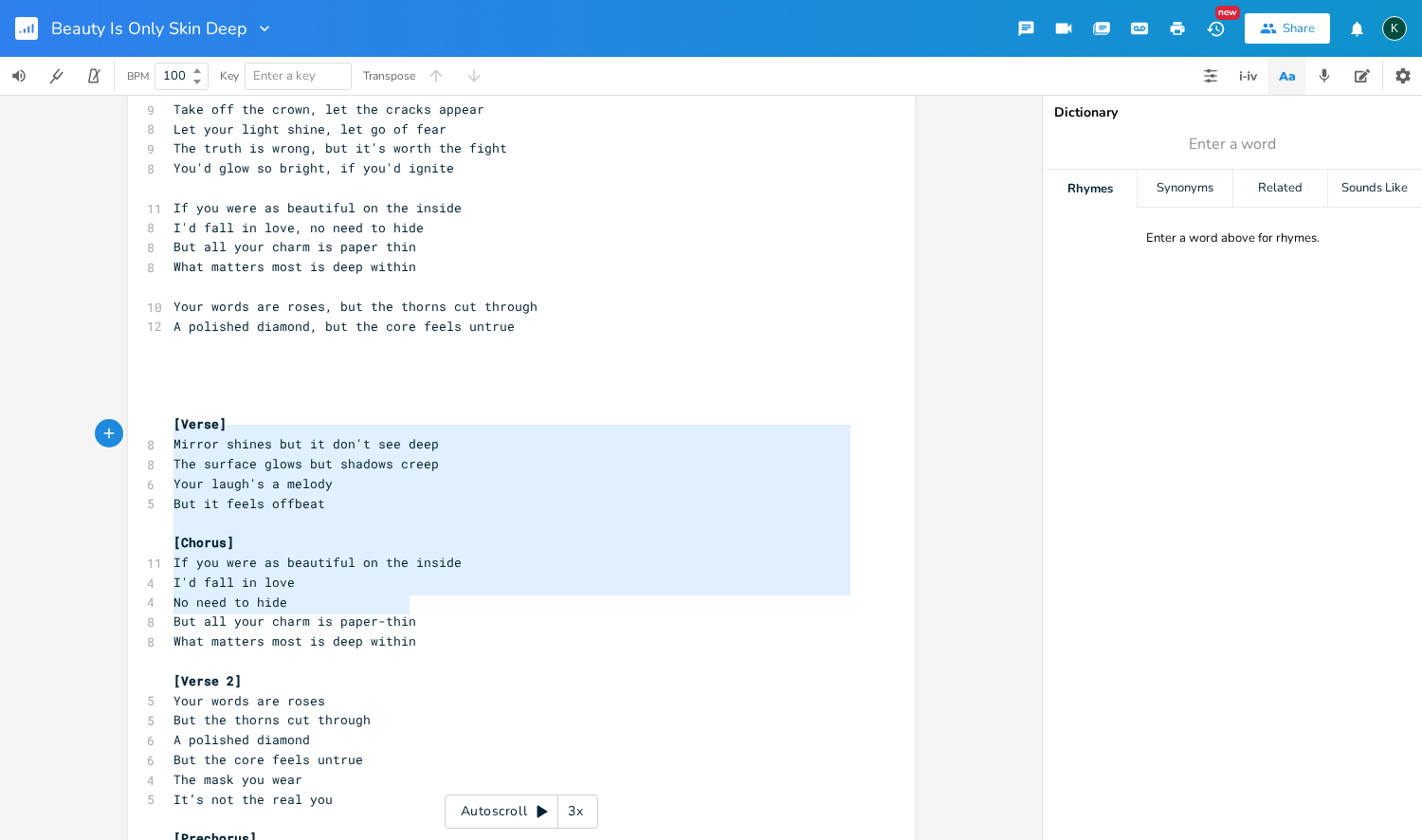
type textarea "[Verse] Mirror shines but it don't see deep The surface glows but shadows creep…"
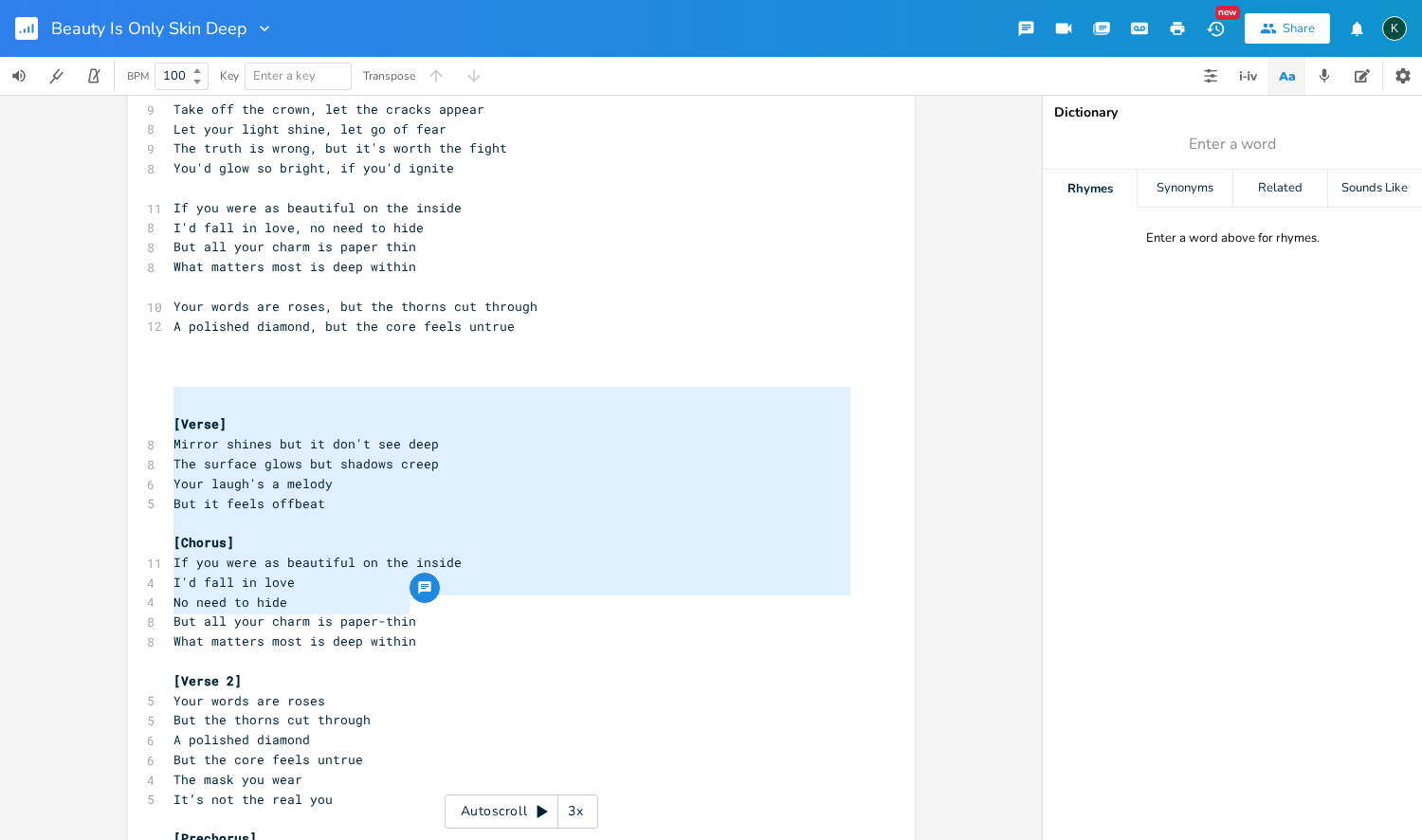
drag, startPoint x: 431, startPoint y: 609, endPoint x: 83, endPoint y: 390, distance: 411.0
click at [83, 391] on div "[Verse] Mirror shines but it don't see deep The surface glows but shadows creep…" at bounding box center [521, 467] width 1042 height 745
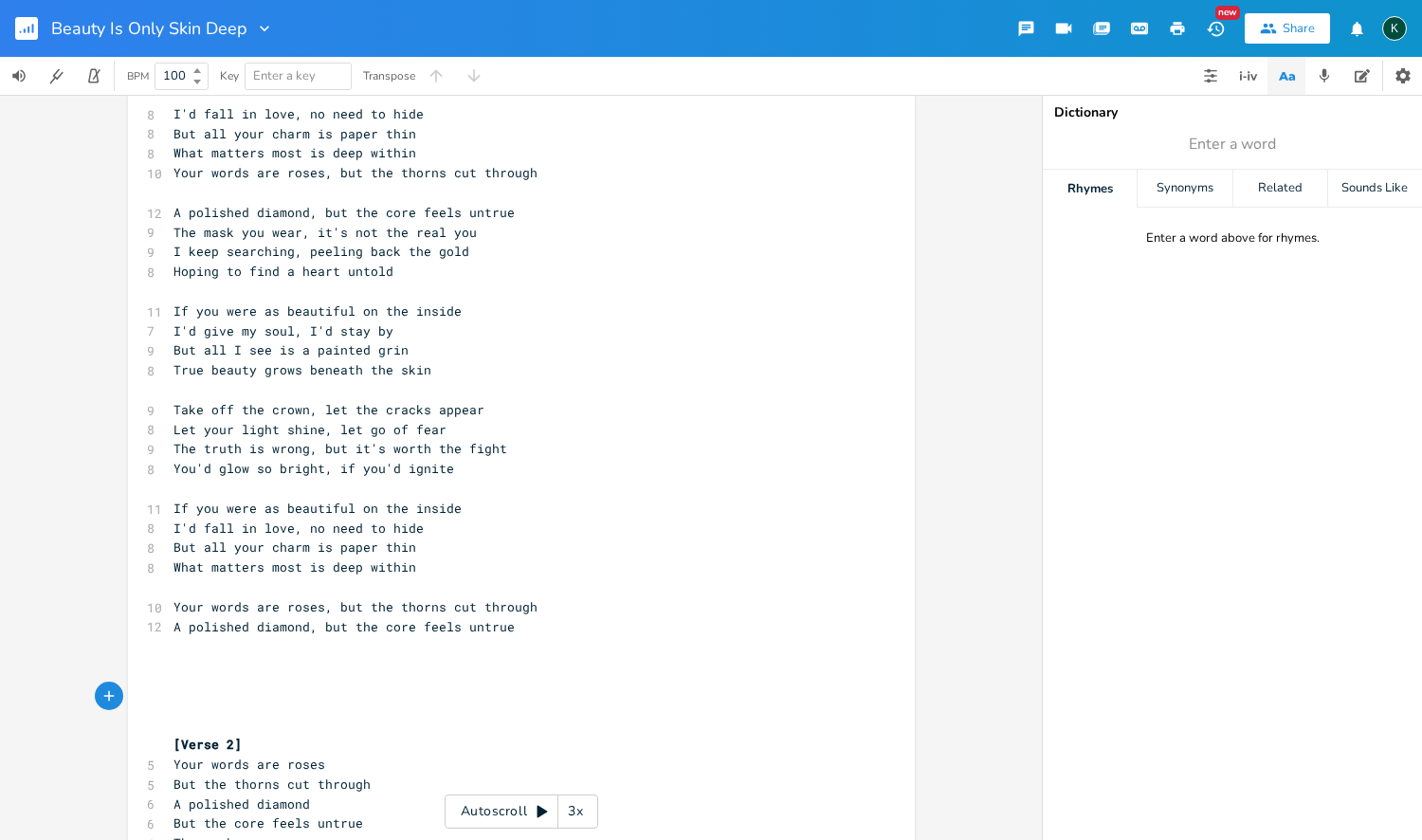
scroll to position [144, 0]
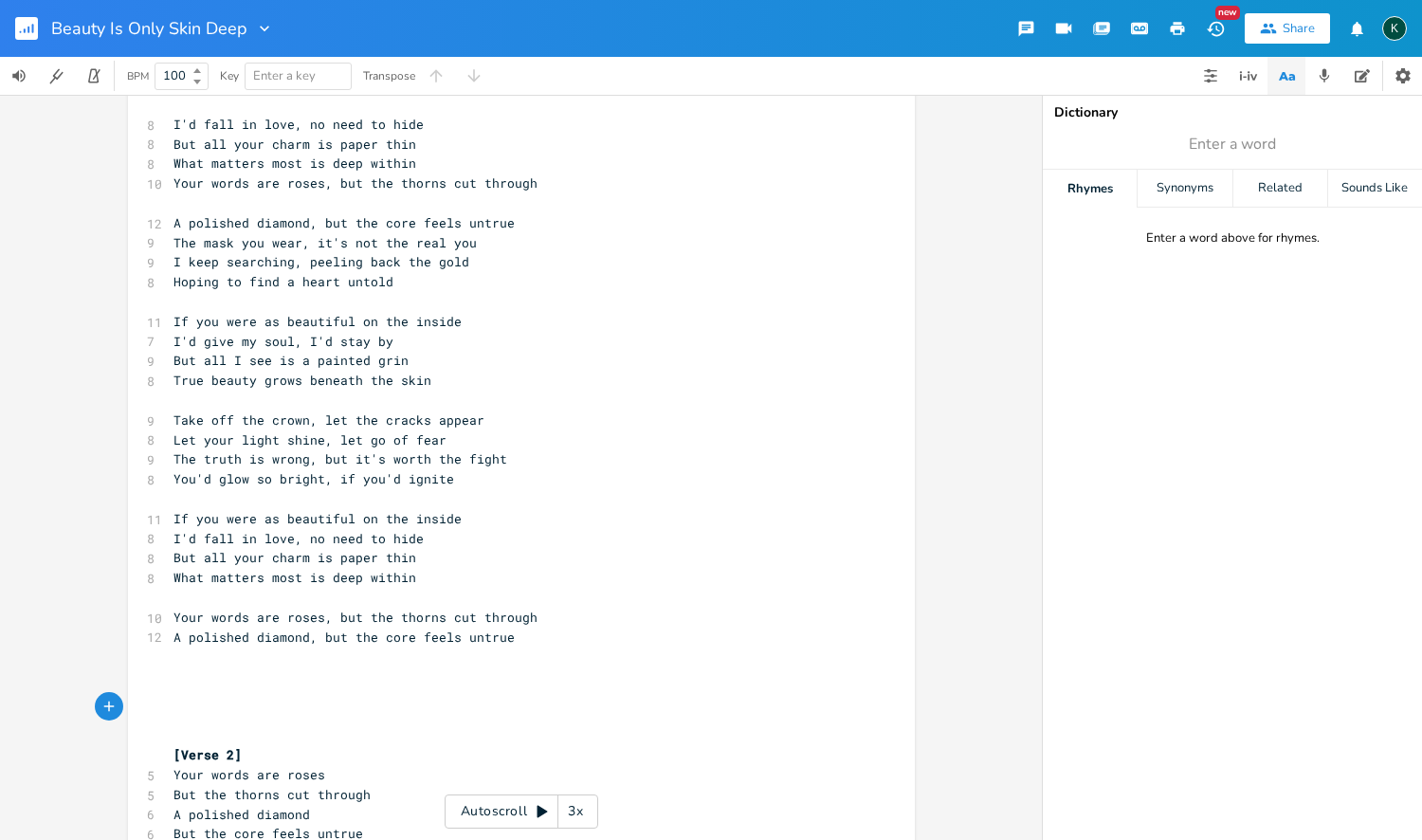
click at [209, 185] on pre "Your words are roses, but the thorns cut through" at bounding box center [512, 183] width 684 height 20
click at [425, 154] on pre "What matters most is deep within" at bounding box center [512, 164] width 684 height 20
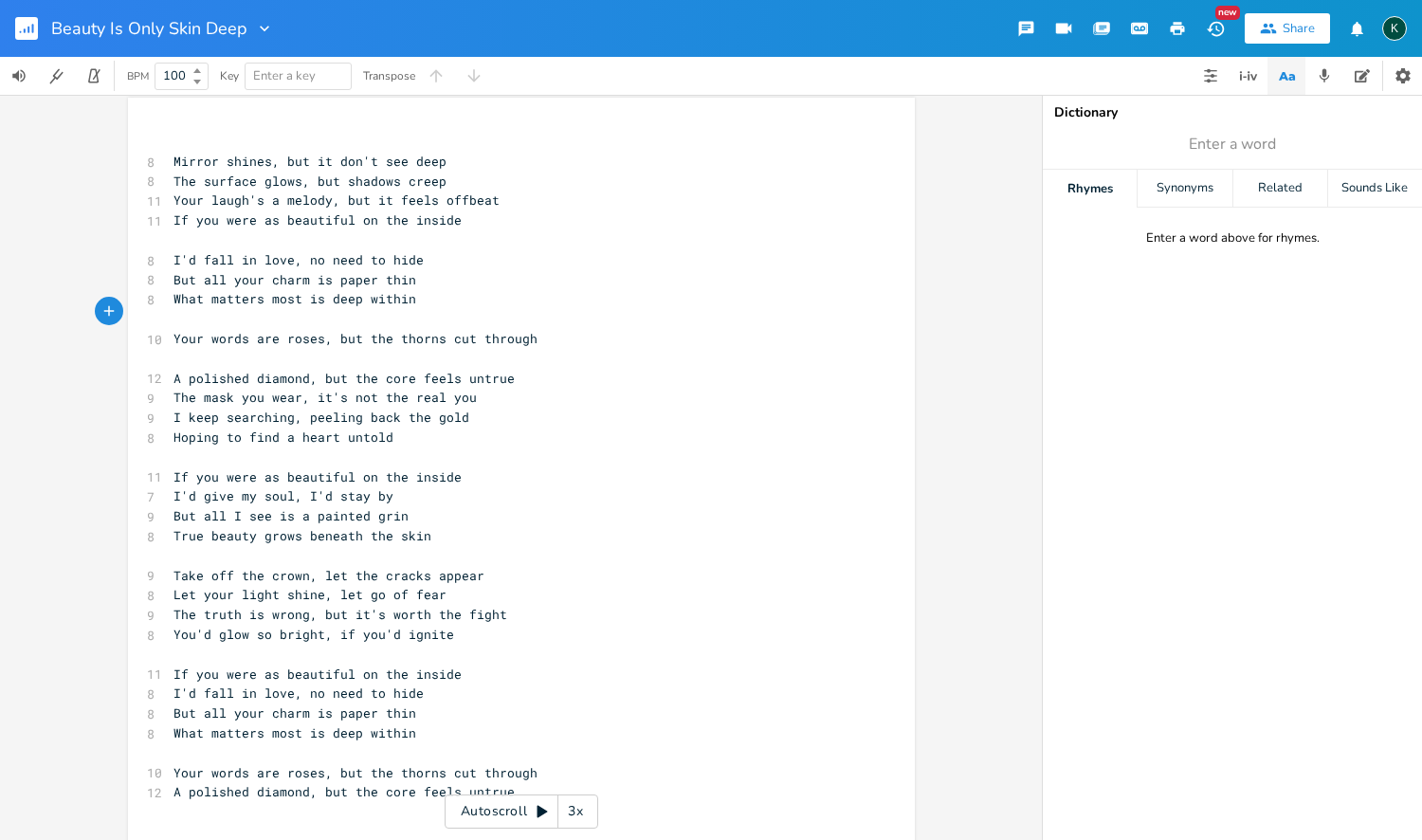
click at [209, 351] on pre "​" at bounding box center [512, 359] width 684 height 20
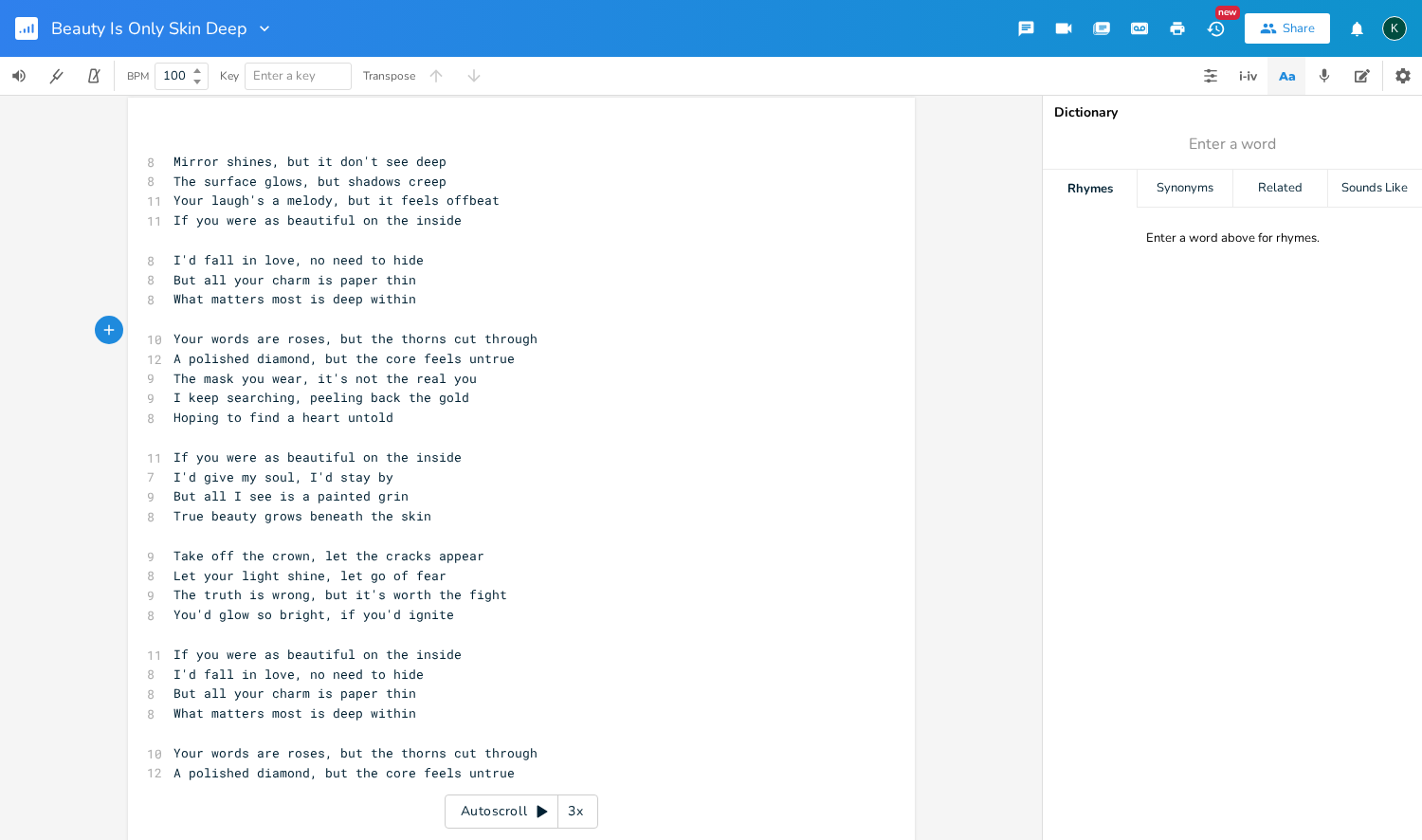
click at [855, 0] on html "Beauty Is Only Skin Deep New Share K BPM 100 Key Enter a key Transpose x ​ 8 Mi…" at bounding box center [711, 420] width 1422 height 840
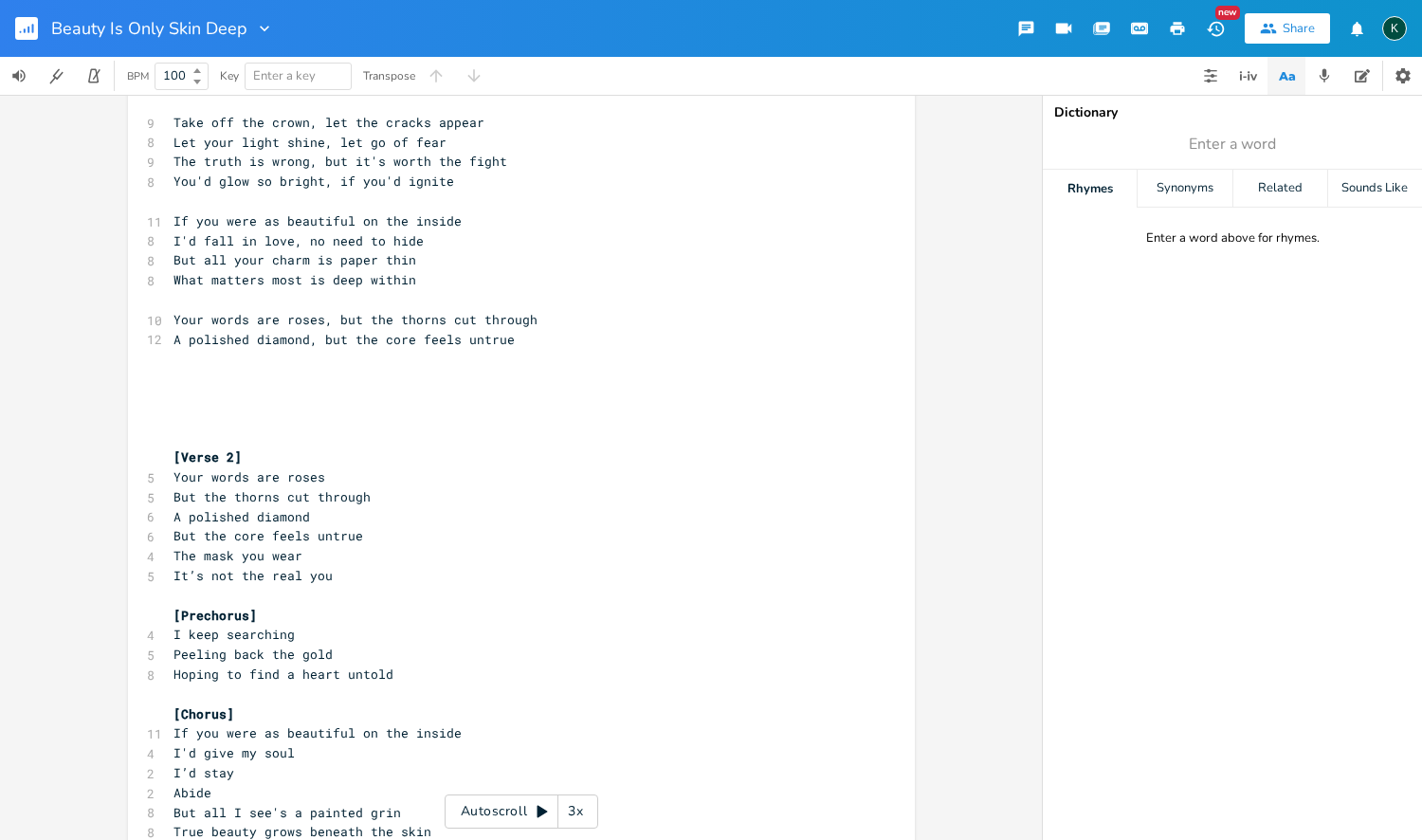
scroll to position [0, 0]
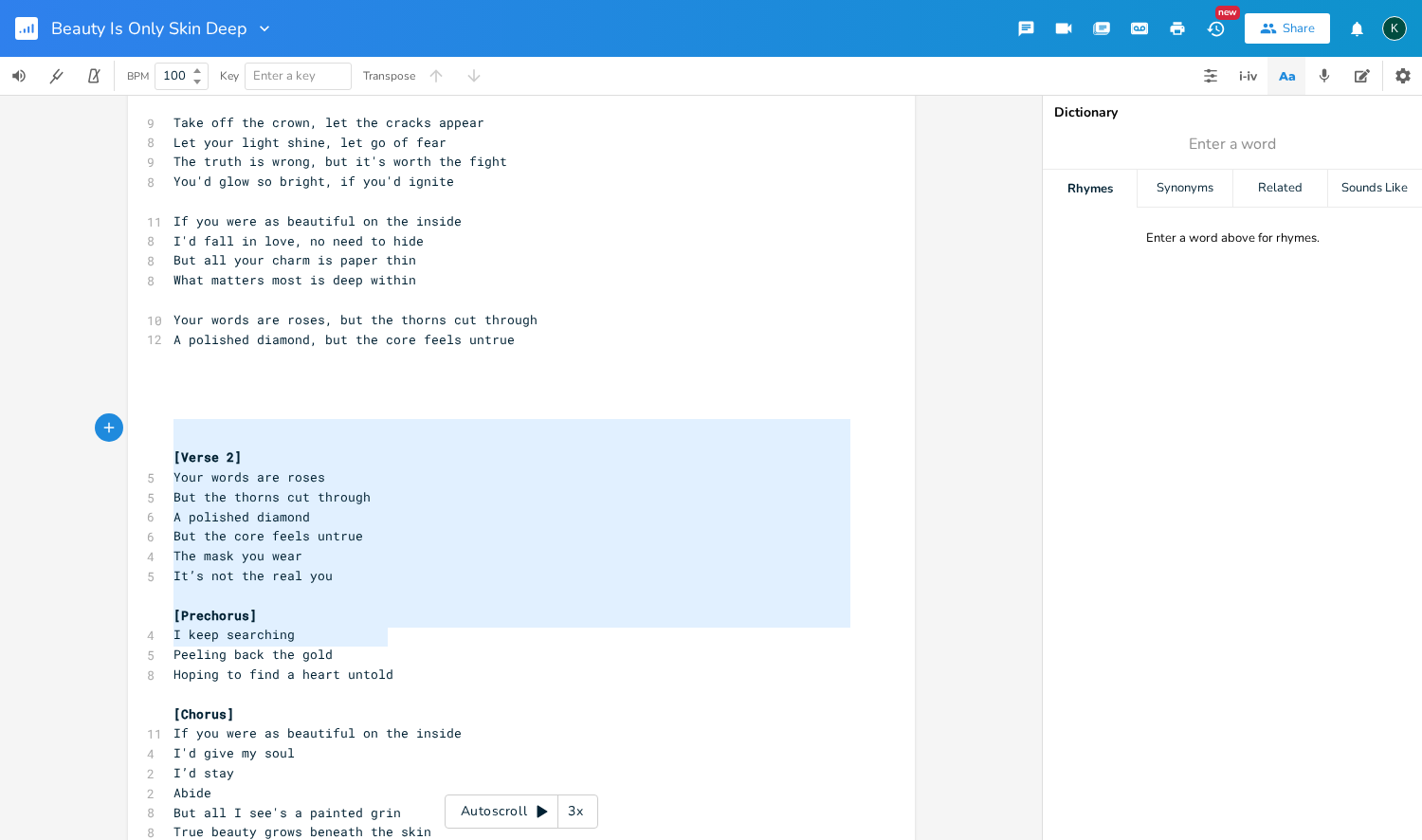
type textarea "[Verse 2] Your words are roses But the thorns cut through A polished diamond Bu…"
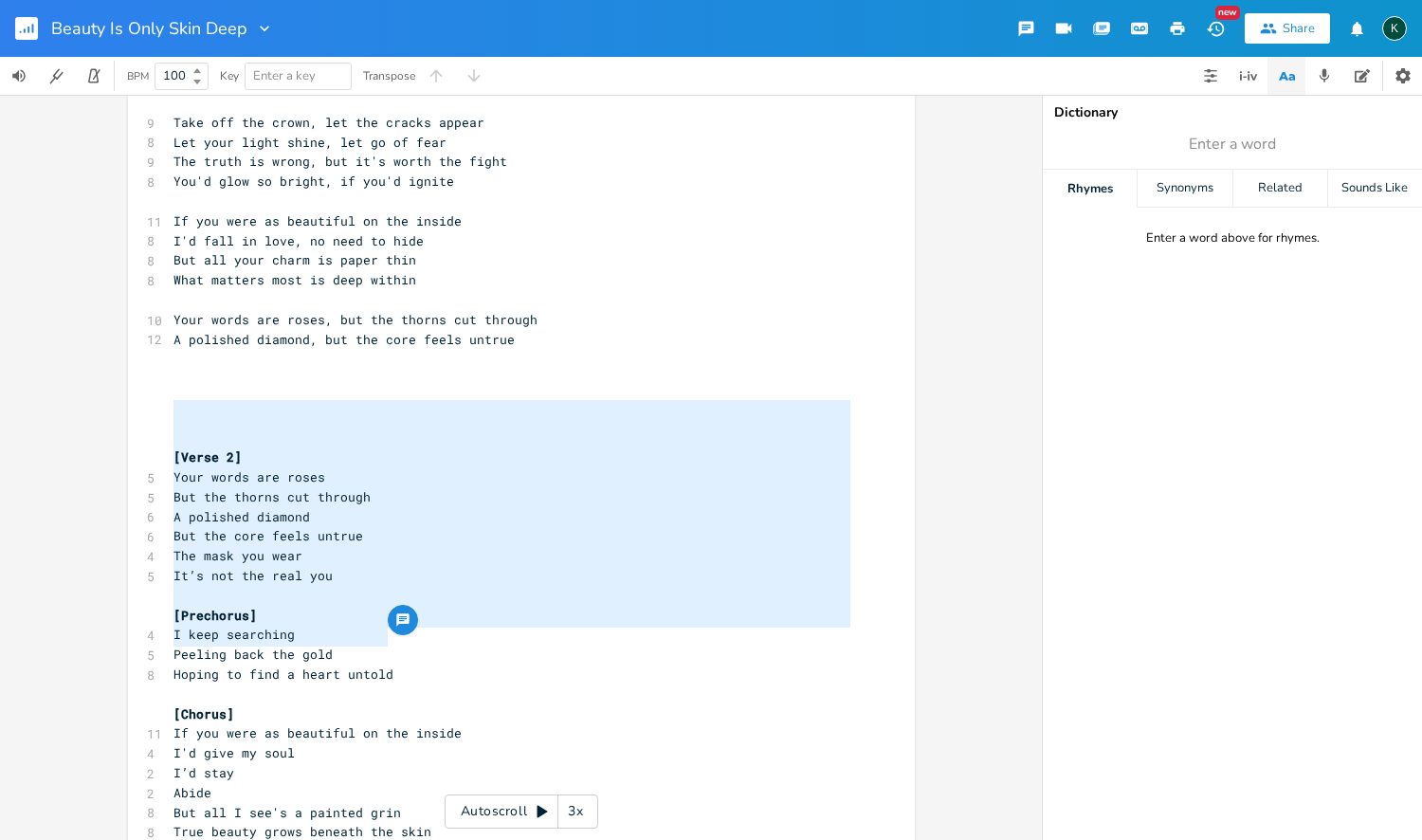
drag, startPoint x: 410, startPoint y: 645, endPoint x: 124, endPoint y: 418, distance: 365.6
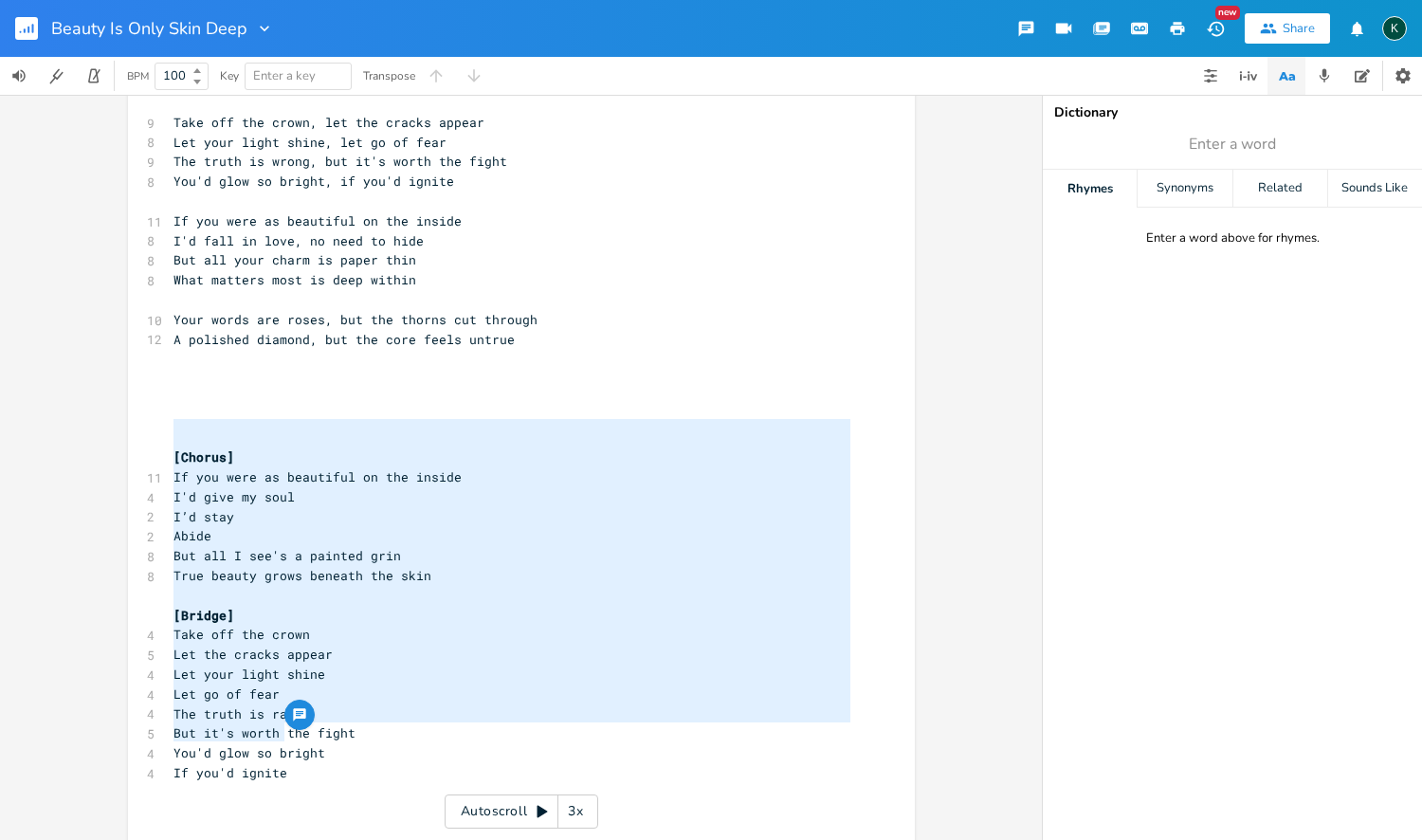
type textarea "[Chorus] If you were as beautiful on the inside I'd give my soul I’d stay Abide…"
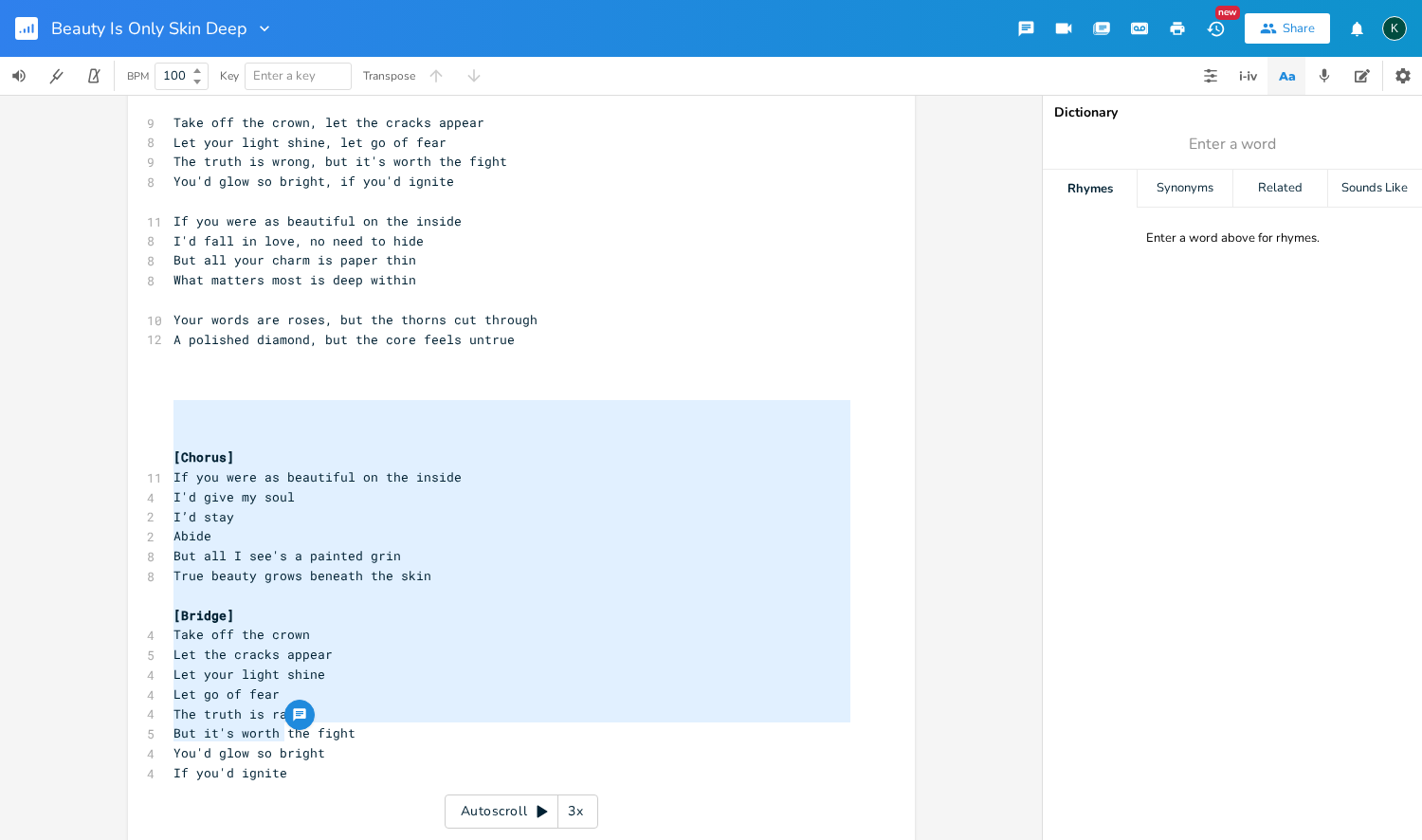
drag, startPoint x: 300, startPoint y: 738, endPoint x: 114, endPoint y: 408, distance: 379.0
click at [114, 408] on div "[Chorus] If you were as beautiful on the inside I'd give my soul I’d stay Abide…" at bounding box center [521, 467] width 1042 height 745
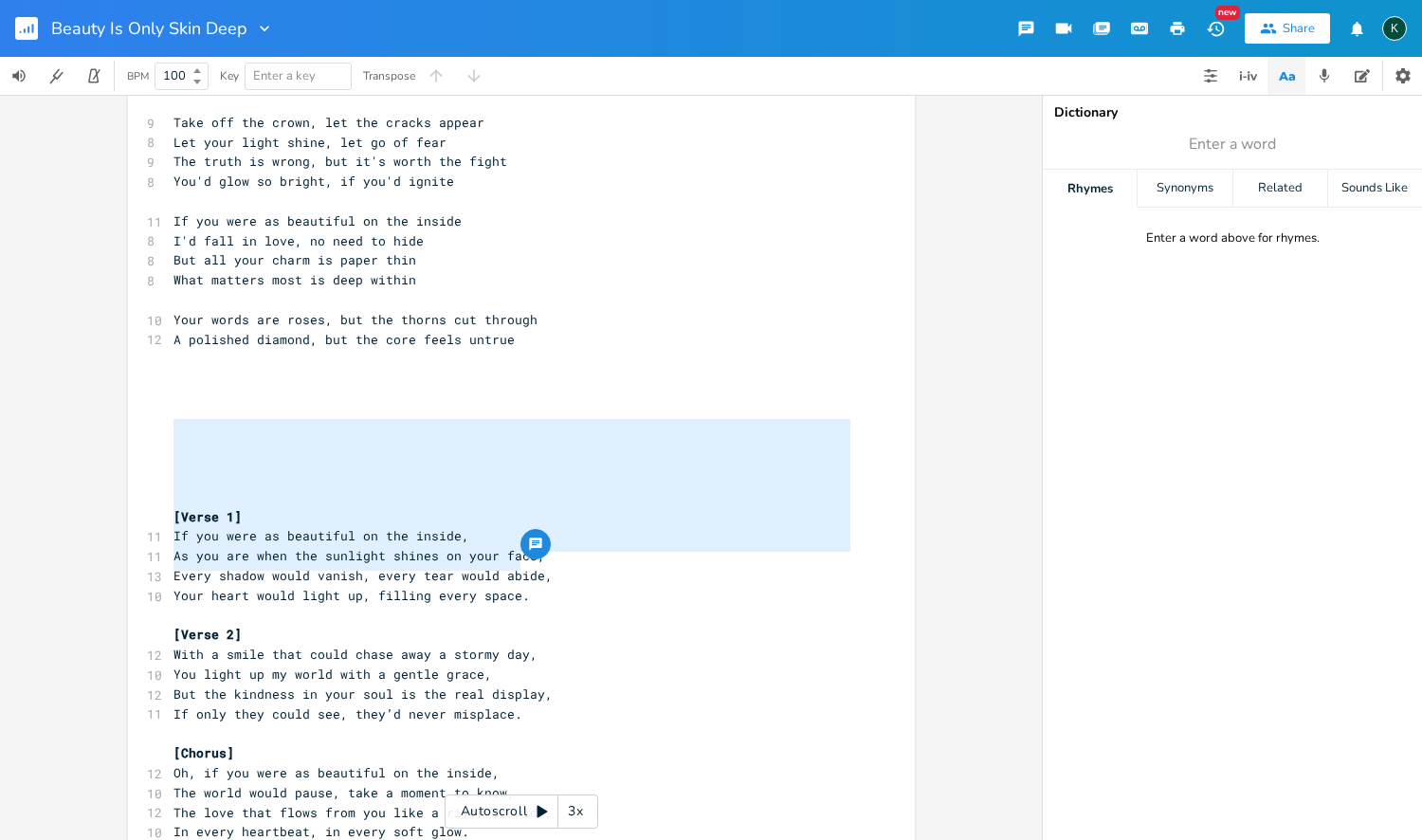
type textarea "[Verse 1] If you were as beautiful on the inside, As you are when the sunlight …"
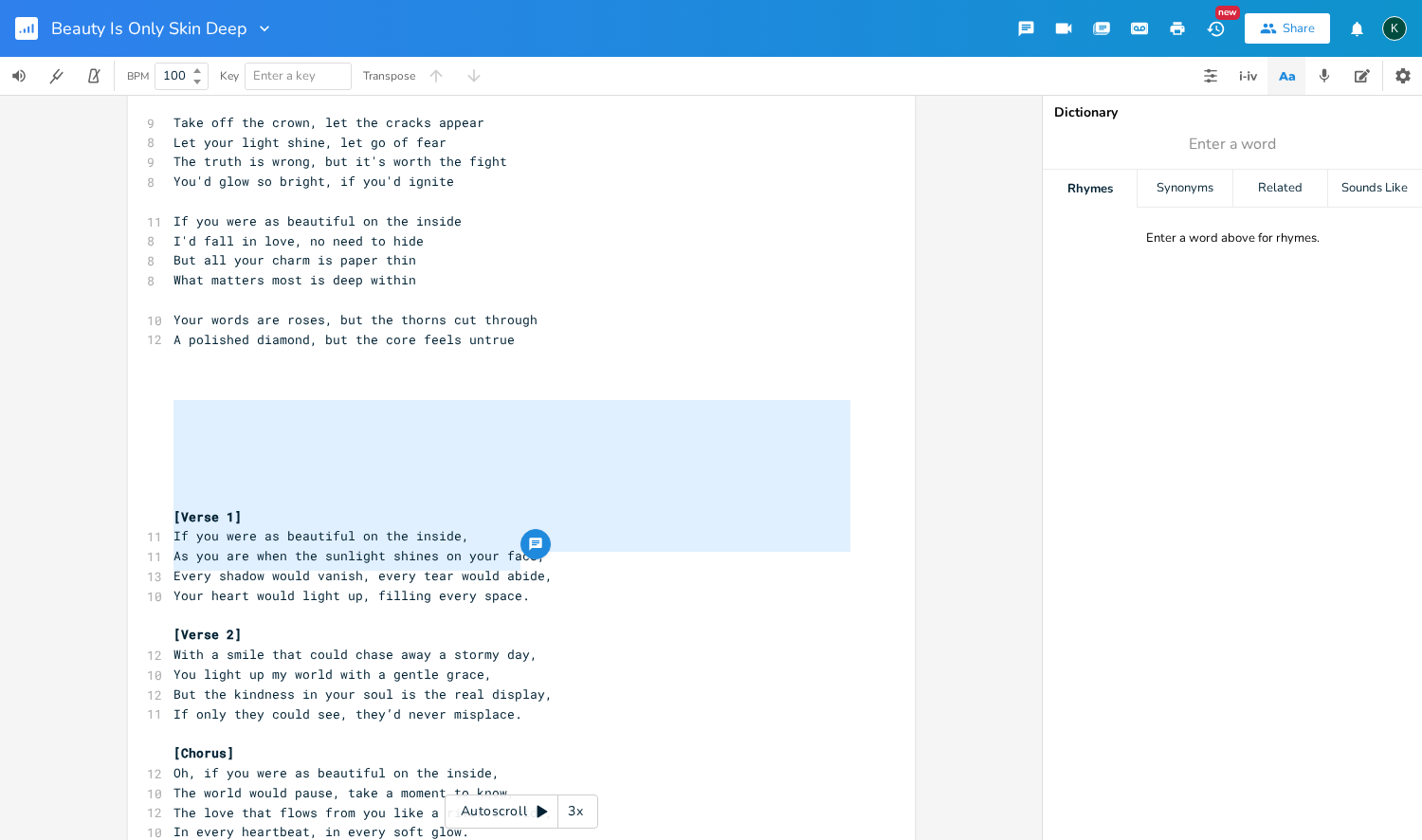
drag, startPoint x: 533, startPoint y: 561, endPoint x: 135, endPoint y: 401, distance: 429.1
click at [135, 401] on div "[Verse 1] If you were as beautiful on the inside, As you are when the sunlight …" at bounding box center [521, 748] width 787 height 2169
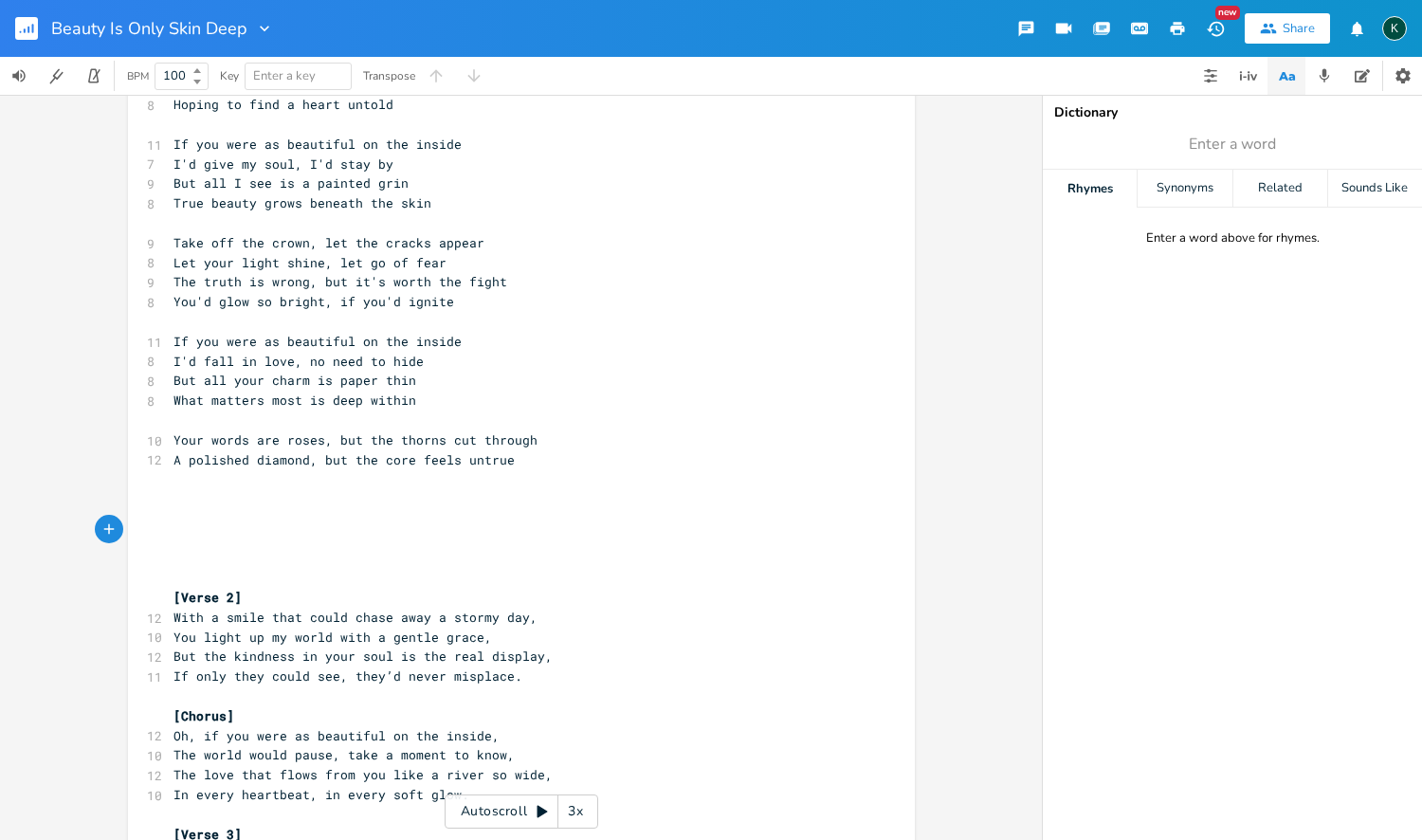
scroll to position [170, 0]
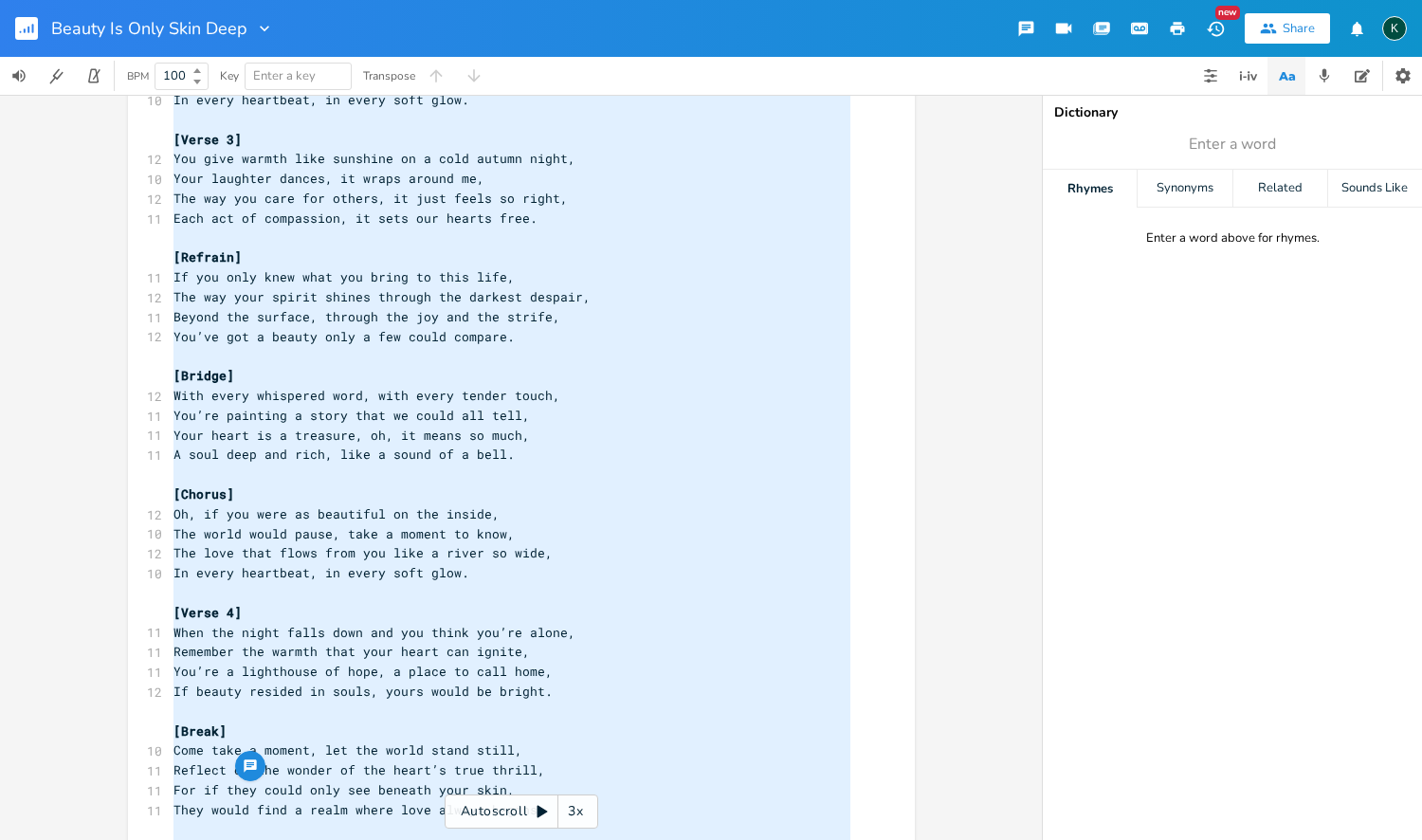
type textarea "[Lorem 1] Ipsu d sitam cons adipi elits doei t incidi utl, Etd magna al en admi…"
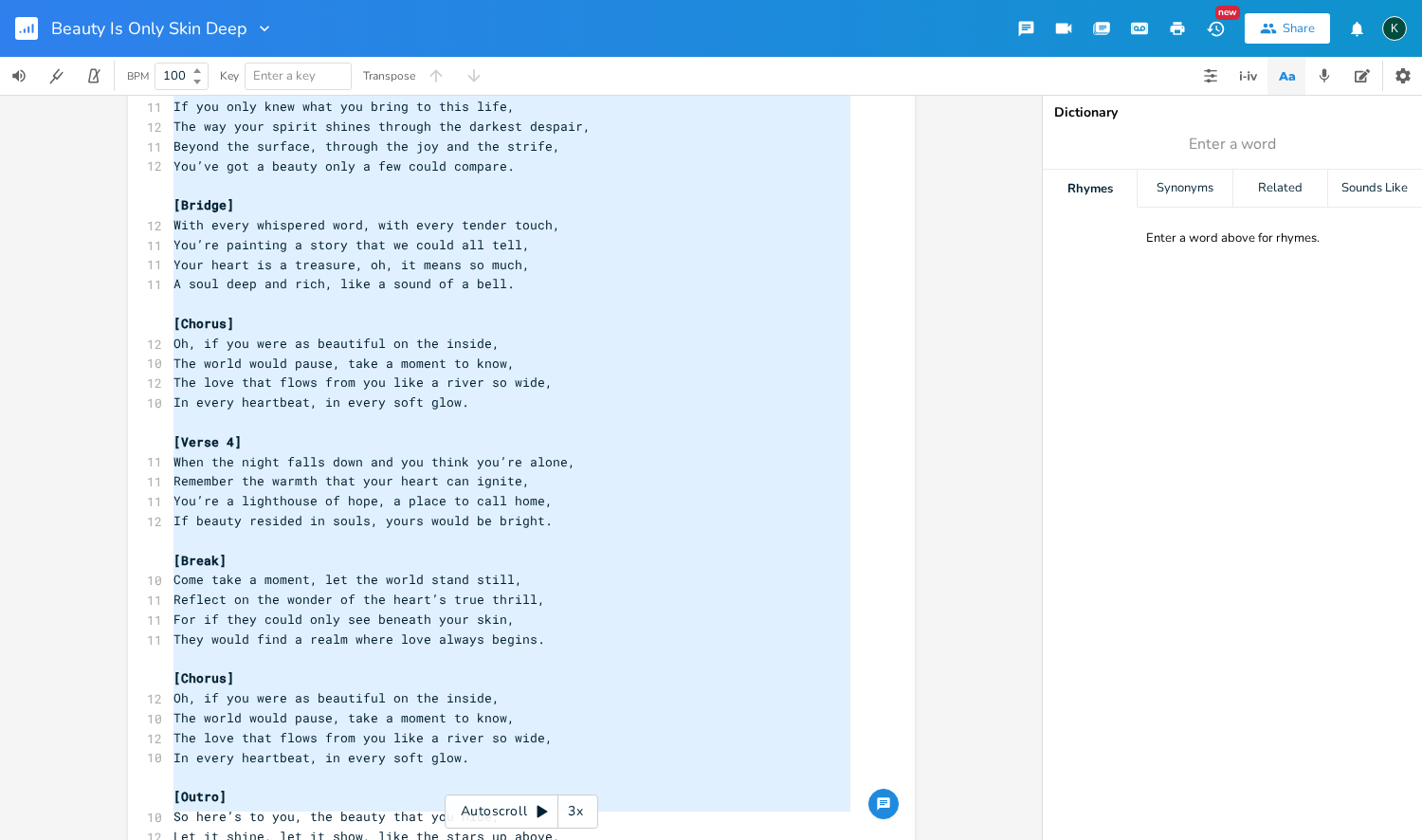
drag, startPoint x: 187, startPoint y: 635, endPoint x: 305, endPoint y: 839, distance: 235.7
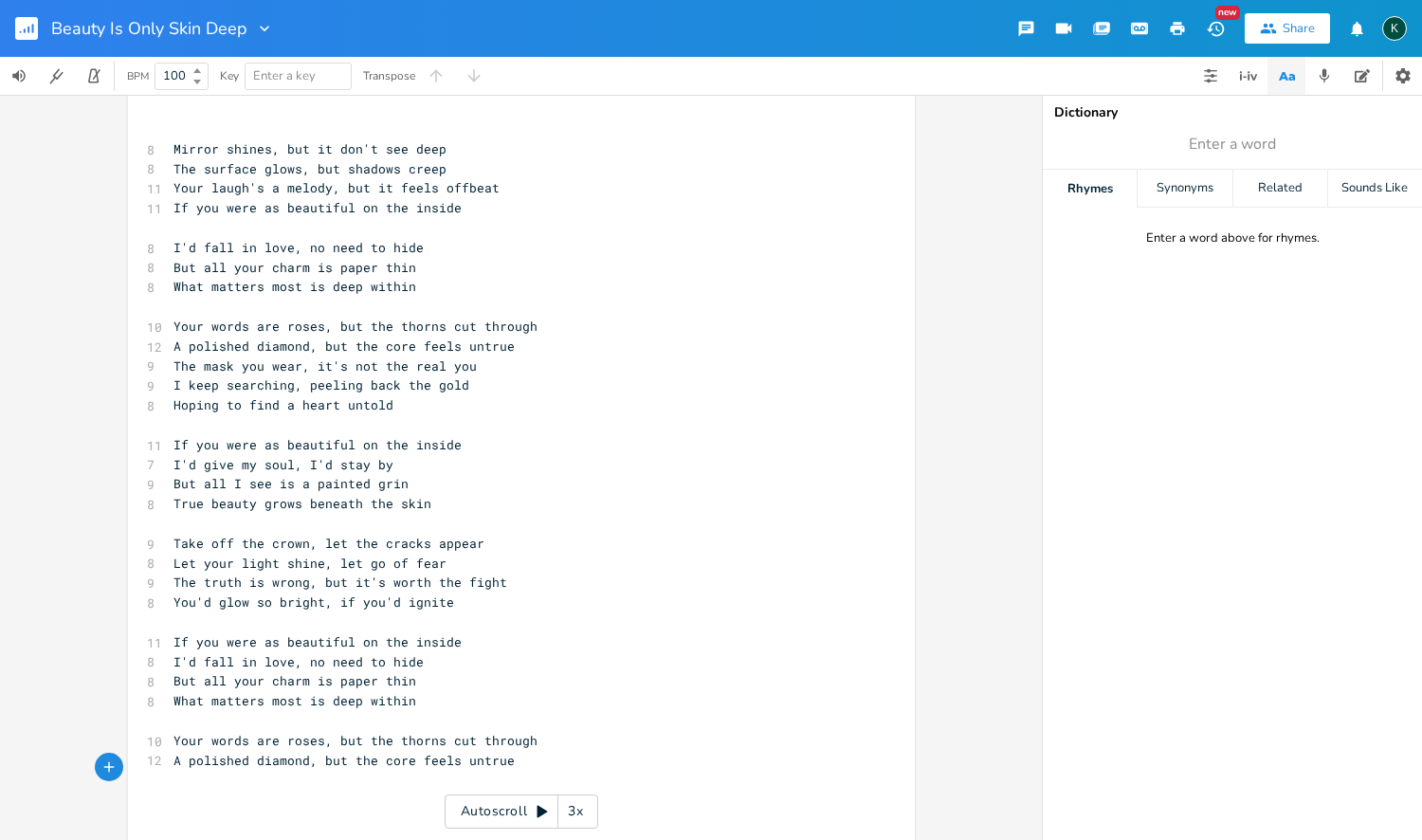
scroll to position [0, 0]
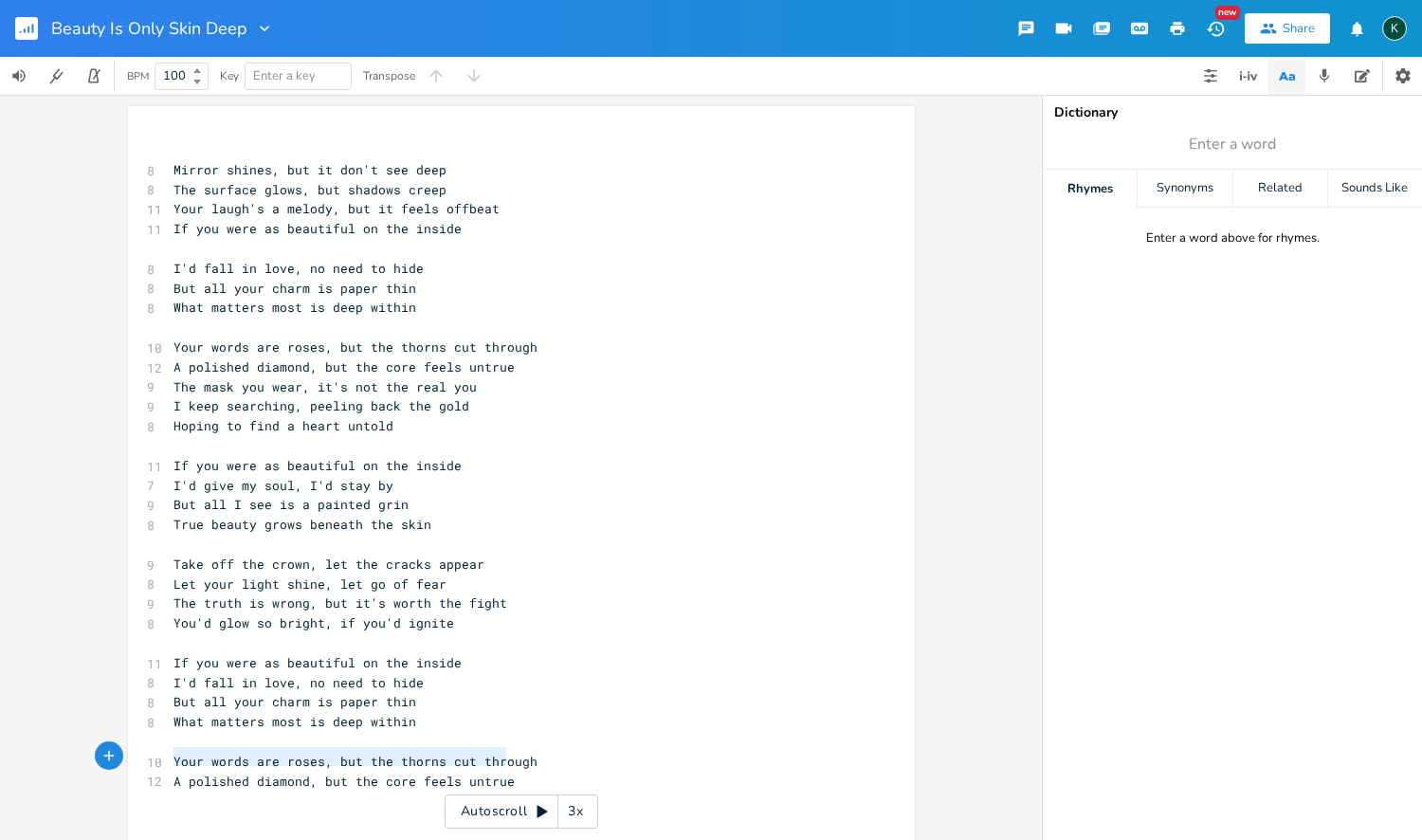
type textarea "Your words are roses, but the thorns cut through A polished diamond, but the co…"
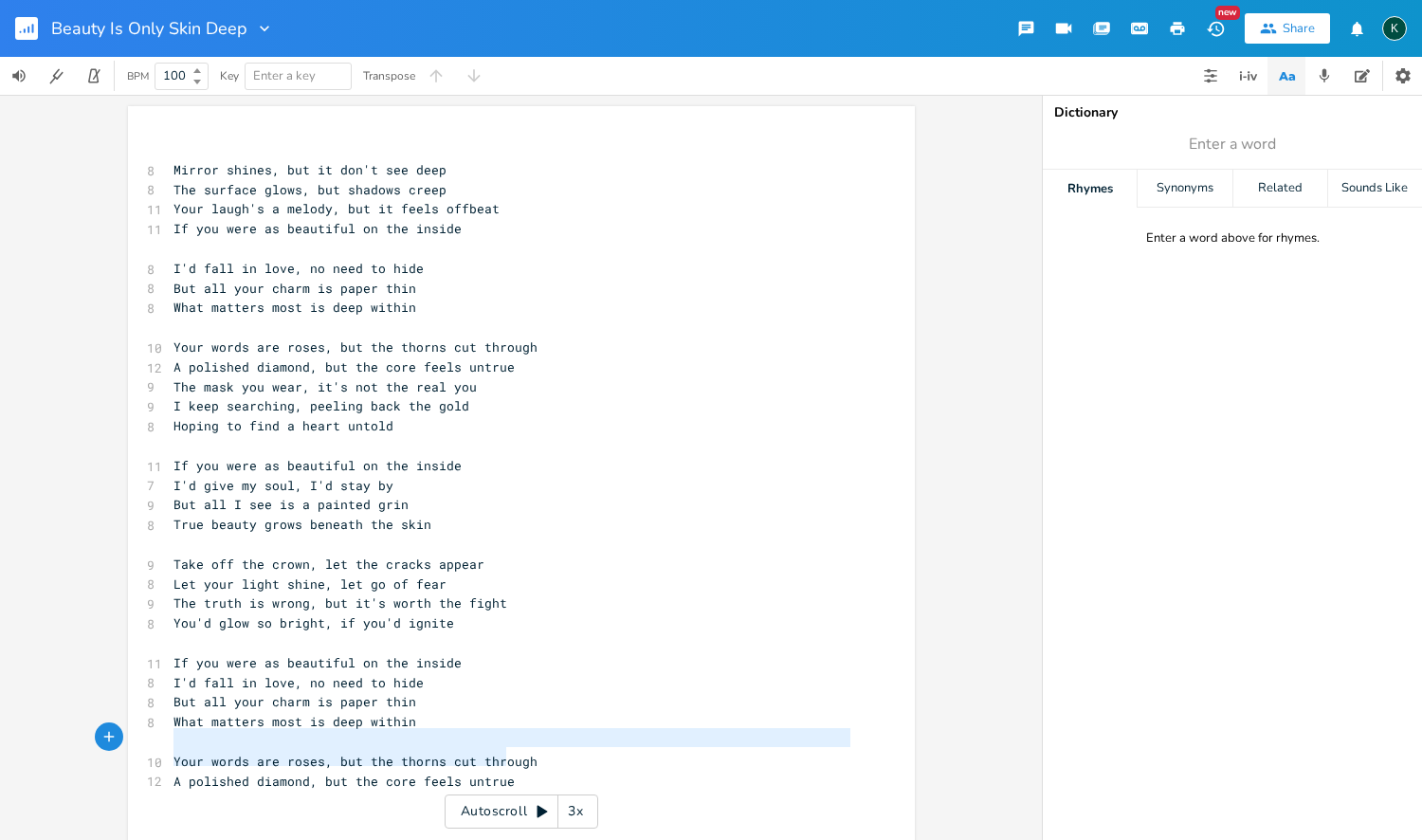
drag, startPoint x: 523, startPoint y: 752, endPoint x: 85, endPoint y: 735, distance: 438.2
click at [85, 735] on div "Your words are roses, but the thorns cut through A polished diamond, but the co…" at bounding box center [521, 467] width 1042 height 745
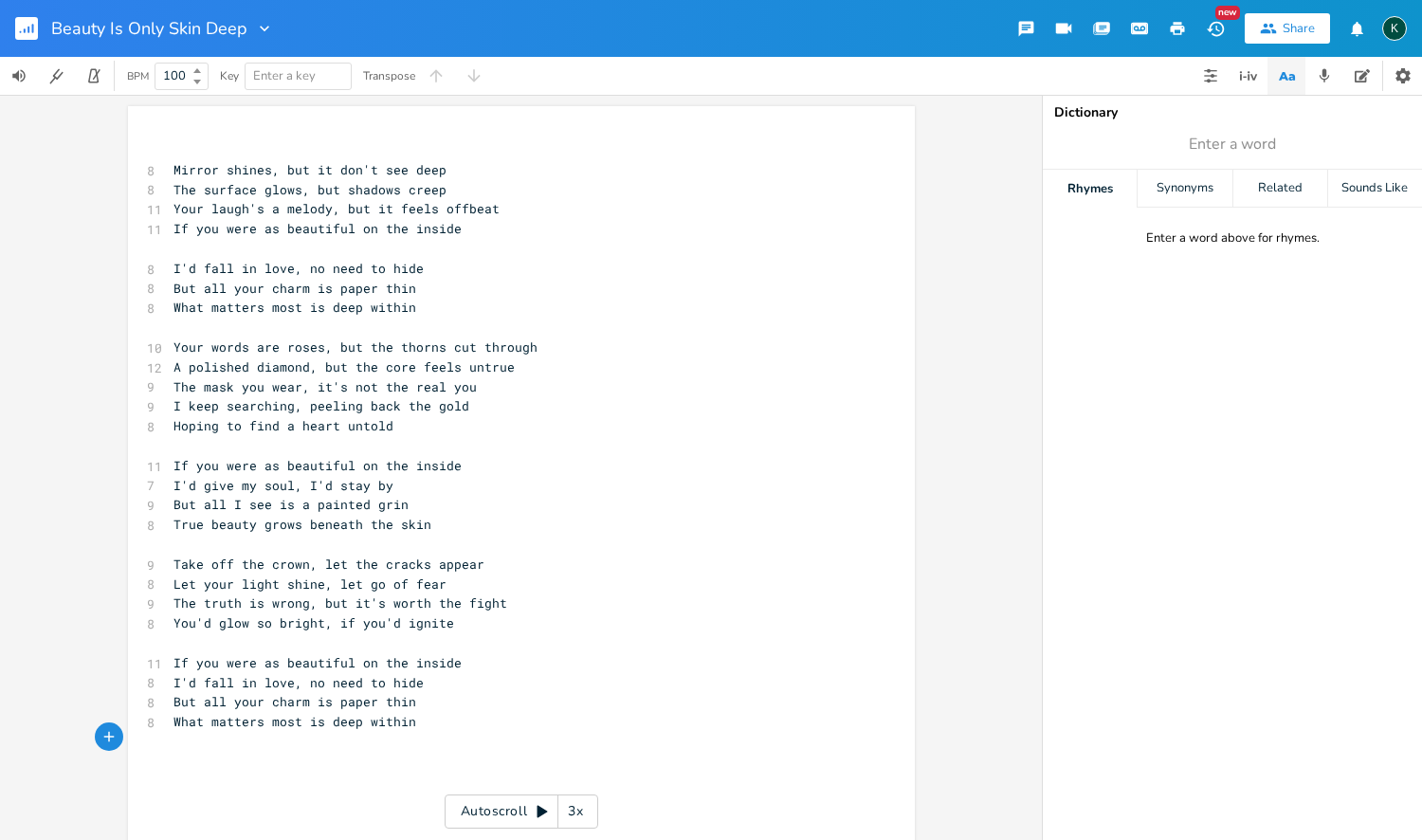
click at [255, 31] on icon "button" at bounding box center [264, 28] width 19 height 19
click at [267, 90] on div "Collection" at bounding box center [261, 86] width 19 height 13
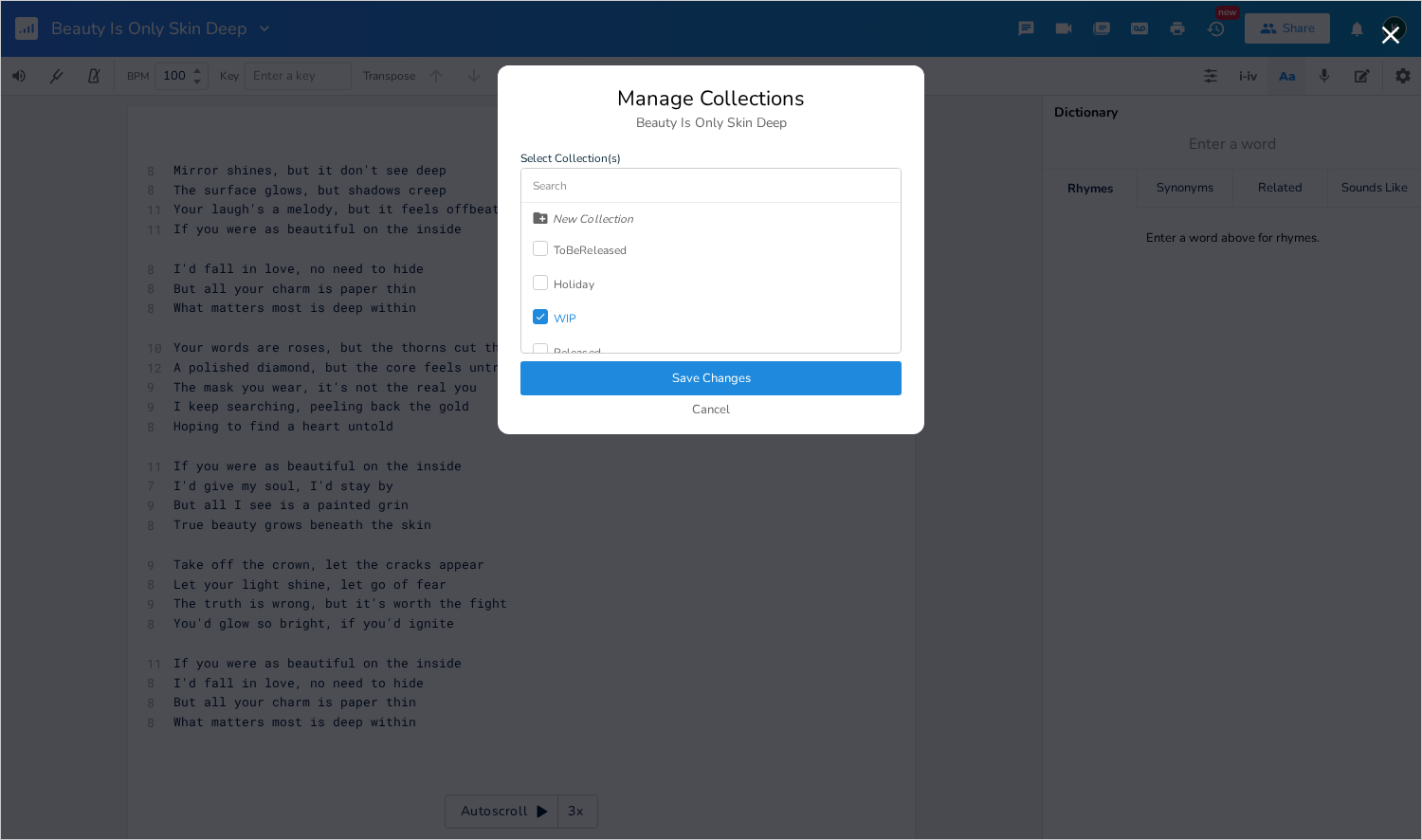
click at [547, 310] on div "Check" at bounding box center [540, 316] width 15 height 15
click at [549, 305] on label at bounding box center [543, 301] width 21 height 19
click at [568, 359] on div "Manage Collections Beauty Is Only Skin Deep Select Collection(s) New Collection…" at bounding box center [711, 261] width 427 height 346
click at [572, 390] on button "Save Changes" at bounding box center [710, 378] width 381 height 34
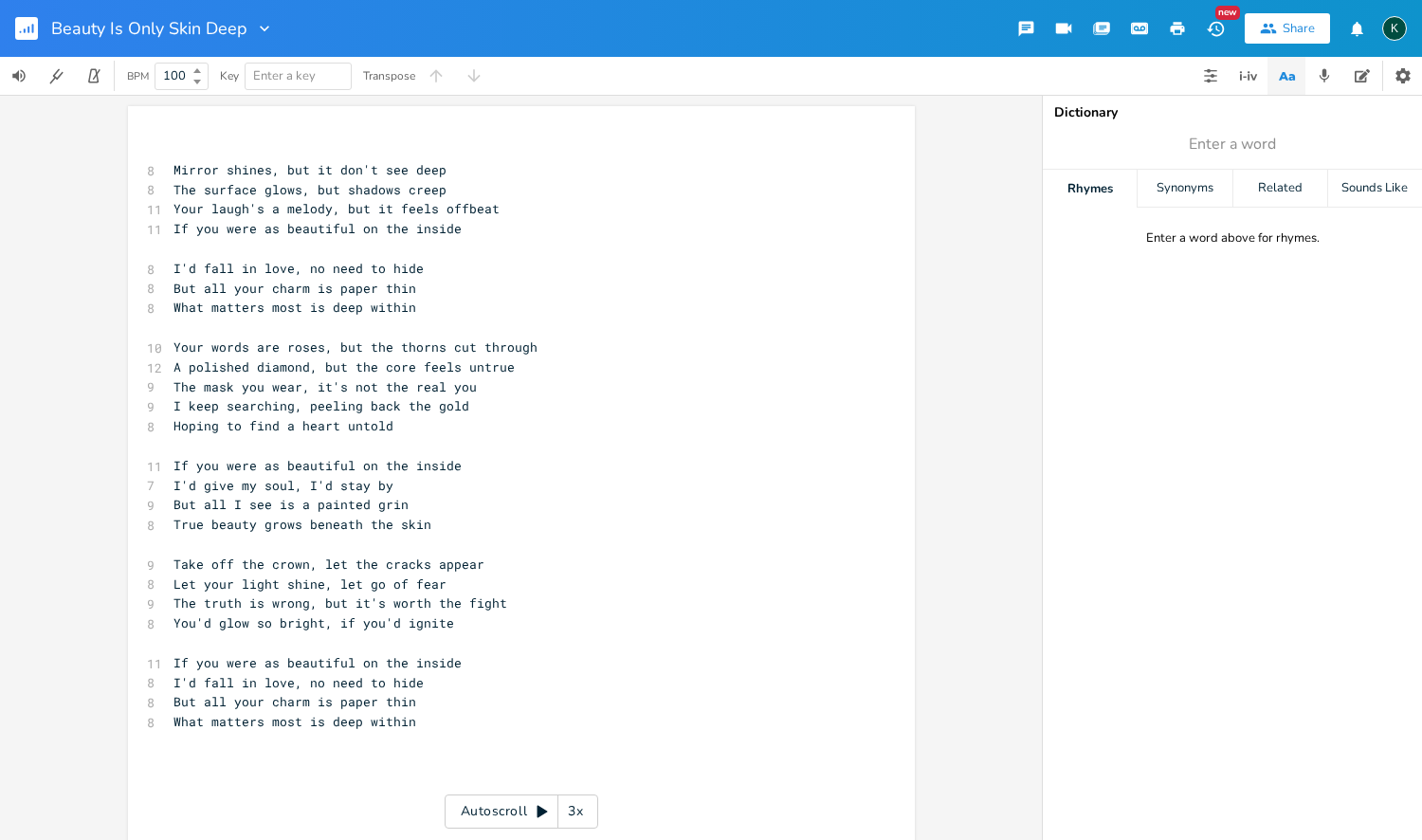
click at [37, 29] on rect "button" at bounding box center [26, 28] width 23 height 23
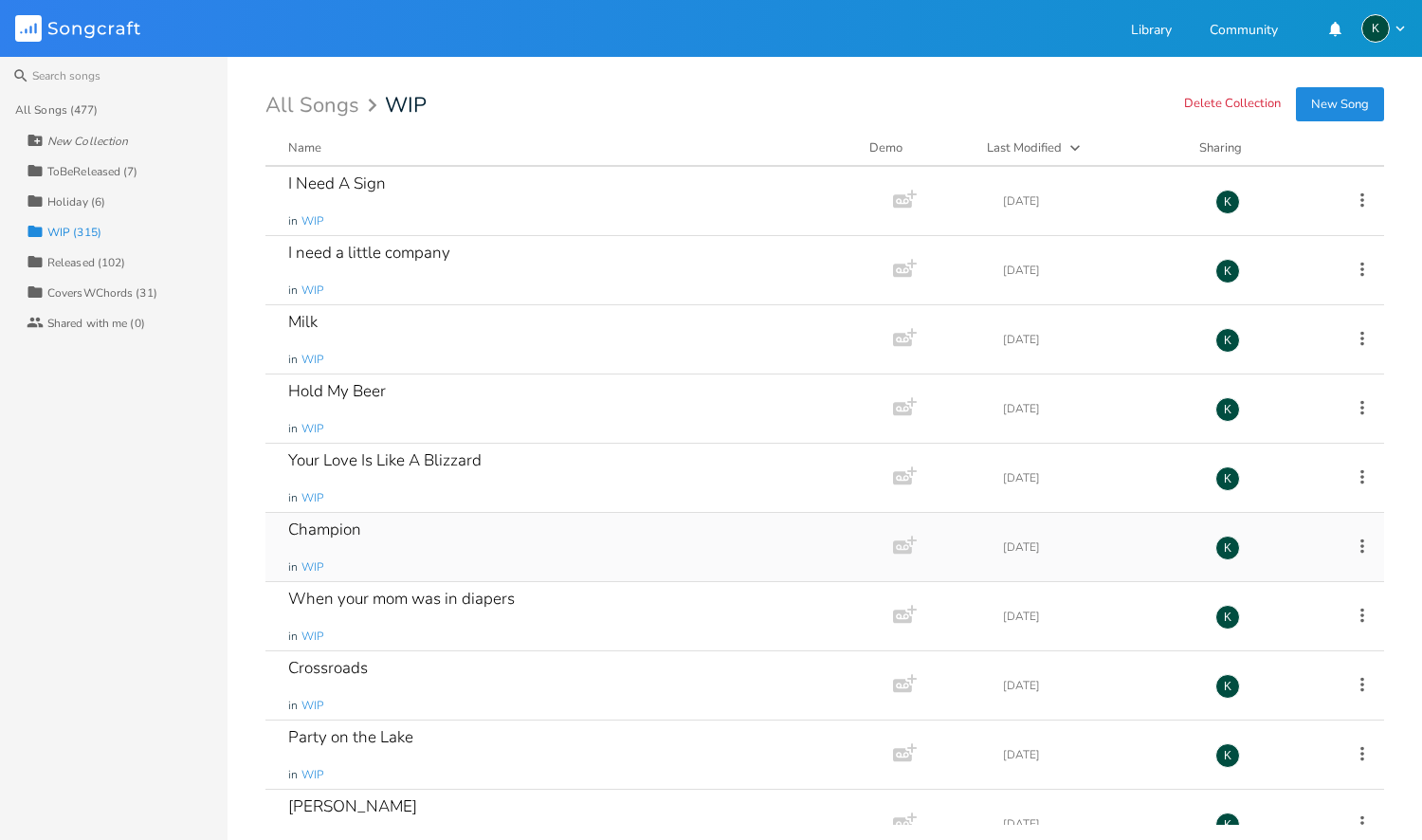
scroll to position [390, 0]
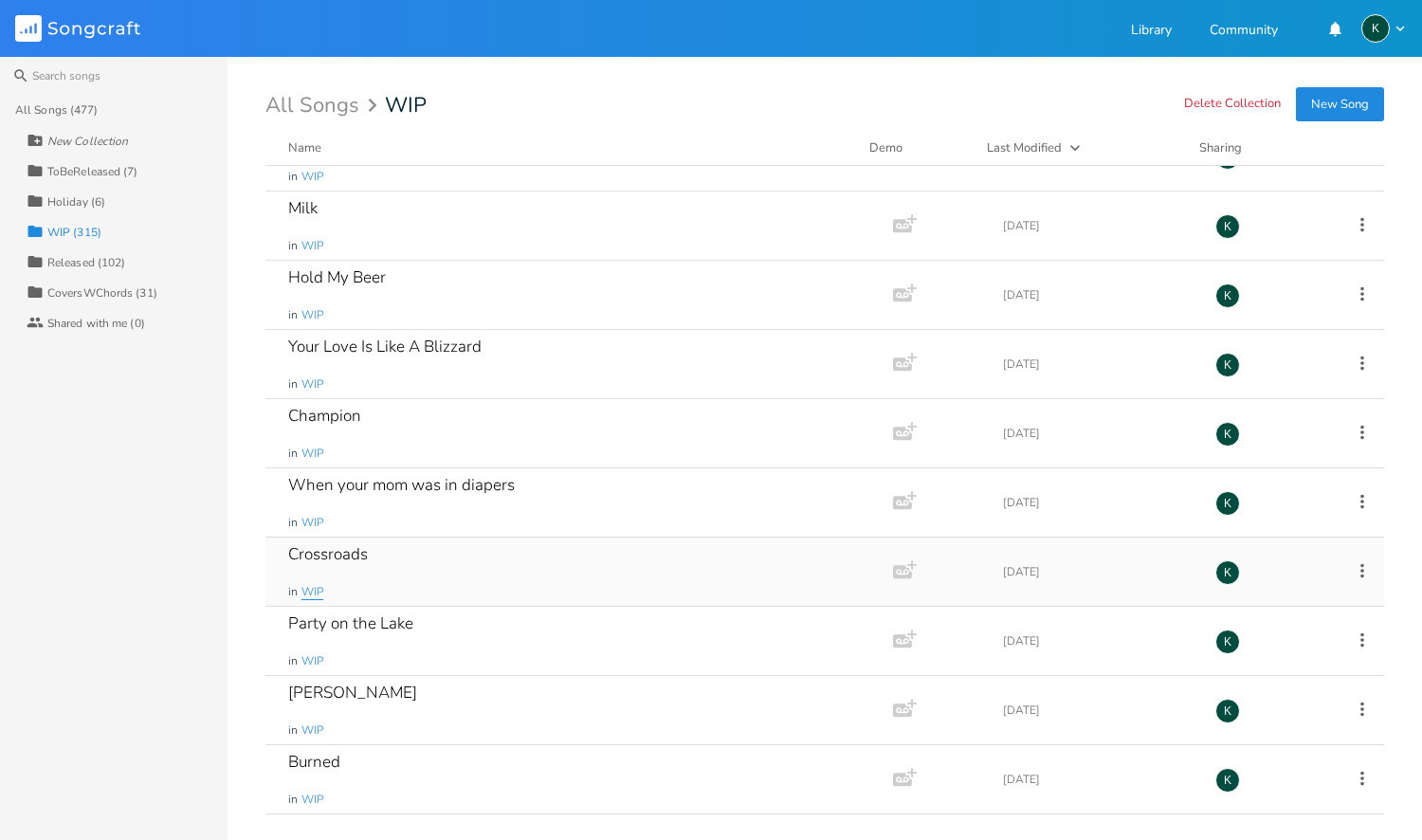
click at [315, 590] on span "WIP" at bounding box center [312, 592] width 22 height 16
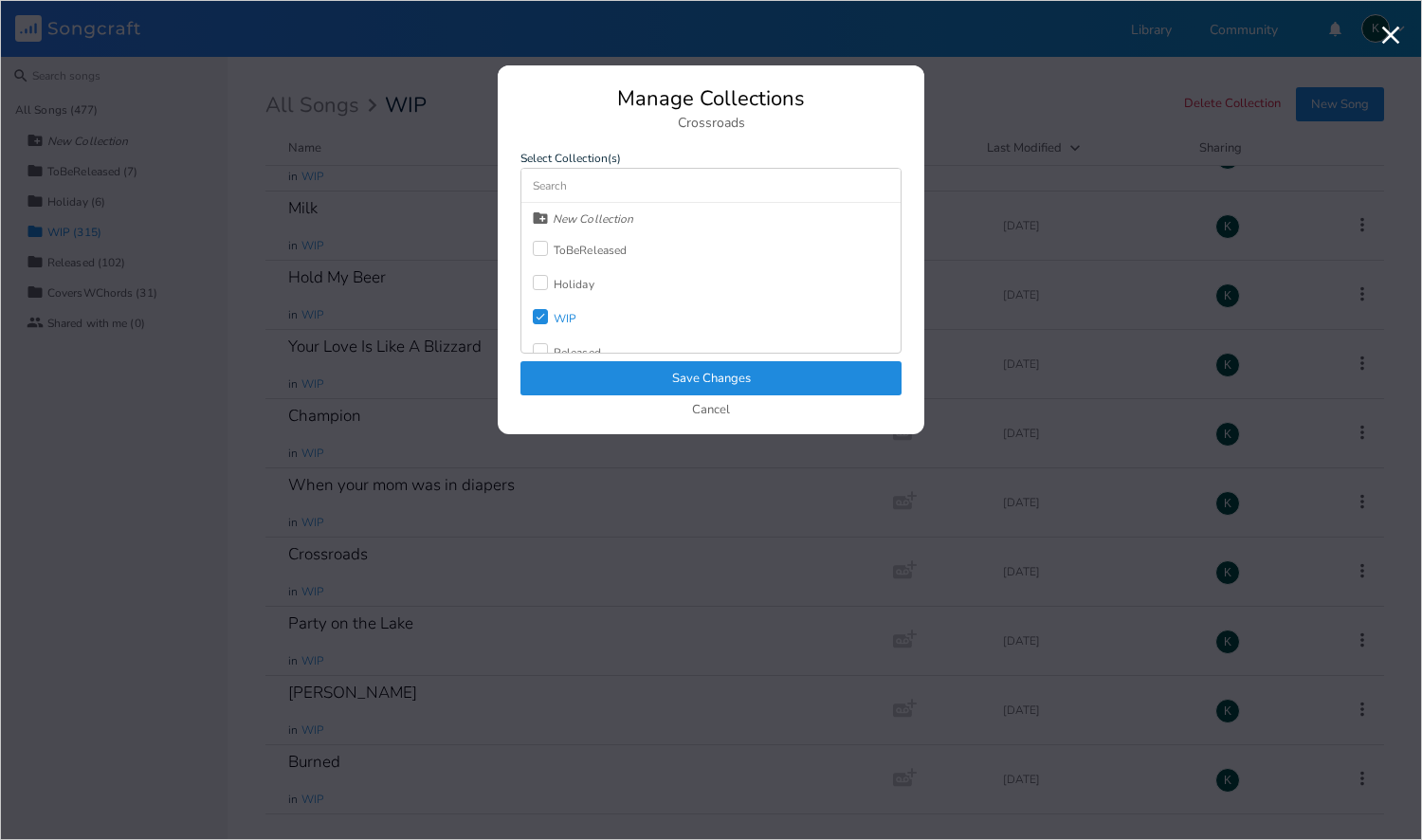
click at [554, 313] on div "WIP" at bounding box center [565, 318] width 23 height 11
click at [569, 303] on div "Released" at bounding box center [577, 301] width 47 height 11
click at [612, 378] on button "Save Changes" at bounding box center [710, 378] width 381 height 34
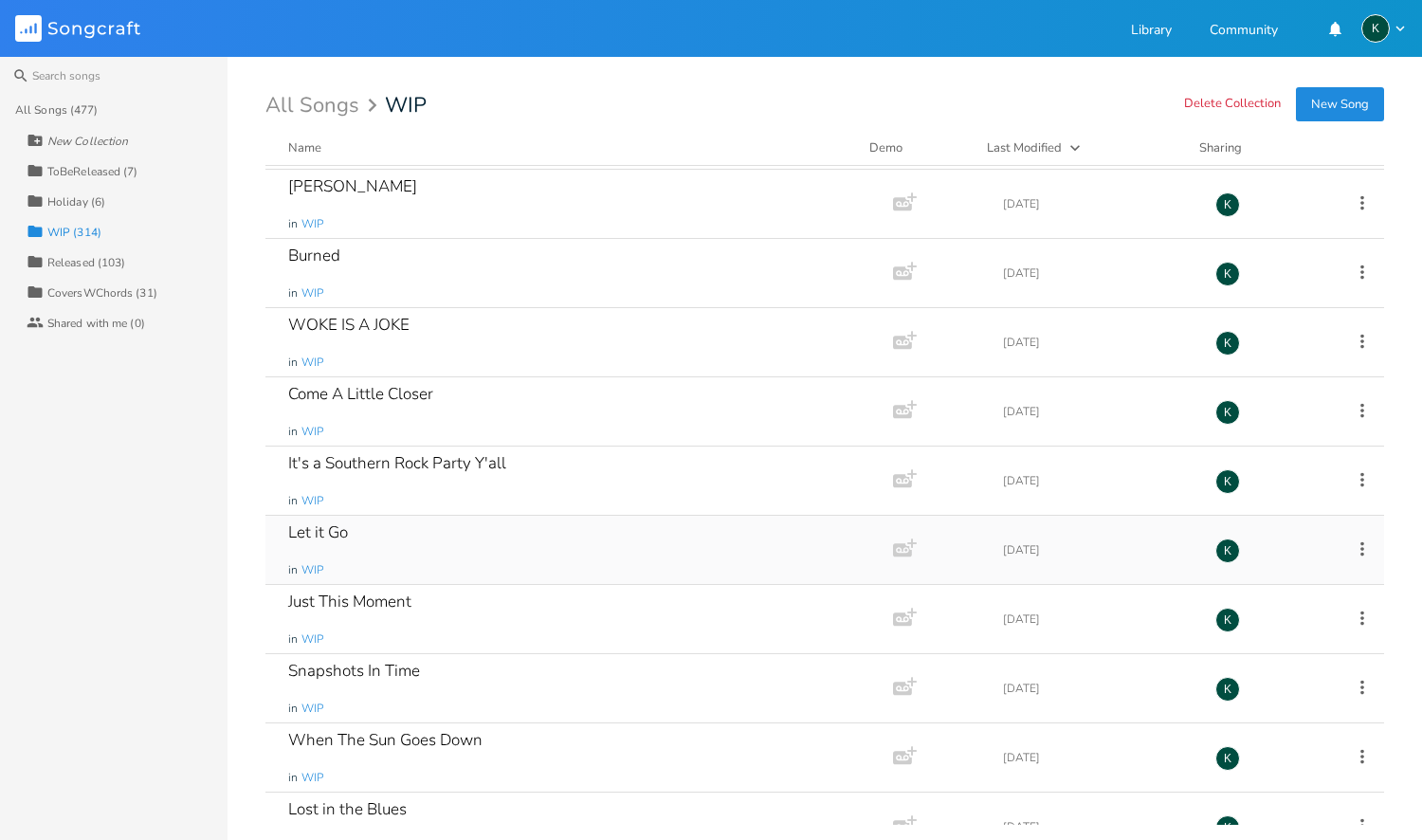
scroll to position [830, 0]
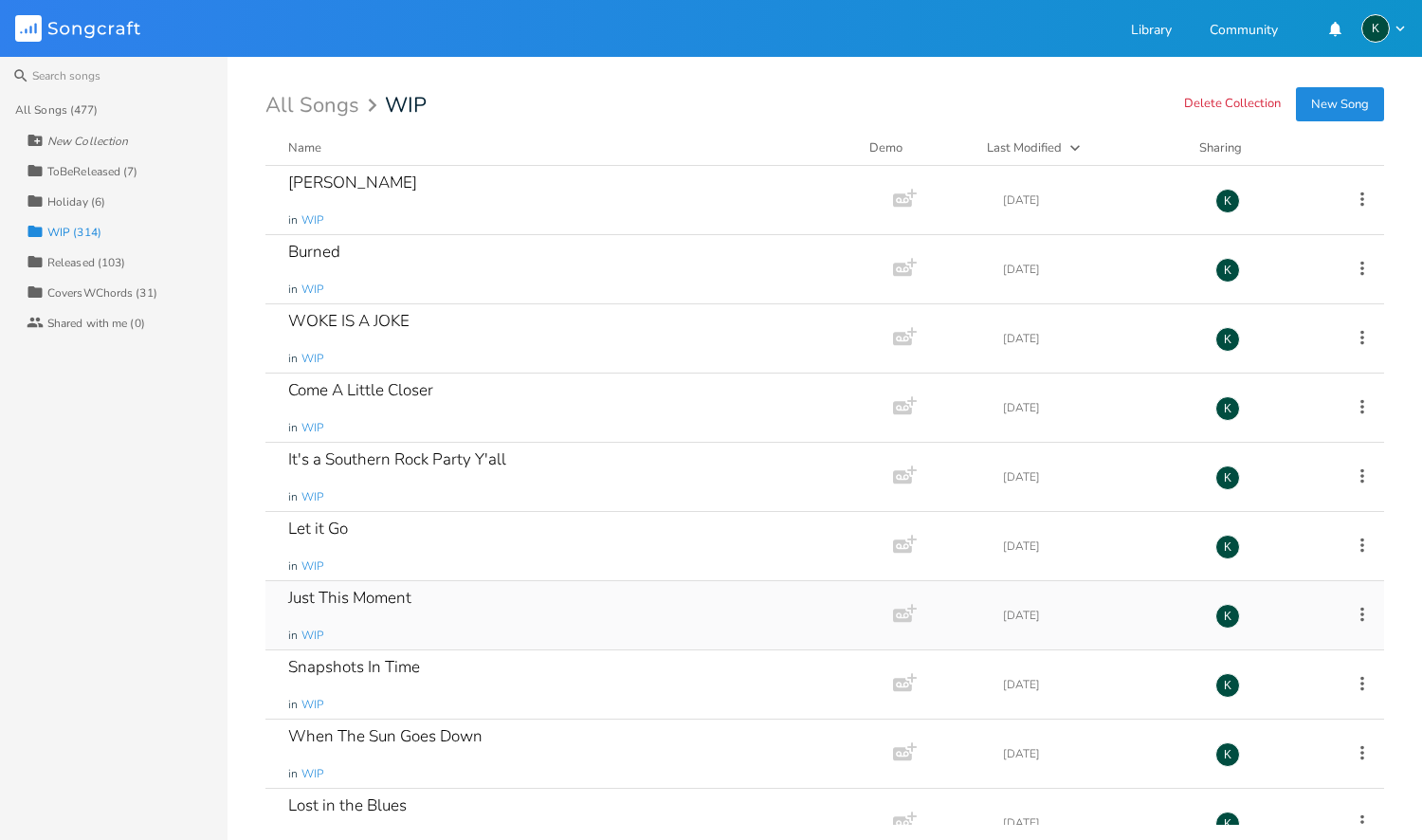
click at [327, 596] on div "Just This Moment" at bounding box center [349, 598] width 123 height 16
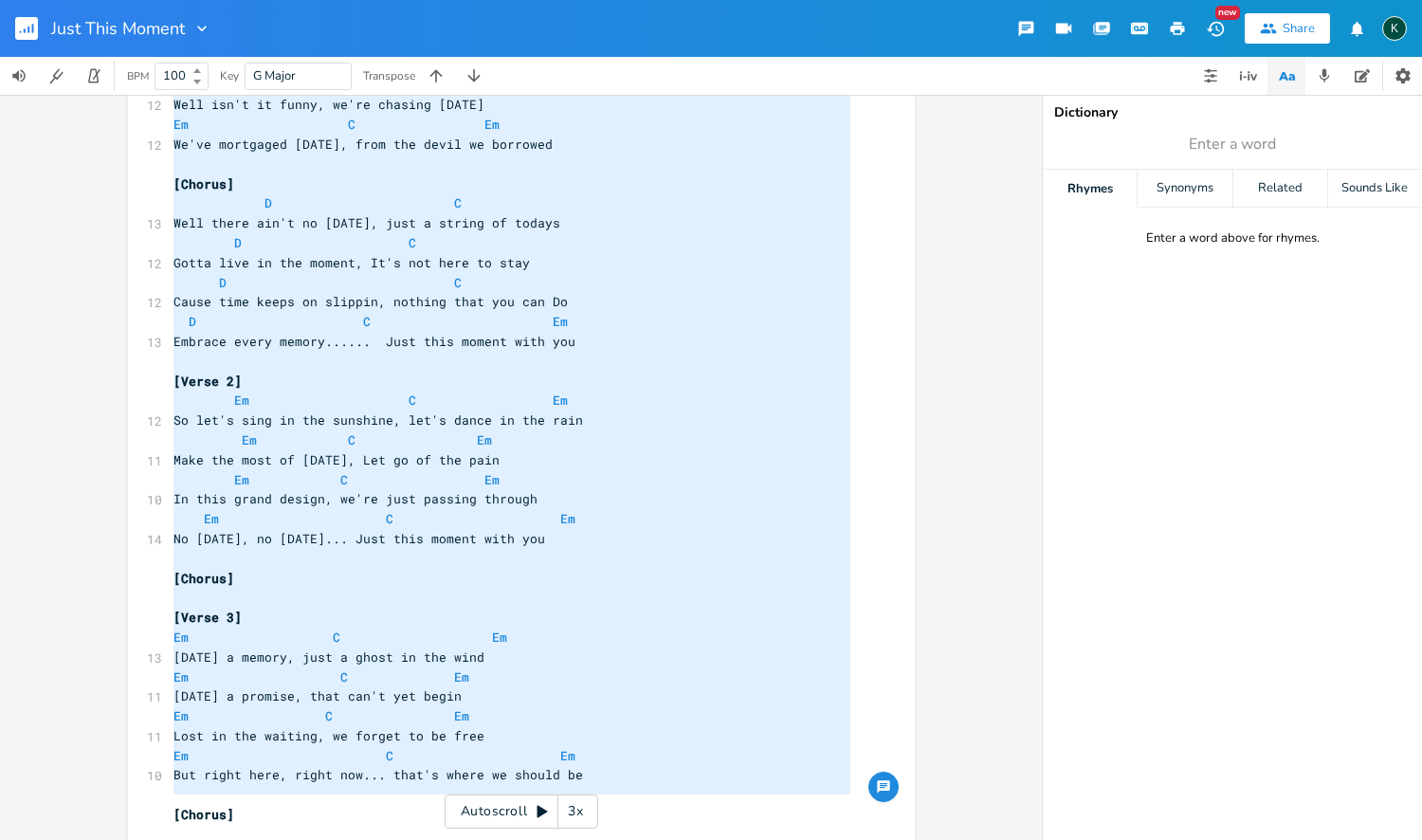
drag, startPoint x: 166, startPoint y: 359, endPoint x: 321, endPoint y: 839, distance: 504.1
click at [321, 839] on div "x 5 BEAT BUDDY ODD 6/8 80BPM ​ [Verse 1] 12 Well isn't it funny, we're chasing …" at bounding box center [536, 454] width 732 height 844
type textarea "[Verse 1] Well isn't it funny, we're chasing [DATE] Em C Em We've mortgaged [DA…"
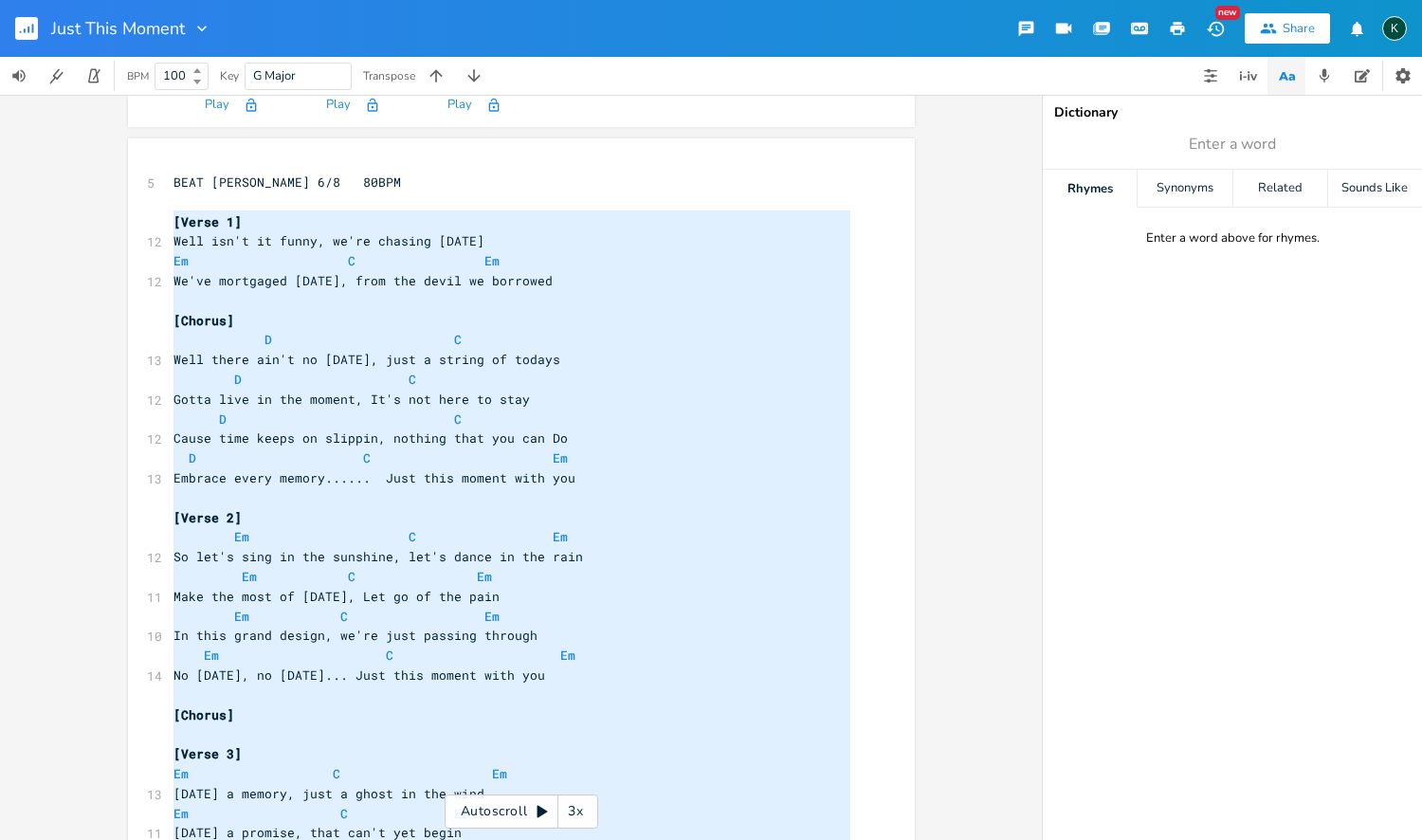
scroll to position [0, 0]
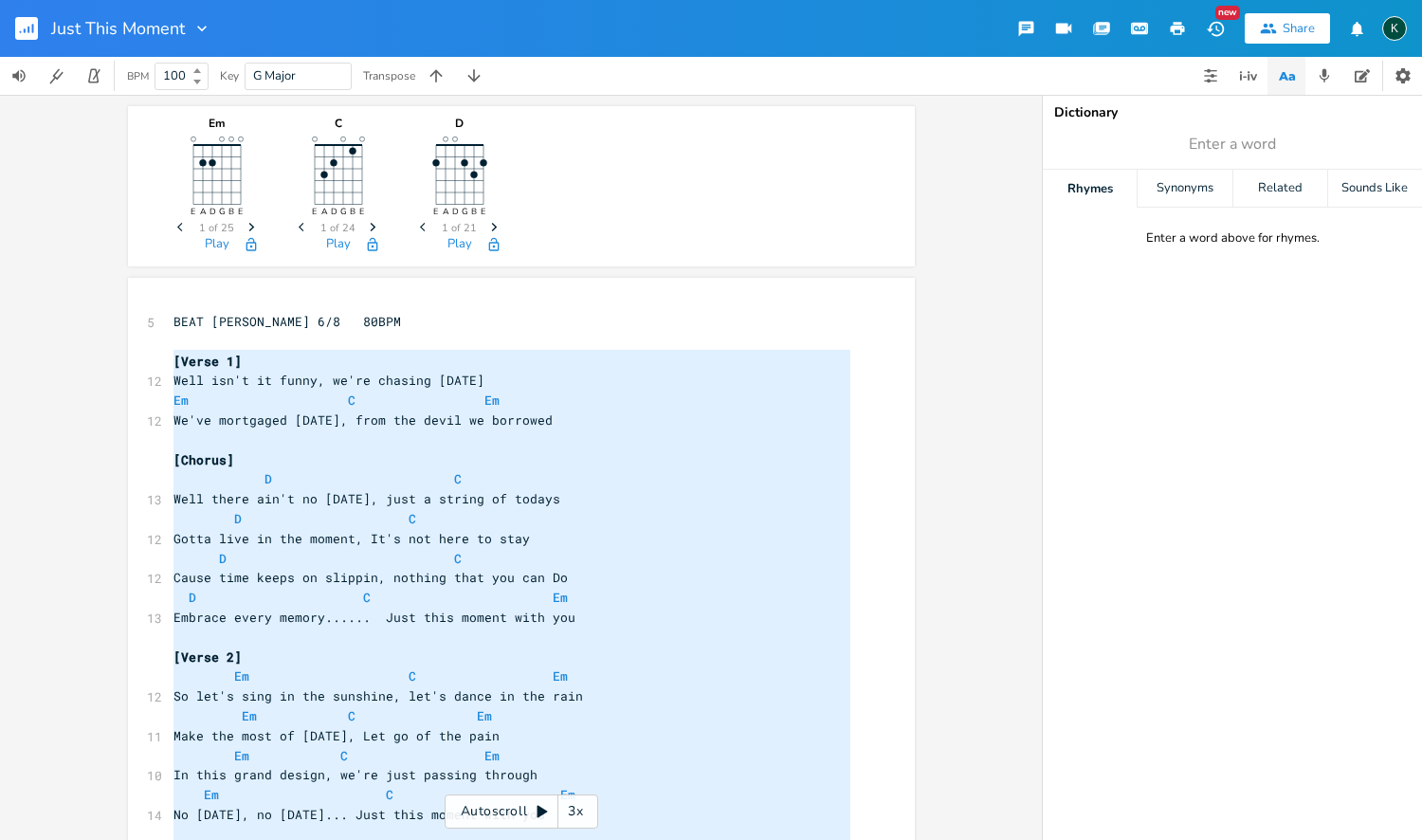
click at [242, 381] on div "5 BEAT [PERSON_NAME] ODD 6/8 80BPM ​ [Verse 1] 12 Well isn't it funny, we're ch…" at bounding box center [512, 716] width 684 height 808
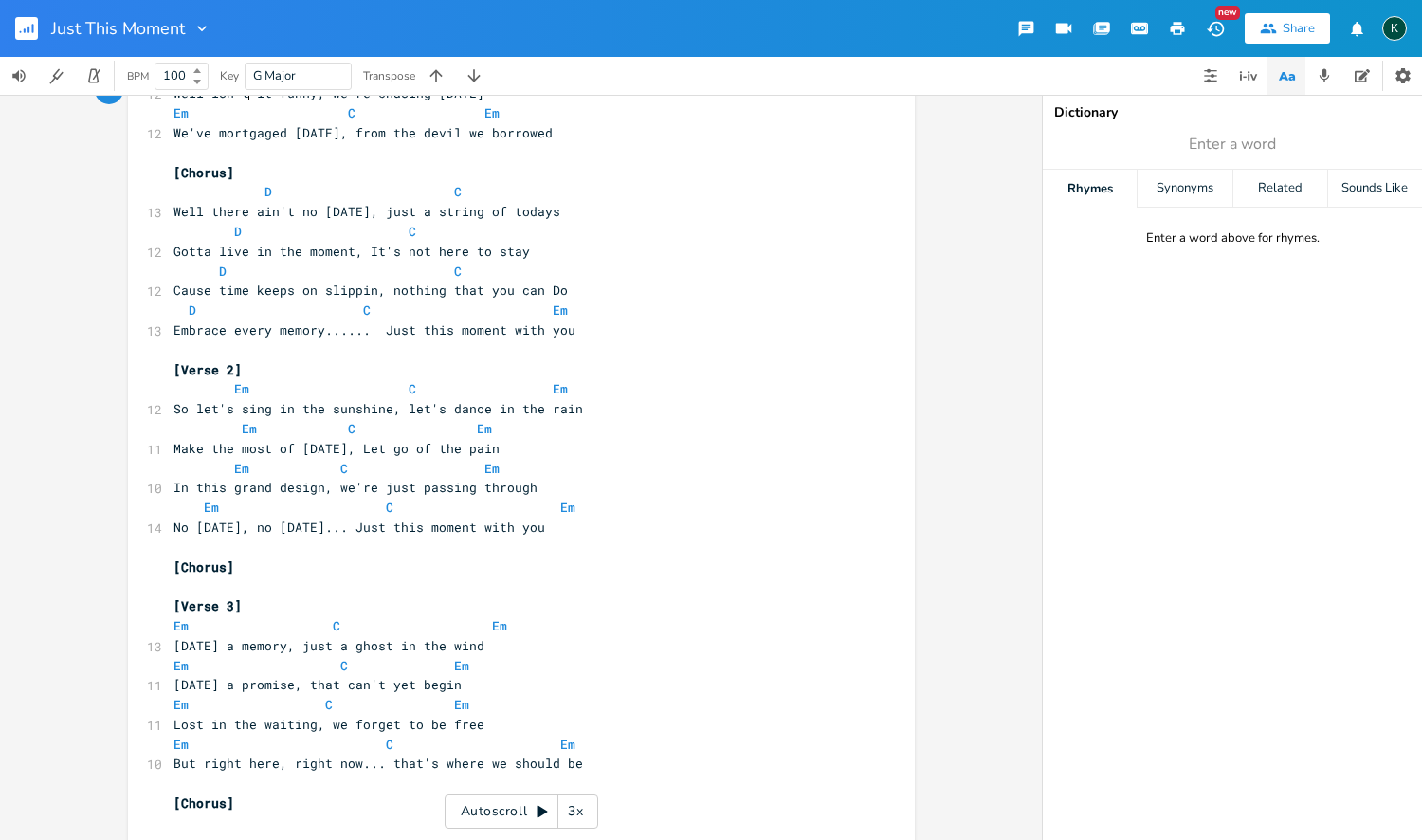
scroll to position [4, 0]
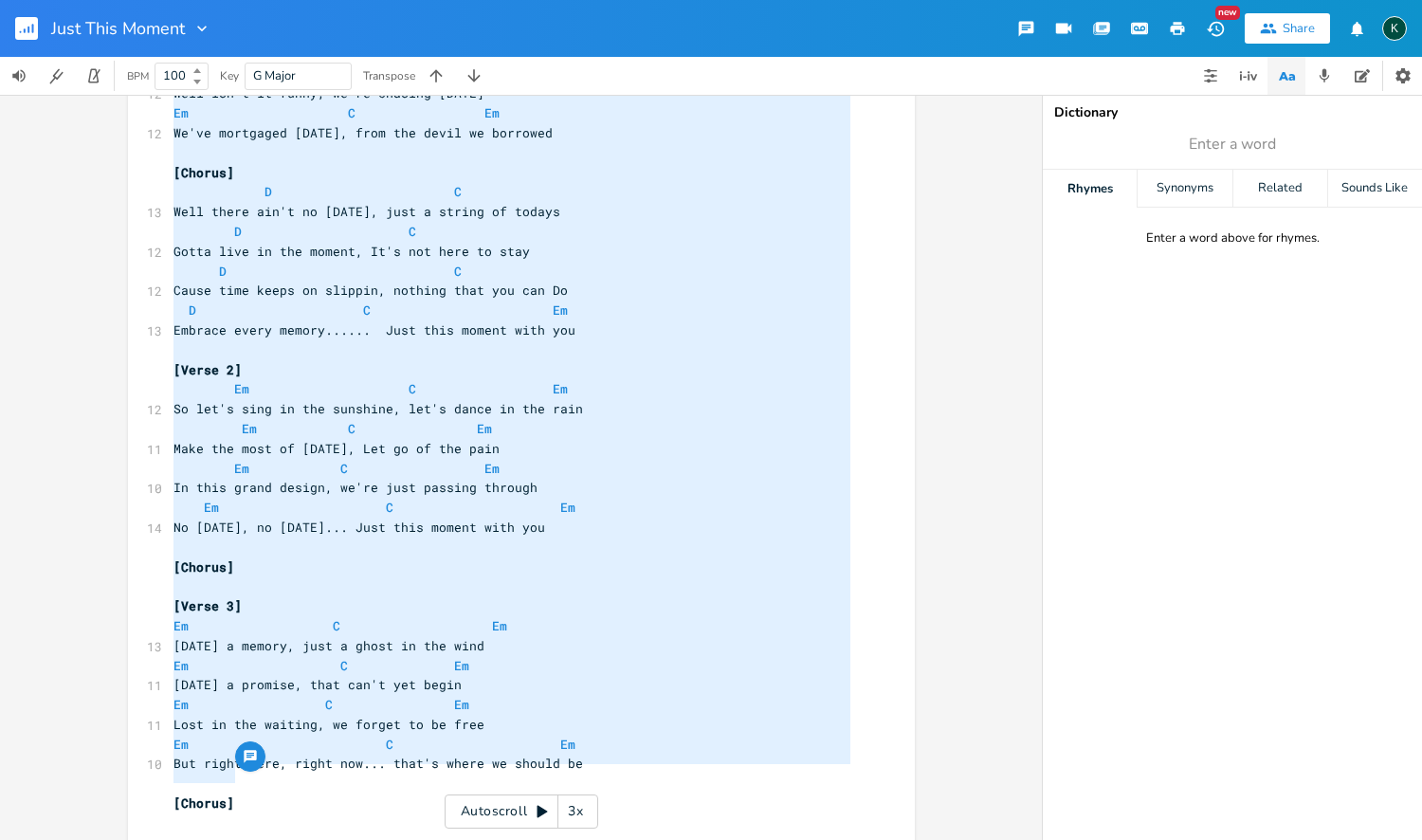
drag, startPoint x: 267, startPoint y: 780, endPoint x: 183, endPoint y: -107, distance: 891.1
click at [183, 0] on html "Just This Moment New Share K BPM 100 Key G Major Transpose Em E A D G B E Previ…" at bounding box center [711, 420] width 1422 height 840
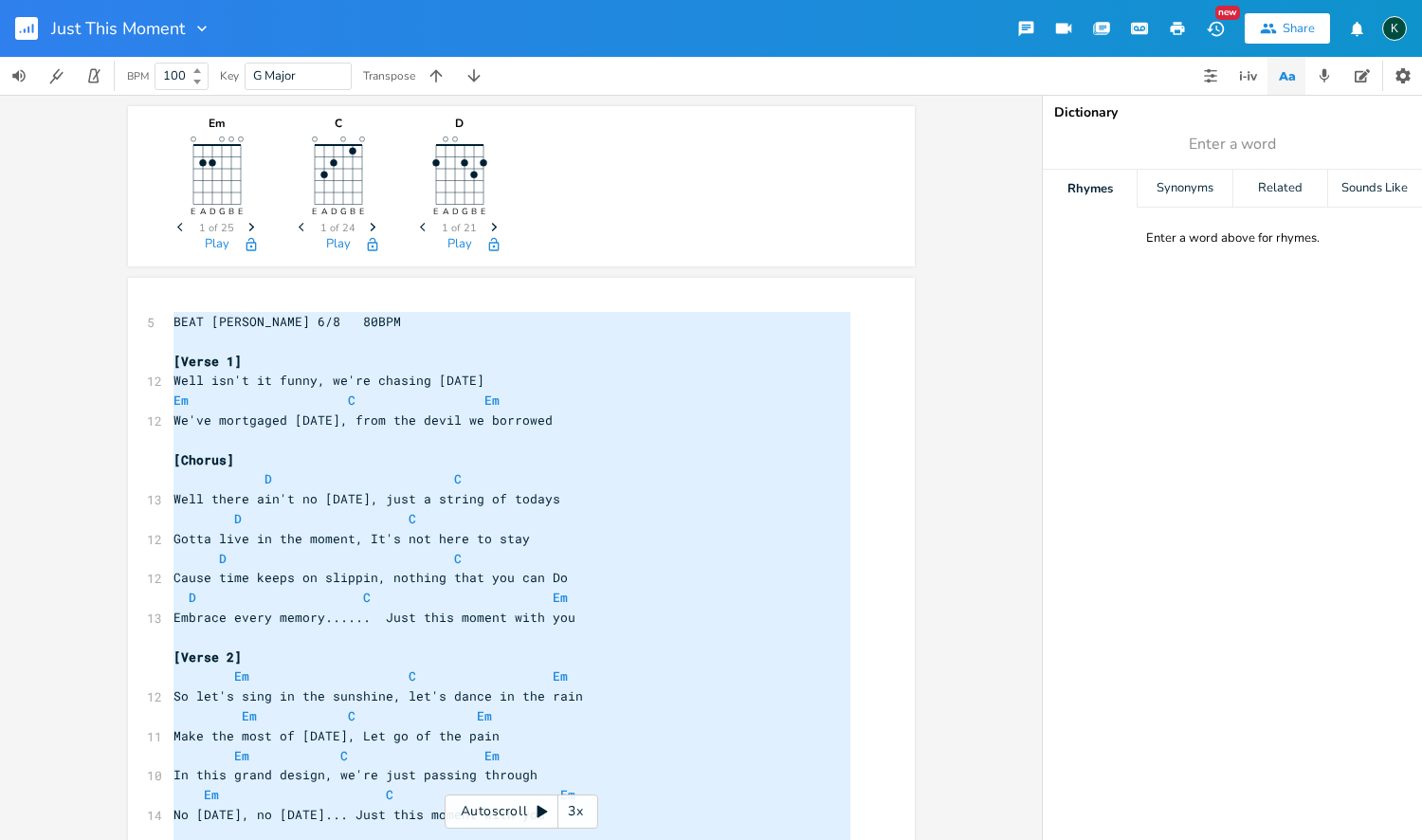
scroll to position [558, 0]
type textarea "BEAT [PERSON_NAME] 6/8 80BPM [Verse 1] Well isn't it funny, we're chasing [DATE…"
click at [16, 26] on rect "button" at bounding box center [26, 28] width 23 height 23
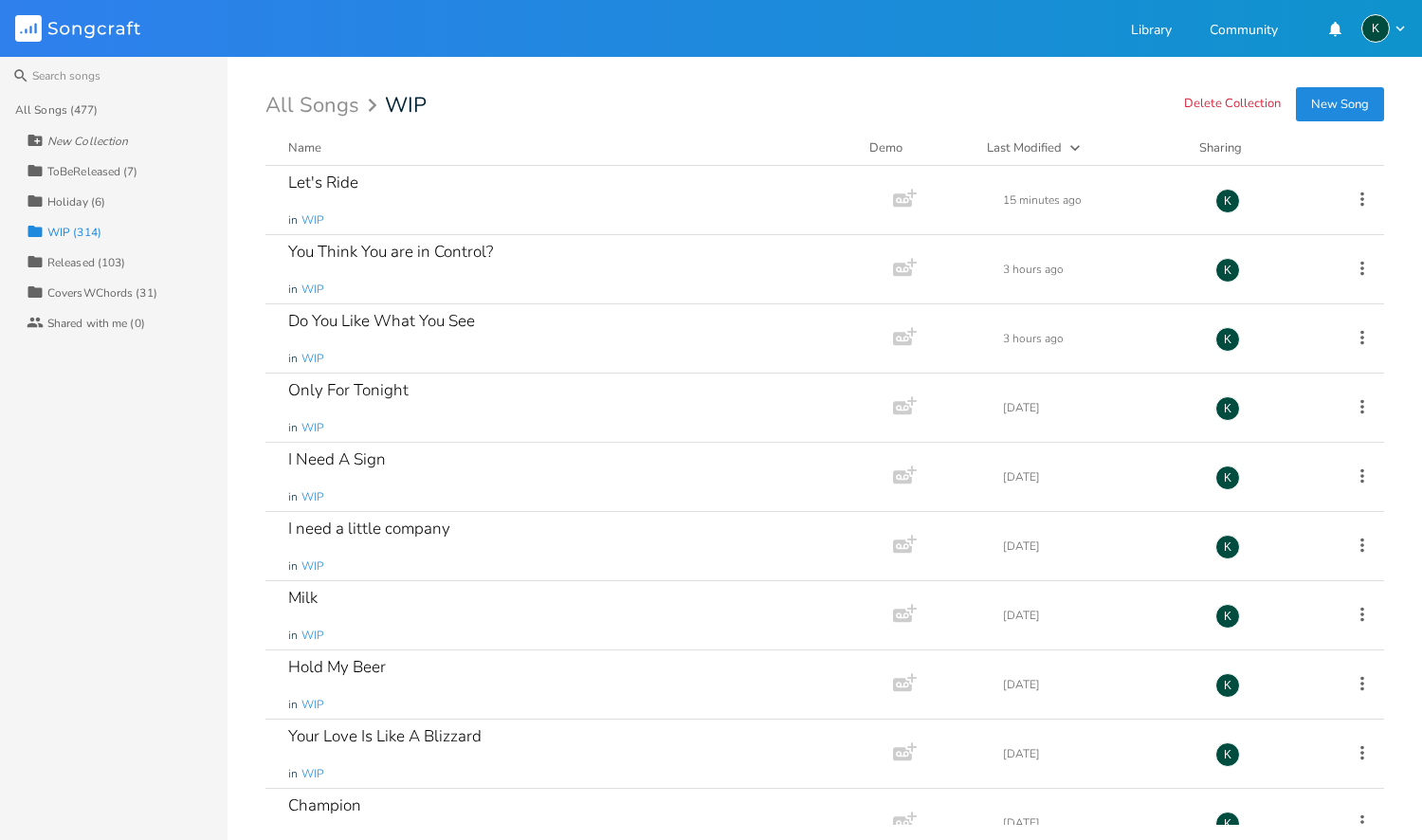
click at [1359, 107] on button "New Song" at bounding box center [1340, 104] width 88 height 34
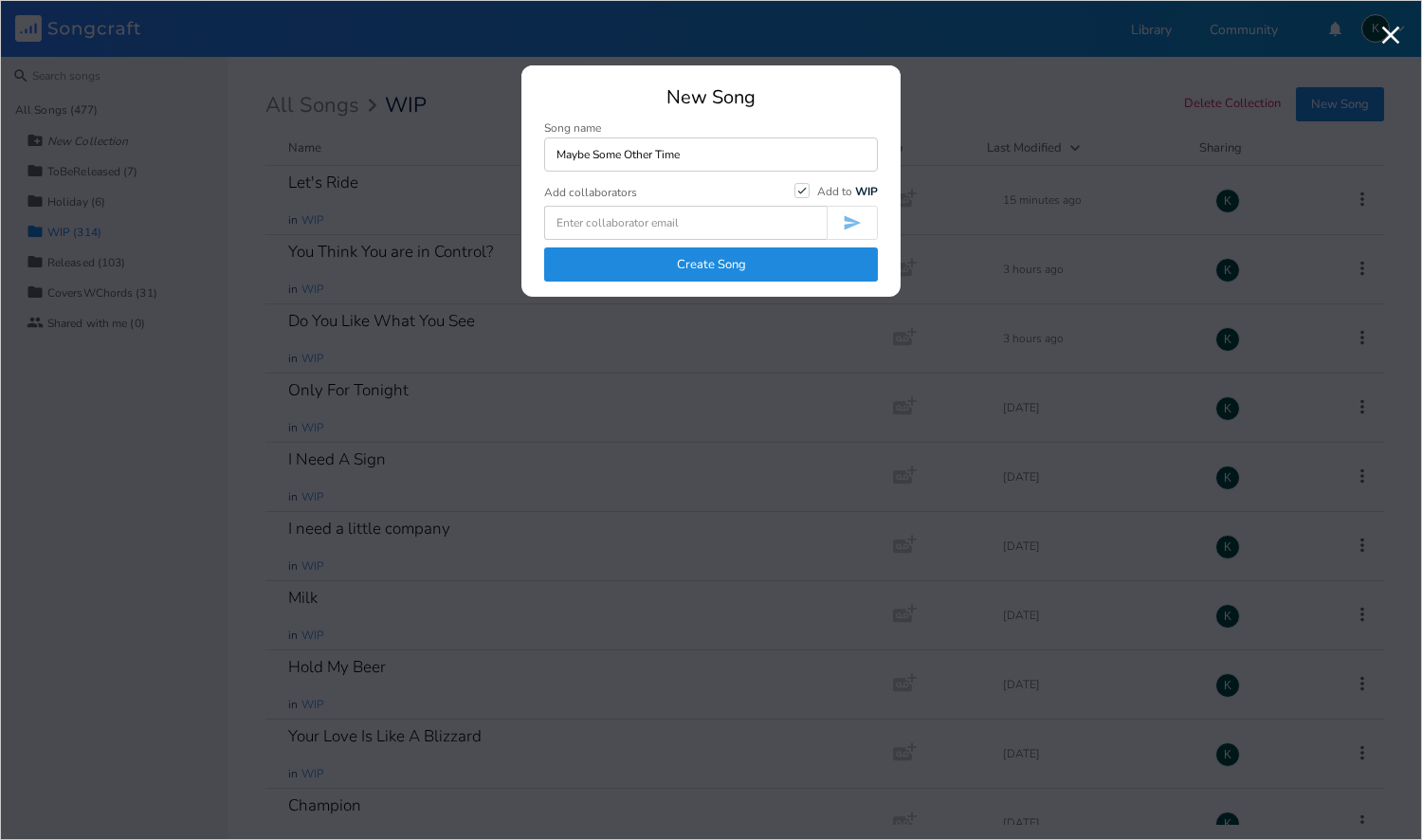
type input "Maybe Some Other Time"
click at [798, 188] on icon "Check" at bounding box center [801, 190] width 11 height 11
click at [794, 188] on input "Check Add to WIP" at bounding box center [794, 191] width 0 height 12
click at [765, 266] on button "Create Song" at bounding box center [711, 264] width 334 height 34
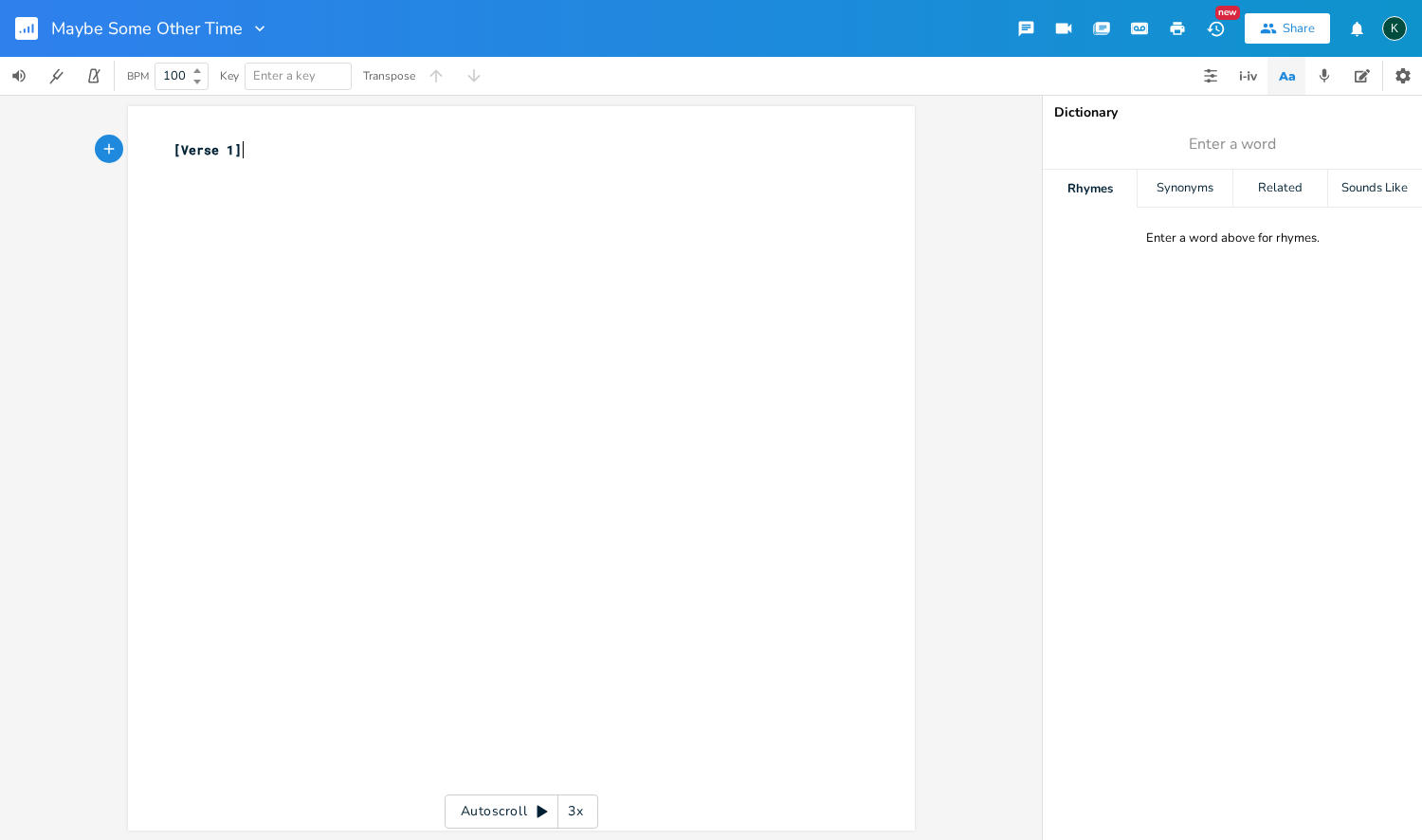
type textarea "[Verse 1]"
drag, startPoint x: 298, startPoint y: 147, endPoint x: 89, endPoint y: 128, distance: 209.4
click at [96, 136] on div "[Verse 1] x [Verse 1] ​ Autoscroll 3x" at bounding box center [521, 467] width 1042 height 745
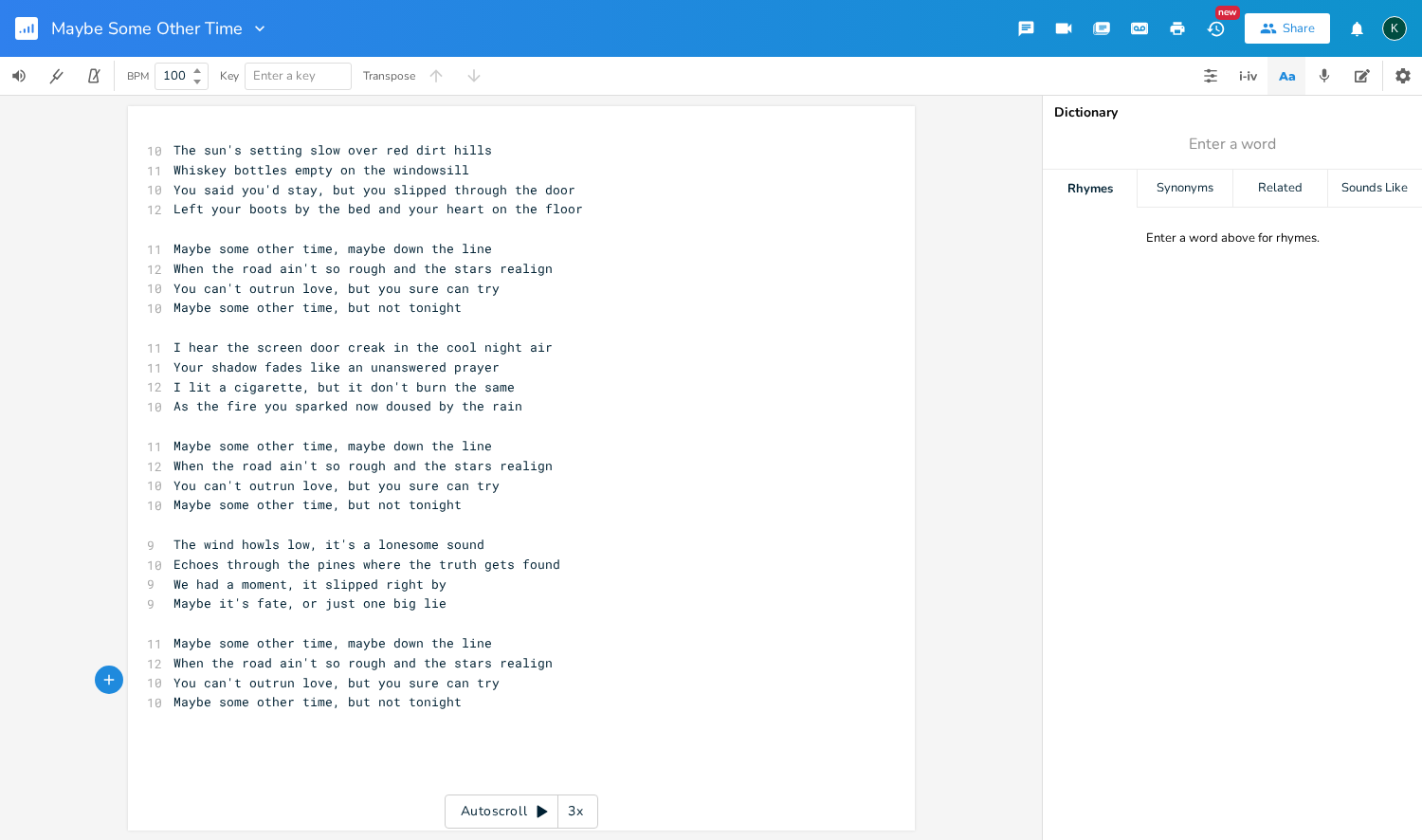
click at [257, 27] on icon "button" at bounding box center [259, 29] width 9 height 6
click at [272, 80] on span "Collection Collections" at bounding box center [286, 86] width 76 height 13
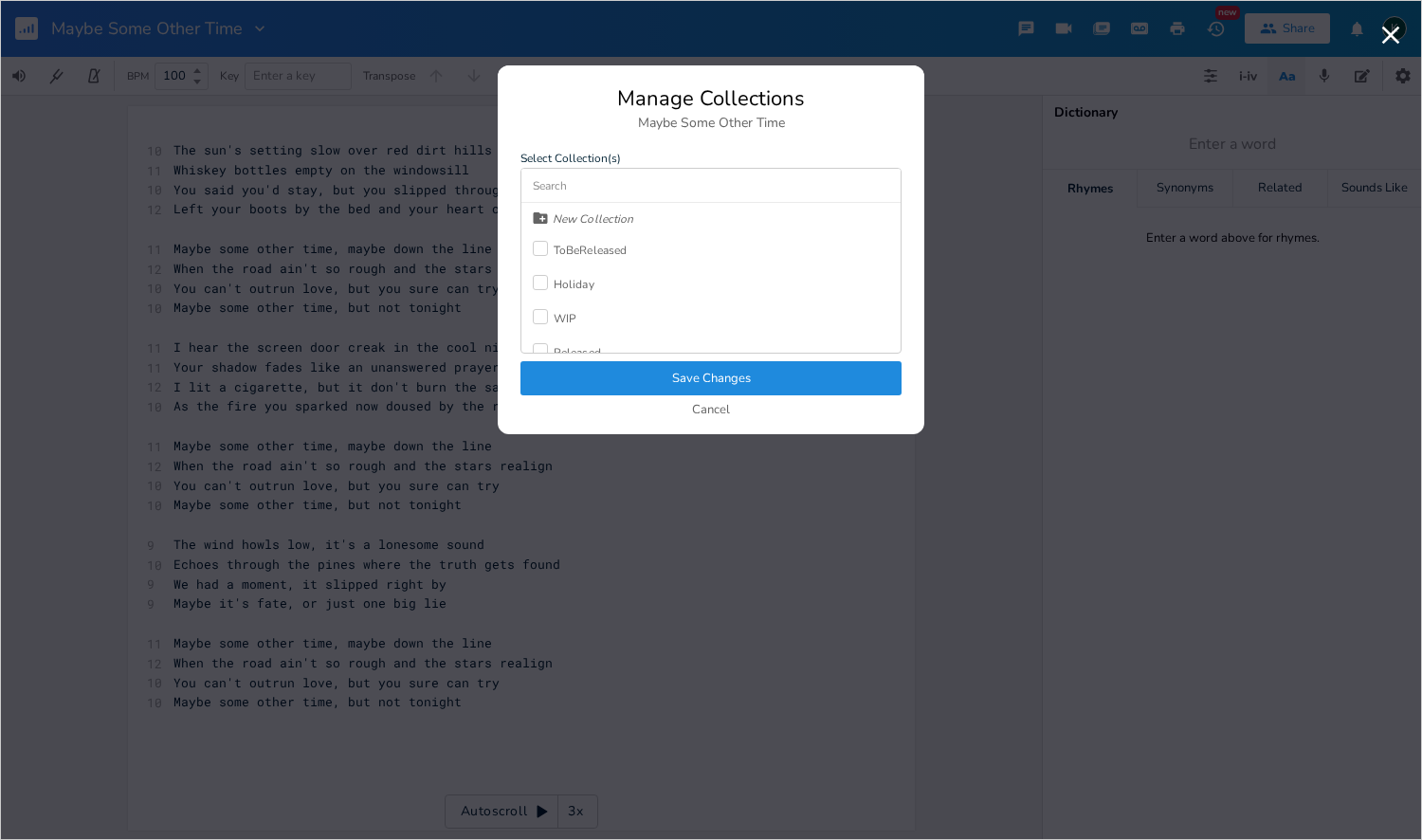
scroll to position [27, 0]
click at [577, 320] on div "Released" at bounding box center [577, 324] width 47 height 11
click at [625, 376] on button "Save Changes" at bounding box center [710, 378] width 381 height 34
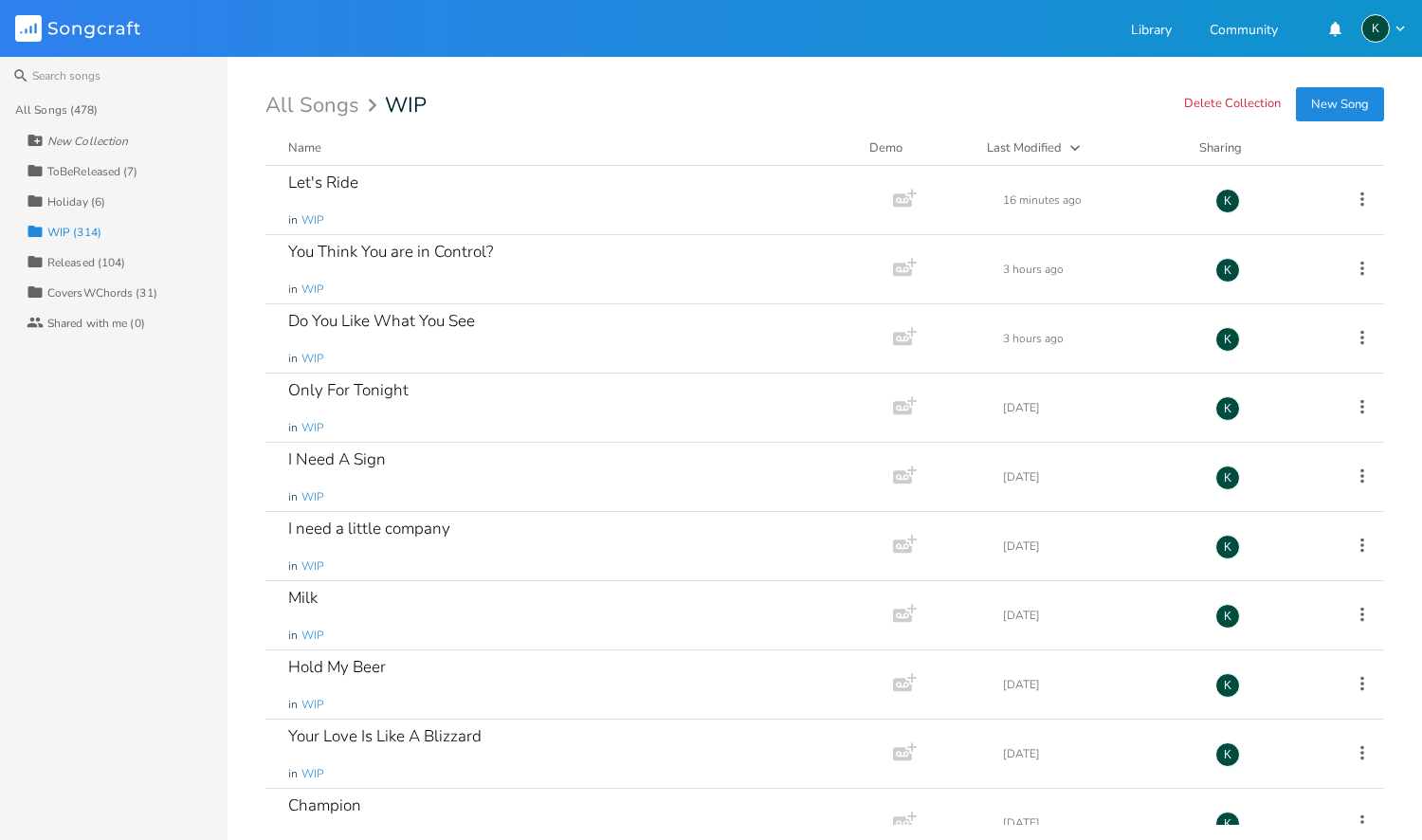
click at [100, 101] on div "All Songs (478)" at bounding box center [121, 110] width 212 height 30
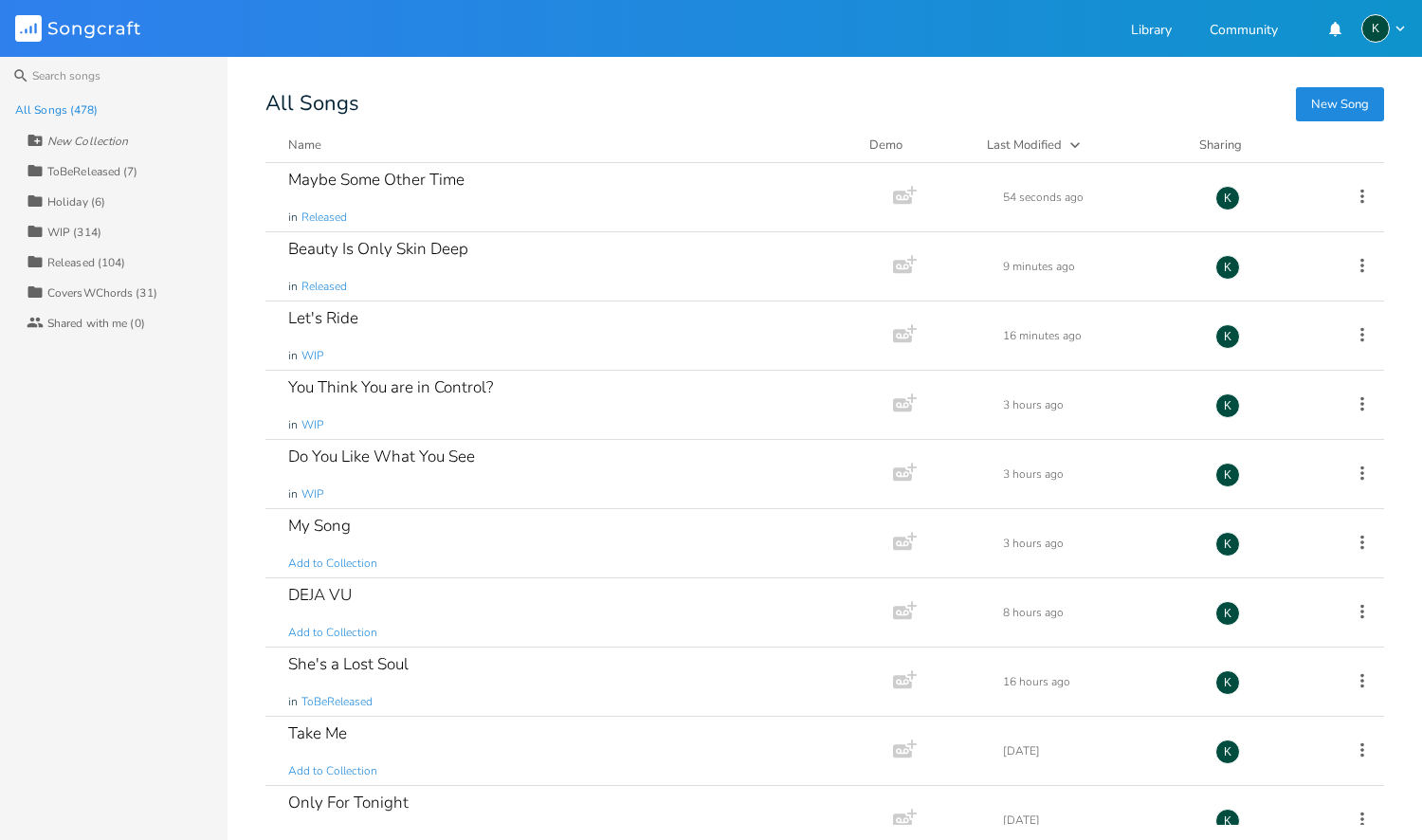
scroll to position [13939, 0]
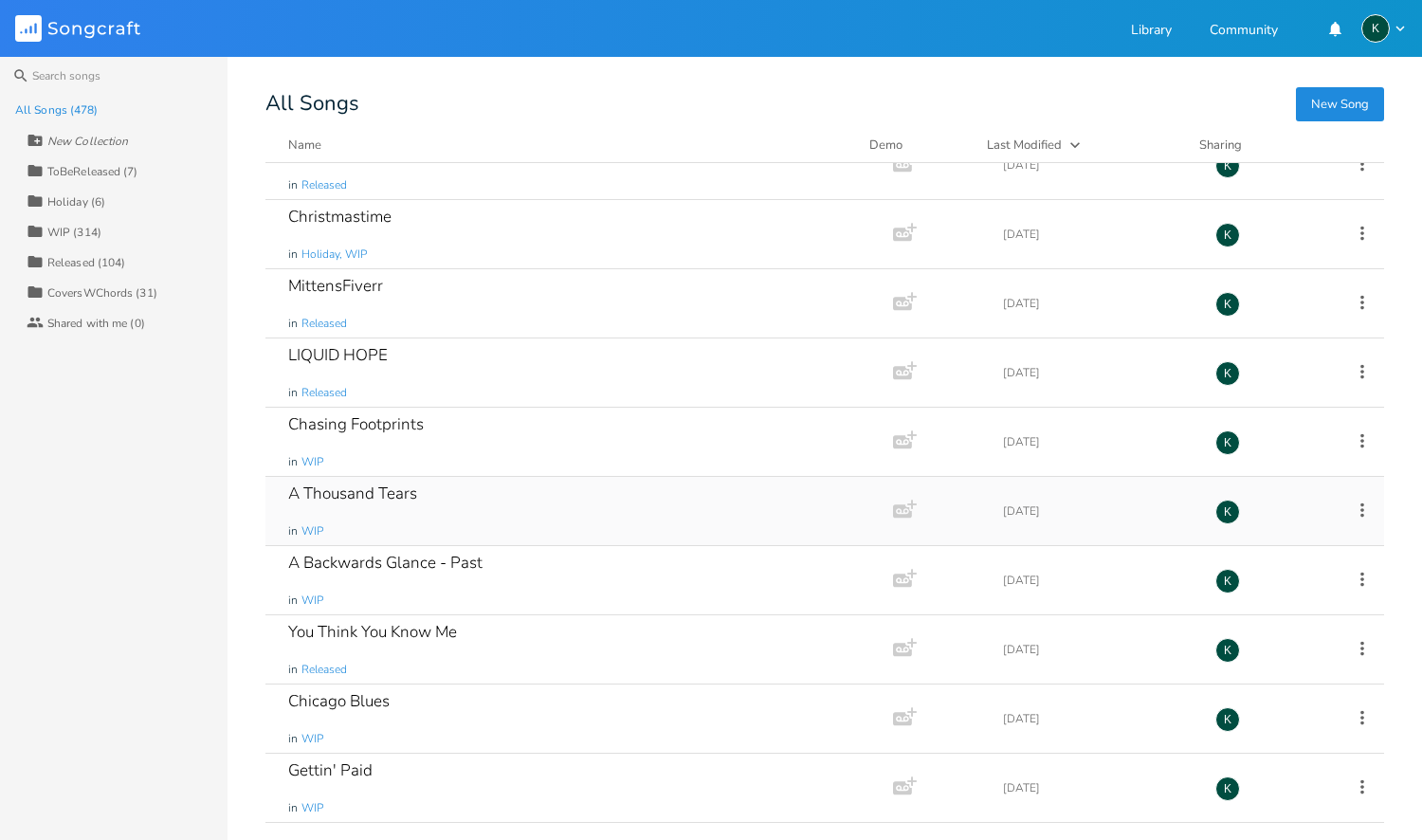
click at [400, 493] on div "A Thousand Tears" at bounding box center [352, 493] width 129 height 16
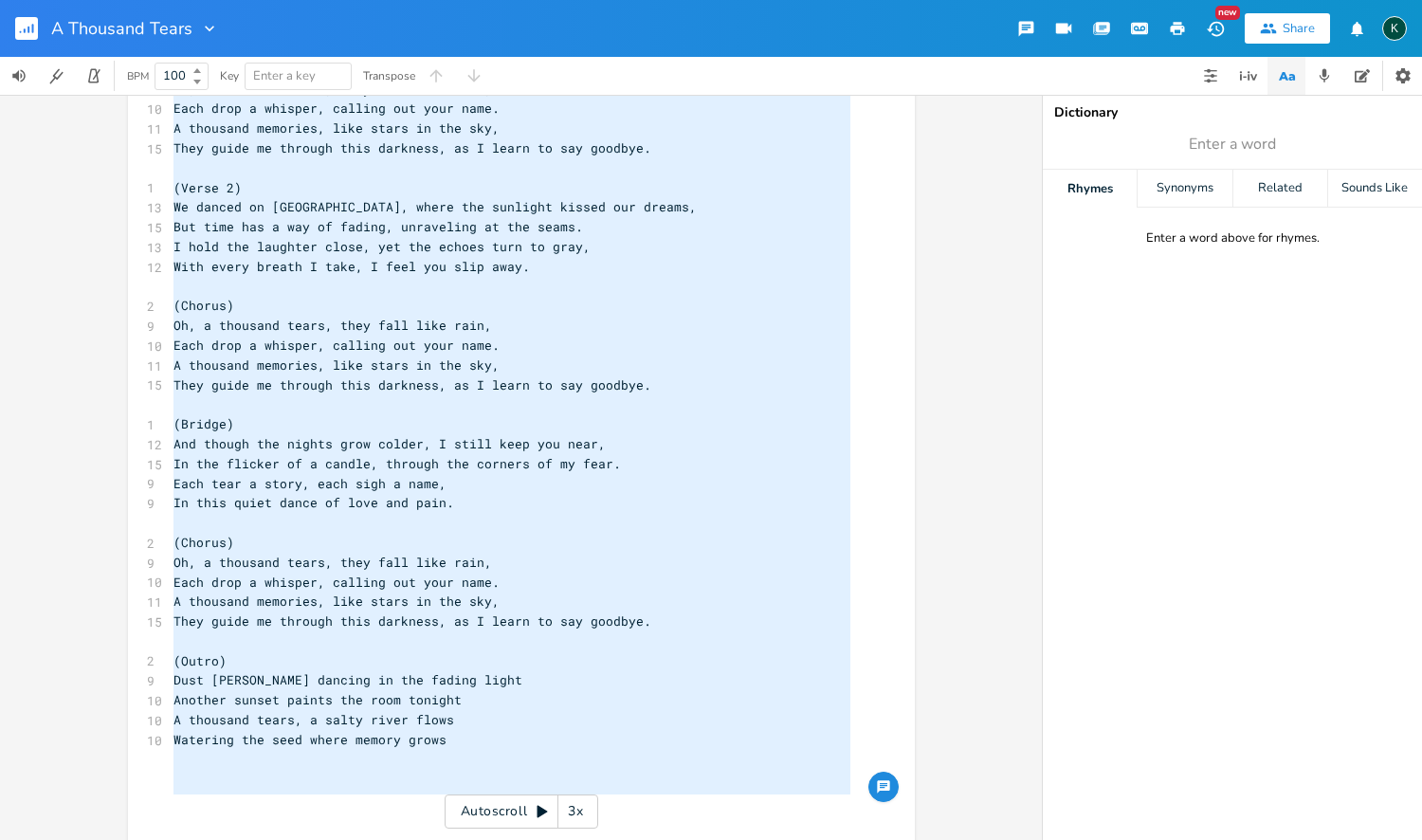
drag, startPoint x: 168, startPoint y: 153, endPoint x: 457, endPoint y: 760, distance: 672.8
click at [441, 837] on div "x 1 (Verse 1) 12 In the quiet of the night, when the world feels still, 12 I wa…" at bounding box center [536, 408] width 732 height 943
click at [212, 30] on icon "button" at bounding box center [209, 28] width 19 height 19
click at [240, 90] on span "Collection Collections" at bounding box center [235, 86] width 76 height 13
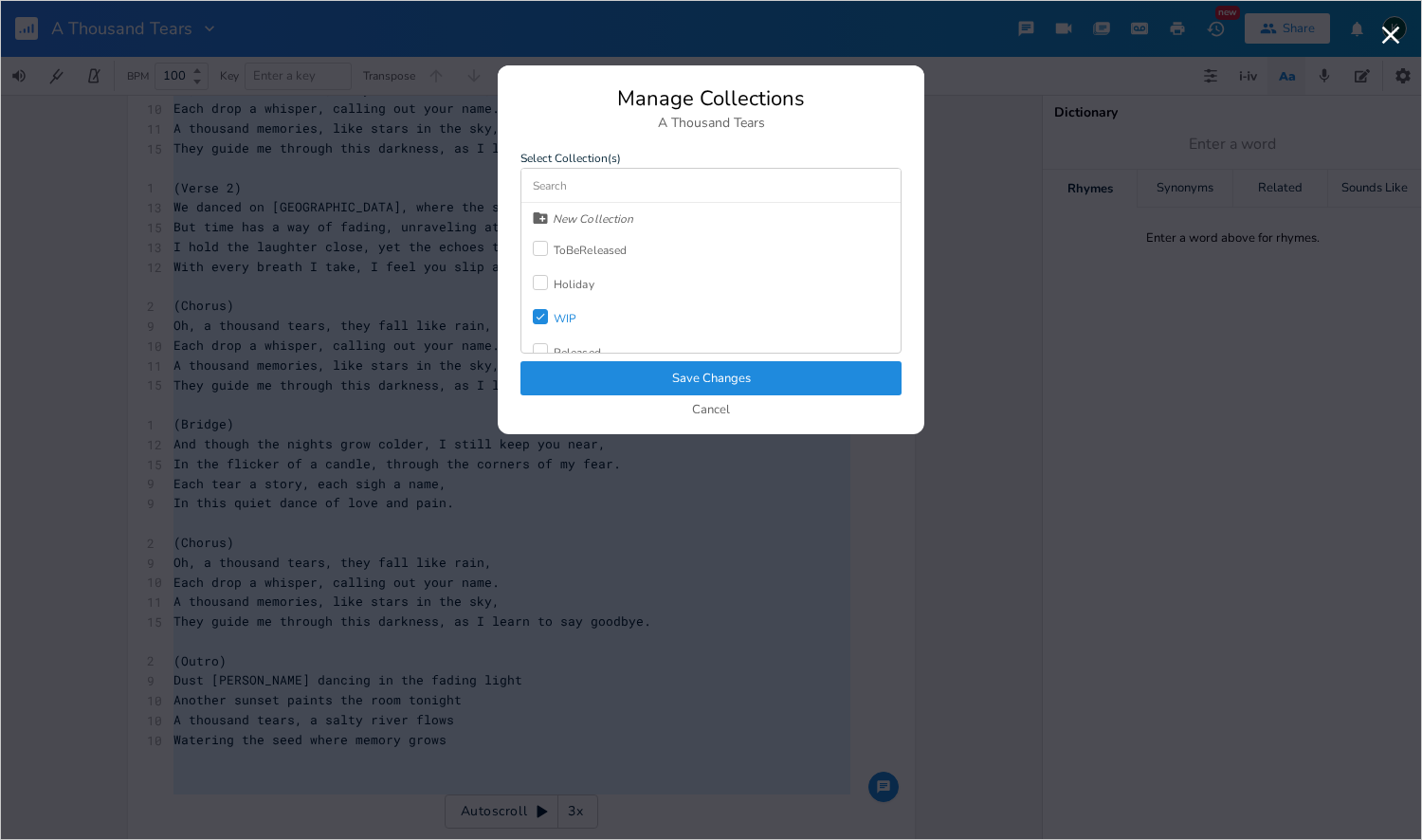
click at [546, 313] on div "Check" at bounding box center [540, 316] width 15 height 15
type textarea "(Verse 1) In the quiet of the night, when the world feels still, I wander throu…"
click at [549, 308] on label at bounding box center [543, 301] width 21 height 19
click at [596, 370] on button "Save Changes" at bounding box center [710, 378] width 381 height 34
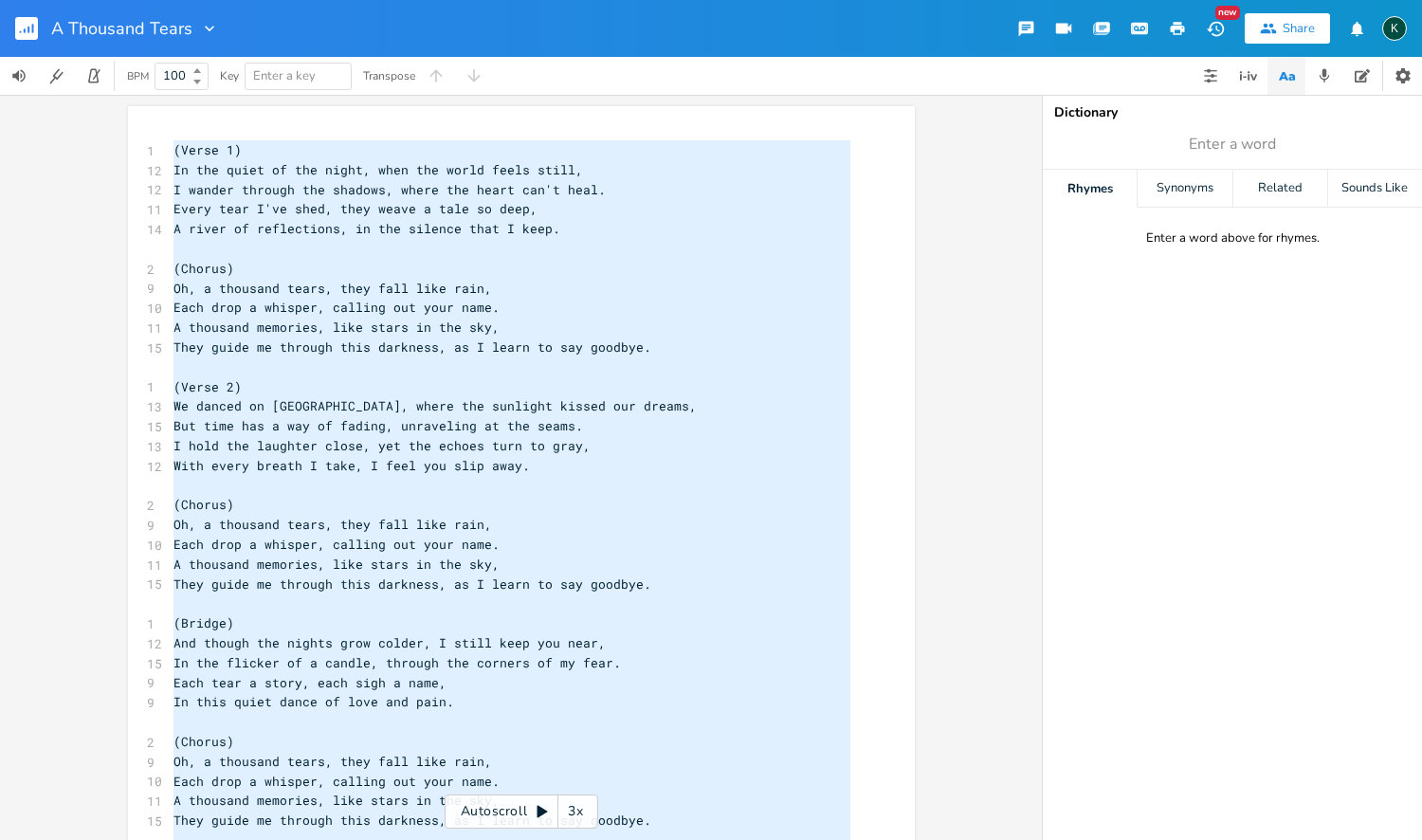
scroll to position [210, 0]
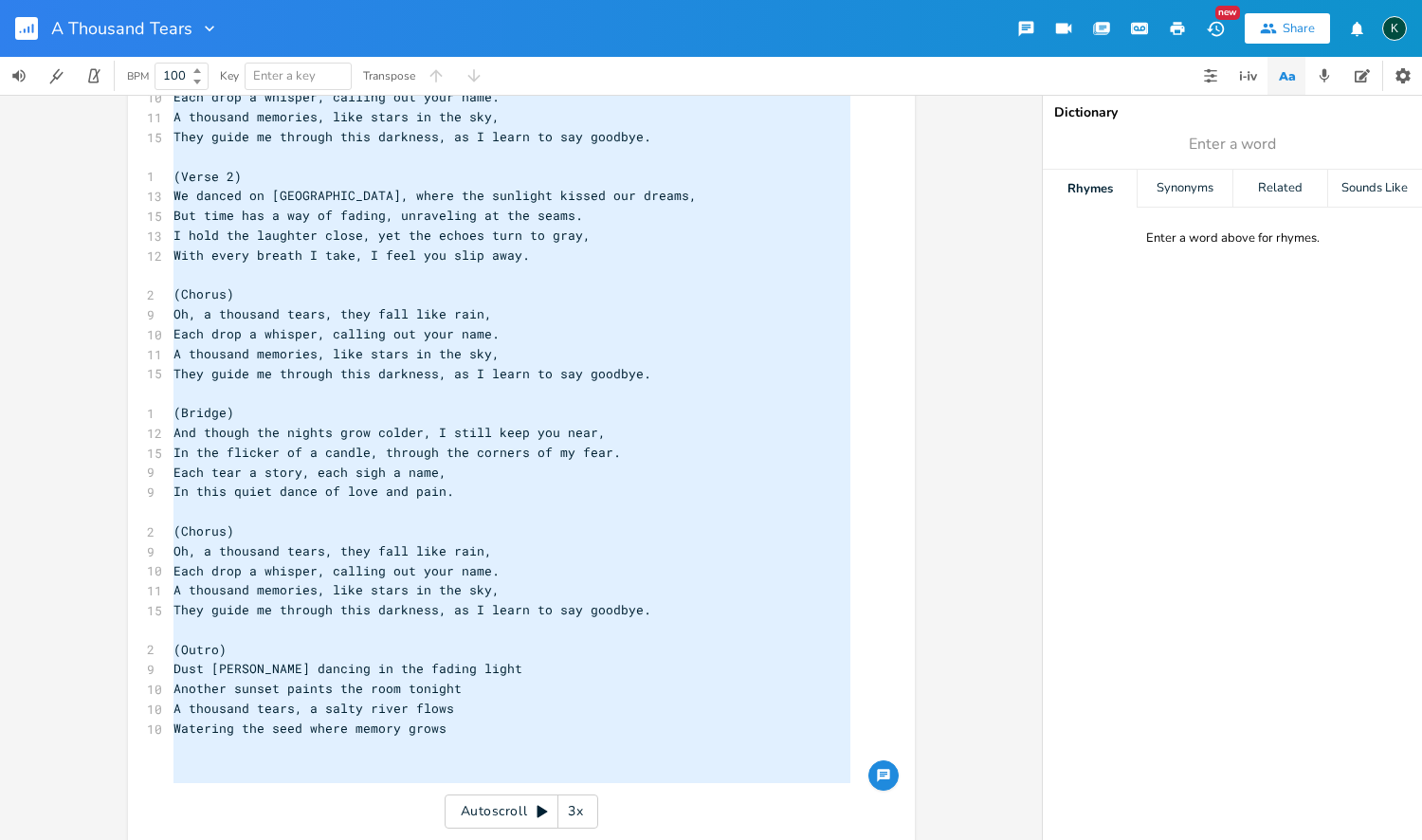
click at [206, 32] on icon "button" at bounding box center [209, 28] width 19 height 19
click at [226, 89] on span "Collection Collections" at bounding box center [235, 86] width 76 height 13
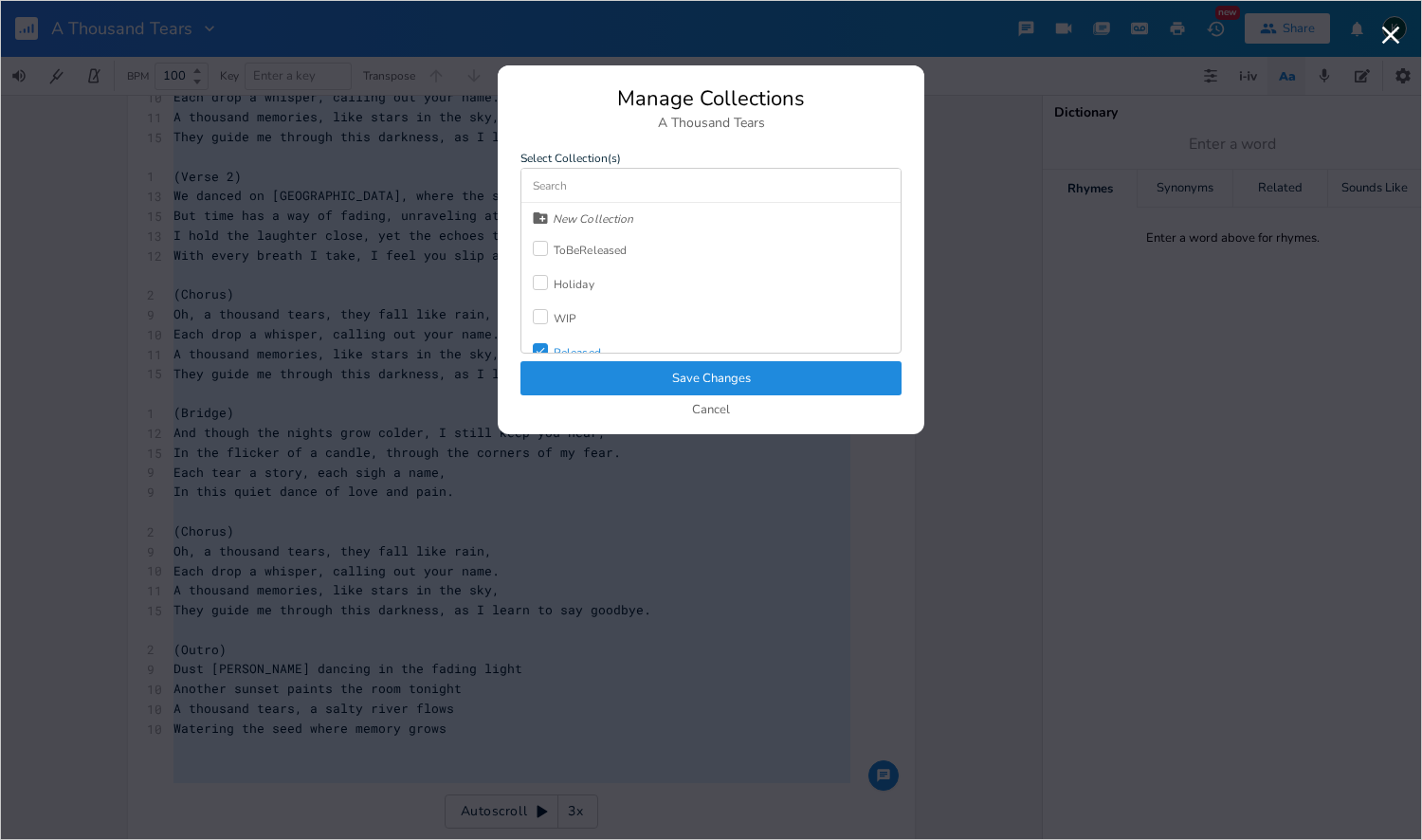
click at [585, 366] on button "Save Changes" at bounding box center [710, 378] width 381 height 34
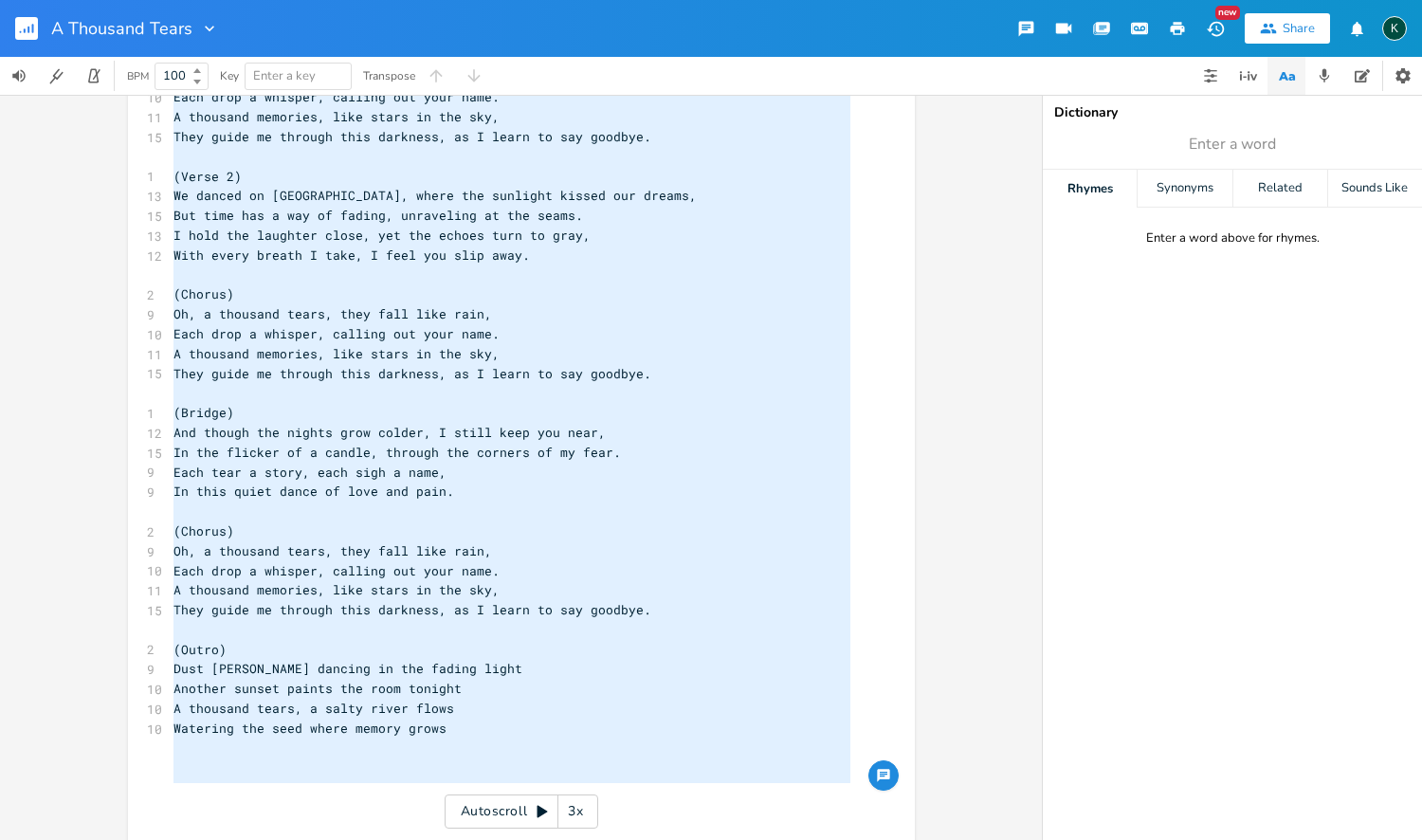
click at [18, 25] on rect "button" at bounding box center [26, 28] width 23 height 23
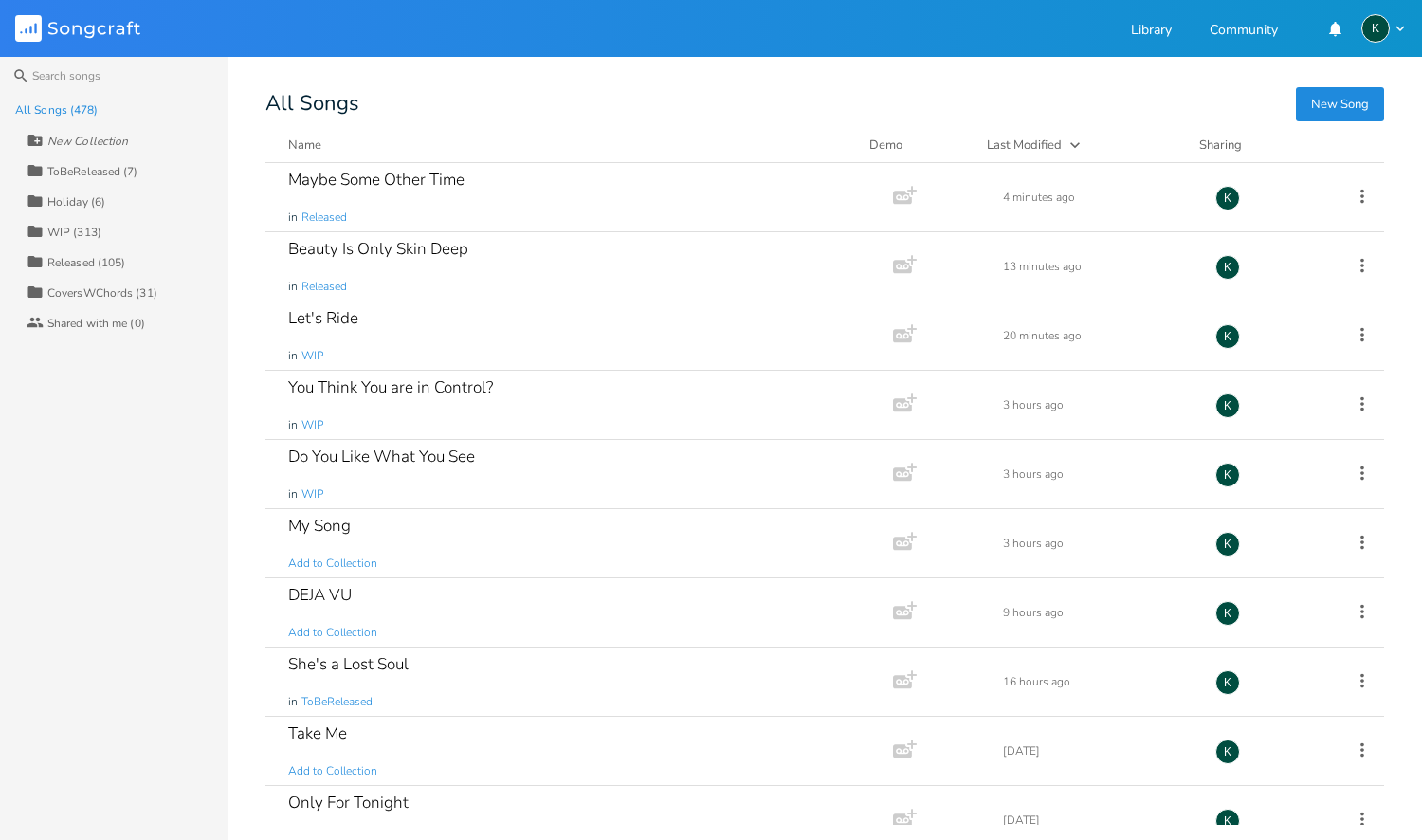
scroll to position [13316, 0]
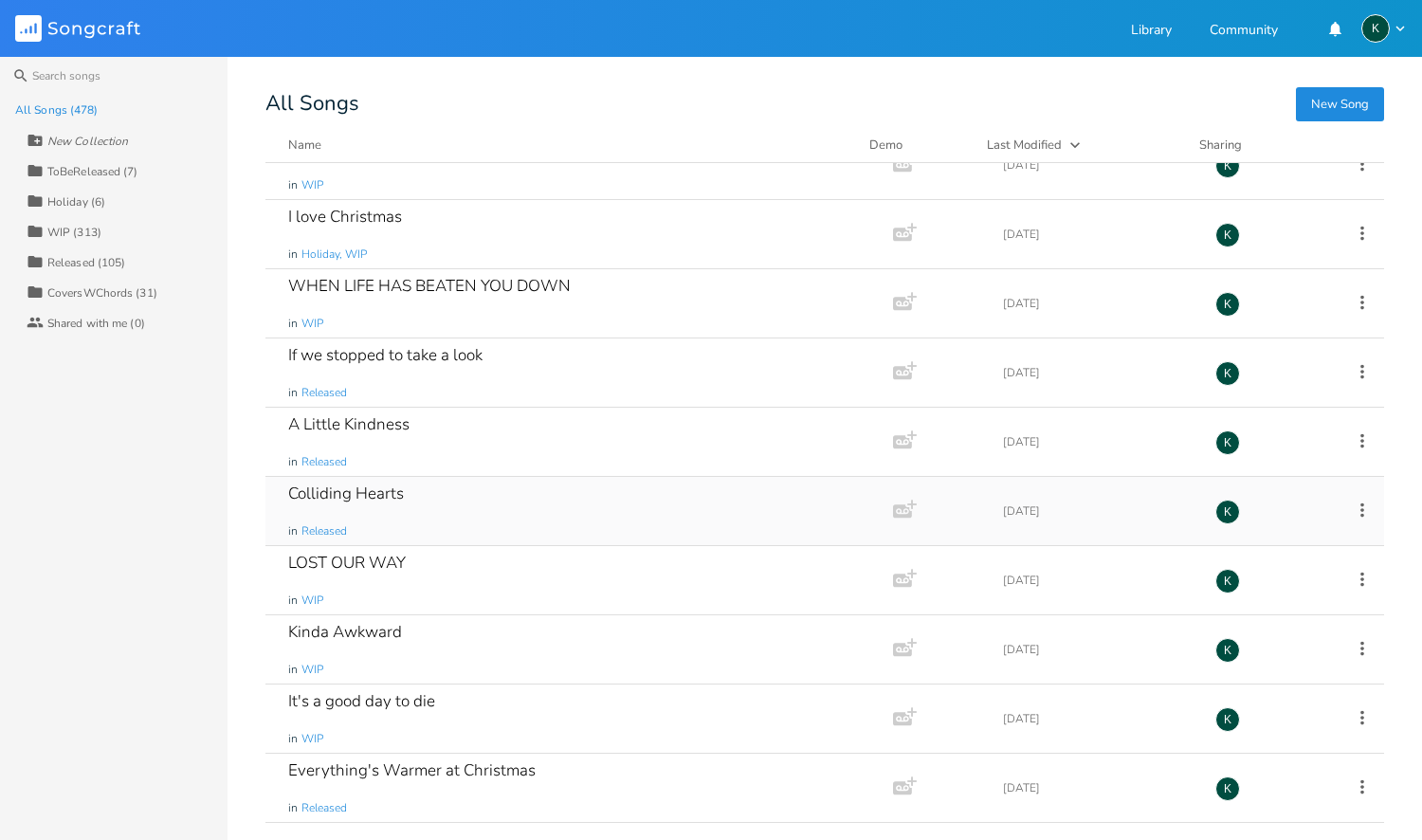
click at [356, 492] on div "Colliding Hearts" at bounding box center [346, 493] width 116 height 16
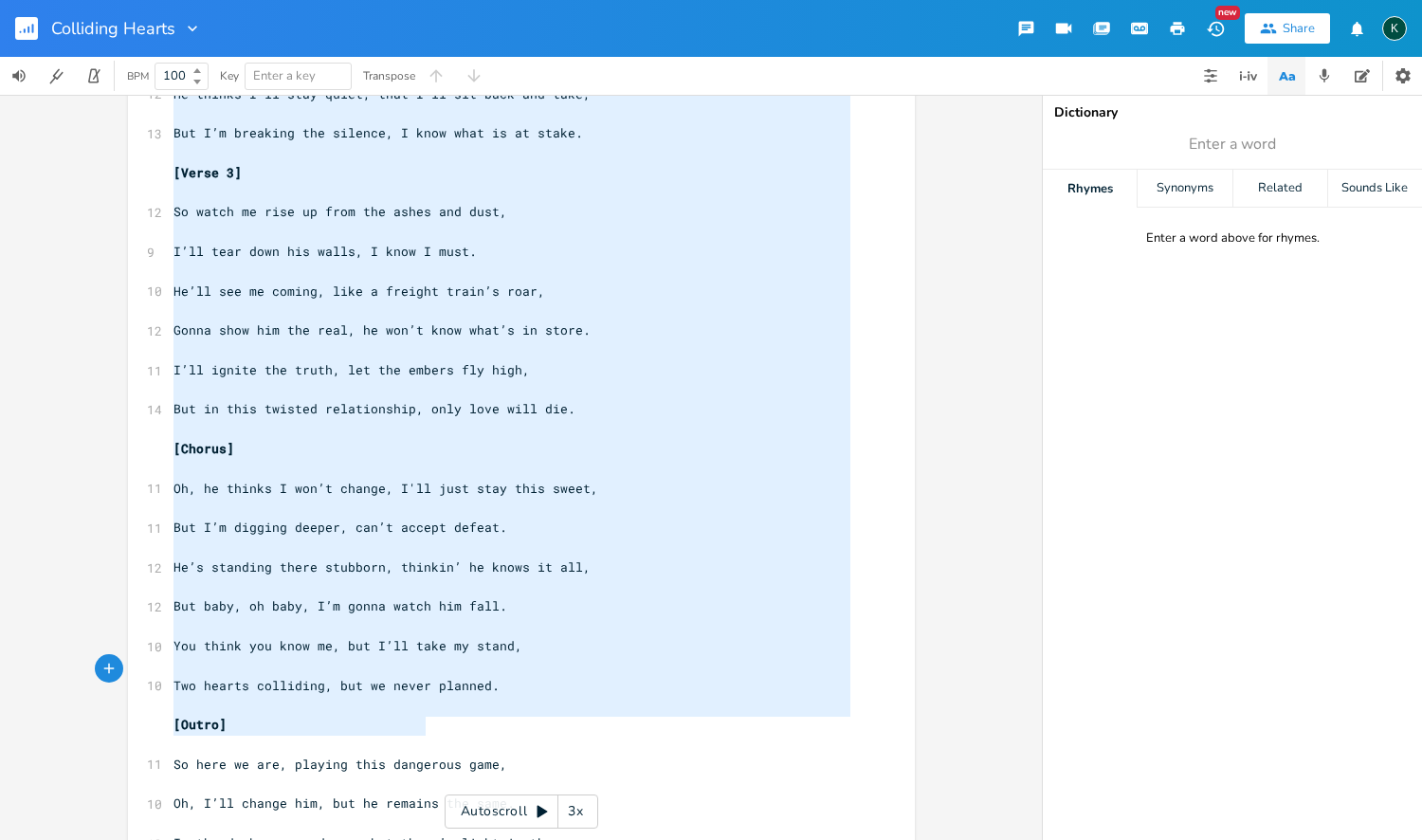
scroll to position [1357, 0]
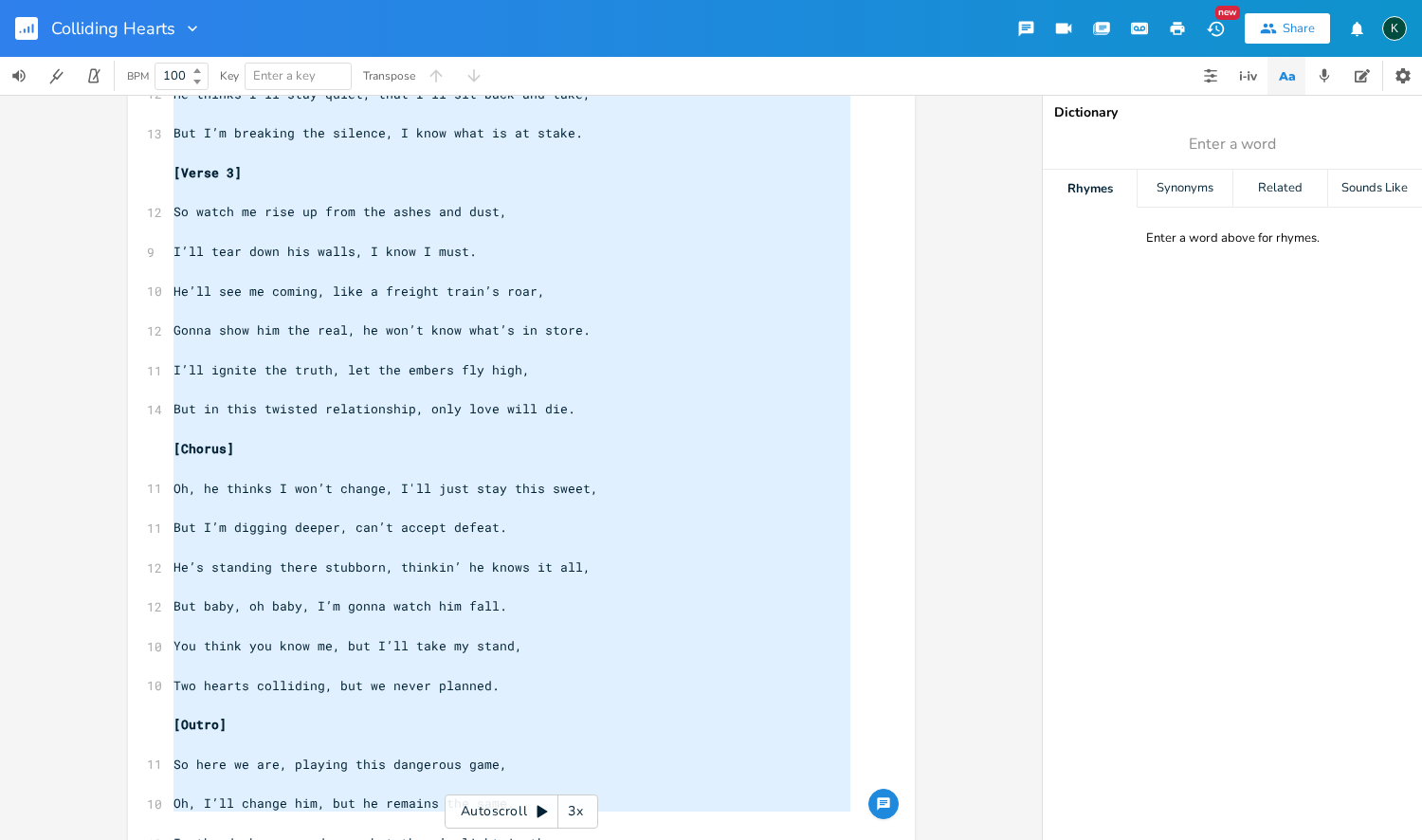
drag, startPoint x: 168, startPoint y: 150, endPoint x: 426, endPoint y: 839, distance: 735.7
type textarea "[Lorem 6] Ips dolor si amet c adipi elitsed do eiu tempo, Incidid ut lab etdo, …"
click at [195, 36] on icon "button" at bounding box center [192, 28] width 19 height 19
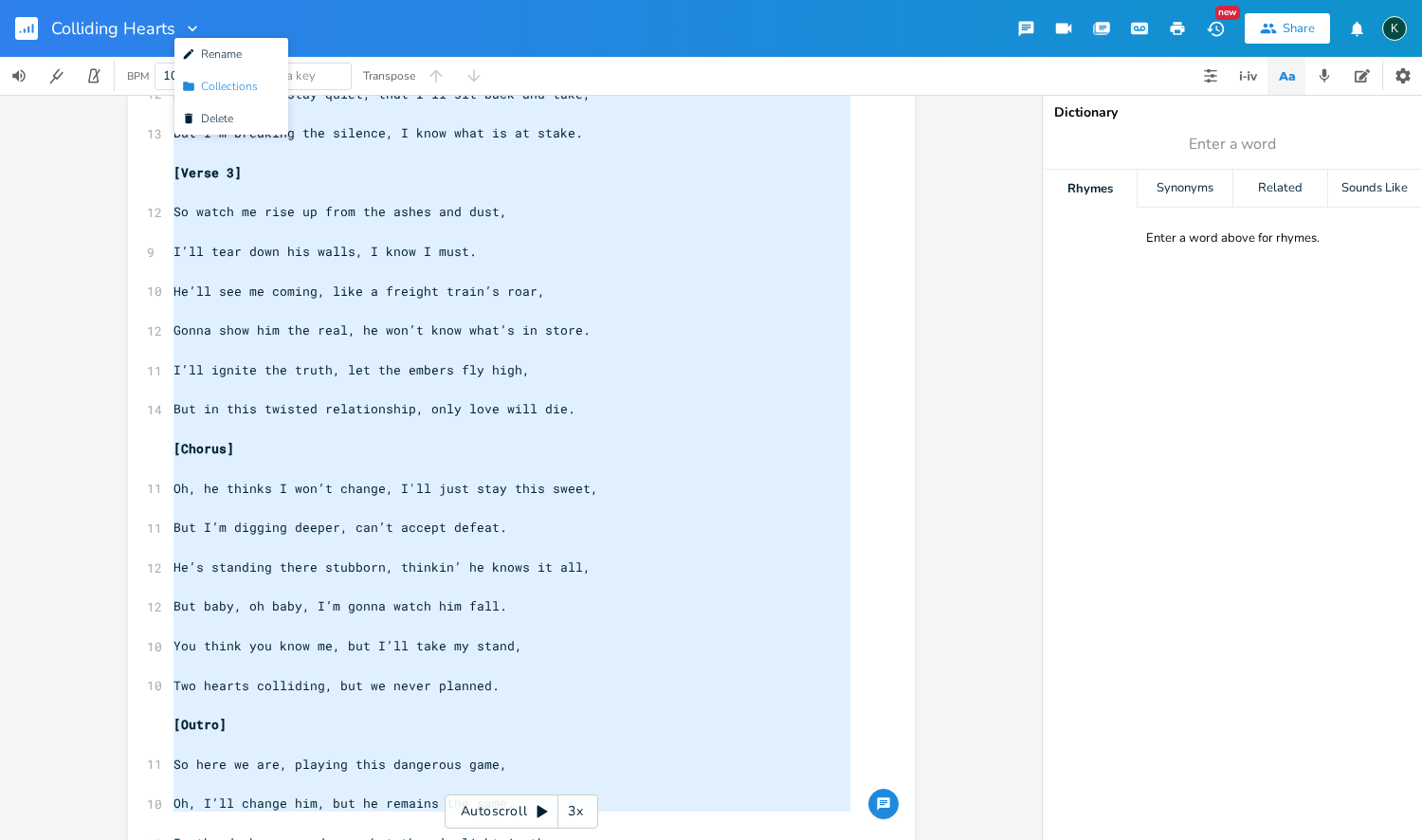
click at [228, 88] on span "Collection Collections" at bounding box center [220, 86] width 76 height 13
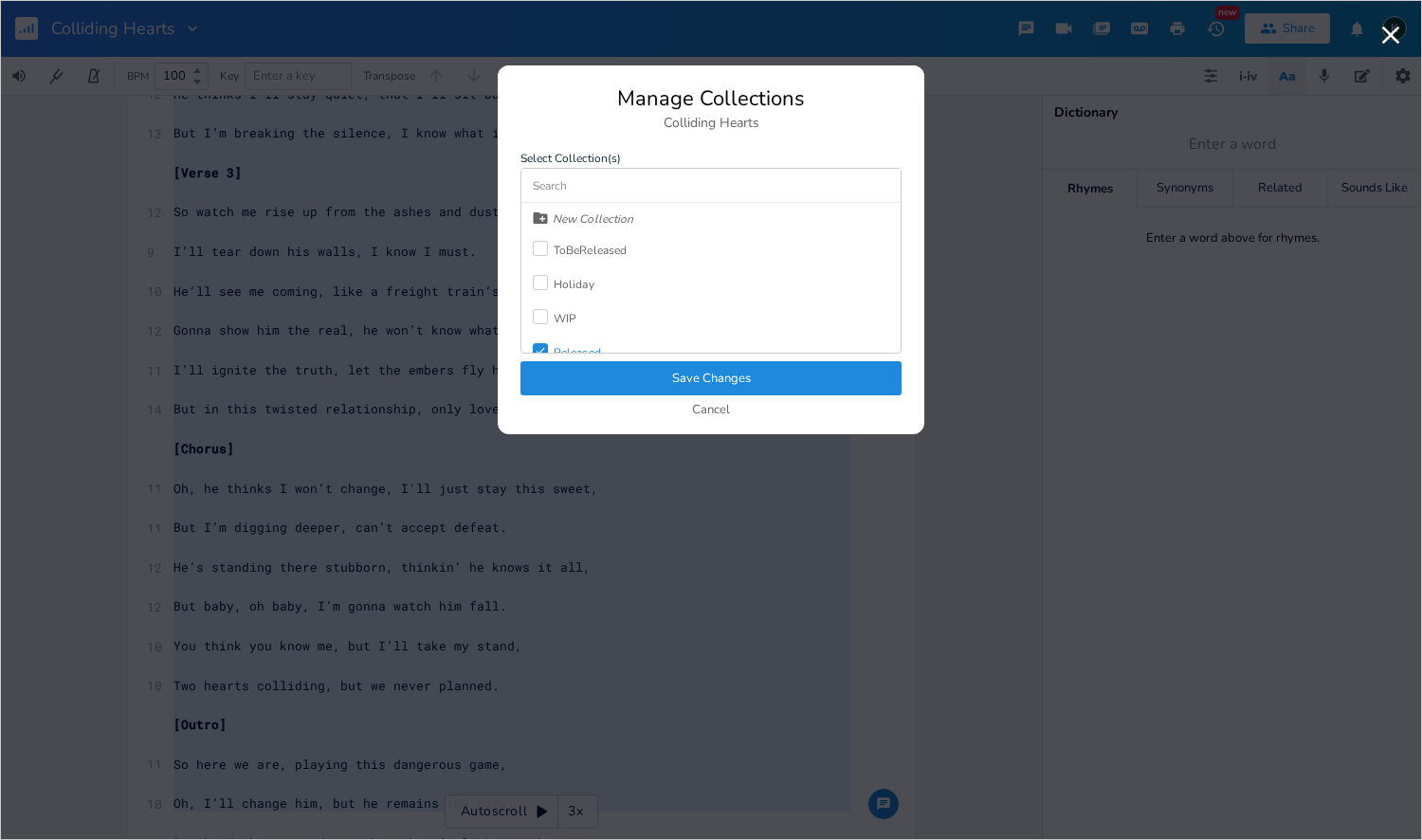
scroll to position [36, 0]
click at [584, 362] on button "Save Changes" at bounding box center [710, 378] width 381 height 34
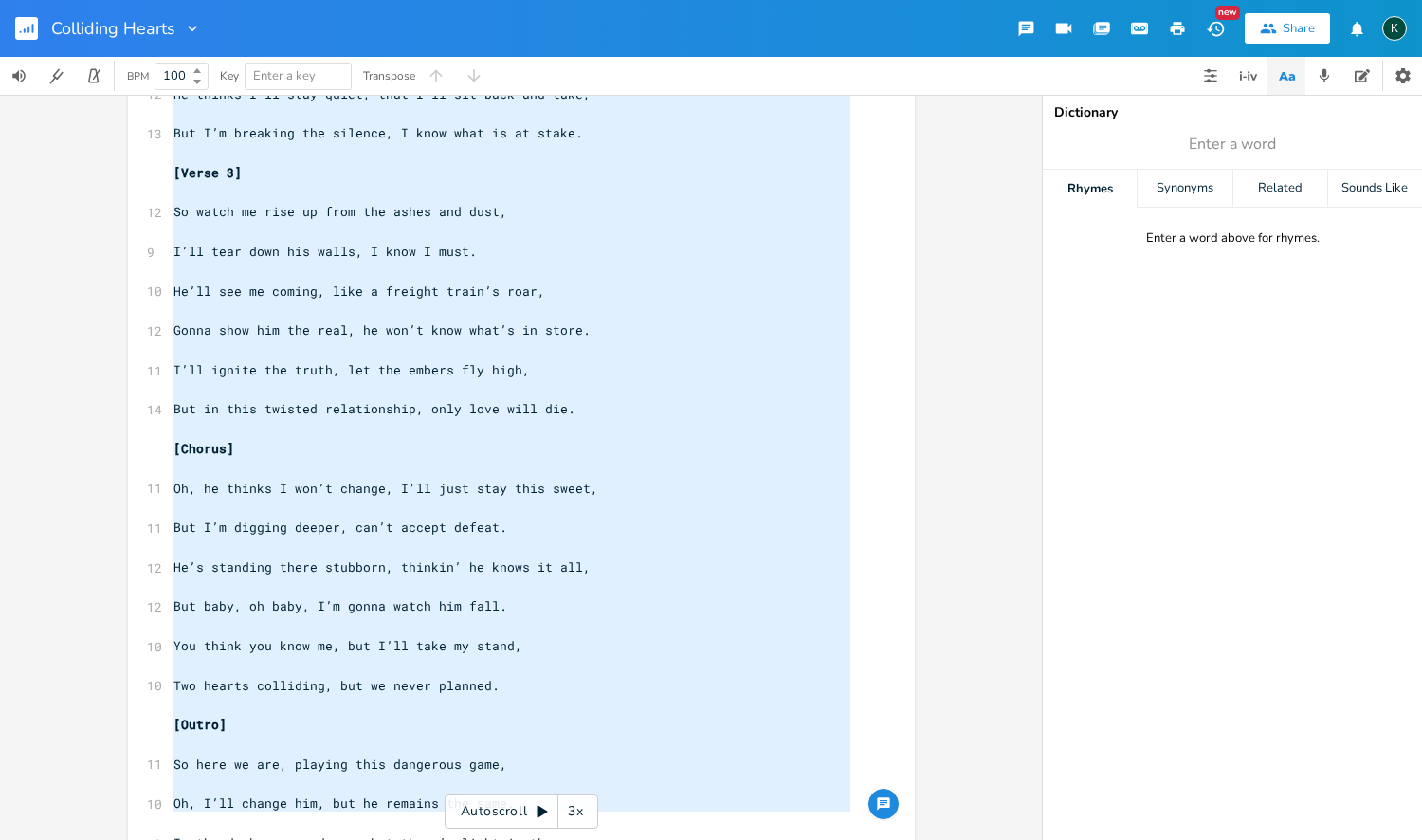
click at [30, 29] on rect "button" at bounding box center [26, 28] width 23 height 23
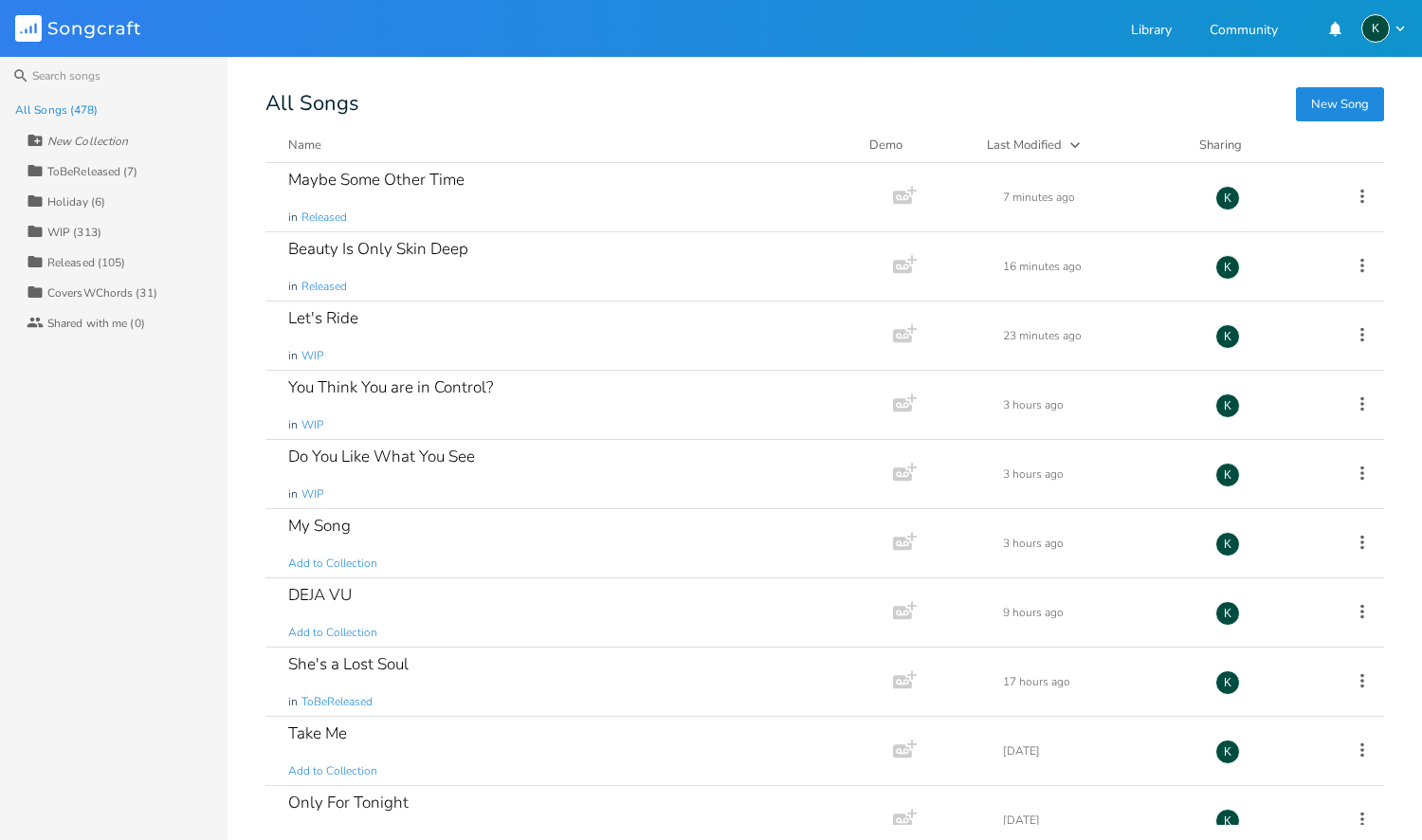
scroll to position [8750, 0]
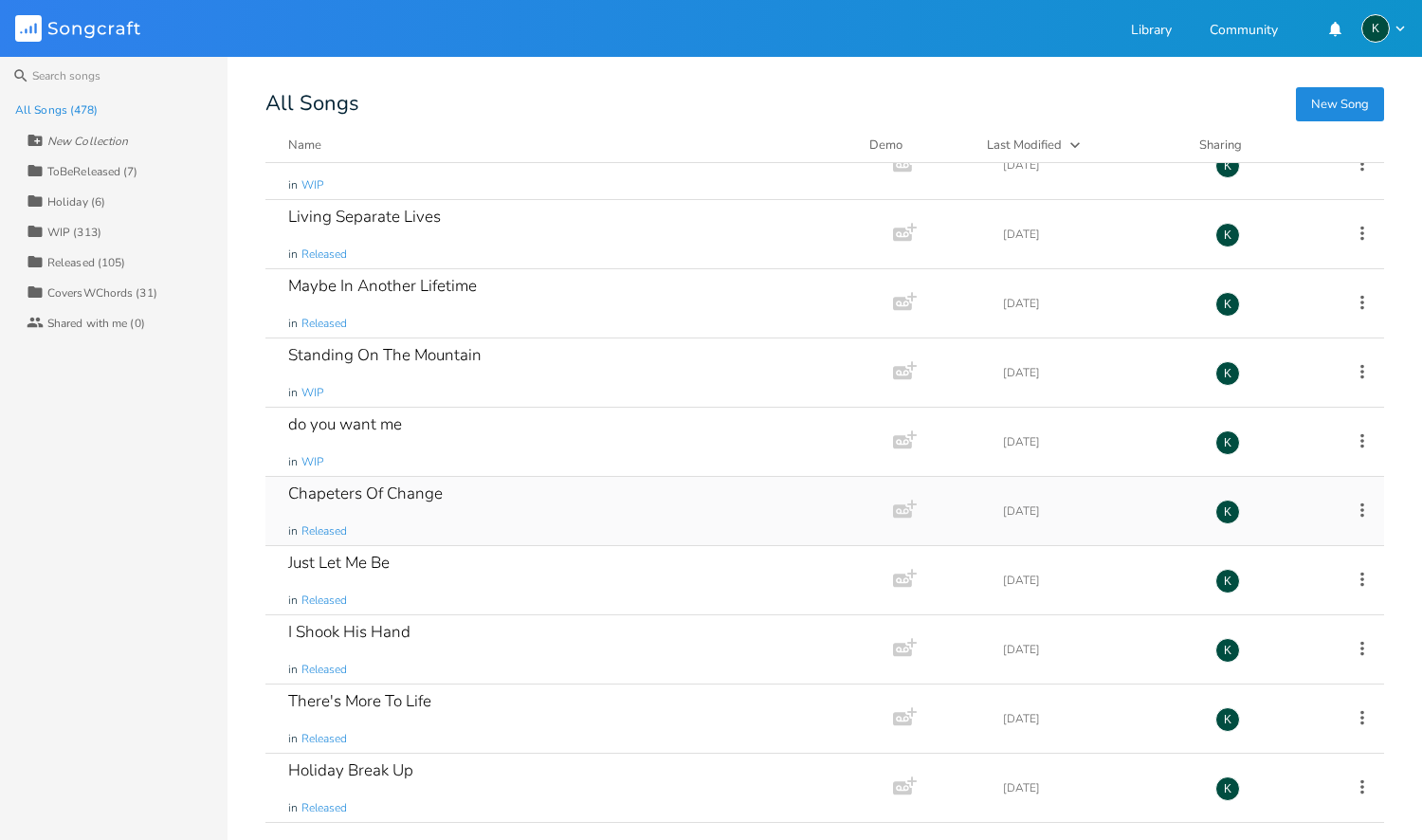
click at [319, 492] on div "Chapeters Of Change" at bounding box center [365, 493] width 154 height 16
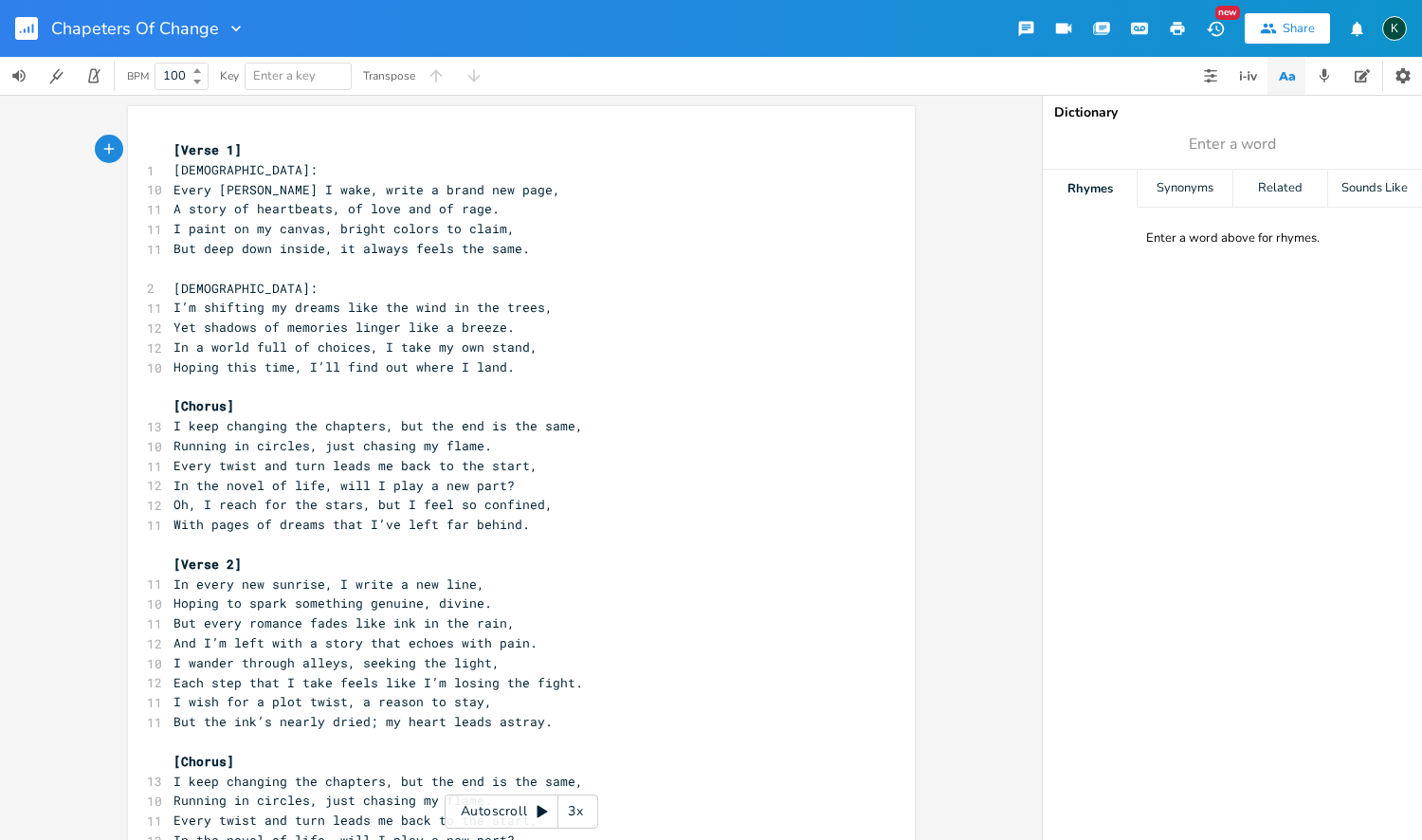
click at [227, 29] on icon "button" at bounding box center [236, 28] width 19 height 19
click at [247, 48] on span "Edit Rename" at bounding box center [253, 53] width 60 height 13
click at [125, 26] on input "Chapeters Of Change" at bounding box center [133, 28] width 165 height 17
drag, startPoint x: 113, startPoint y: 40, endPoint x: 100, endPoint y: 30, distance: 16.3
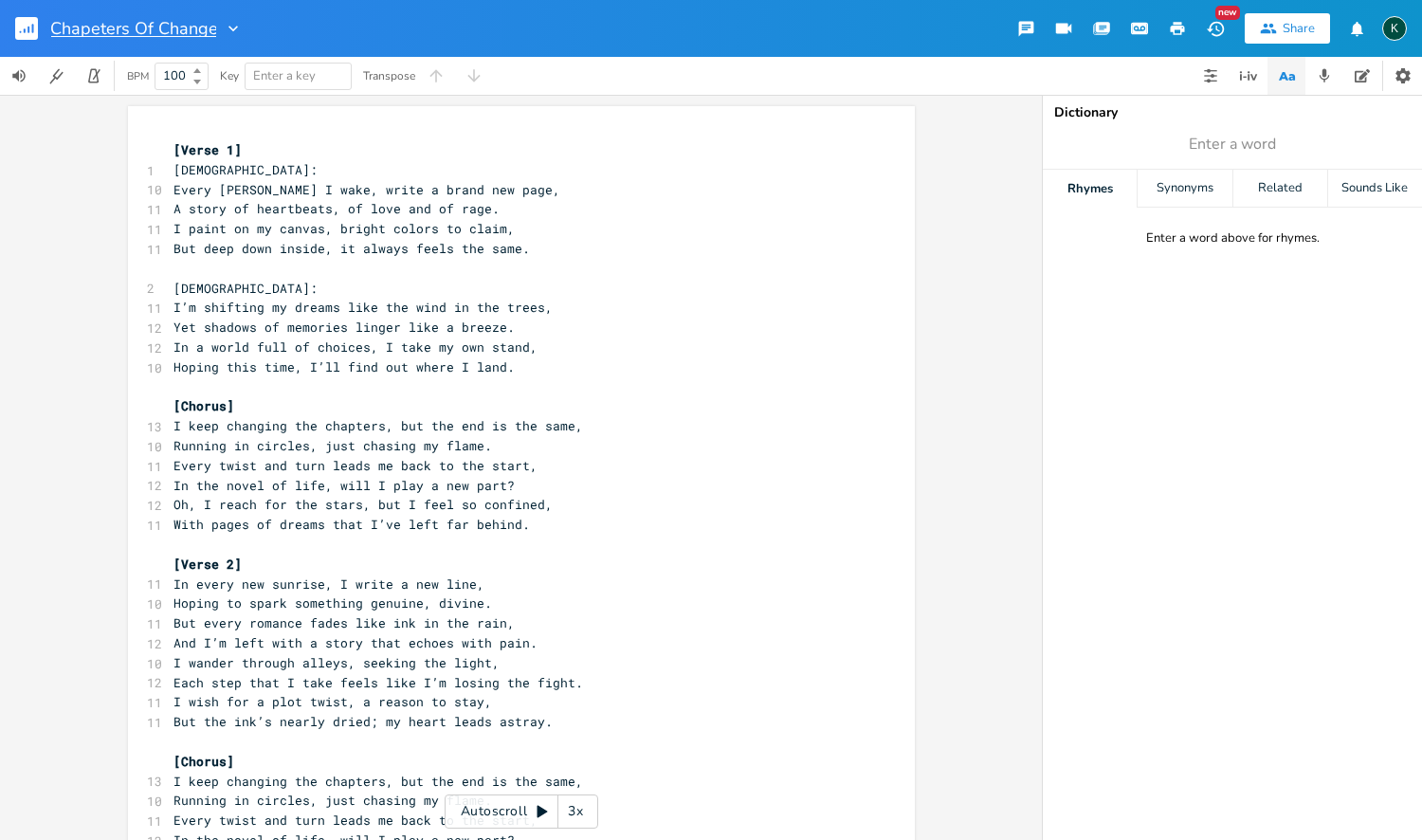
click at [100, 30] on input "Chapeters Of Change" at bounding box center [133, 28] width 165 height 17
type input "Chapters Of Change"
click at [259, 155] on pre "[Verse 1]" at bounding box center [512, 150] width 684 height 20
click at [228, 27] on icon "button" at bounding box center [226, 28] width 19 height 19
click at [248, 86] on span "Collection Collections" at bounding box center [251, 86] width 76 height 13
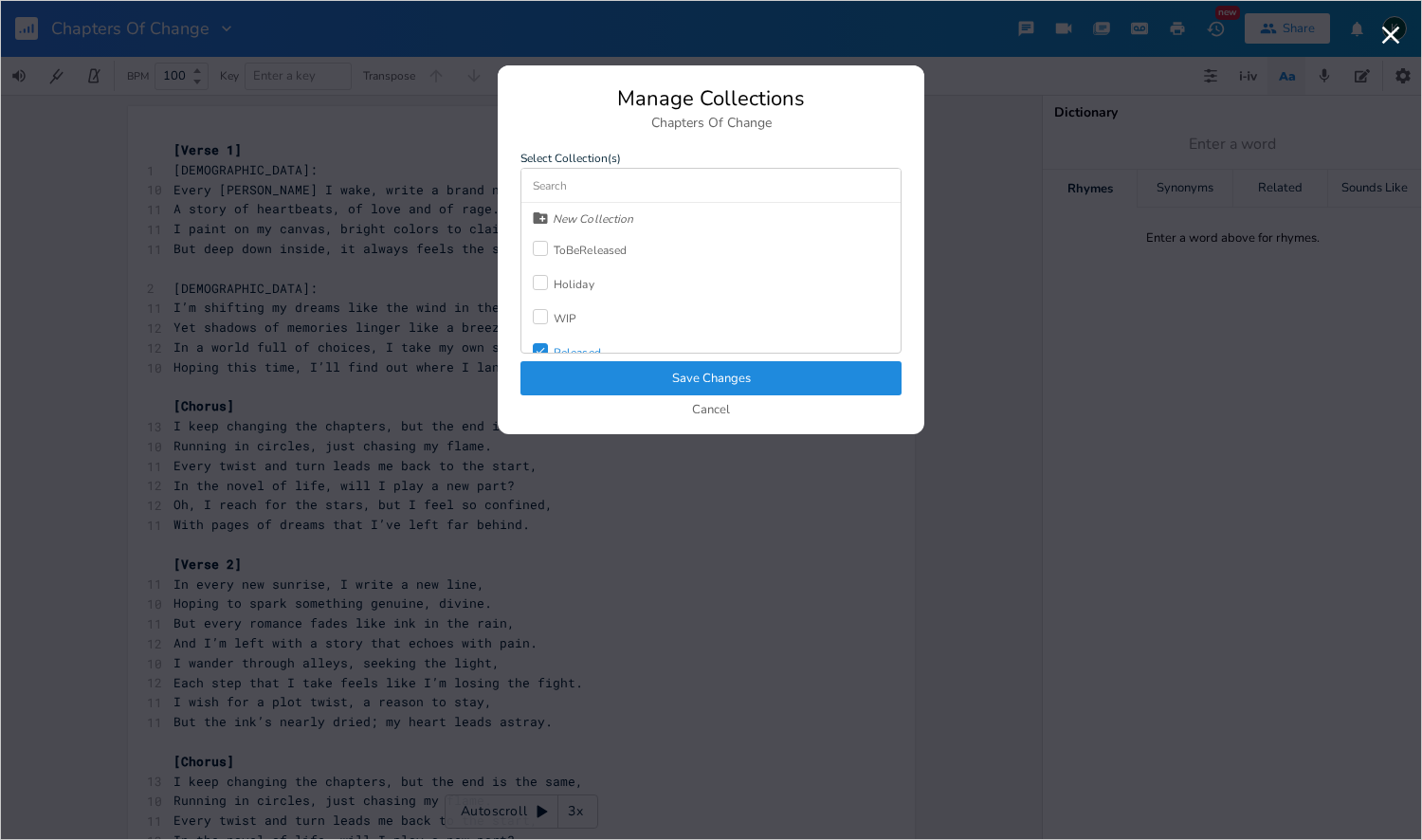
scroll to position [51, 0]
click at [614, 377] on button "Save Changes" at bounding box center [710, 378] width 381 height 34
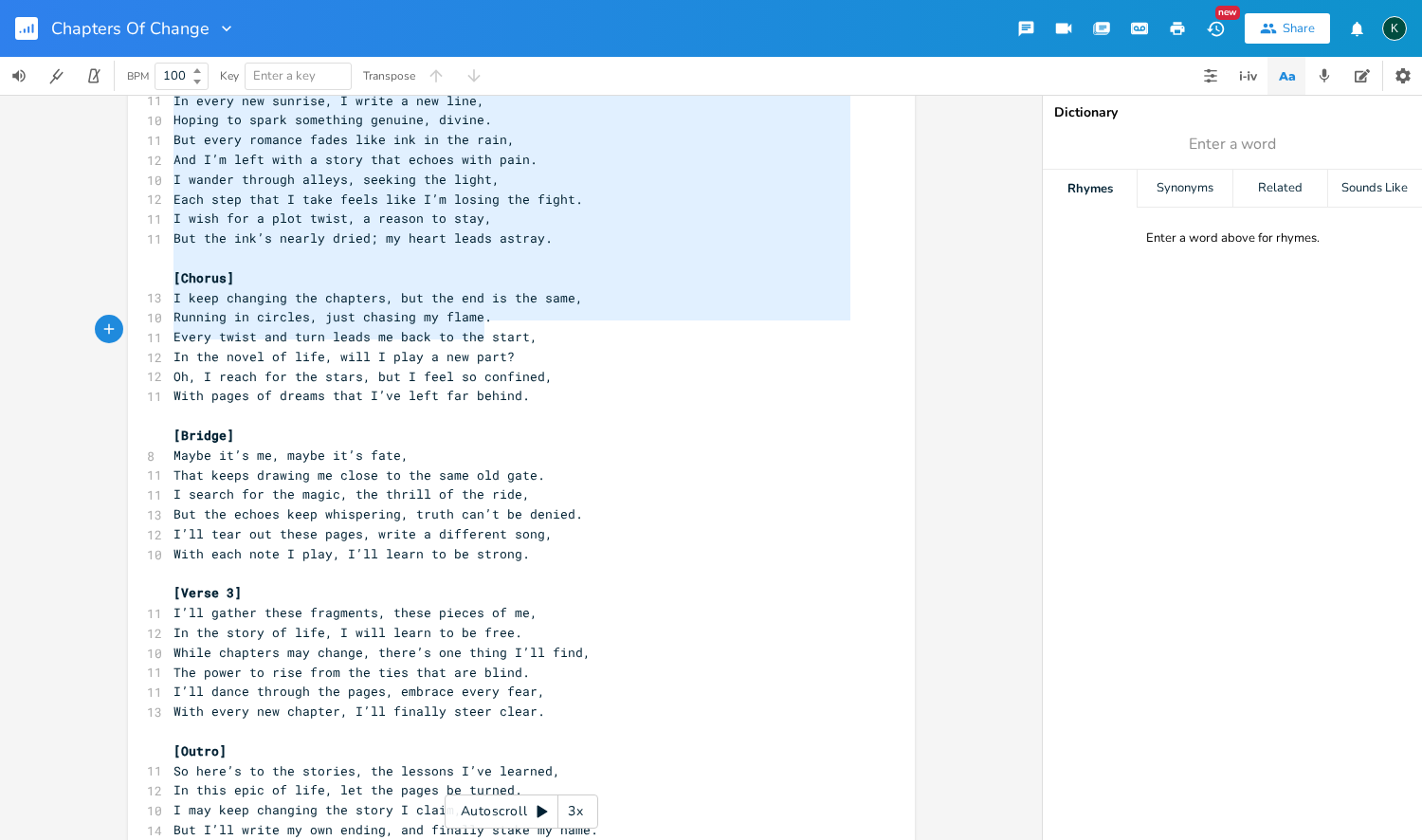
scroll to position [0, 0]
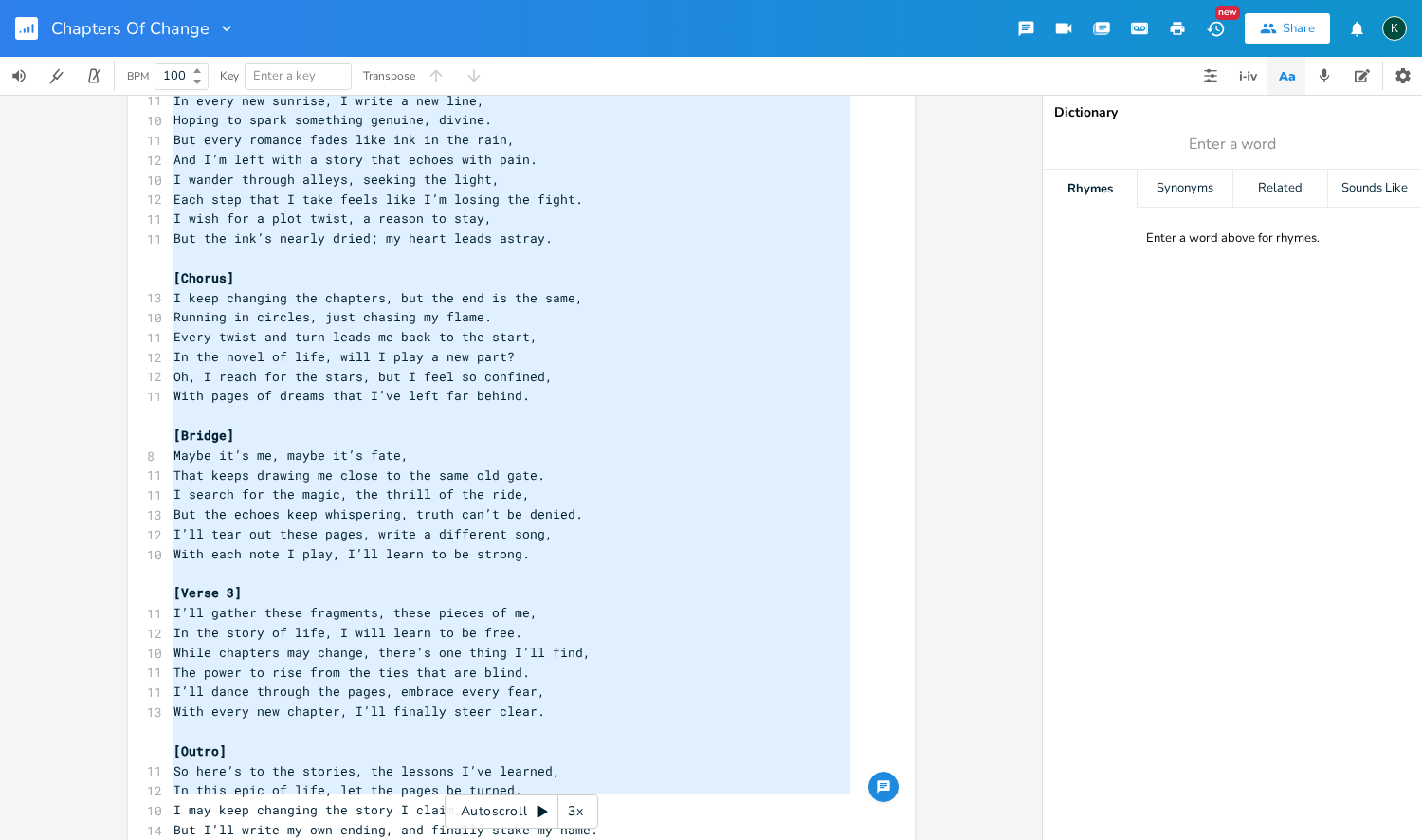
drag, startPoint x: 168, startPoint y: 190, endPoint x: 507, endPoint y: 839, distance: 732.5
click at [507, 839] on div "x [Verse 1] 1 [DEMOGRAPHIC_DATA]: 10 Every [PERSON_NAME] I wake, write a brand …" at bounding box center [536, 272] width 732 height 1239
type textarea "Lorem ipsu D sita, conse a elits doe temp, I utlab et doloremagn, al enim adm v…"
click at [35, 26] on rect "button" at bounding box center [26, 28] width 23 height 23
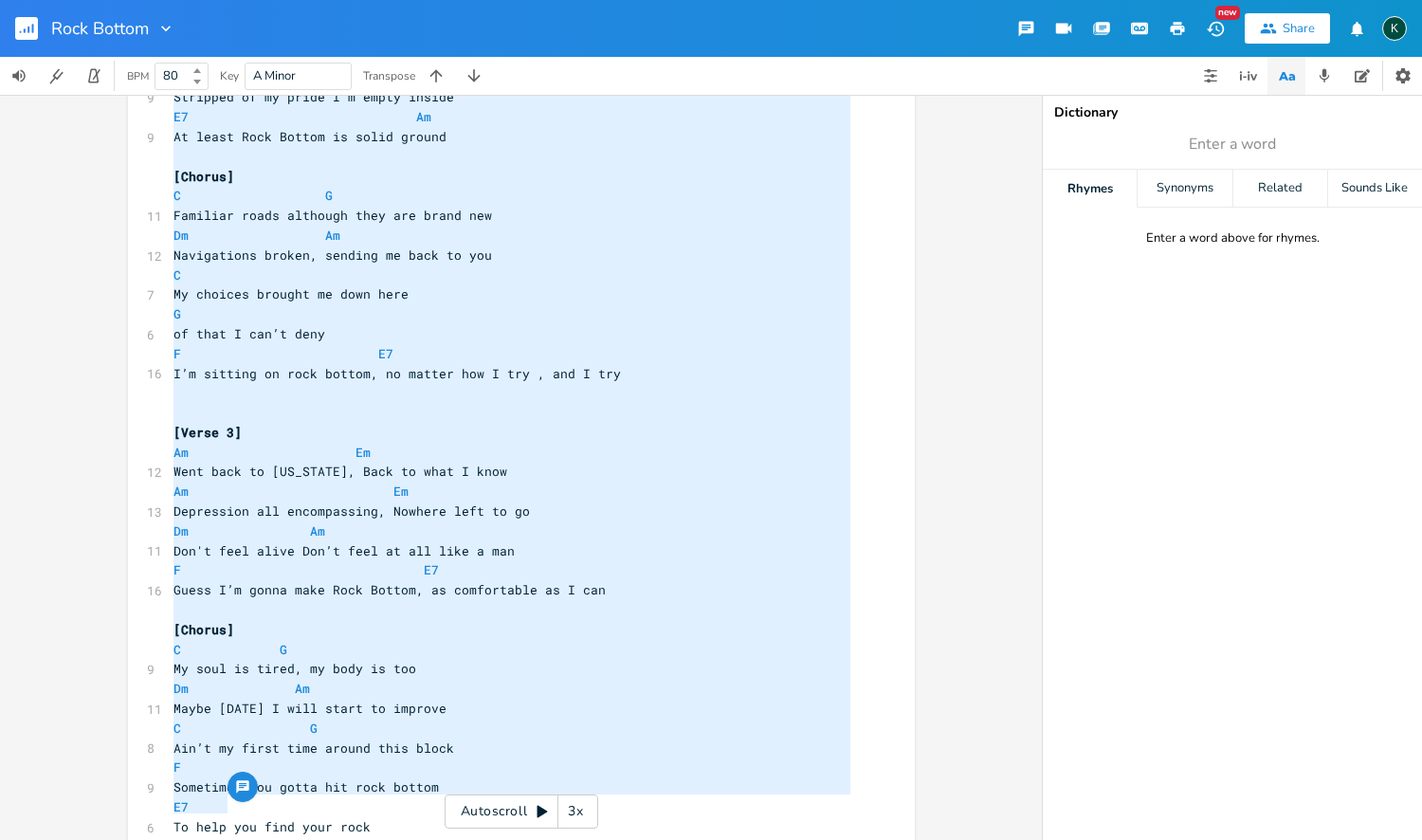
drag, startPoint x: 166, startPoint y: 517, endPoint x: 253, endPoint y: 839, distance: 333.8
click at [253, 839] on div "x [Verse 1] Am Em 12 Cralled into a bottle, instead of in your bed Am Em 13 Liv…" at bounding box center [536, 308] width 732 height 1159
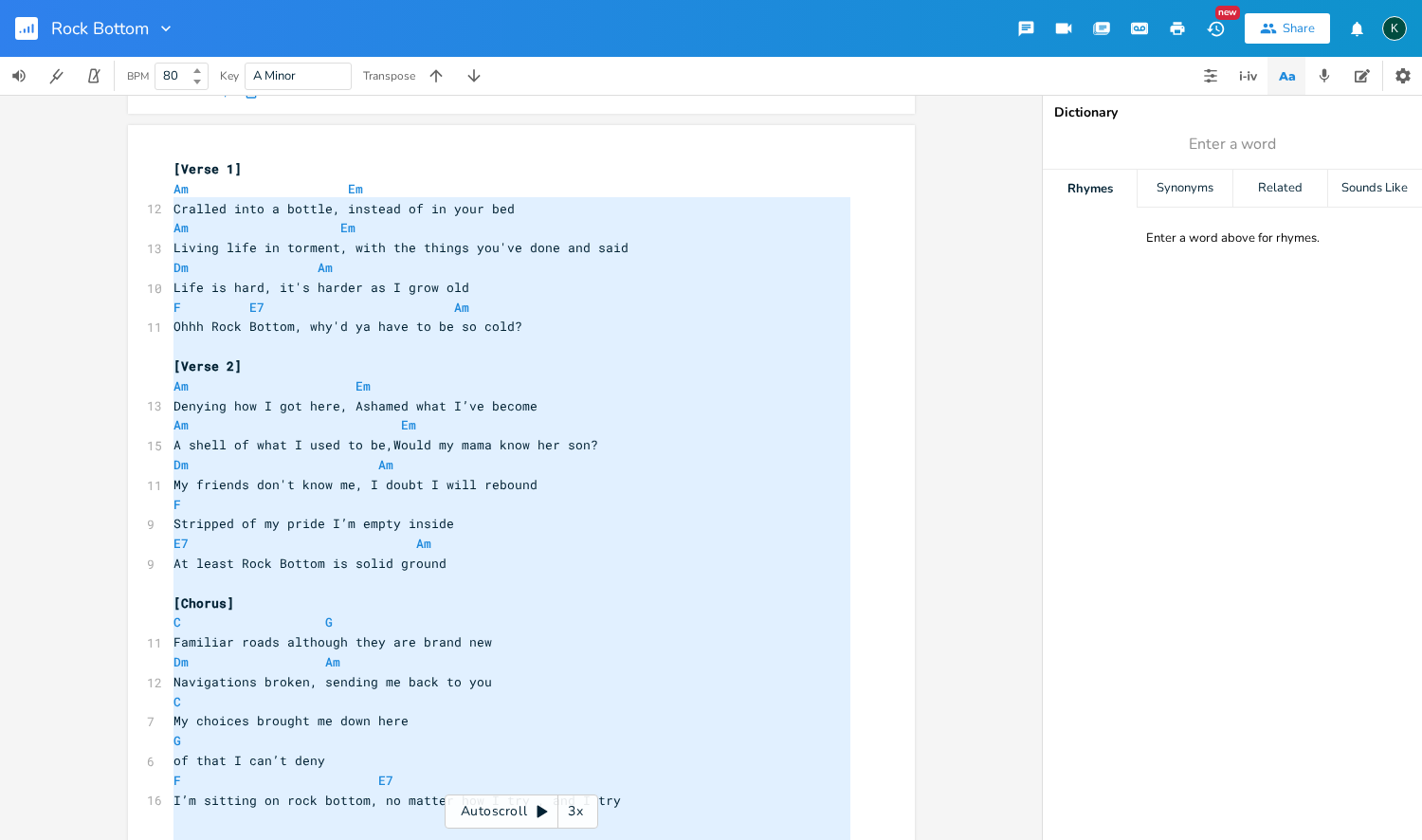
type textarea "Cralled into a bottle, instead of in your bed Am Em Living life in torment, wit…"
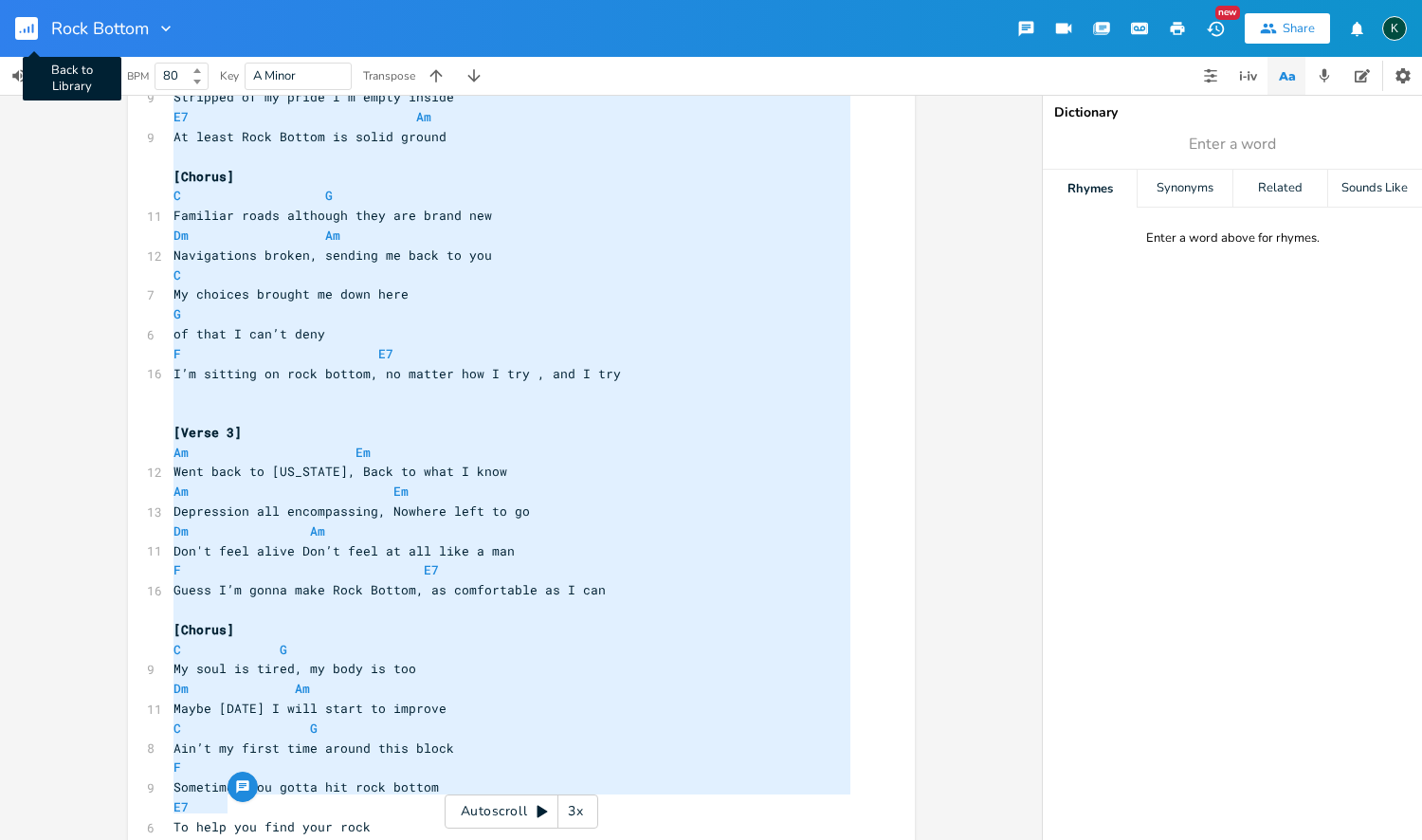
click at [27, 31] on rect "button" at bounding box center [26, 28] width 23 height 23
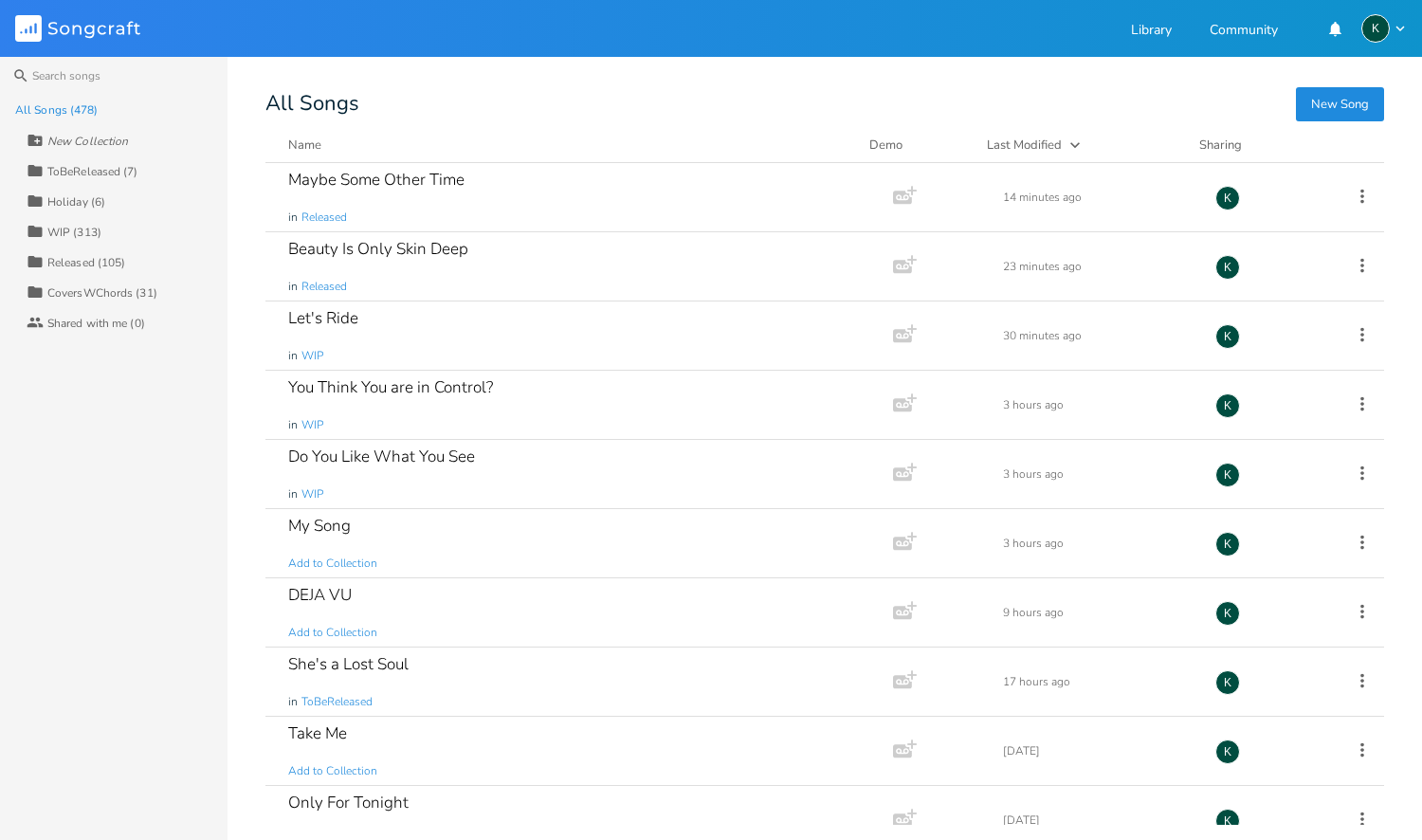
scroll to position [8473, 0]
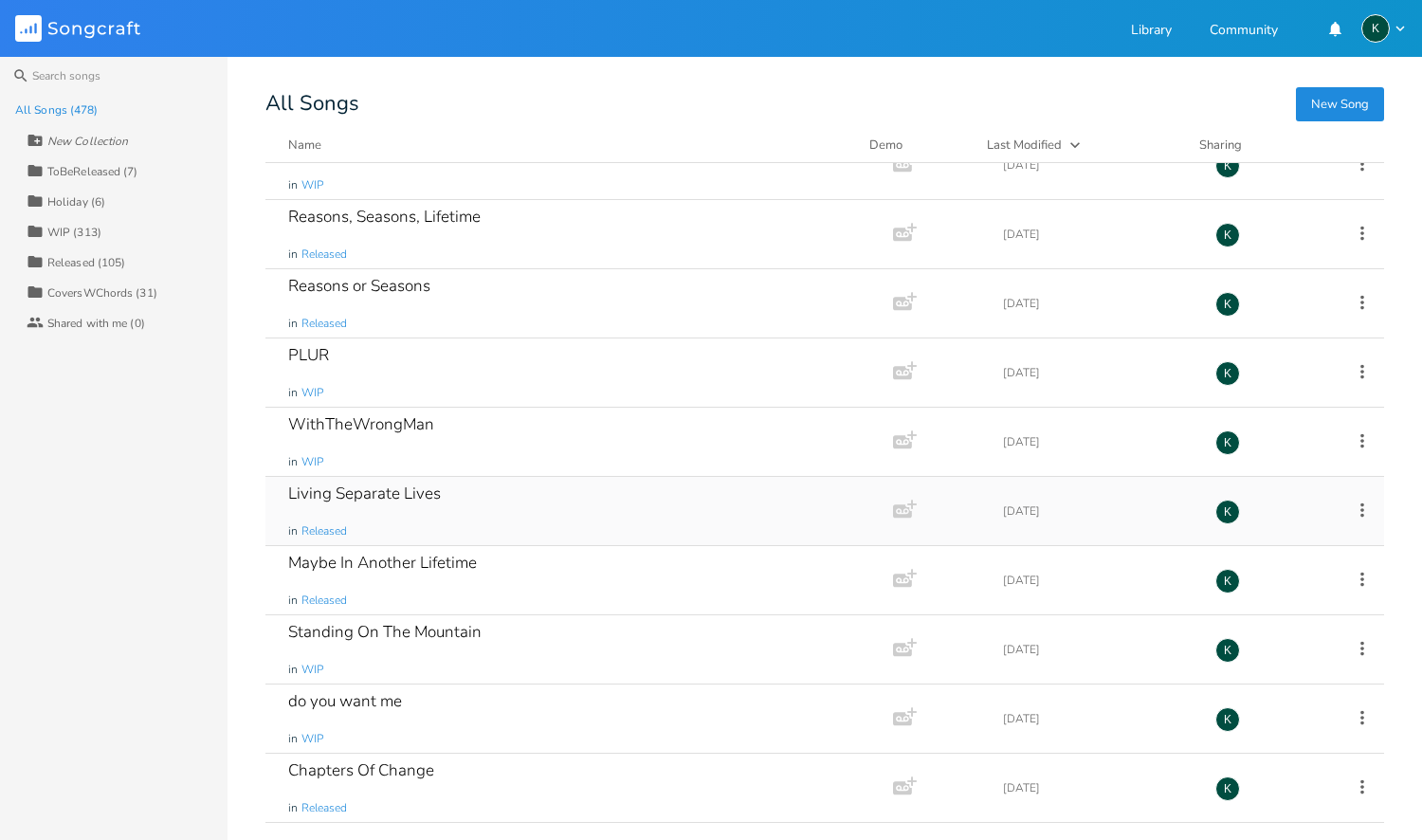
click at [385, 495] on div "Living Separate Lives" at bounding box center [364, 493] width 153 height 16
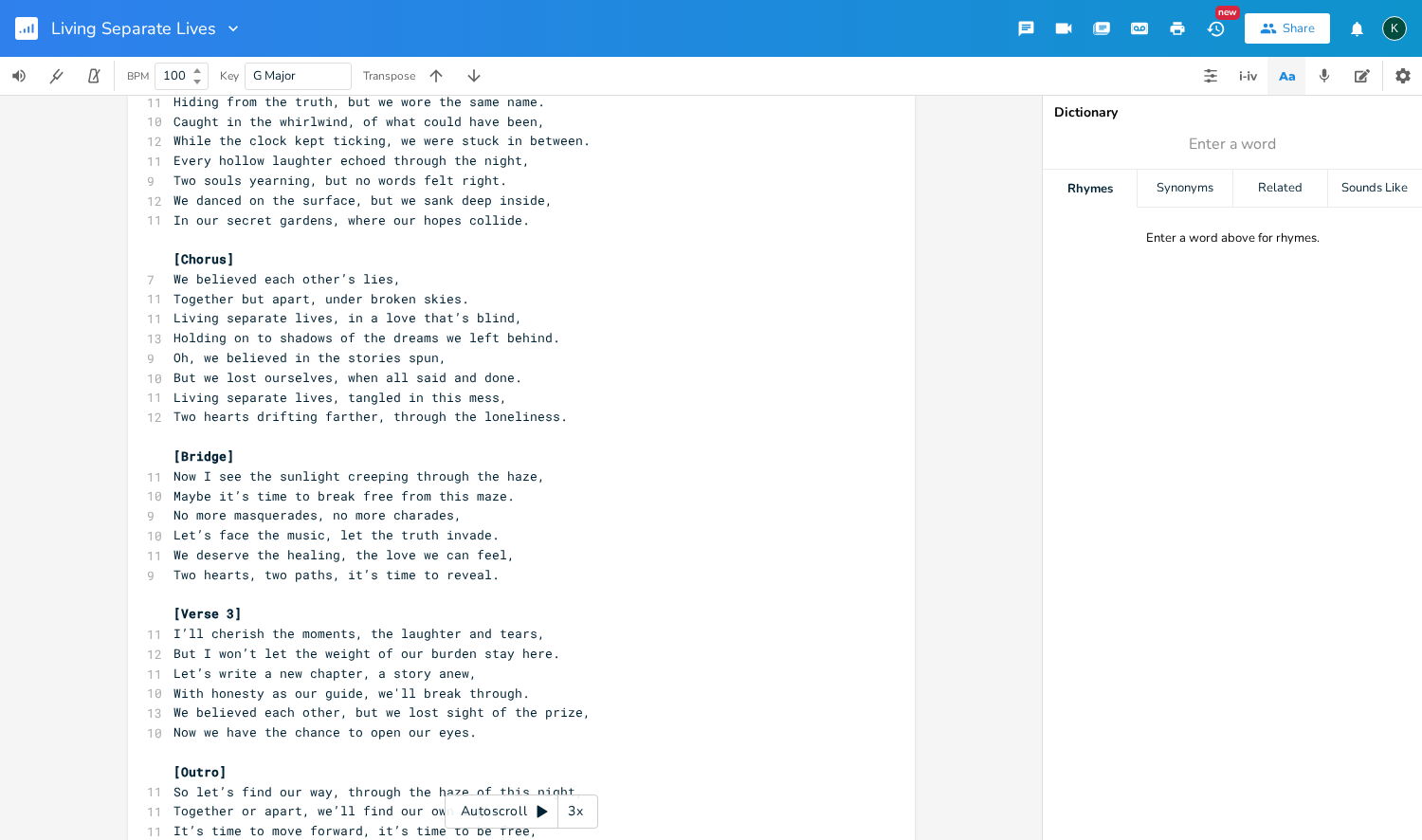
type textarea "In a room full of echoes, shadows in the dark, We painted our futures, with whi…"
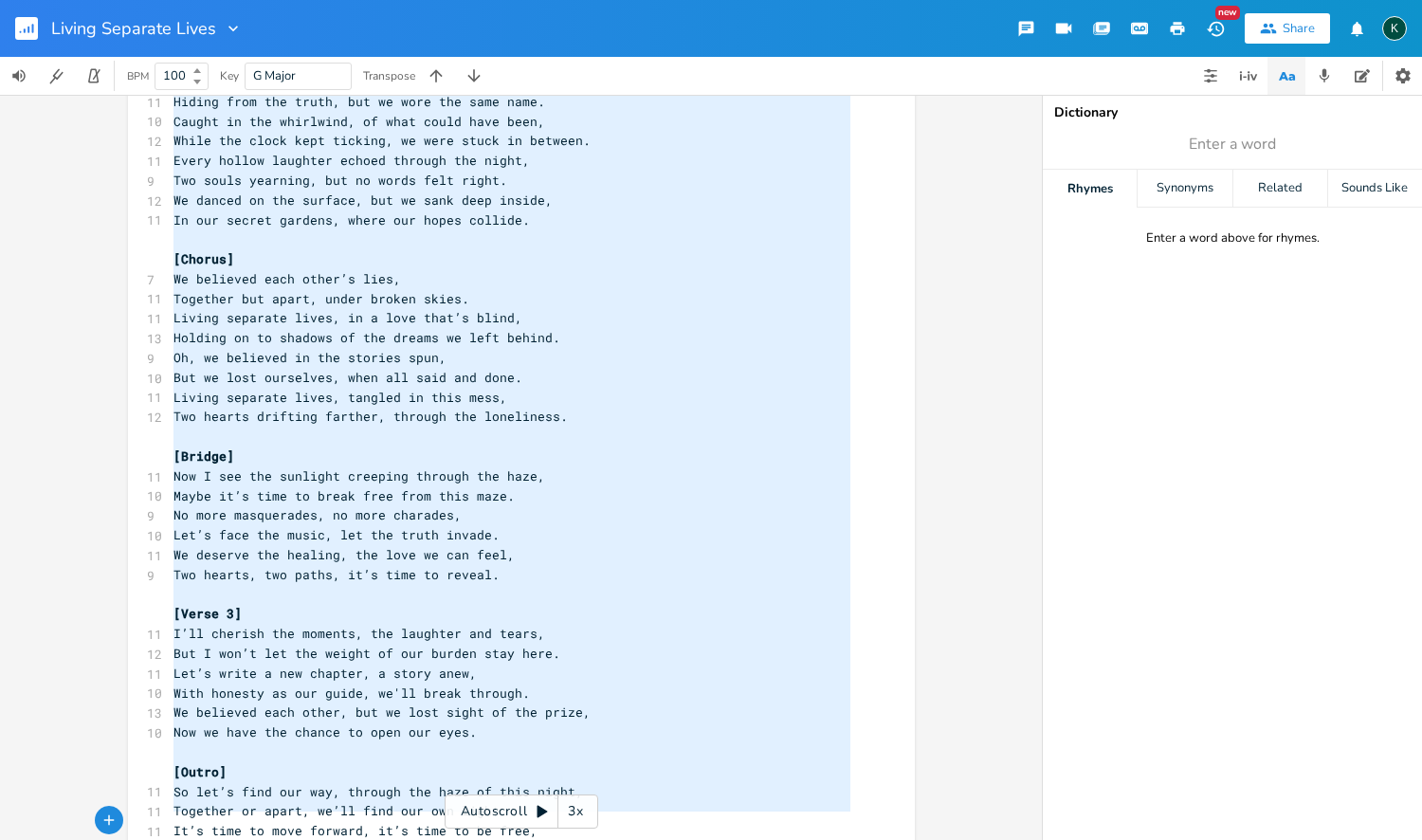
scroll to position [733, 0]
drag, startPoint x: 169, startPoint y: 412, endPoint x: 359, endPoint y: 839, distance: 467.1
click at [359, 839] on div "x [Verse] Bm D G ​ G Em F# ​ 12 In a room full of echoes, shadows in the dark, …" at bounding box center [536, 243] width 732 height 1337
click at [32, 26] on icon "button" at bounding box center [33, 28] width 2 height 9
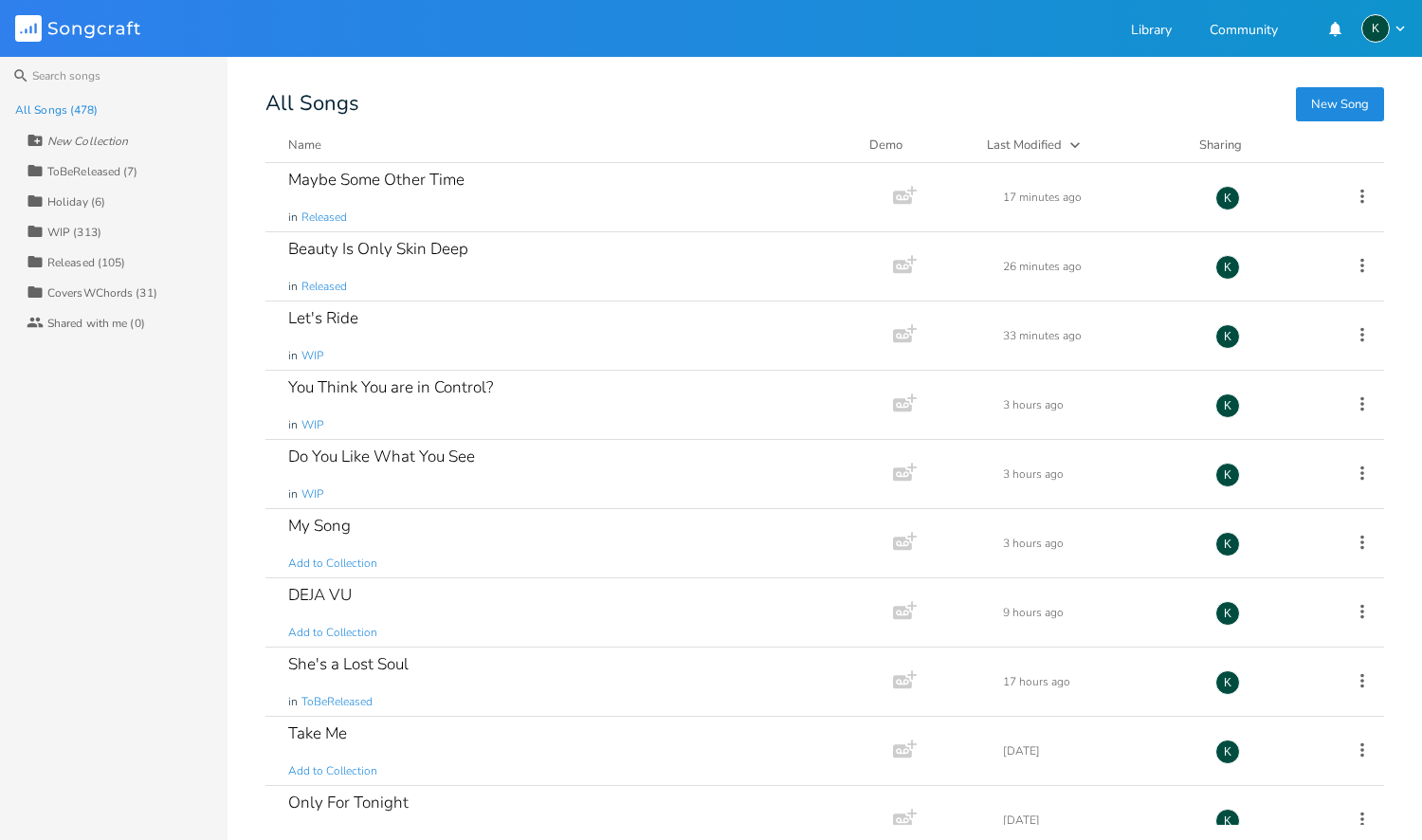
click at [1311, 99] on button "New Song" at bounding box center [1340, 104] width 88 height 34
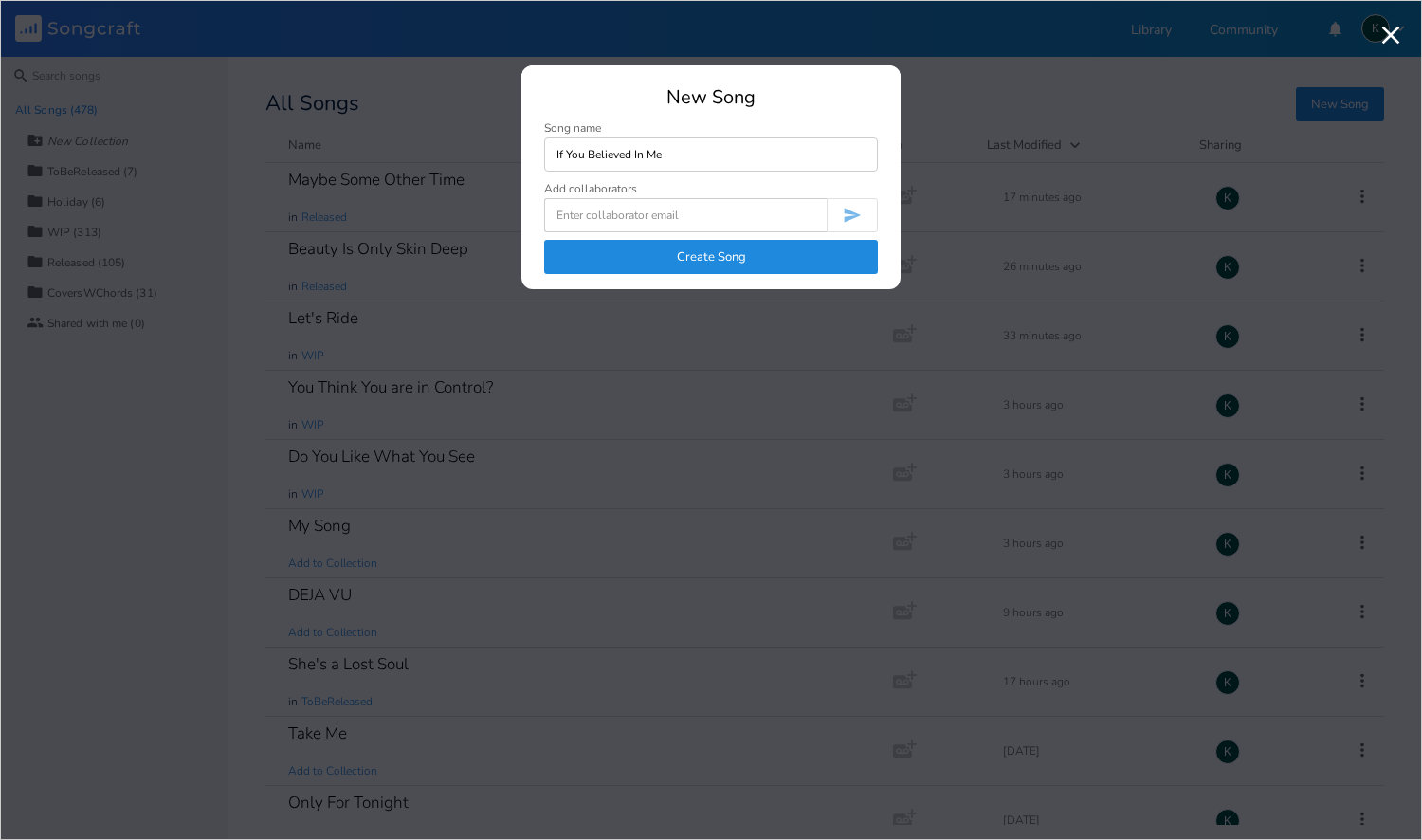
type input "If You Believed In Me"
click at [799, 268] on button "Create Song" at bounding box center [711, 257] width 334 height 34
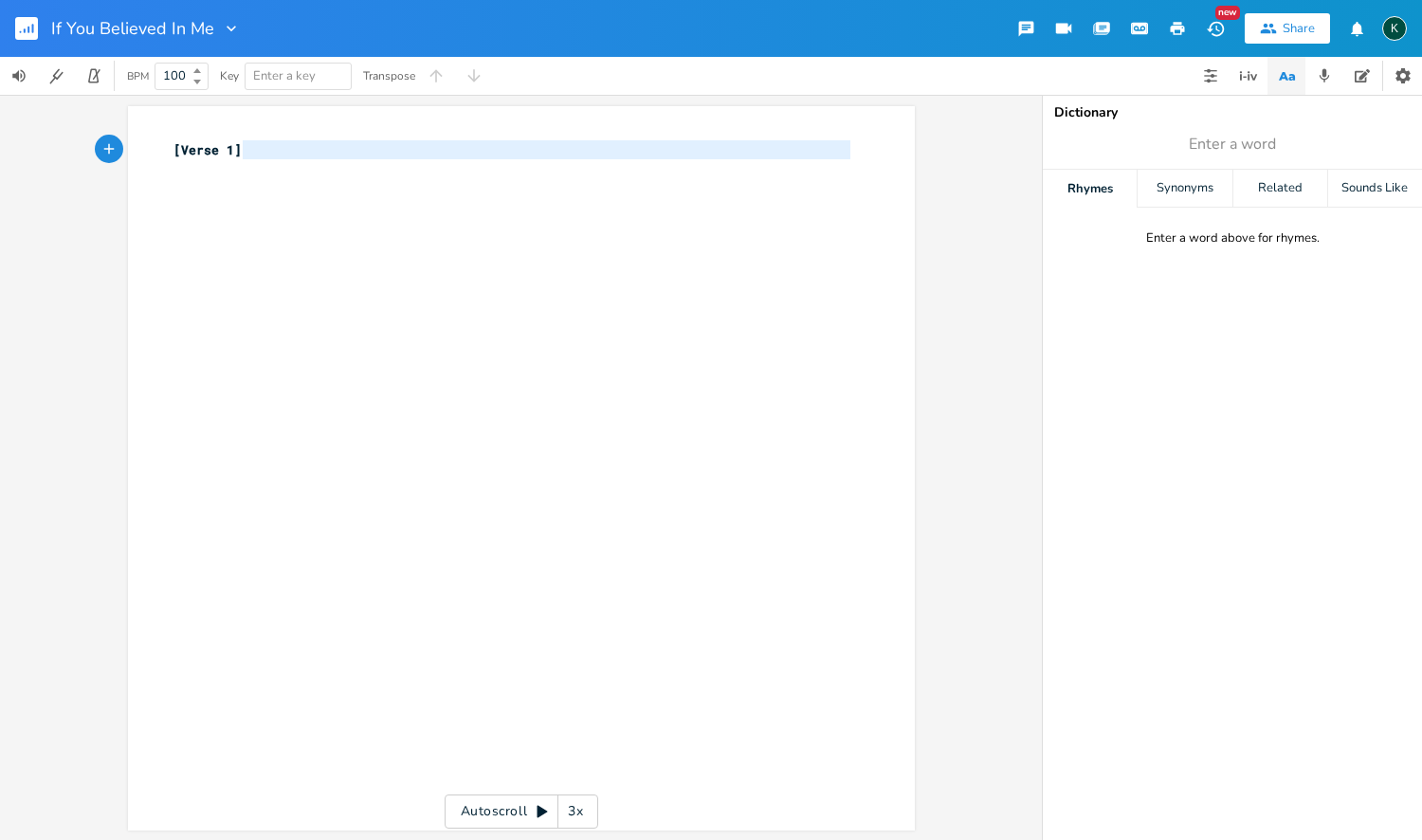
type textarea "[Verse 1]"
drag, startPoint x: 311, startPoint y: 161, endPoint x: 104, endPoint y: 140, distance: 207.7
click at [104, 141] on div "[Verse 1] x [Verse 1] ​ Autoscroll 3x" at bounding box center [521, 467] width 1042 height 745
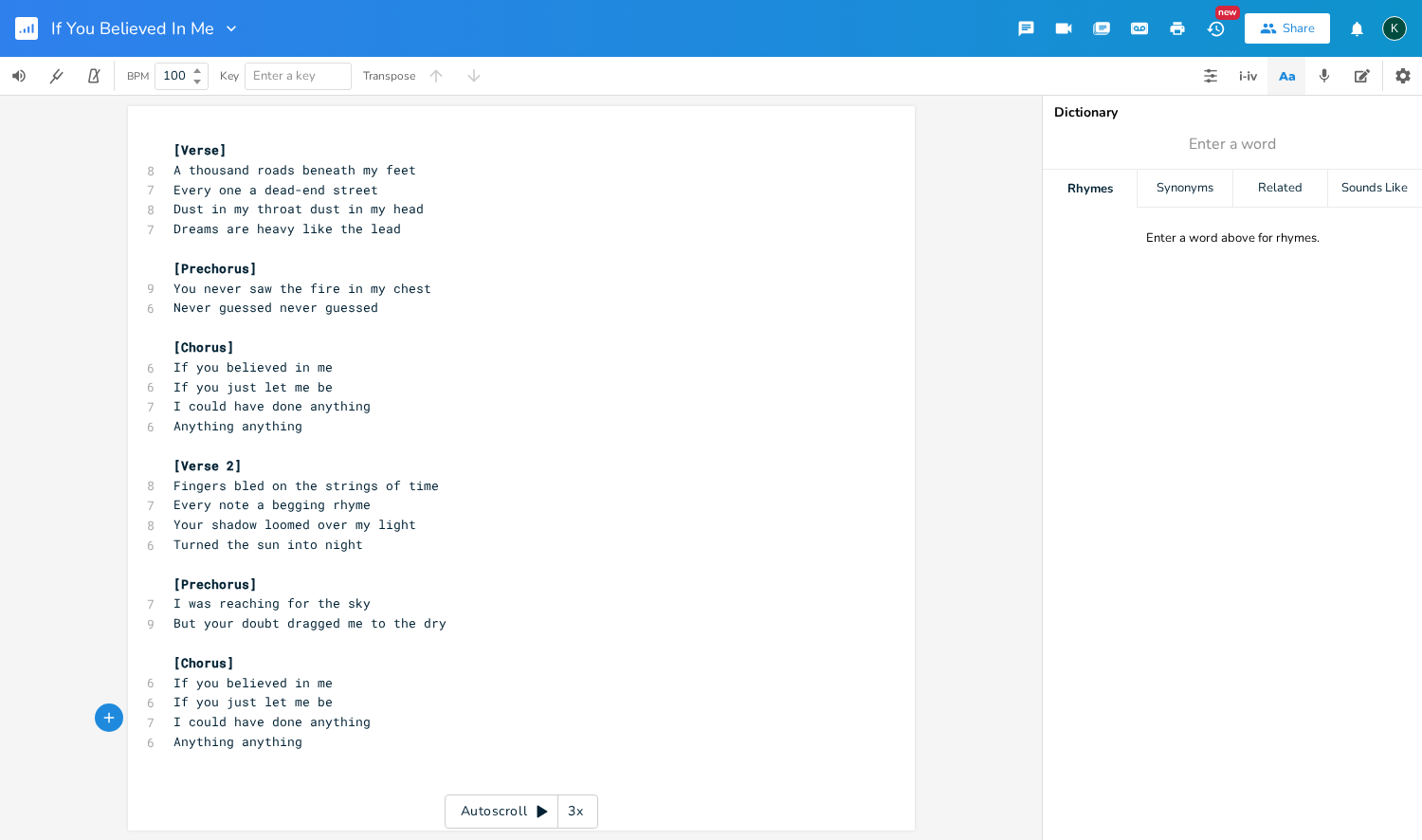
click at [170, 144] on pre "[Verse]" at bounding box center [512, 150] width 684 height 20
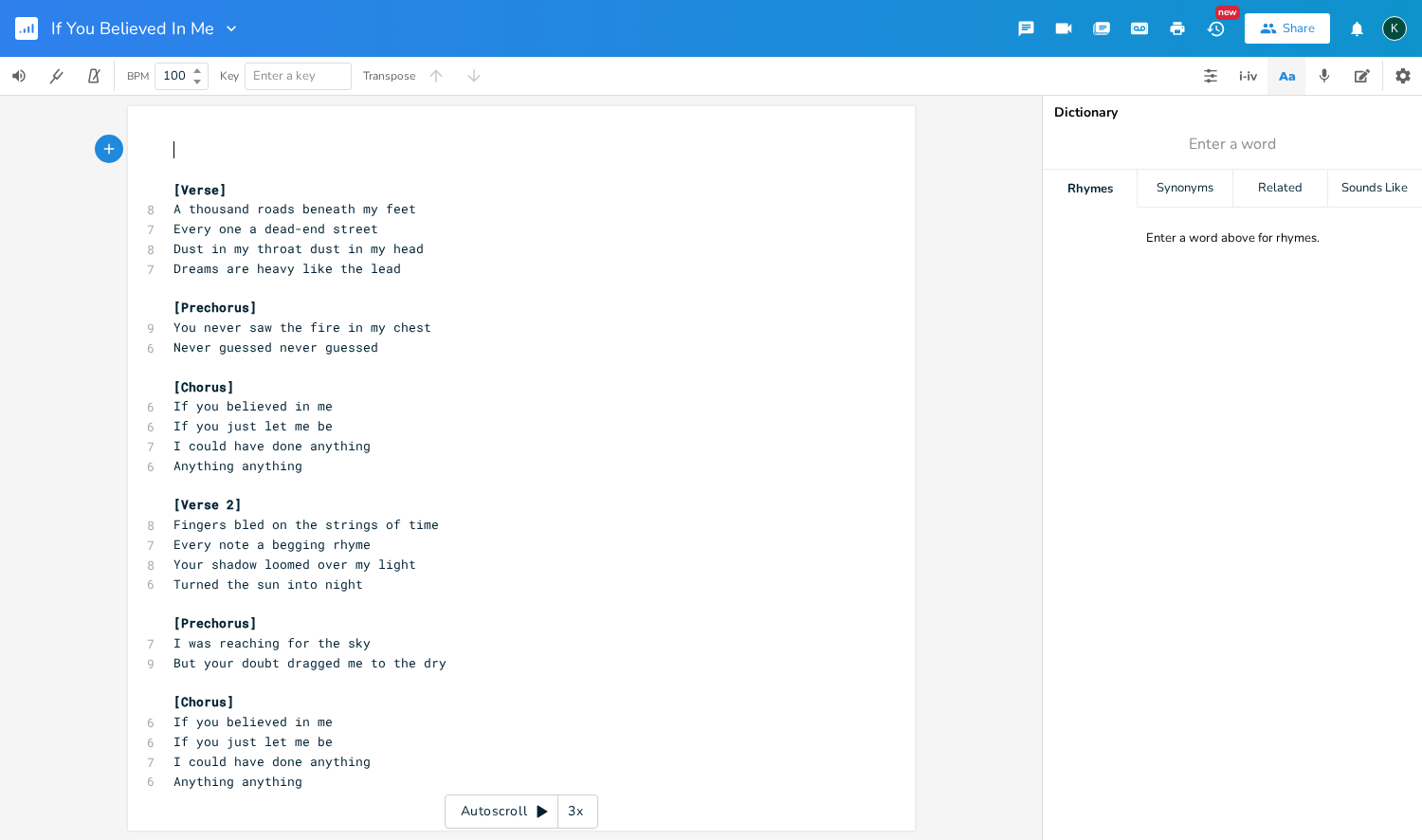
click at [184, 137] on div "x ​ ​ [Verse] 8 A thousand roads beneath my feet 7 Every one a dead-end street …" at bounding box center [512, 465] width 684 height 658
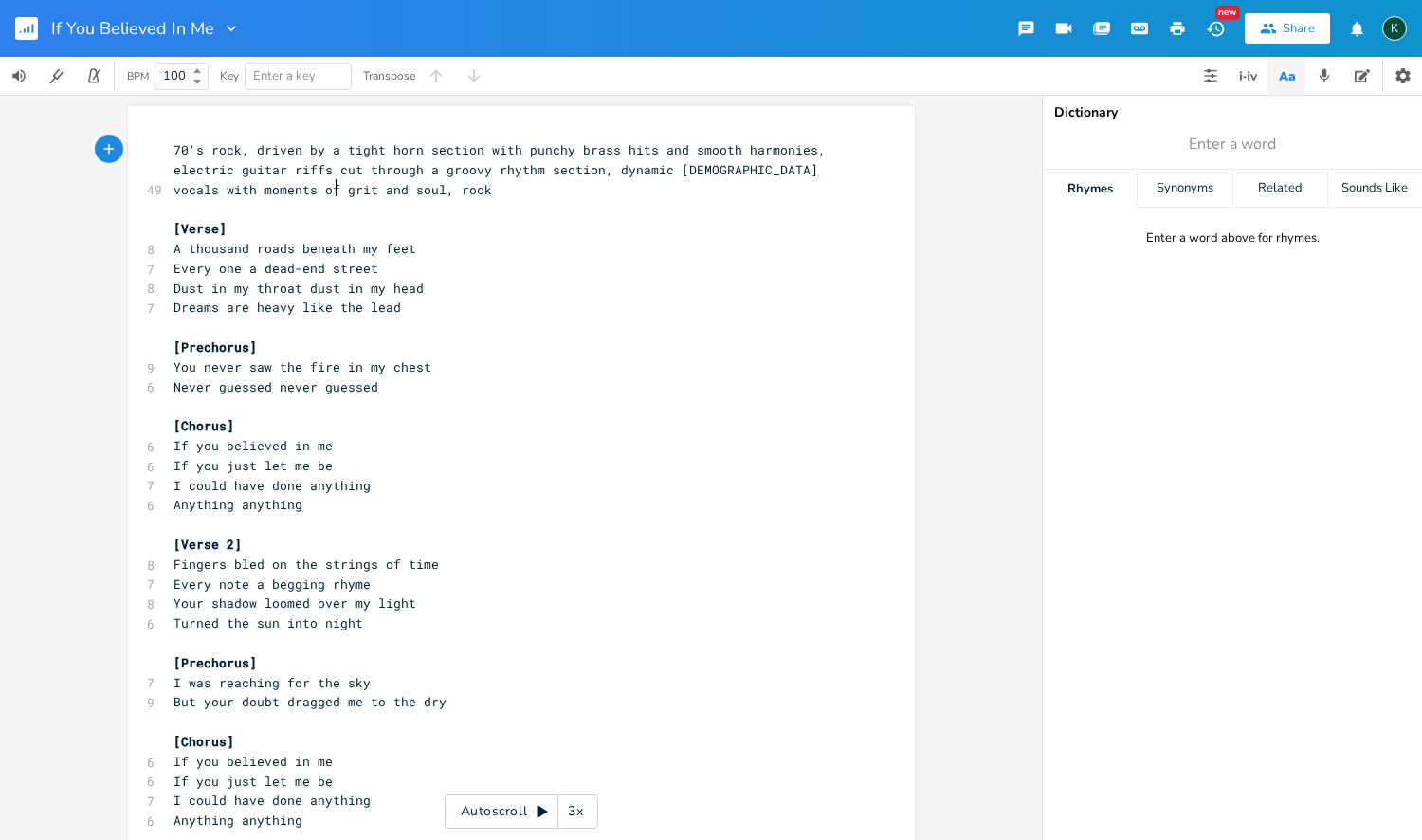
click at [342, 192] on pre "70's rock, driven by a tight horn section with punchy brass hits and smooth har…" at bounding box center [512, 169] width 684 height 59
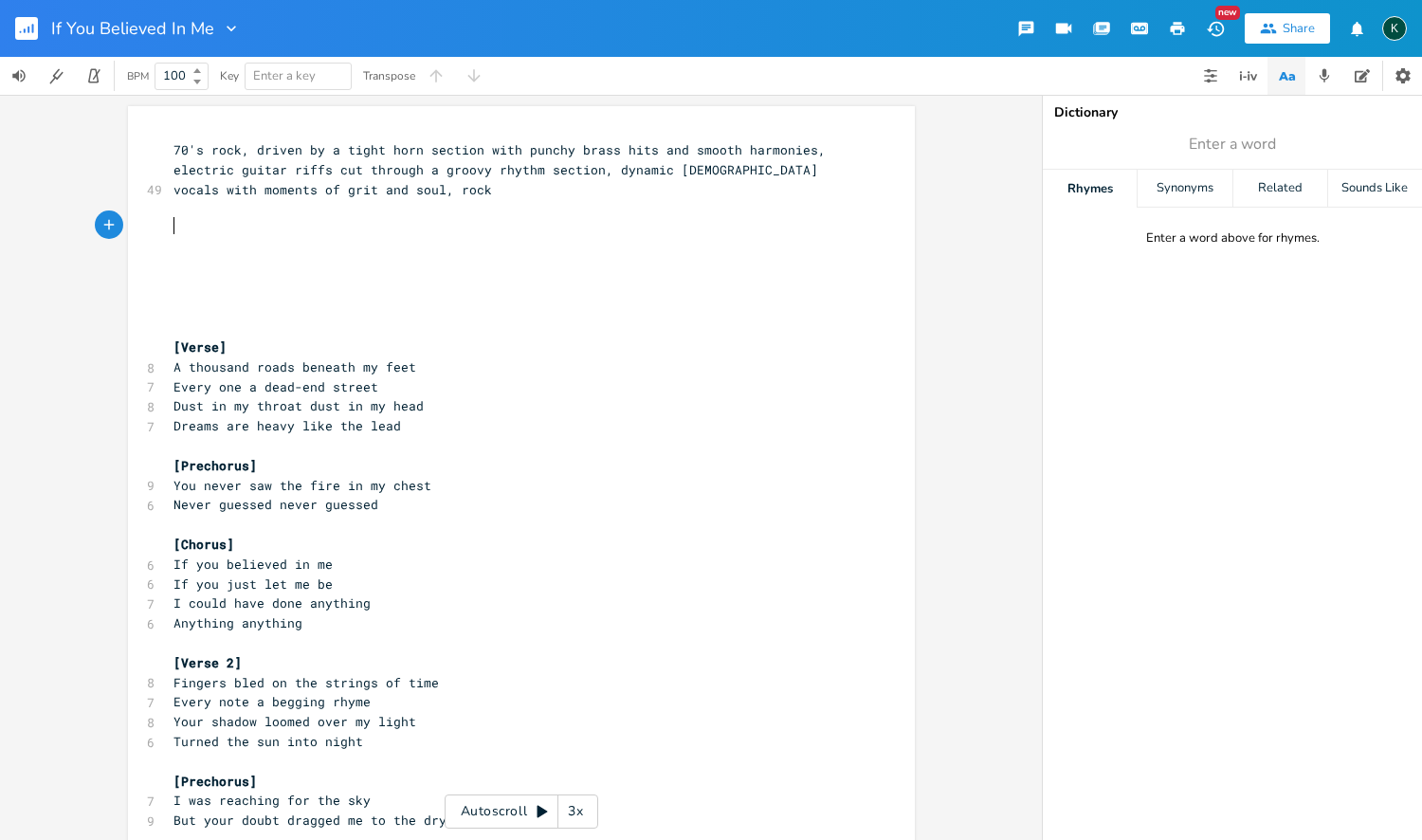
click at [196, 227] on pre "​" at bounding box center [512, 229] width 684 height 20
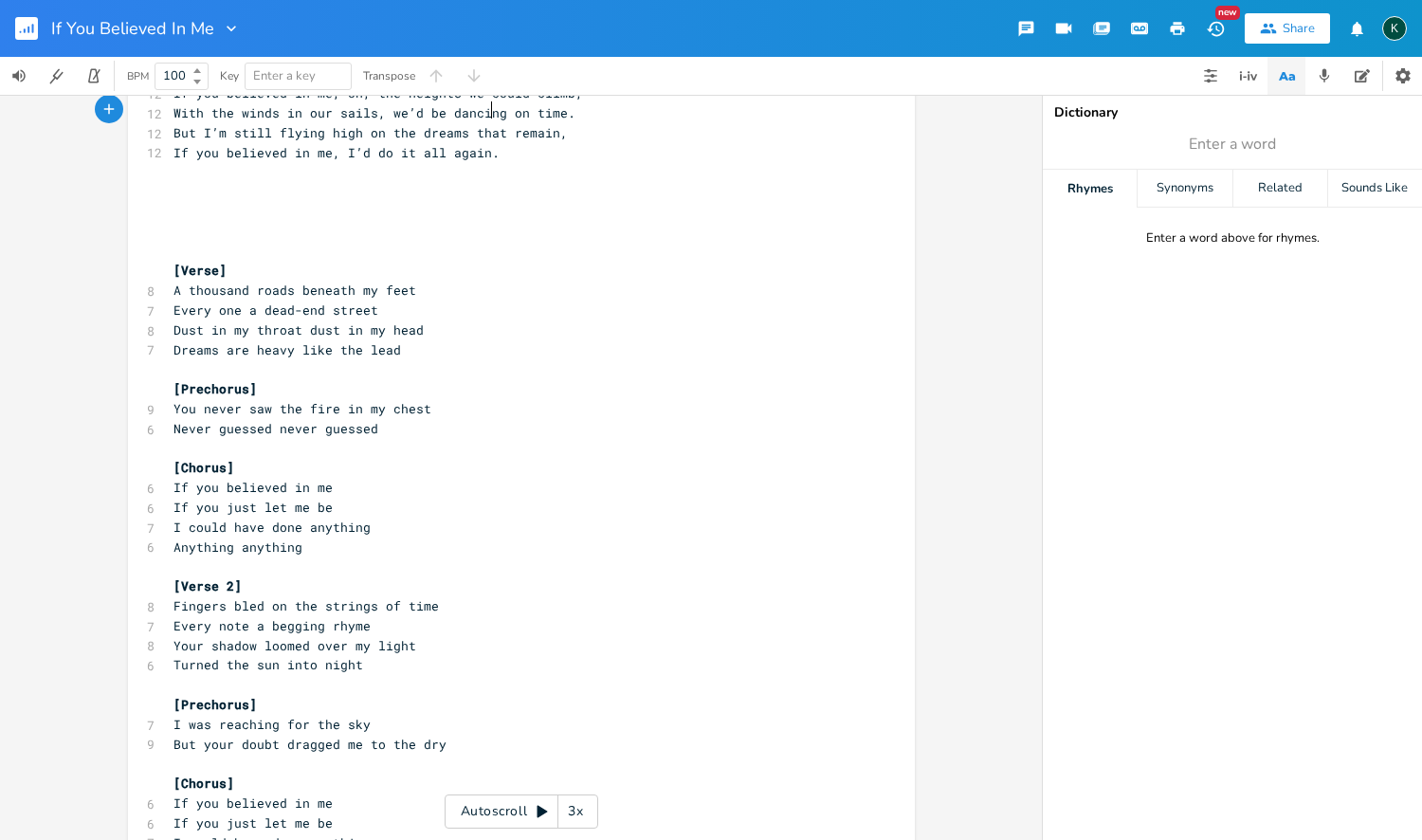
scroll to position [769, 0]
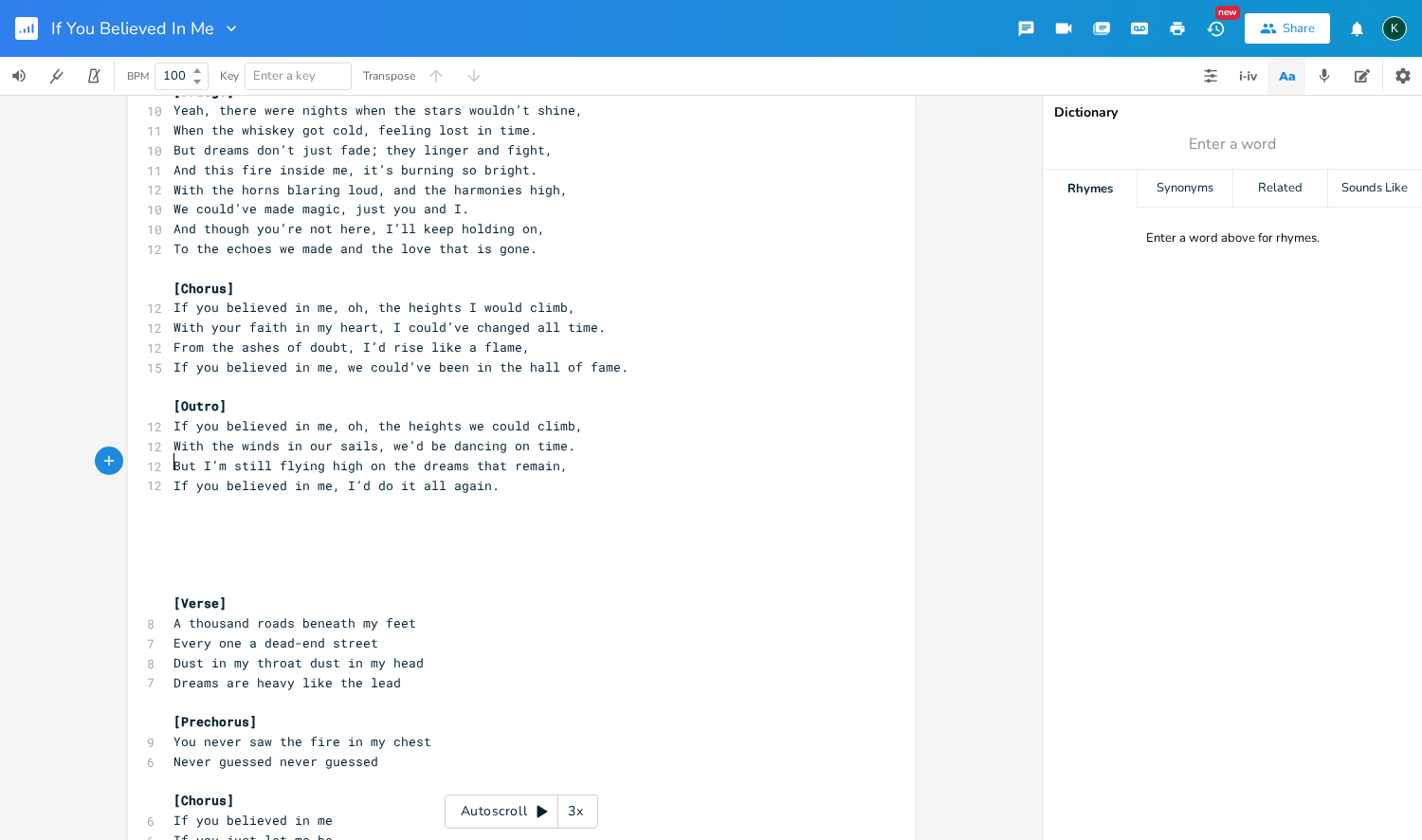
click at [173, 496] on span "​" at bounding box center [173, 504] width 0 height 17
type textarea "__________"
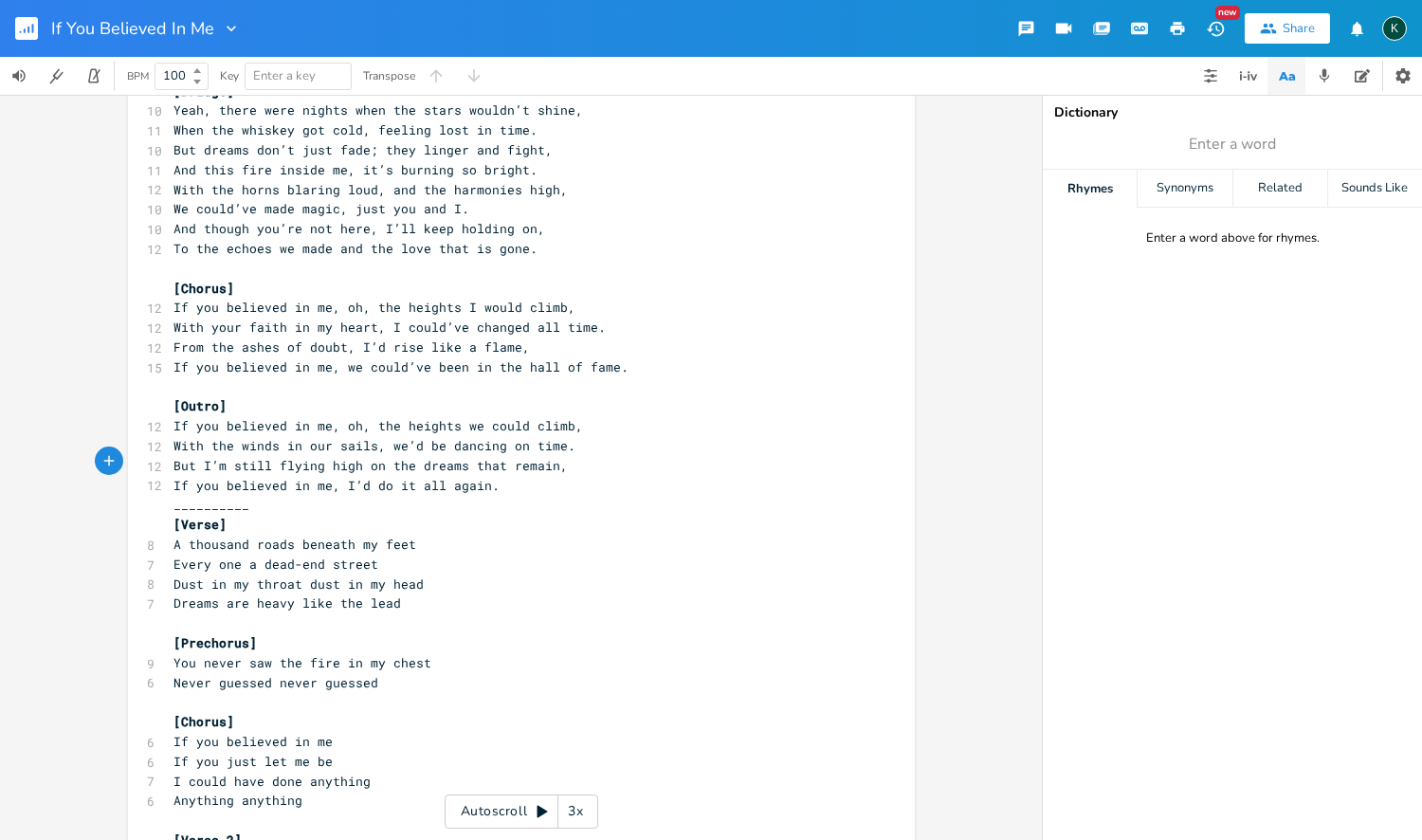
click at [1171, 24] on icon "button" at bounding box center [1177, 28] width 17 height 17
click at [31, 30] on rect "button" at bounding box center [26, 28] width 23 height 23
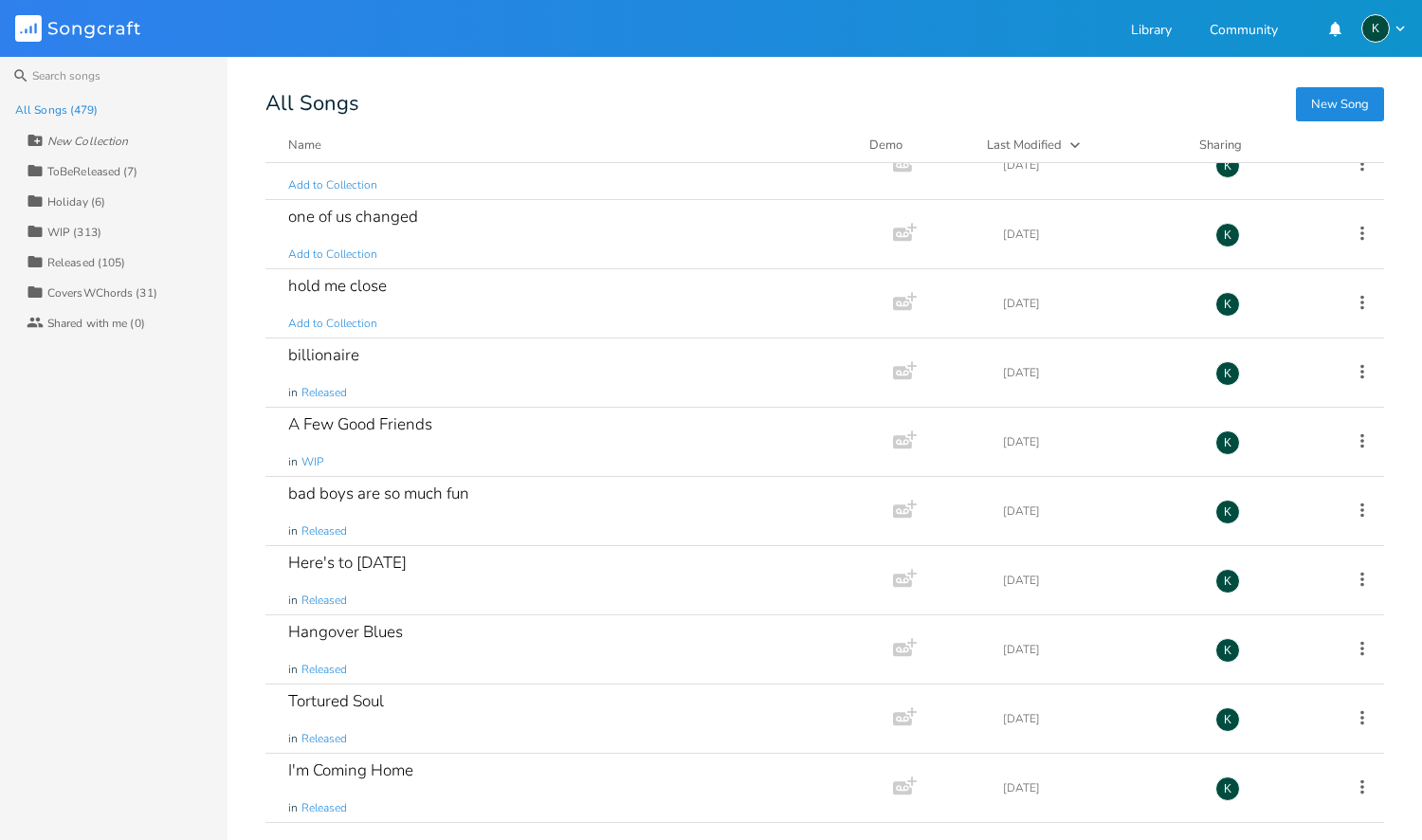
scroll to position [6467, 0]
click at [354, 625] on div "Bad Decisons" at bounding box center [336, 632] width 97 height 16
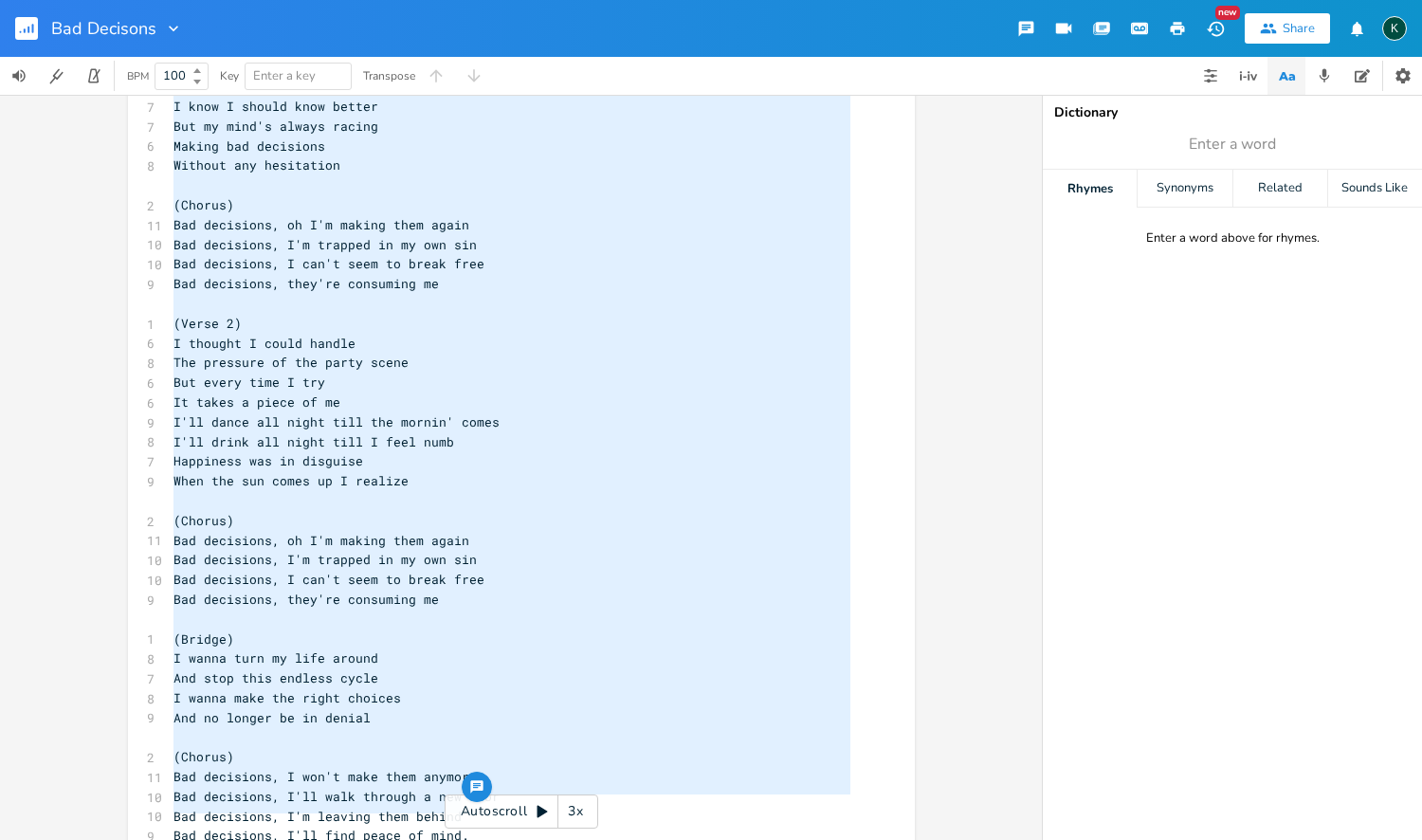
drag, startPoint x: 168, startPoint y: 169, endPoint x: 430, endPoint y: 839, distance: 719.7
click at [430, 839] on div "x 1 (Verse 1) 7 I wake up every morning 5 With regrets and pain 6 Thinking 'bou…" at bounding box center [536, 435] width 732 height 883
type textarea "I wake up every morning With regrets and pain Thinking 'bout the choices That I…"
click at [20, 27] on rect "button" at bounding box center [26, 28] width 23 height 23
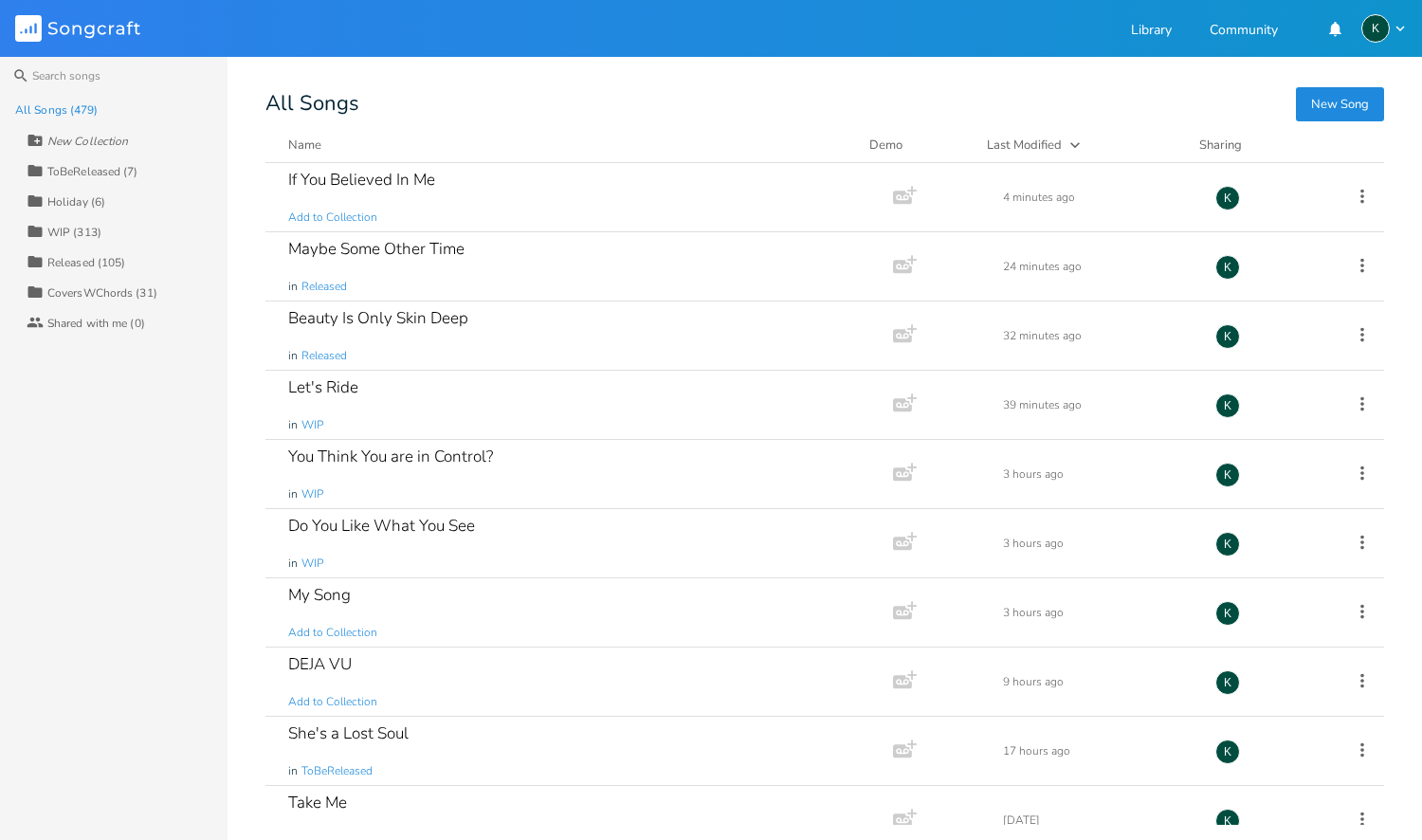
scroll to position [11517, 0]
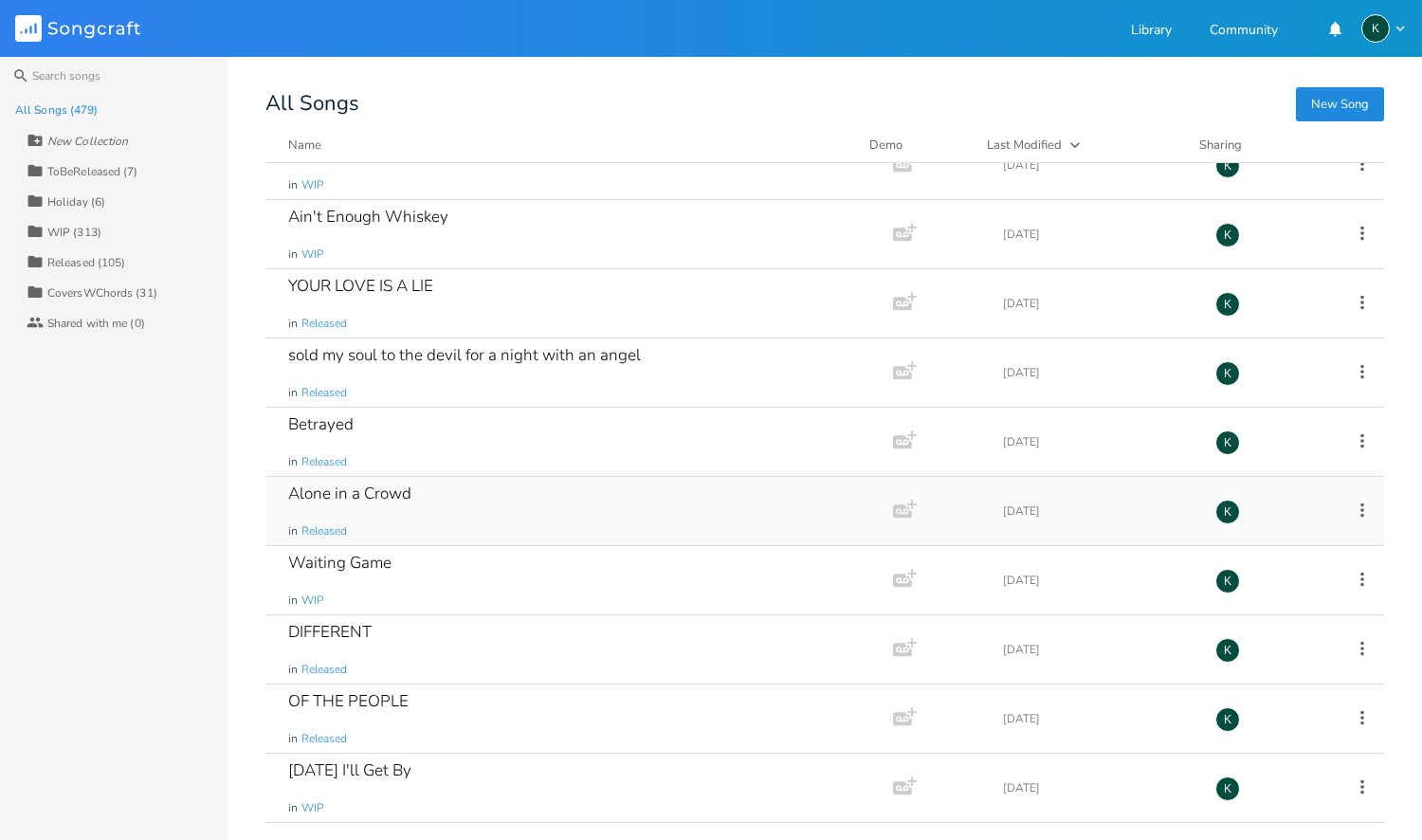
click at [376, 490] on div "Alone in a Crowd" at bounding box center [349, 493] width 123 height 16
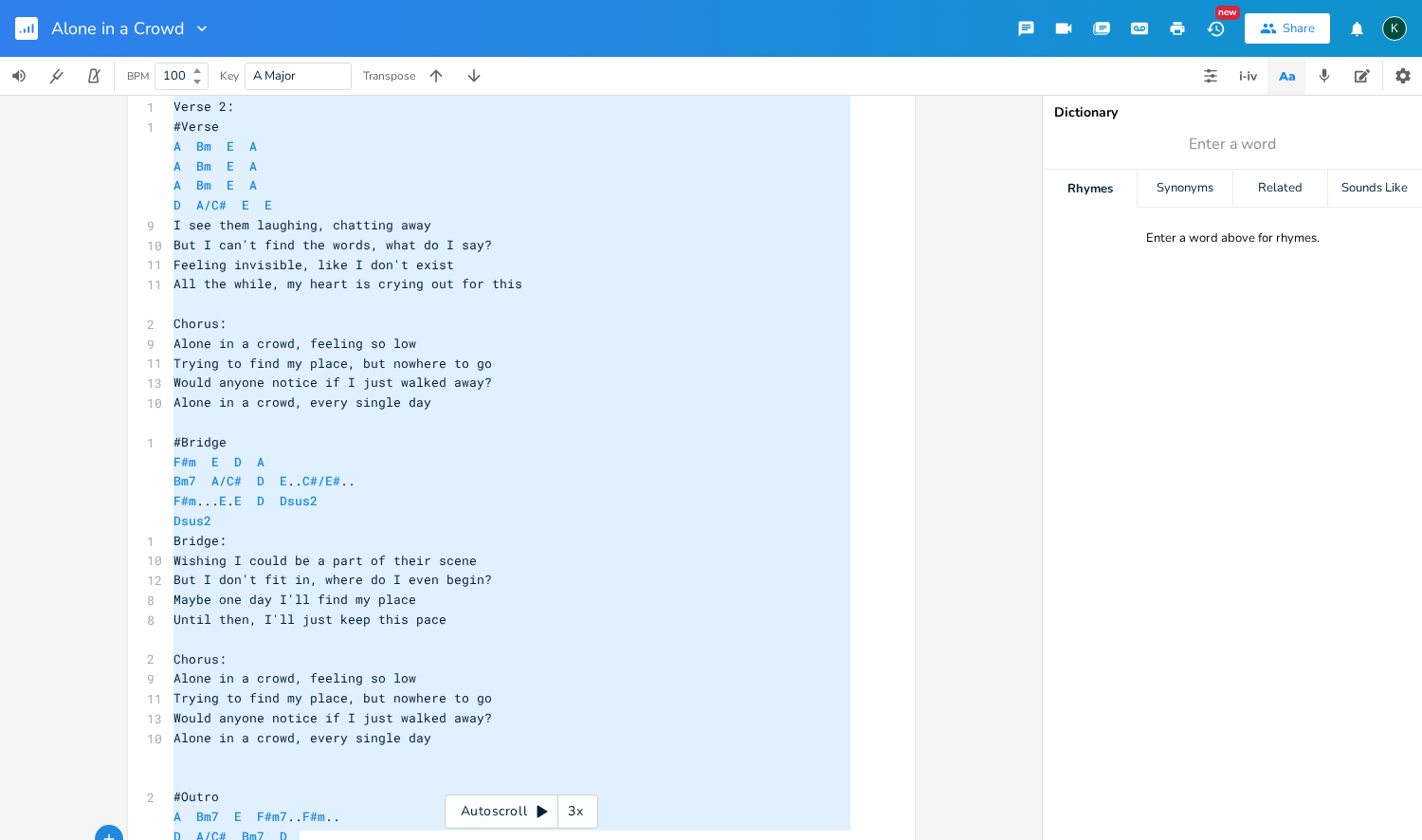
scroll to position [1075, 0]
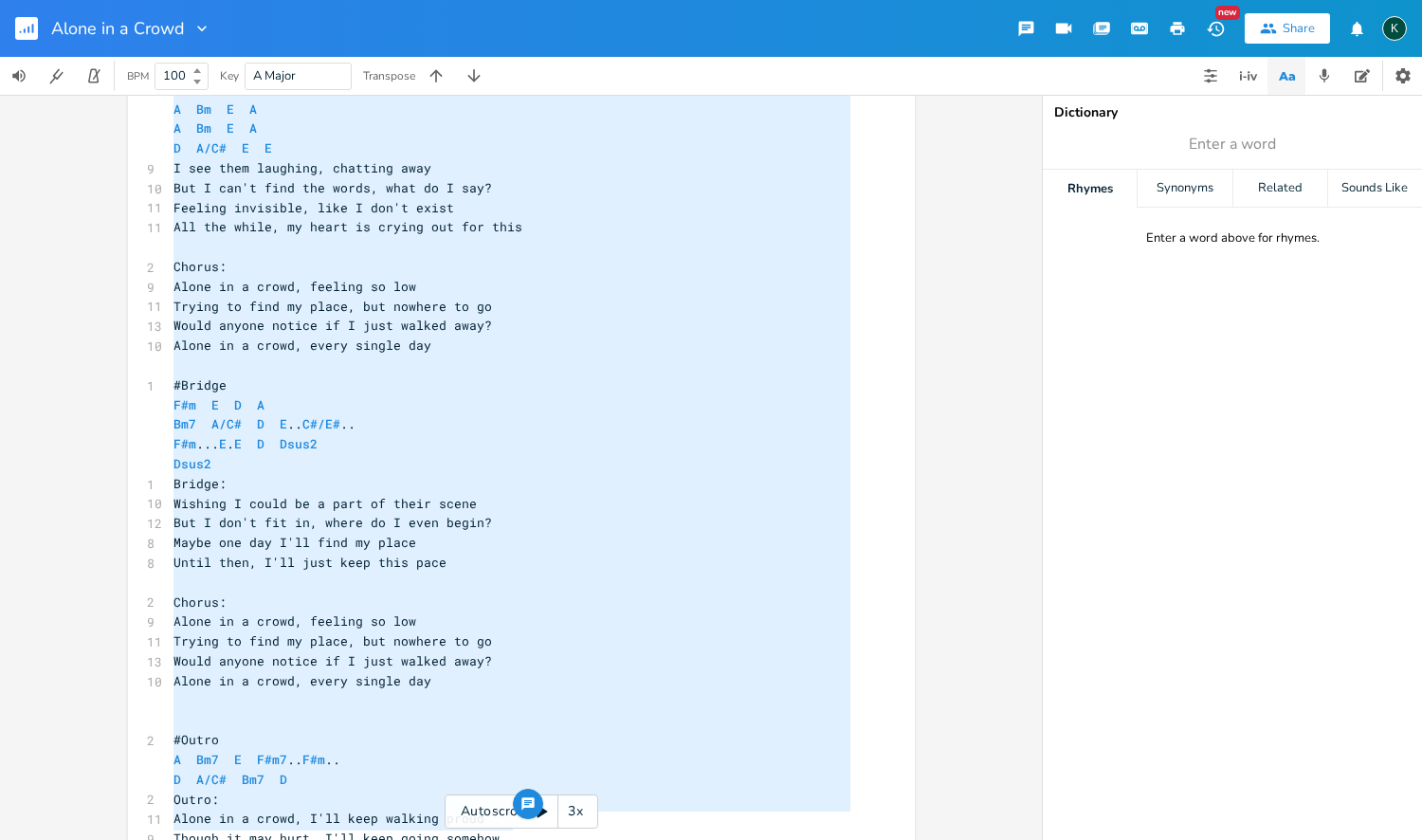
drag, startPoint x: 166, startPoint y: 573, endPoint x: 510, endPoint y: 771, distance: 397.0
click at [535, 820] on div "A E A D G B E Previous 1 of 21 Next Play Bm E A D G B E × Previous 1 of 25 Next…" at bounding box center [521, 467] width 1042 height 745
type textarea "Lost in the noise, feeling so small A Bm E A Faces all around me, but I built u…"
click at [23, 33] on rect "button" at bounding box center [26, 28] width 23 height 23
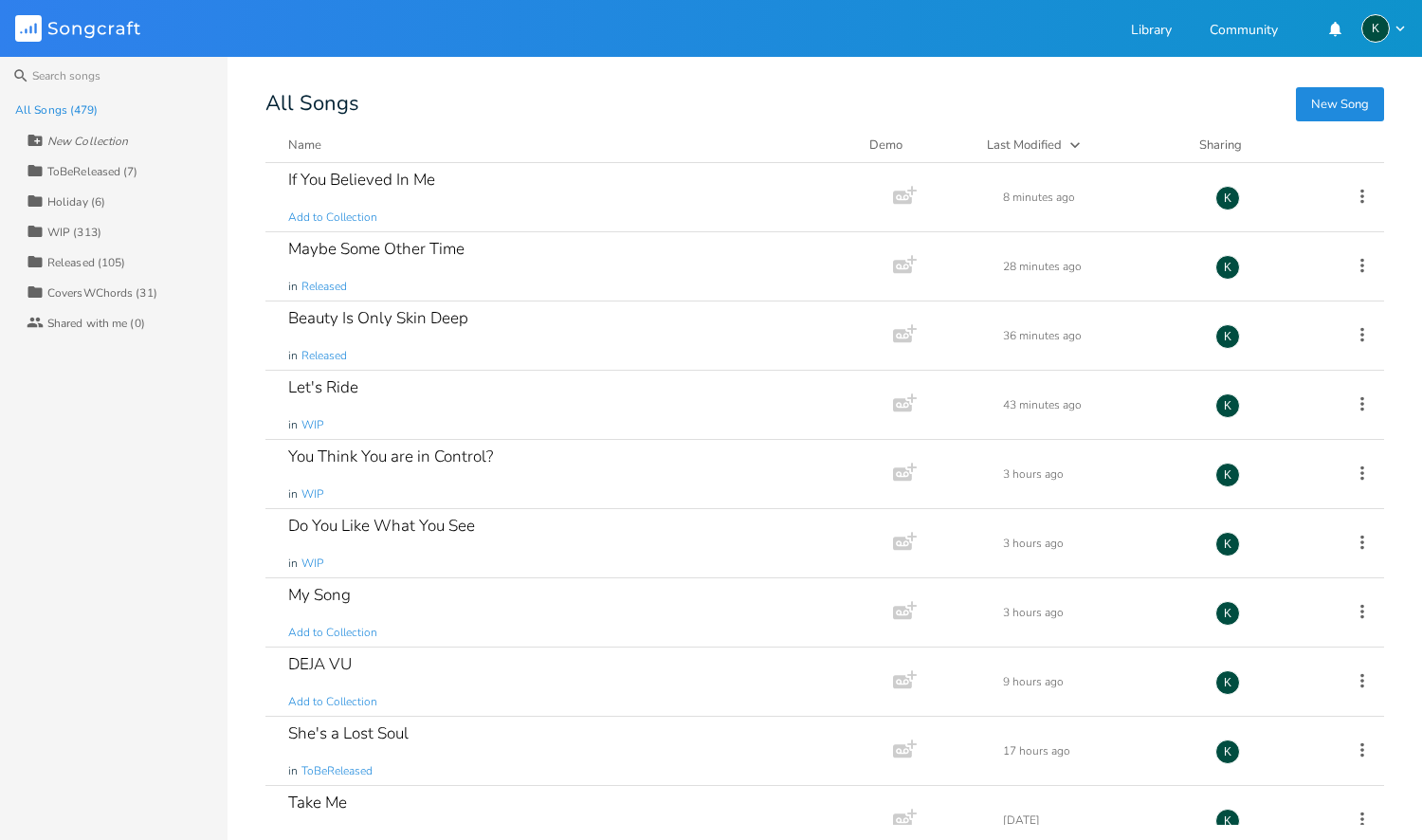
scroll to position [13247, 0]
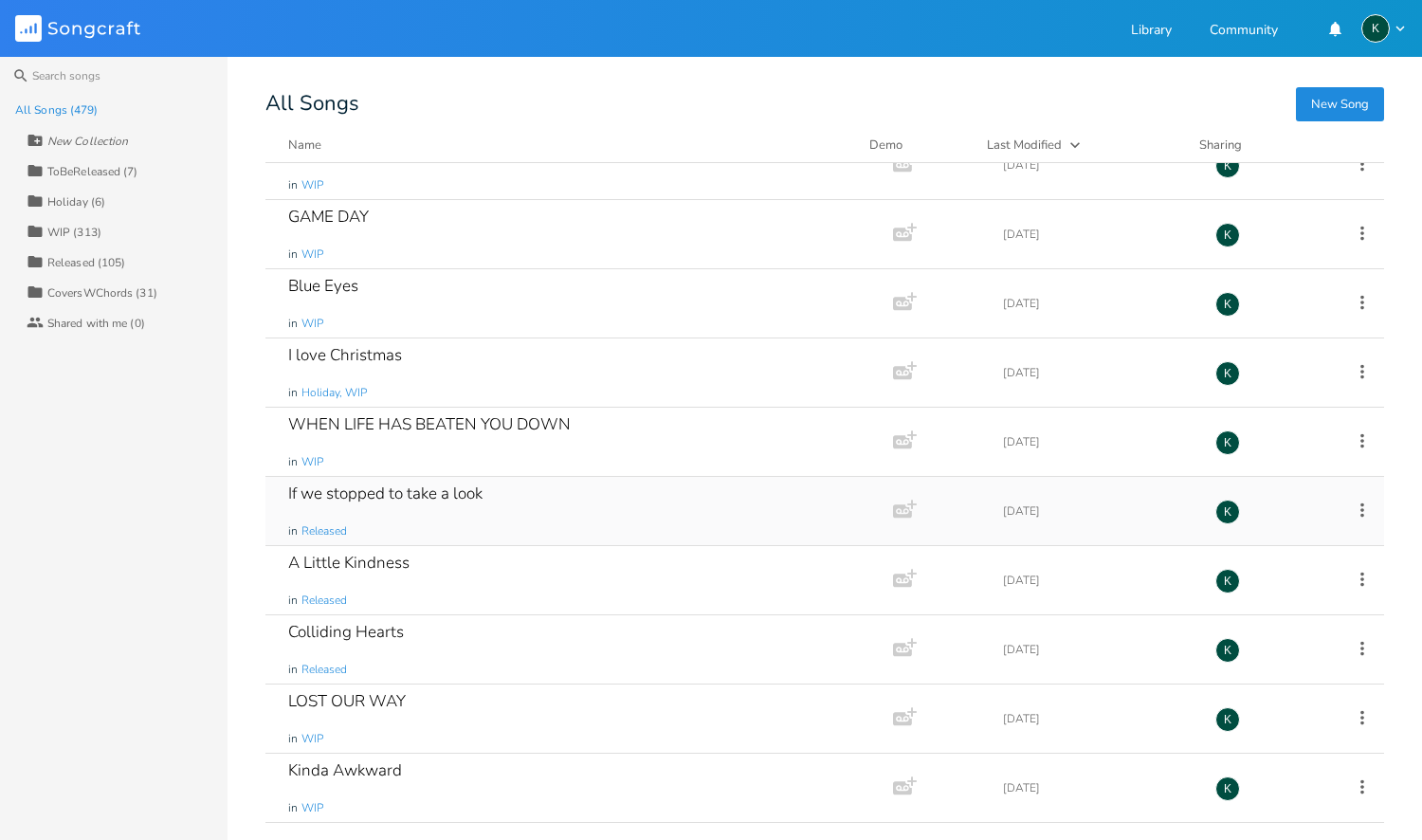
click at [360, 492] on div "If we stopped to take a look" at bounding box center [385, 493] width 194 height 16
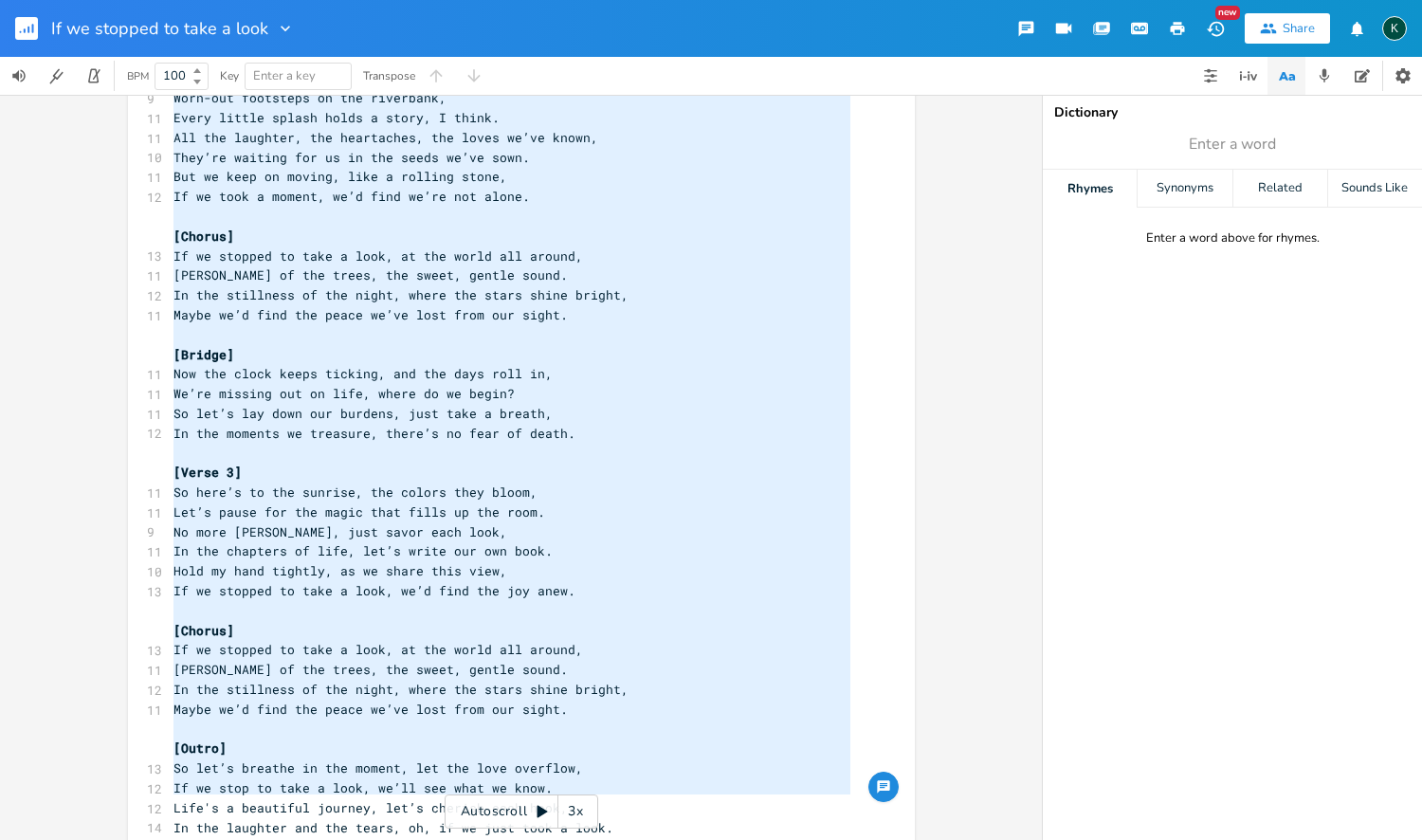
drag, startPoint x: 167, startPoint y: 153, endPoint x: 434, endPoint y: 775, distance: 677.6
click at [445, 839] on div "x [Verse 1] 10 On a dusty road where the shadows fade, 10 Life's racing by, and…" at bounding box center [536, 299] width 732 height 1179
type textarea "[Verse 1] On a dusty road where the shadows fade, Life's racing by, and the mom…"
